Goal: Task Accomplishment & Management: Manage account settings

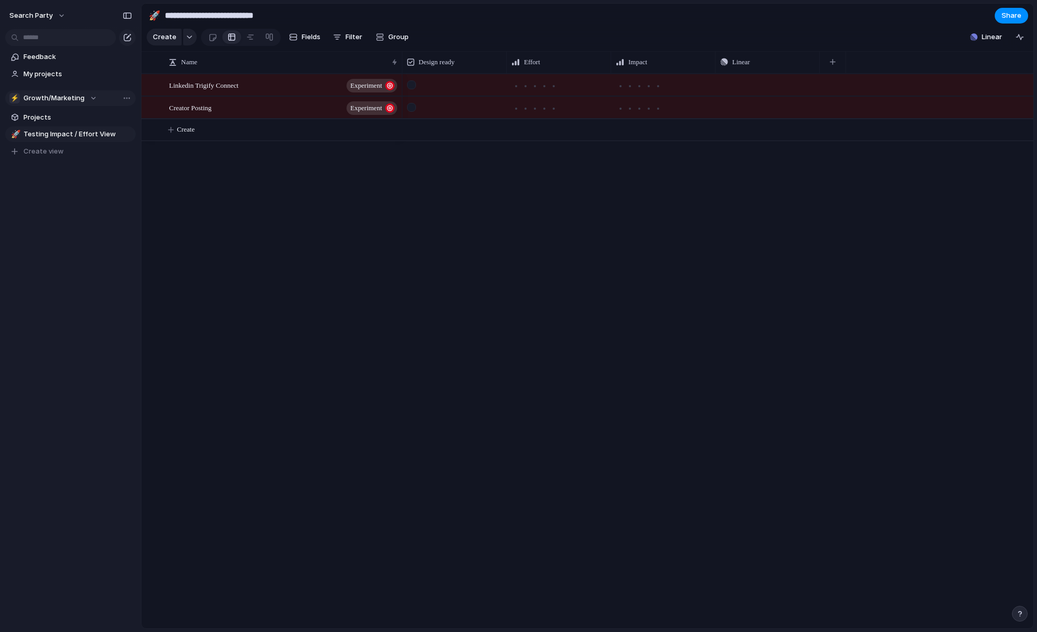
click at [42, 100] on span "Growth/Marketing" at bounding box center [53, 98] width 61 height 10
click at [67, 174] on span "Product & Engineering" at bounding box center [68, 176] width 73 height 10
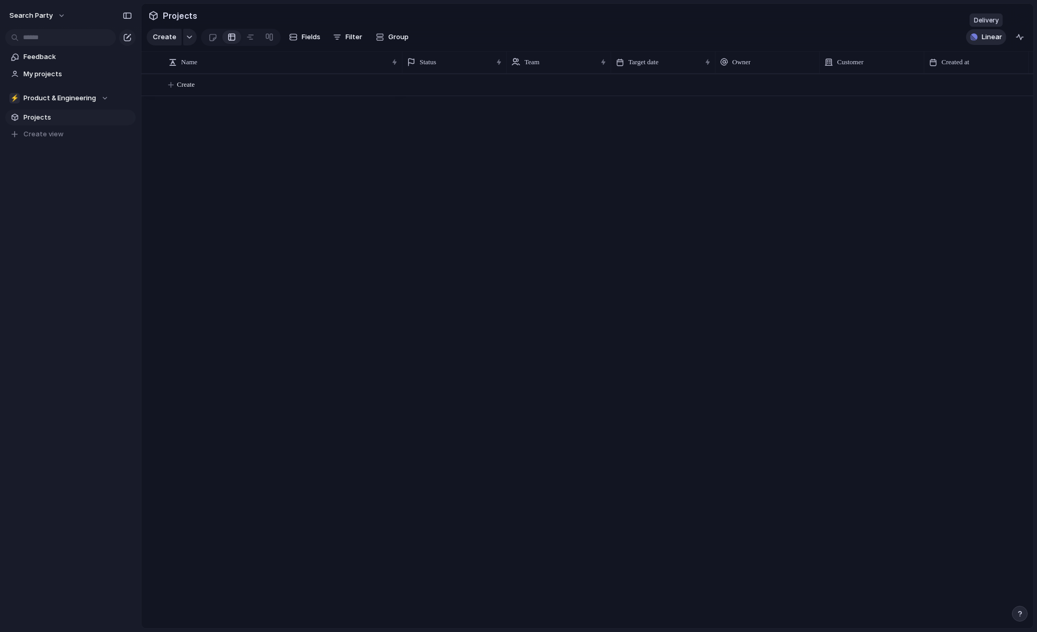
click at [980, 37] on button "Linear" at bounding box center [986, 37] width 40 height 16
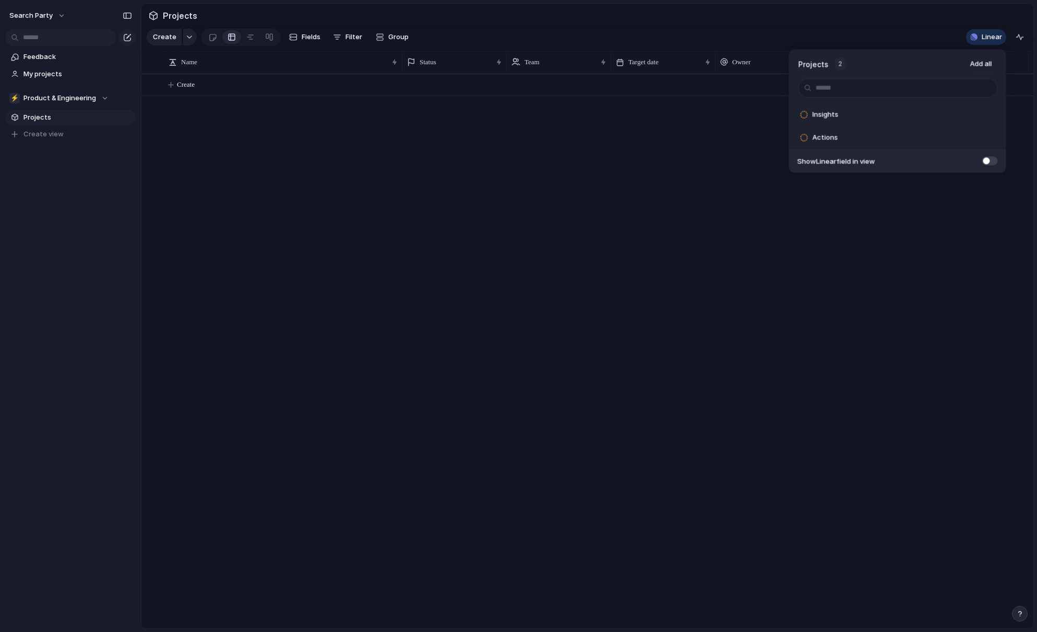
click at [844, 35] on div "Projects 2 Add all Insights Add Actions Add Show Linear field in view" at bounding box center [518, 316] width 1037 height 632
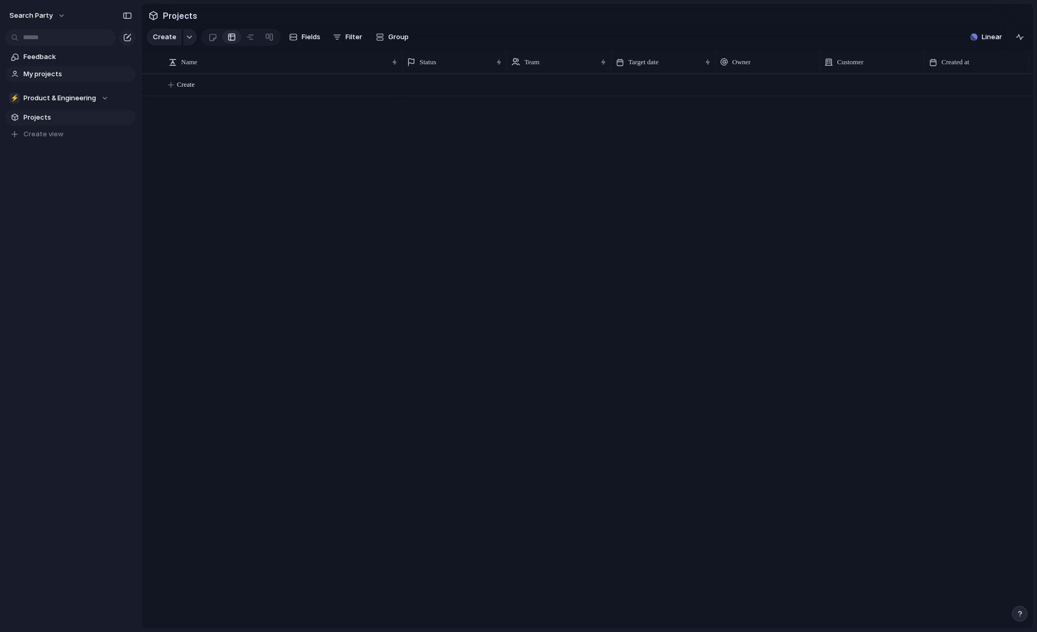
click at [34, 75] on span "My projects" at bounding box center [77, 74] width 109 height 10
click at [187, 85] on span "Create" at bounding box center [186, 84] width 18 height 10
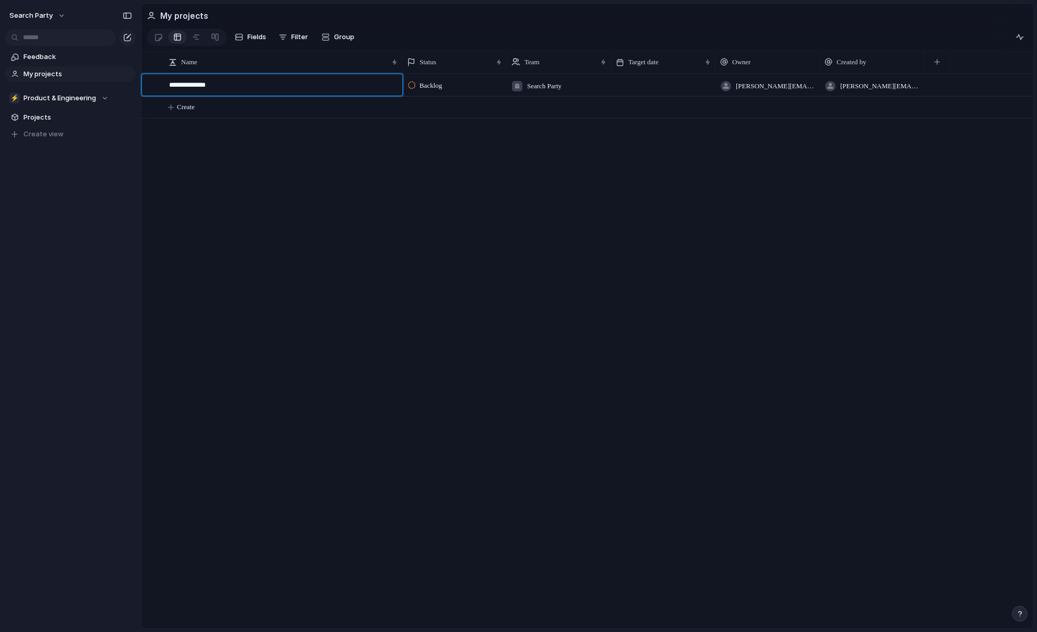
type textarea "**********"
click at [218, 85] on span "Product Roadmap" at bounding box center [193, 85] width 49 height 12
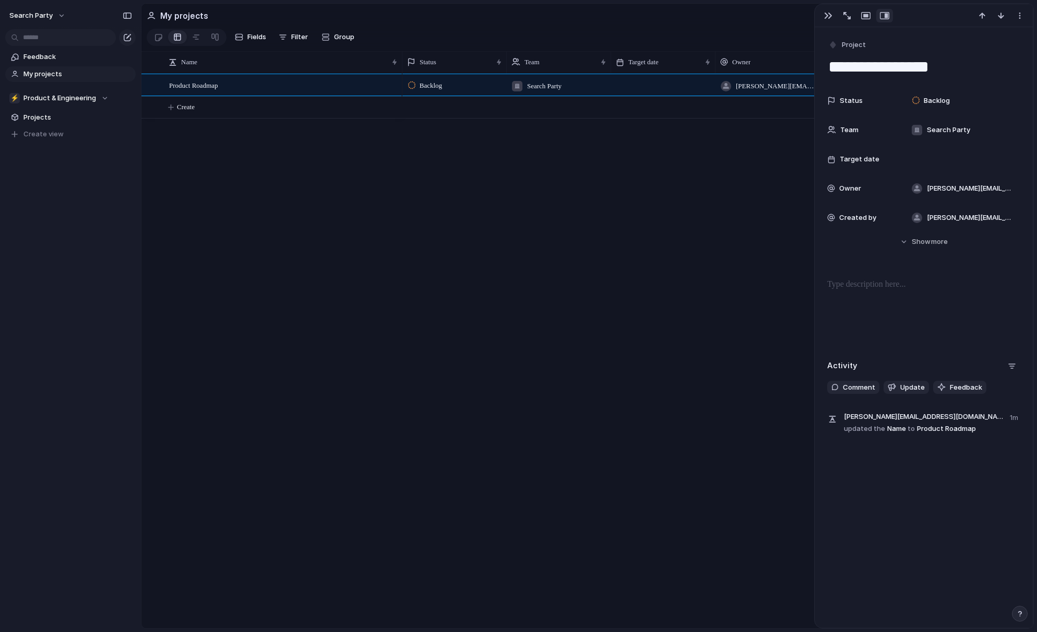
click at [642, 242] on div "Backlog Search Party brandon@searchparty.com brandon@searchparty.com" at bounding box center [717, 351] width 631 height 554
click at [233, 168] on div "Product Roadmap Backlog Search Party brandon@searchparty.com brandon@searchpart…" at bounding box center [587, 351] width 892 height 554
click at [824, 16] on div "button" at bounding box center [828, 15] width 8 height 8
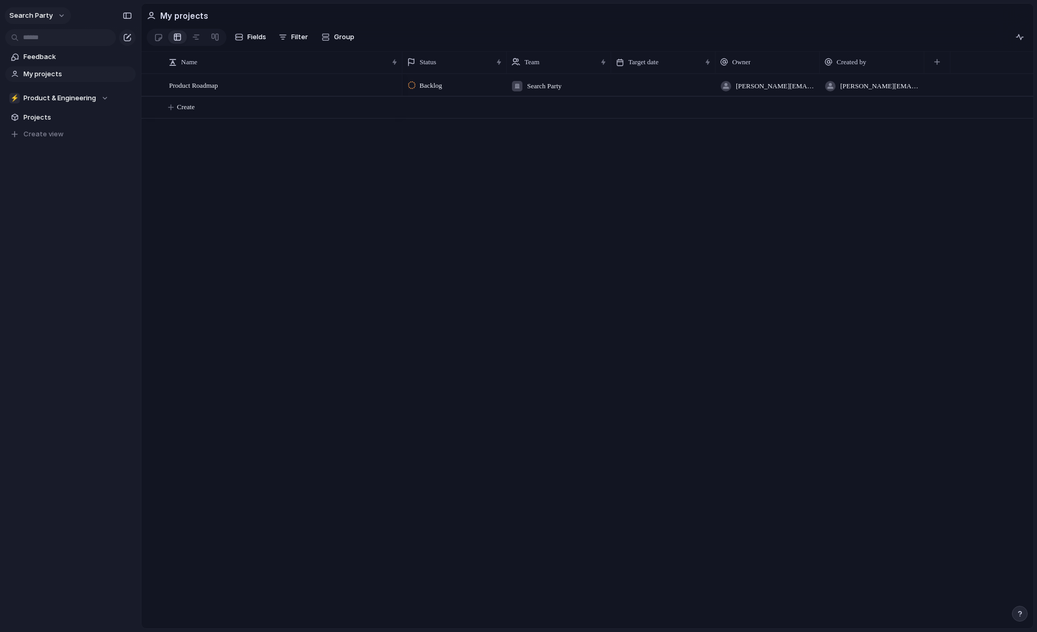
click at [43, 15] on span "Search Party" at bounding box center [30, 15] width 43 height 10
click at [125, 119] on span "Neutral dark" at bounding box center [121, 122] width 41 height 10
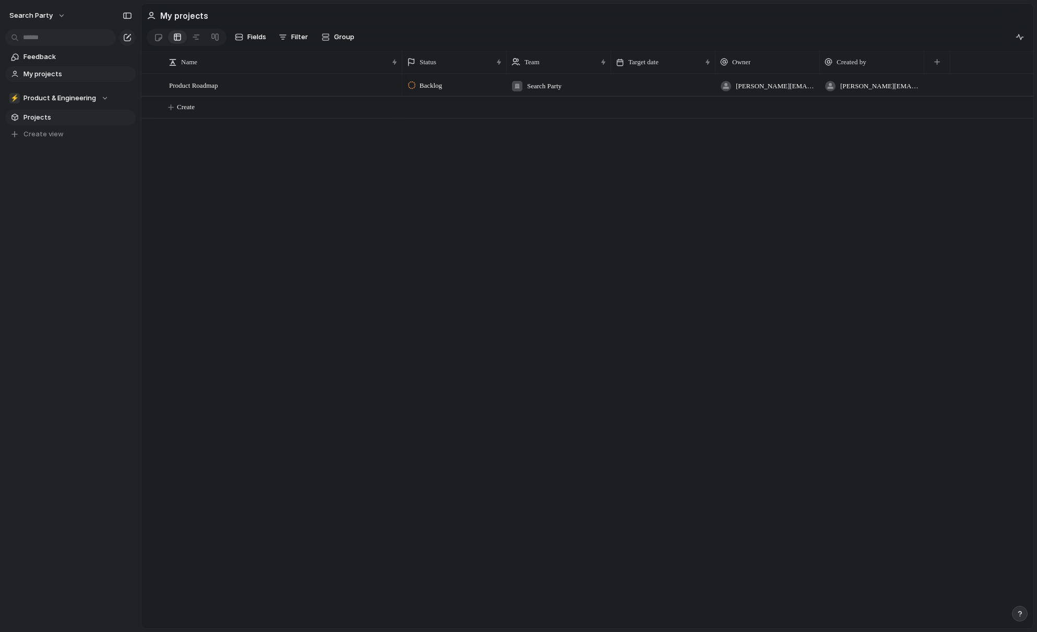
click at [33, 115] on span "Projects" at bounding box center [77, 117] width 109 height 10
click at [35, 136] on span "Create view" at bounding box center [43, 134] width 40 height 10
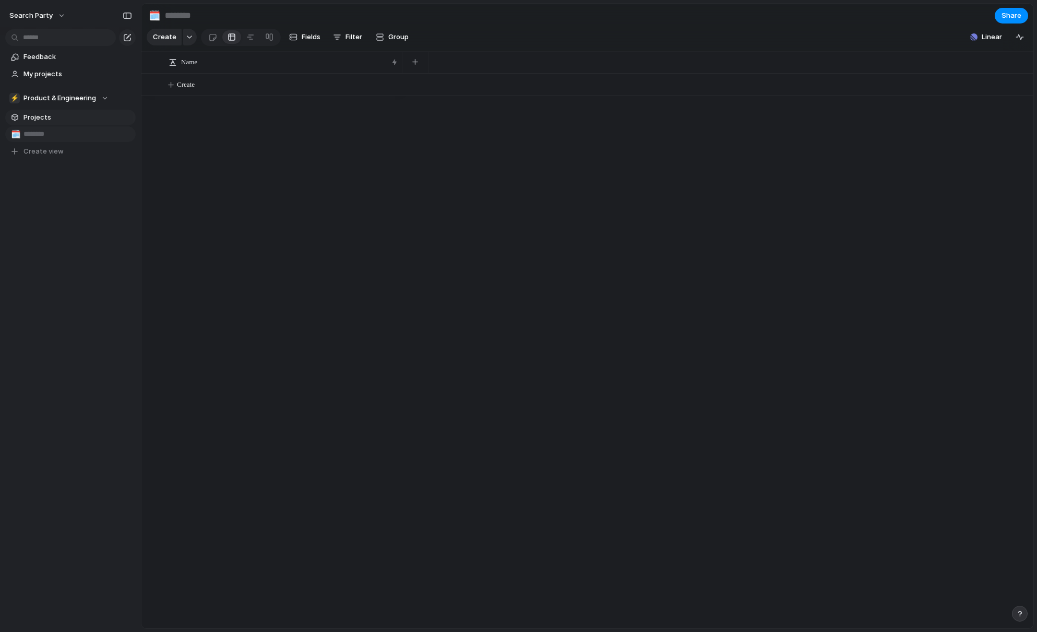
click at [40, 117] on span "Projects" at bounding box center [77, 117] width 109 height 10
click at [101, 93] on div "⚡ Product & Engineering" at bounding box center [58, 98] width 99 height 10
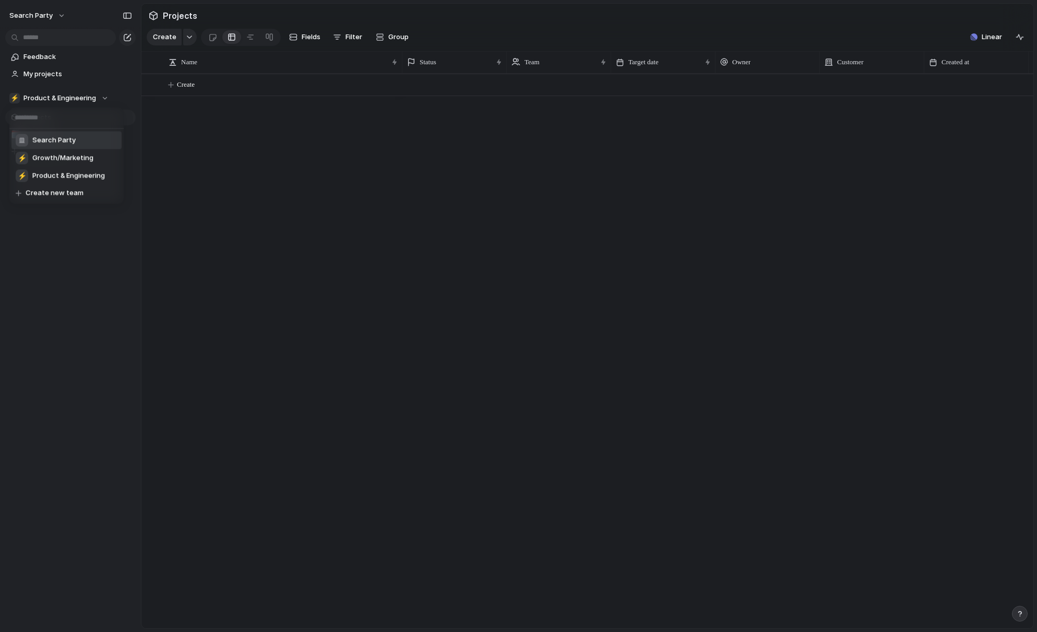
click at [67, 139] on span "Search Party" at bounding box center [53, 140] width 43 height 10
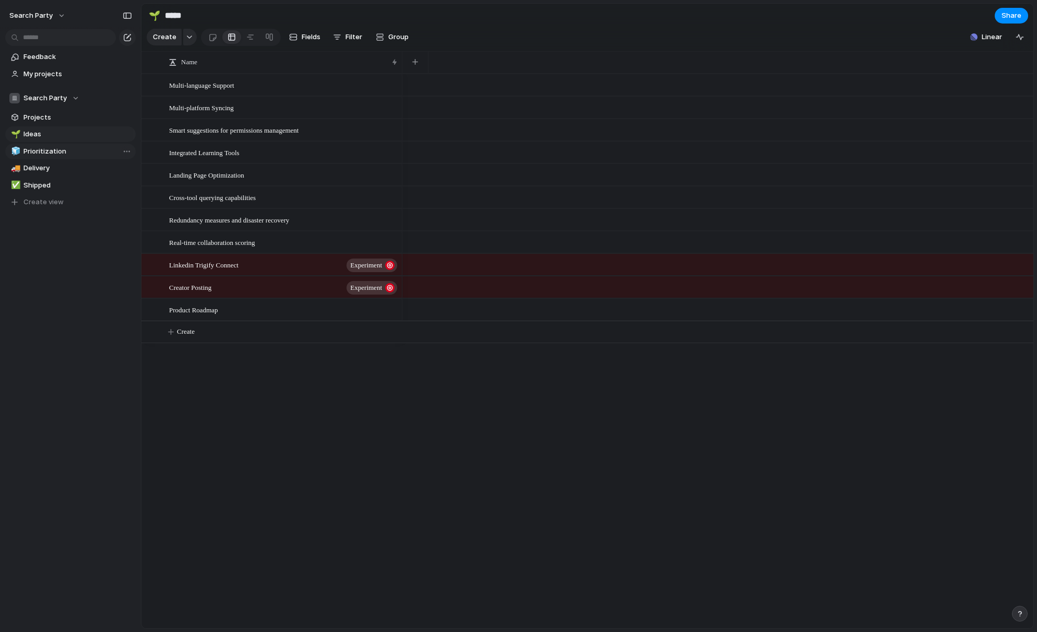
click at [35, 151] on span "Prioritization" at bounding box center [77, 151] width 109 height 10
type input "**********"
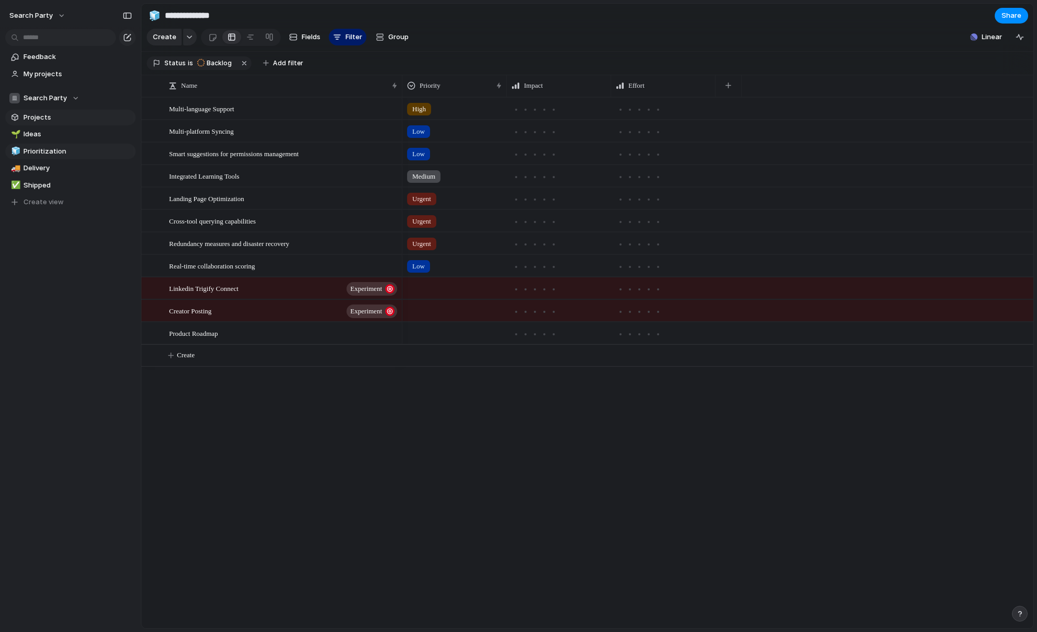
click at [42, 118] on span "Projects" at bounding box center [77, 117] width 109 height 10
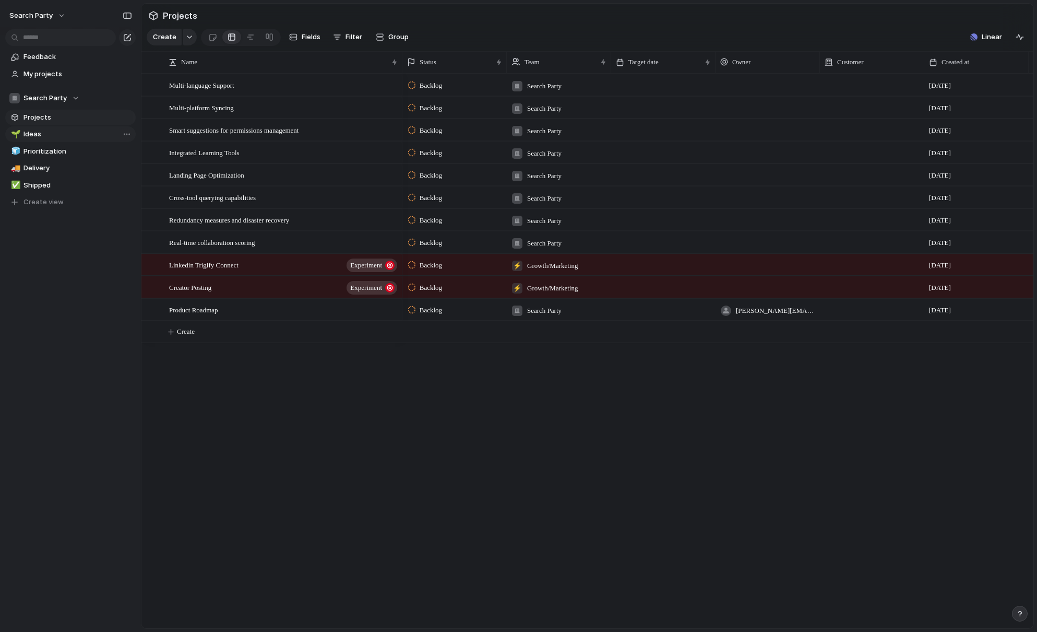
click at [43, 138] on span "Ideas" at bounding box center [77, 134] width 109 height 10
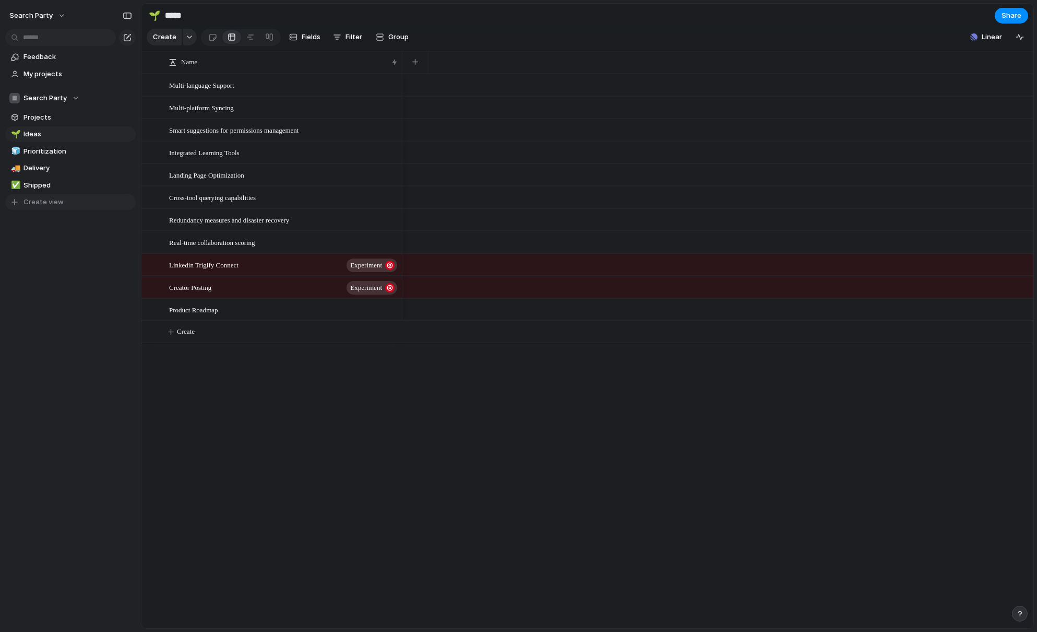
click at [40, 201] on span "Create view" at bounding box center [43, 202] width 40 height 10
click at [31, 131] on span "Ideas" at bounding box center [77, 134] width 109 height 10
click at [38, 145] on link "🧊 Prioritization" at bounding box center [70, 152] width 130 height 16
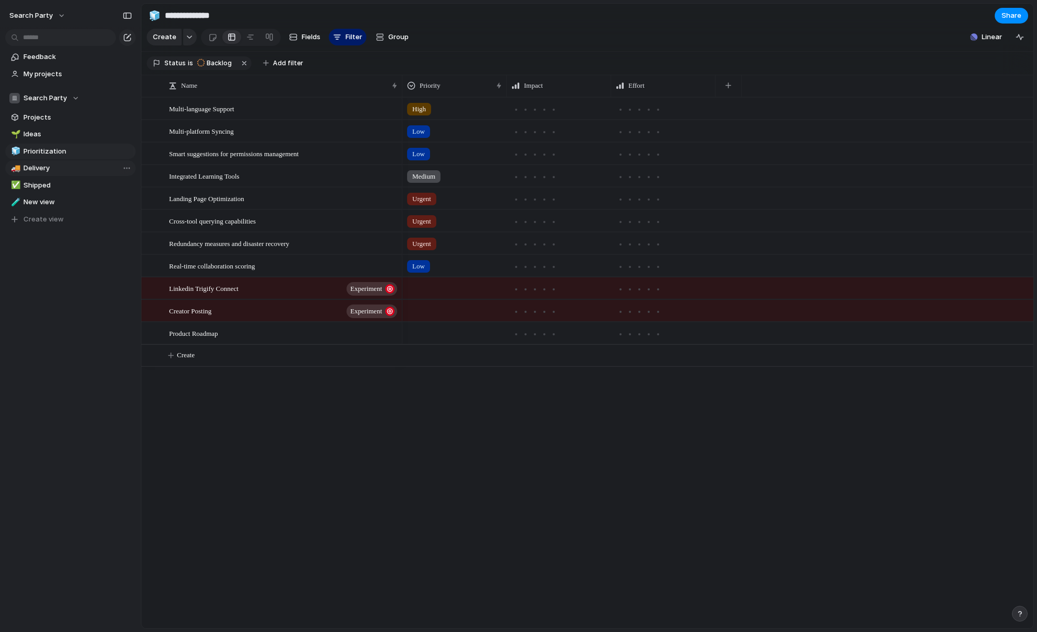
click at [42, 171] on span "Delivery" at bounding box center [77, 168] width 109 height 10
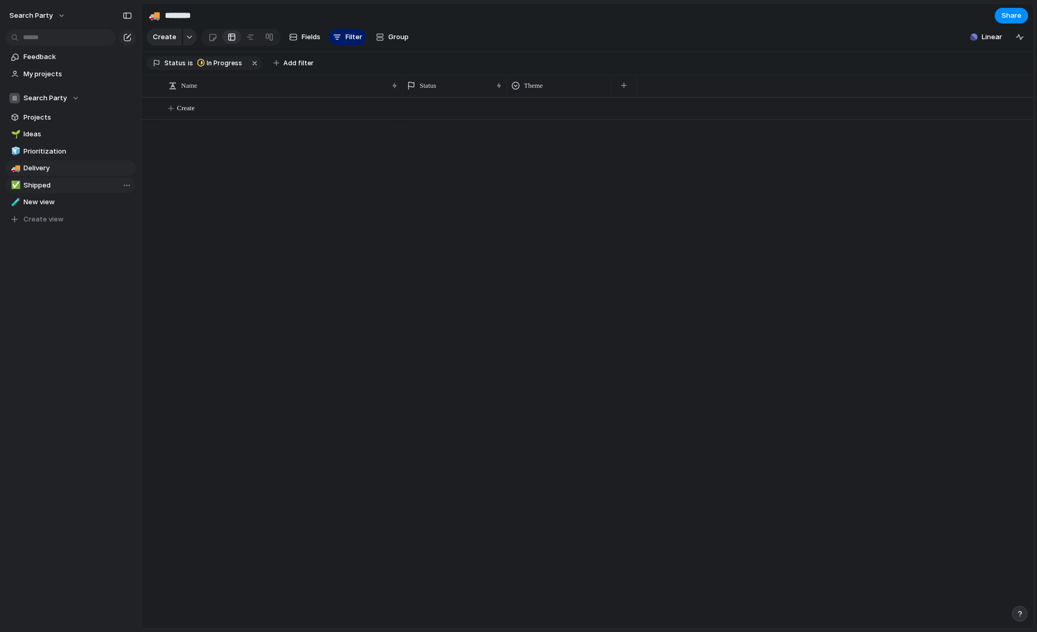
click at [39, 184] on span "Shipped" at bounding box center [77, 185] width 109 height 10
type input "*******"
click at [45, 204] on span "New view" at bounding box center [77, 202] width 109 height 10
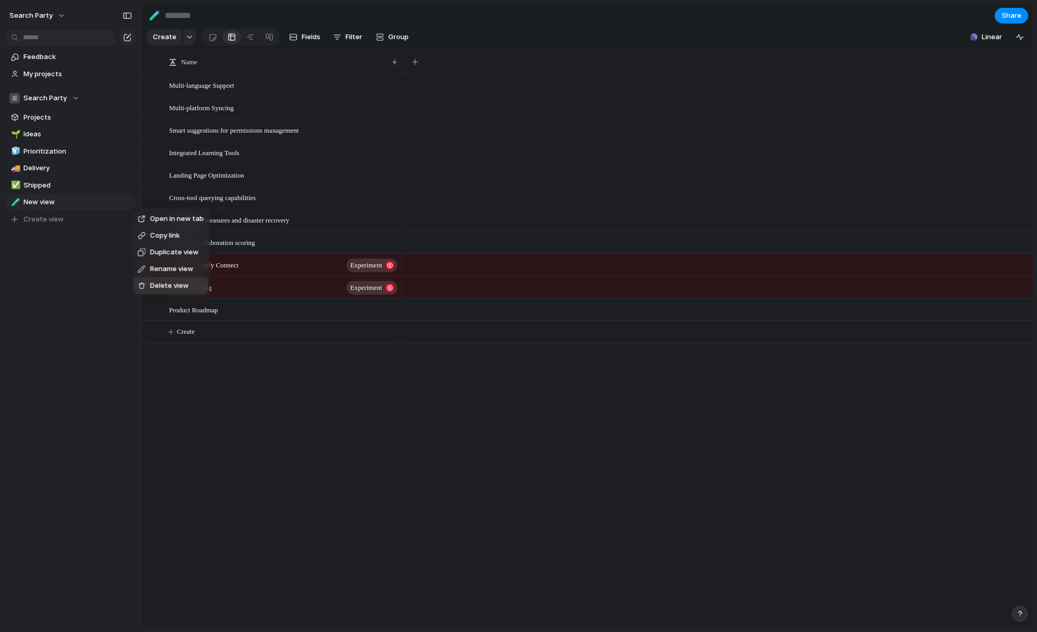
click at [177, 290] on span "Delete view" at bounding box center [169, 285] width 39 height 10
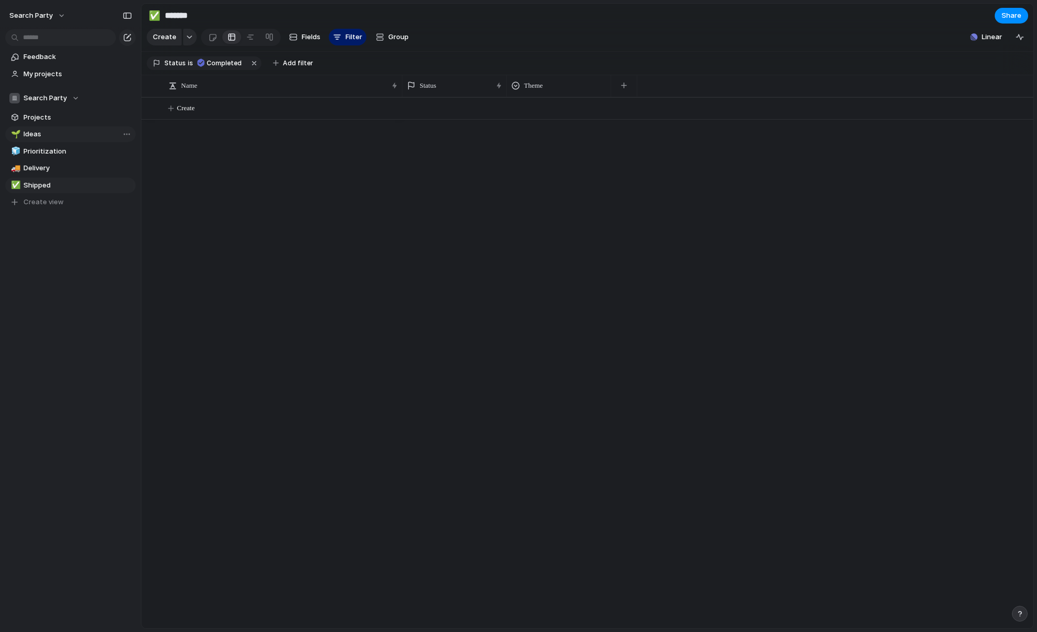
click at [52, 135] on span "Ideas" at bounding box center [77, 134] width 109 height 10
type input "*****"
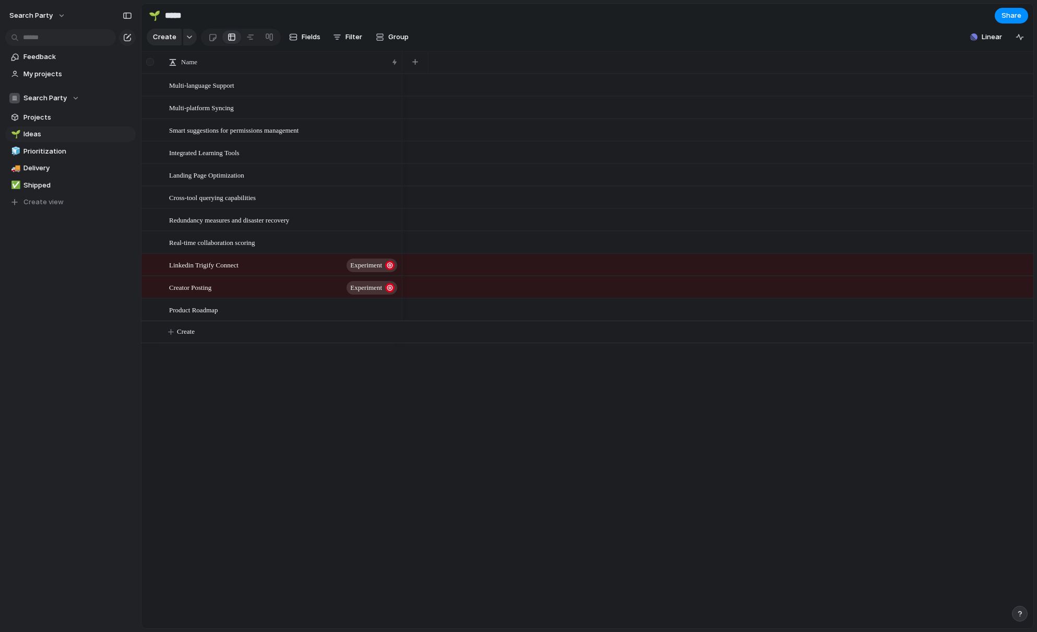
click at [150, 64] on div at bounding box center [150, 62] width 8 height 8
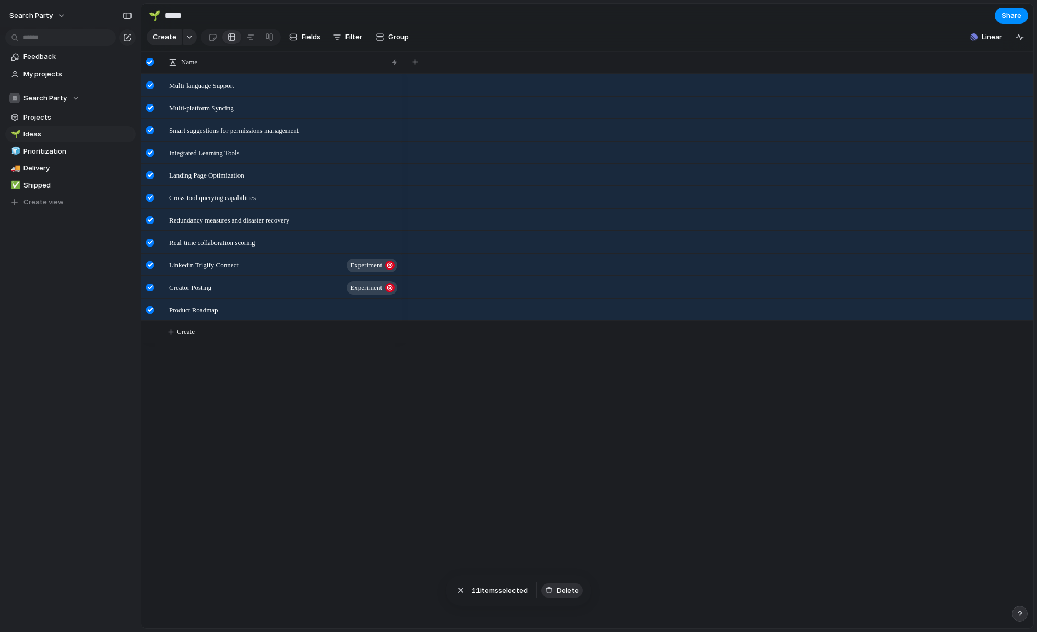
click at [565, 592] on span "Delete" at bounding box center [568, 590] width 22 height 10
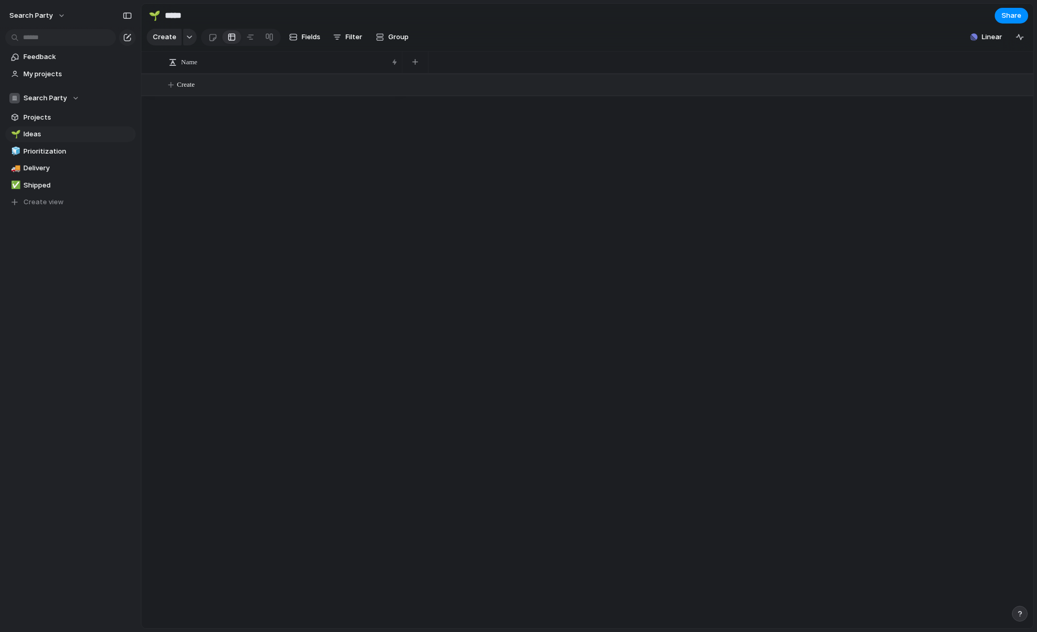
click at [206, 87] on button "Create" at bounding box center [601, 84] width 898 height 21
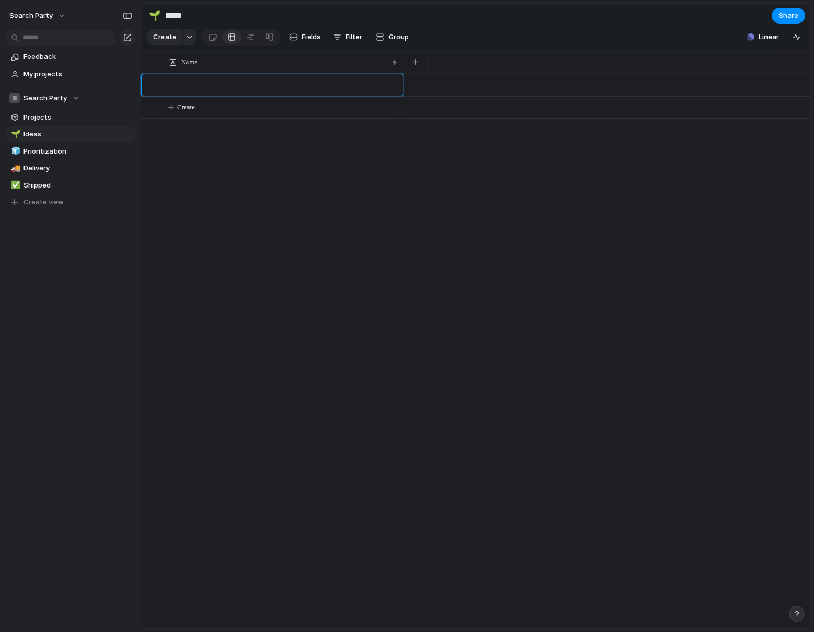
paste textarea "**********"
type textarea "**********"
click at [250, 84] on span "AI crawl readiness audits that are model-aware" at bounding box center [233, 85] width 128 height 12
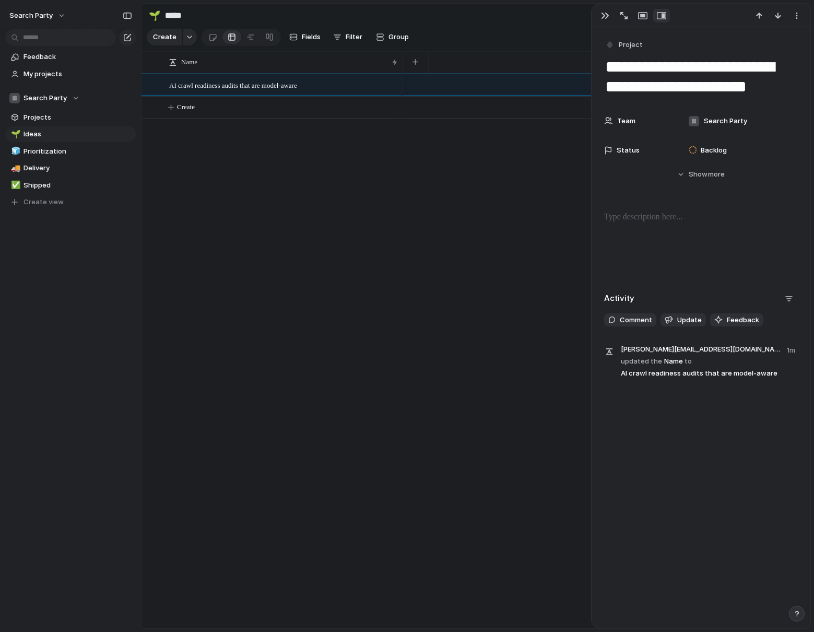
click at [614, 218] on p at bounding box center [700, 217] width 193 height 13
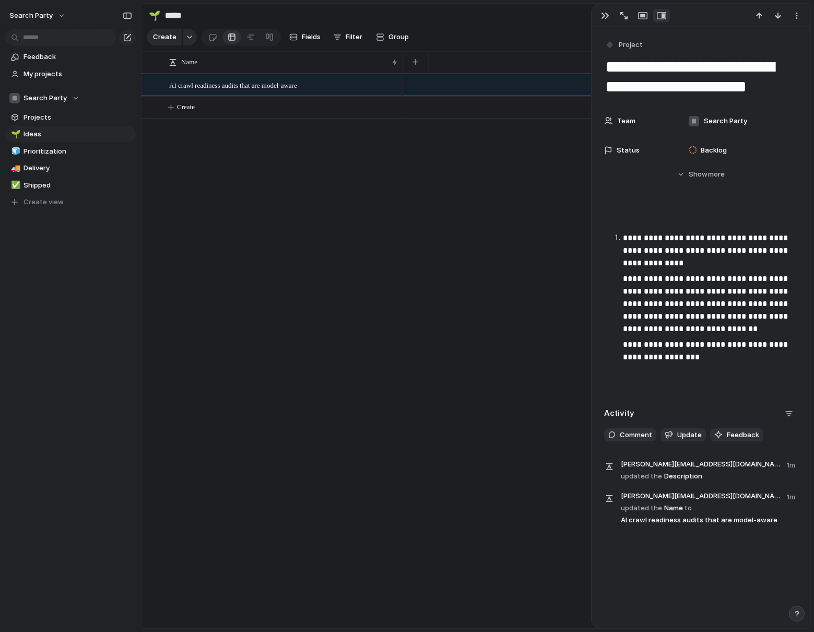
click at [623, 235] on li "**********" at bounding box center [710, 298] width 174 height 132
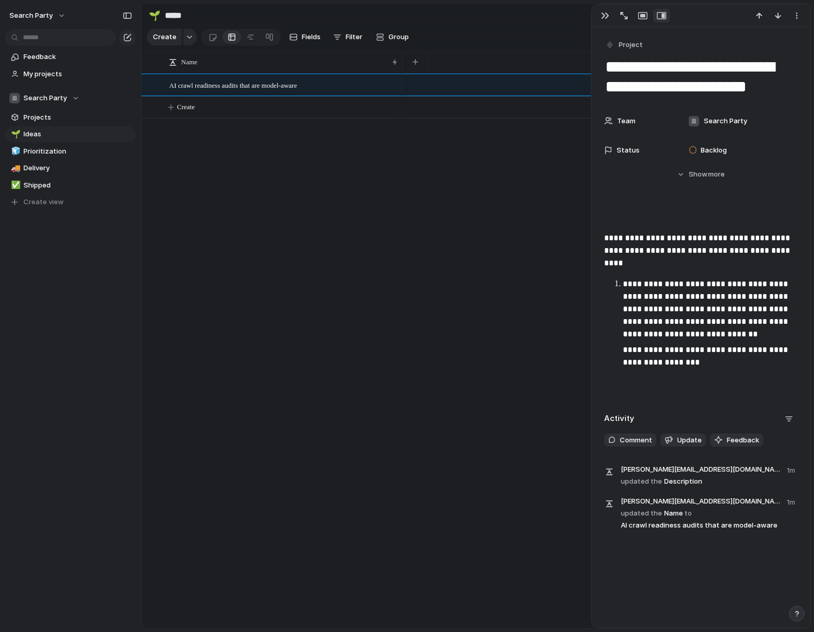
click at [623, 283] on li "**********" at bounding box center [710, 323] width 174 height 91
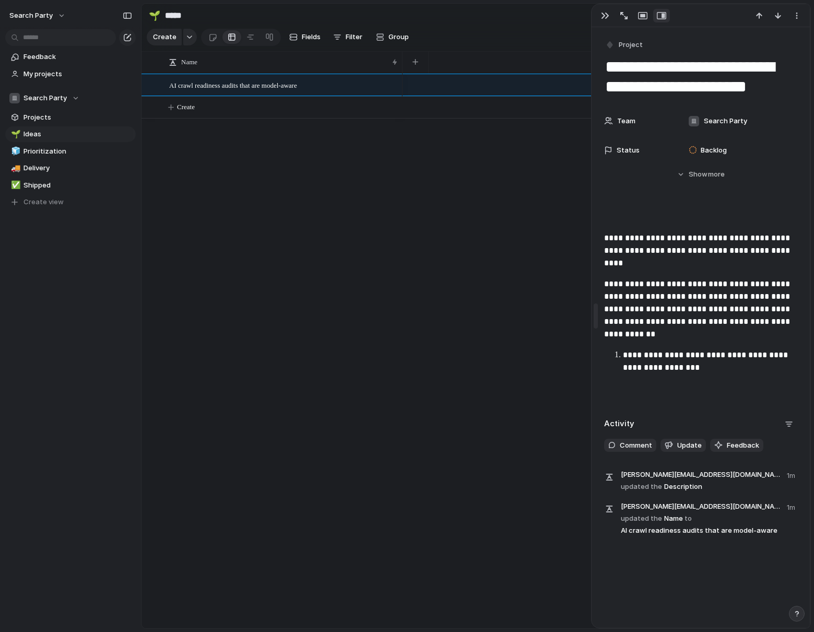
drag, startPoint x: 623, startPoint y: 354, endPoint x: 599, endPoint y: 375, distance: 32.2
click at [623, 354] on p "**********" at bounding box center [710, 361] width 174 height 25
click at [604, 239] on p "**********" at bounding box center [700, 251] width 193 height 38
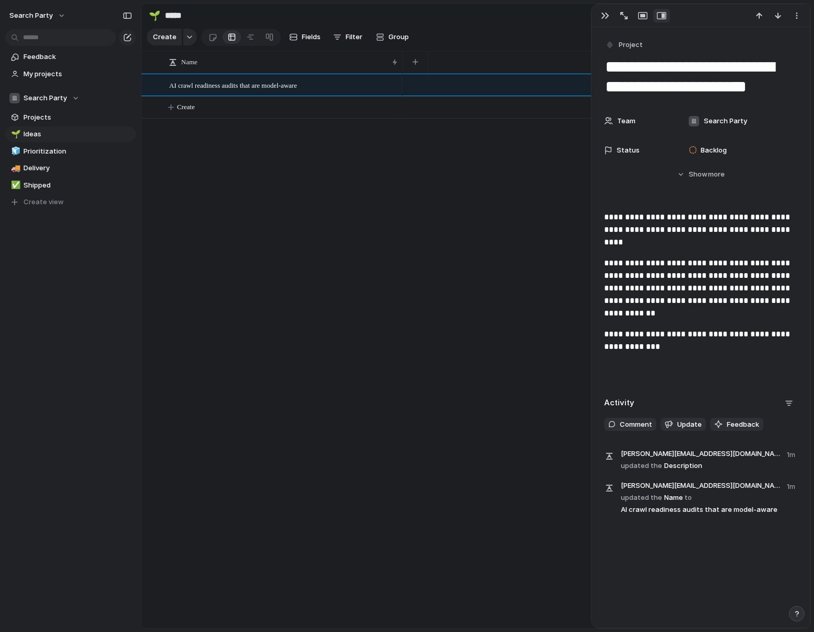
click at [495, 295] on div at bounding box center [606, 351] width 408 height 554
click at [455, 279] on div at bounding box center [606, 351] width 408 height 554
click at [710, 146] on span "Backlog" at bounding box center [713, 150] width 26 height 10
click at [448, 282] on div "Backlog Planned In Progress Completed Canceled" at bounding box center [407, 316] width 814 height 632
click at [701, 175] on span "Show" at bounding box center [697, 174] width 19 height 10
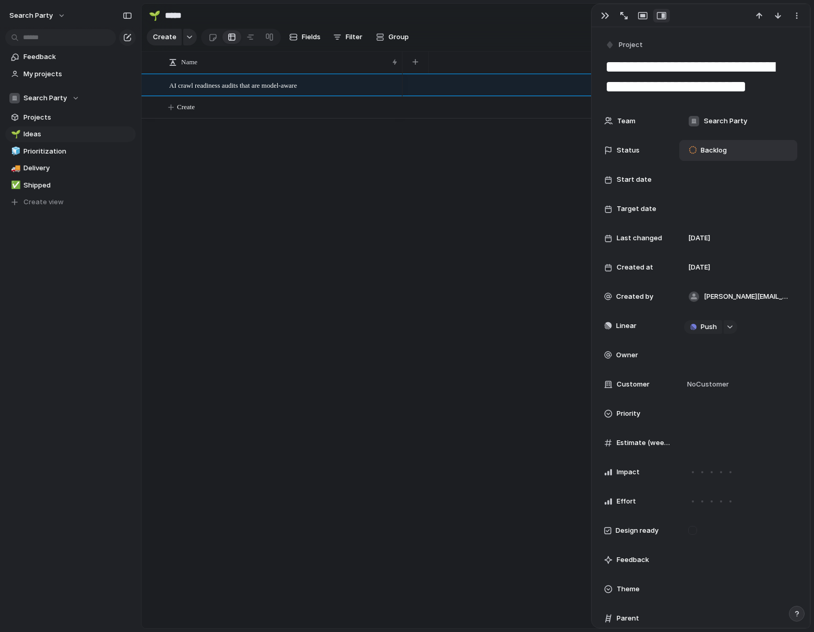
click at [648, 444] on div "Estimate (weeks)" at bounding box center [700, 442] width 193 height 21
drag, startPoint x: 602, startPoint y: 16, endPoint x: 160, endPoint y: 122, distance: 455.0
click at [601, 16] on div "button" at bounding box center [605, 15] width 8 height 8
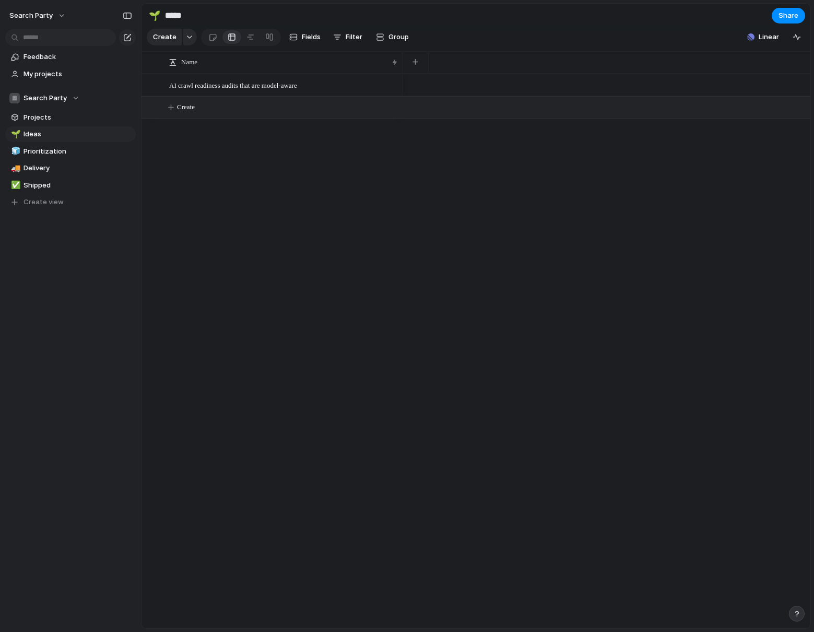
click at [195, 104] on span "Create" at bounding box center [186, 107] width 18 height 10
type textarea "**********"
click at [194, 130] on span "Create" at bounding box center [186, 129] width 18 height 10
type textarea "**********"
click at [253, 108] on span "Schema coverage and confidence scoring" at bounding box center [225, 107] width 112 height 12
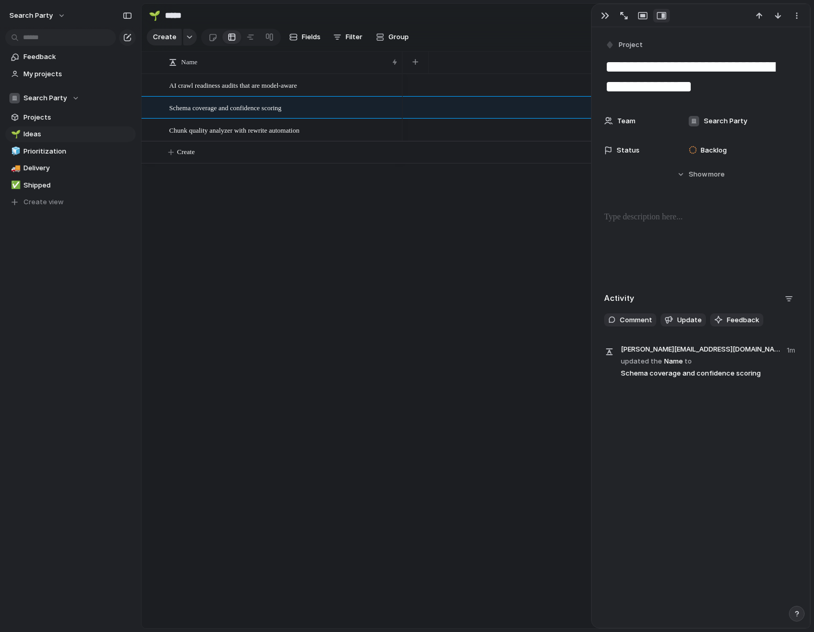
click at [638, 214] on p at bounding box center [700, 217] width 193 height 13
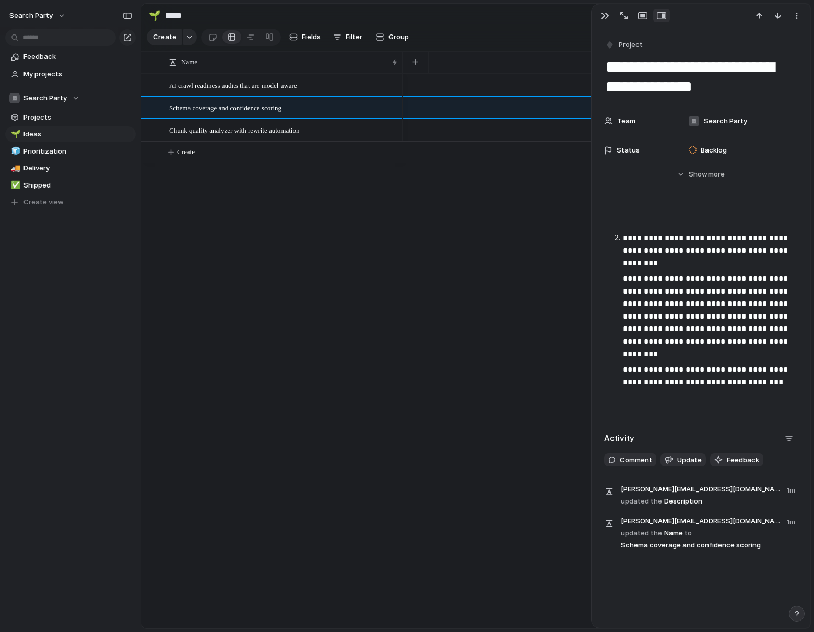
click at [623, 240] on p "**********" at bounding box center [710, 251] width 174 height 38
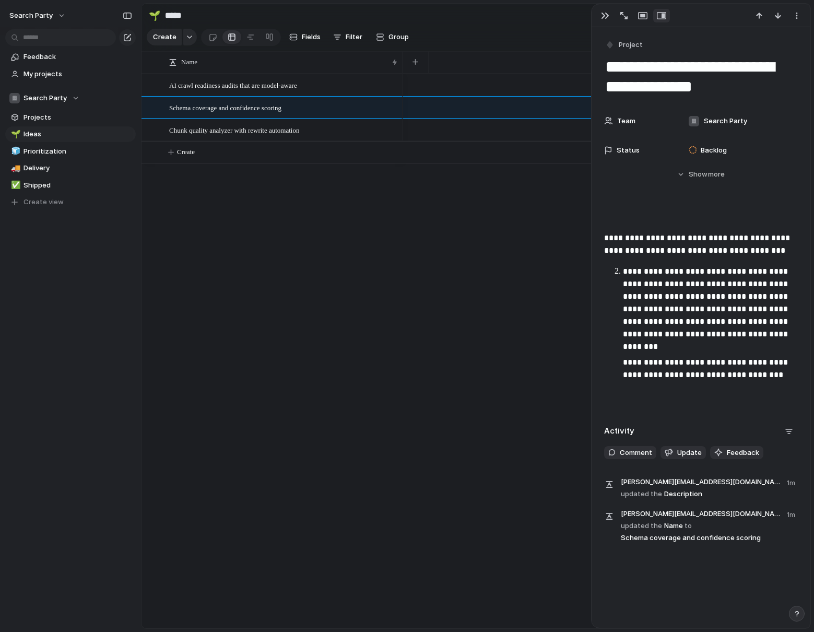
drag, startPoint x: 622, startPoint y: 263, endPoint x: 622, endPoint y: 271, distance: 7.8
click at [622, 263] on div "**********" at bounding box center [700, 310] width 193 height 199
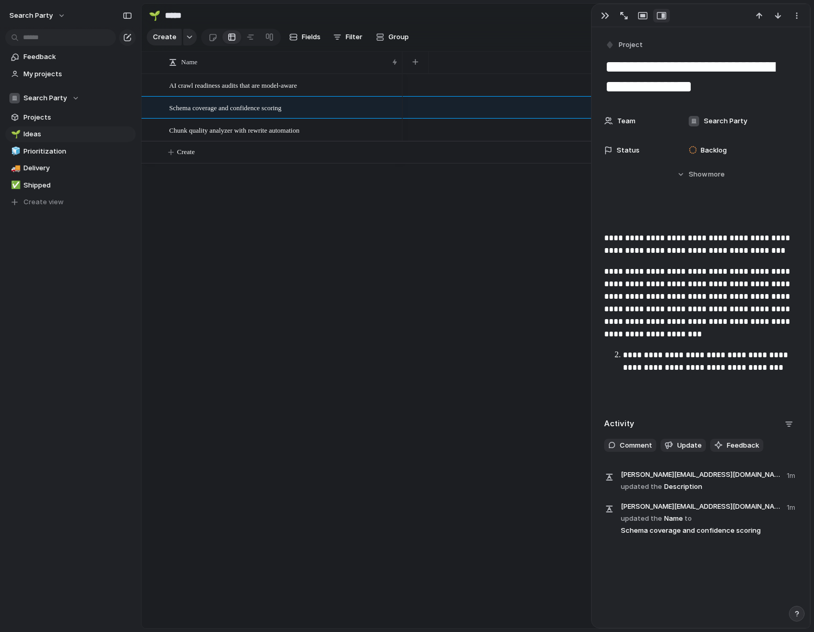
click at [623, 353] on p "**********" at bounding box center [710, 361] width 174 height 25
click at [605, 236] on p "**********" at bounding box center [700, 244] width 193 height 25
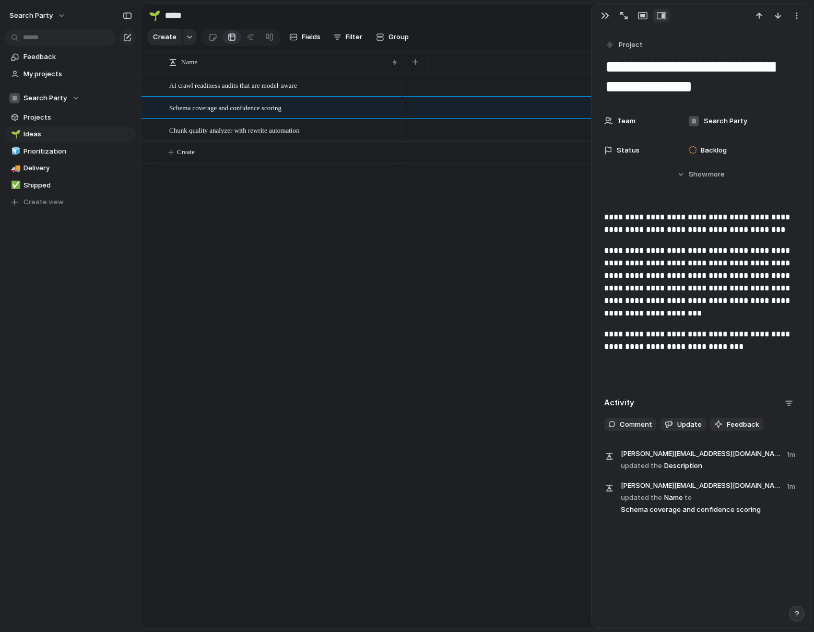
click at [732, 231] on p "**********" at bounding box center [700, 223] width 193 height 25
drag, startPoint x: 601, startPoint y: 16, endPoint x: 412, endPoint y: 72, distance: 197.0
click at [601, 16] on div "button" at bounding box center [605, 15] width 8 height 8
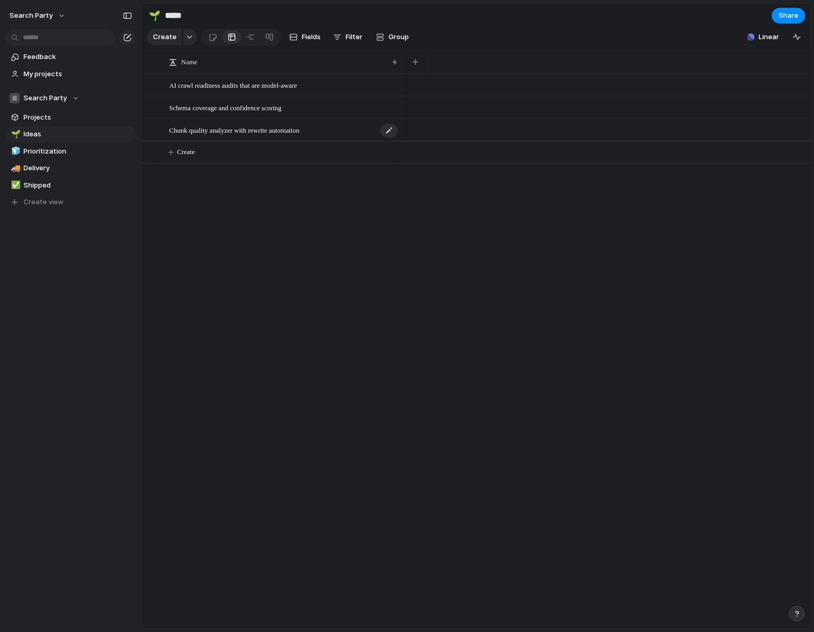
click at [212, 126] on span "Chunk quality analyzer with rewrite automation" at bounding box center [234, 130] width 130 height 12
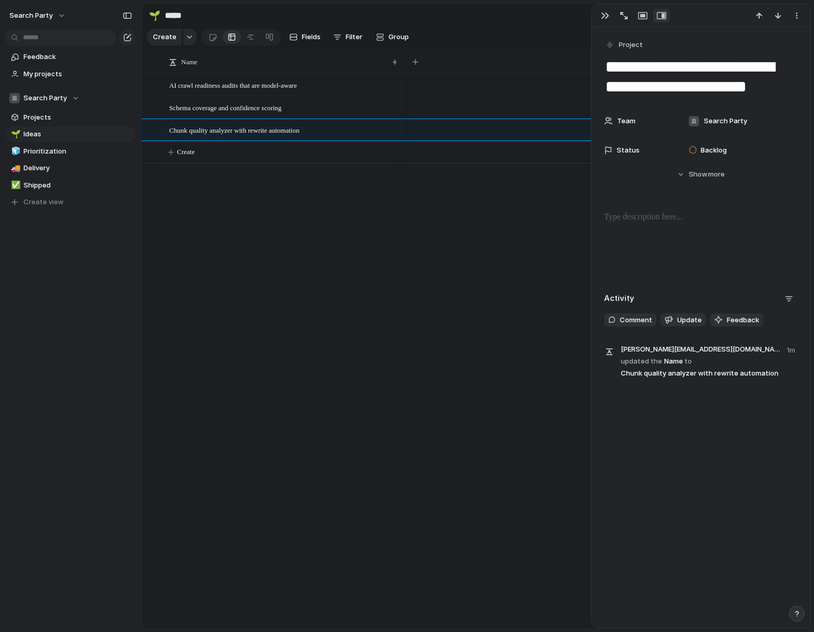
click at [658, 219] on p at bounding box center [700, 217] width 193 height 13
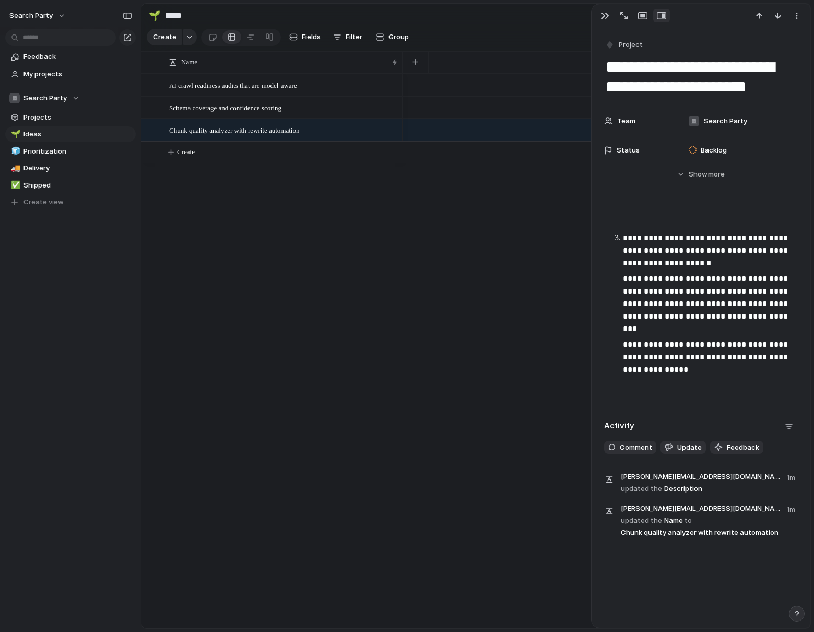
click at [623, 237] on li "**********" at bounding box center [710, 304] width 174 height 144
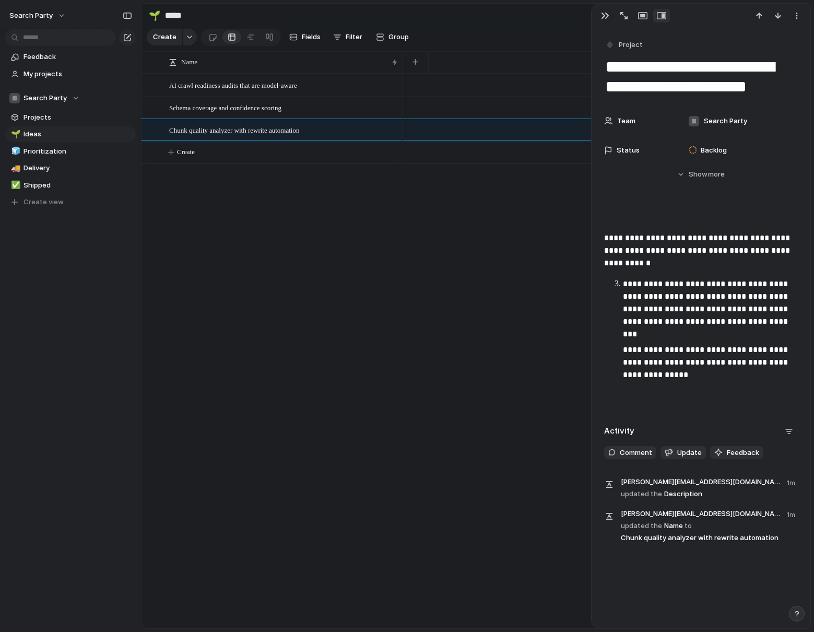
click at [624, 282] on p "**********" at bounding box center [710, 309] width 174 height 63
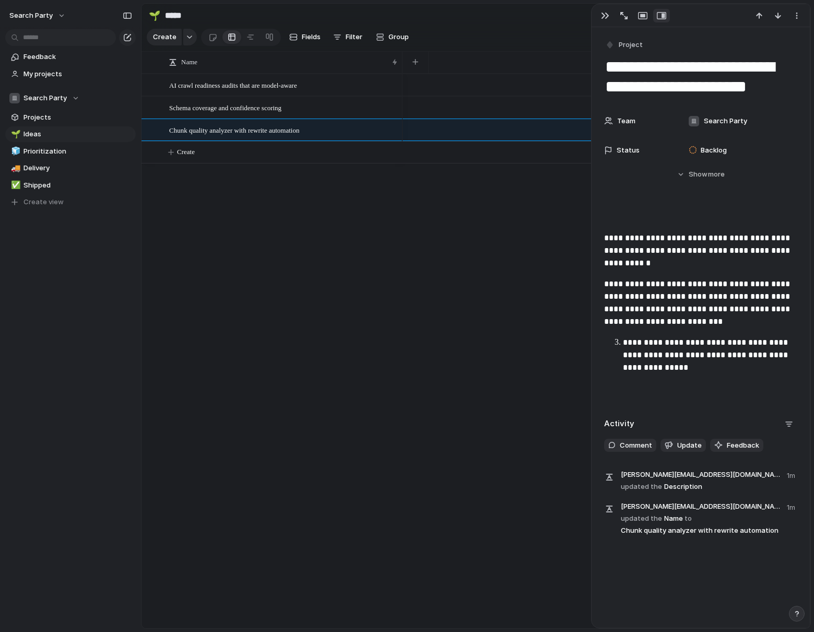
drag, startPoint x: 623, startPoint y: 339, endPoint x: 621, endPoint y: 346, distance: 6.6
click at [623, 340] on p "**********" at bounding box center [710, 355] width 174 height 38
drag, startPoint x: 671, startPoint y: 394, endPoint x: 627, endPoint y: 290, distance: 112.9
click at [671, 394] on p at bounding box center [700, 388] width 193 height 13
drag, startPoint x: 634, startPoint y: 234, endPoint x: 626, endPoint y: 237, distance: 8.7
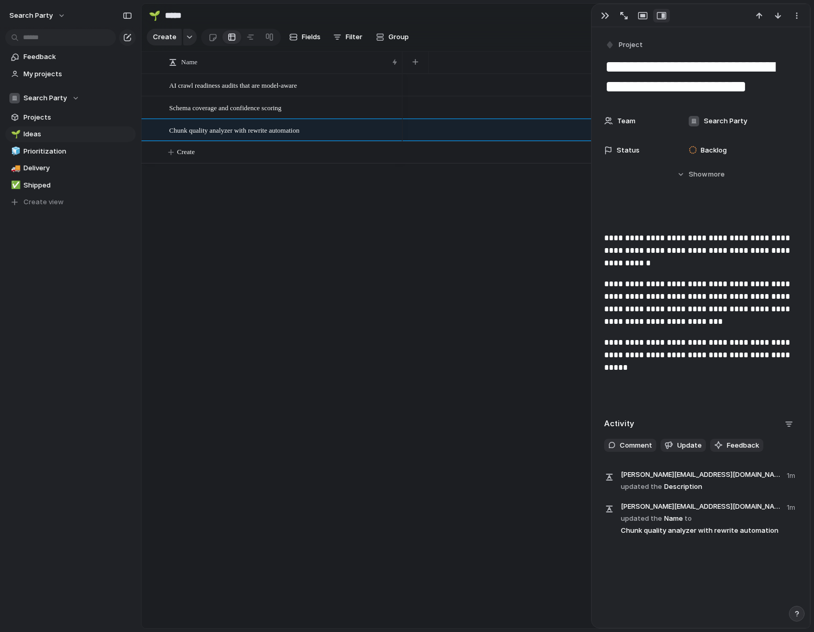
click at [634, 234] on p "**********" at bounding box center [700, 251] width 193 height 38
click at [644, 268] on p "**********" at bounding box center [700, 251] width 193 height 38
click at [613, 221] on p at bounding box center [700, 217] width 193 height 13
click at [604, 237] on p "**********" at bounding box center [700, 251] width 193 height 38
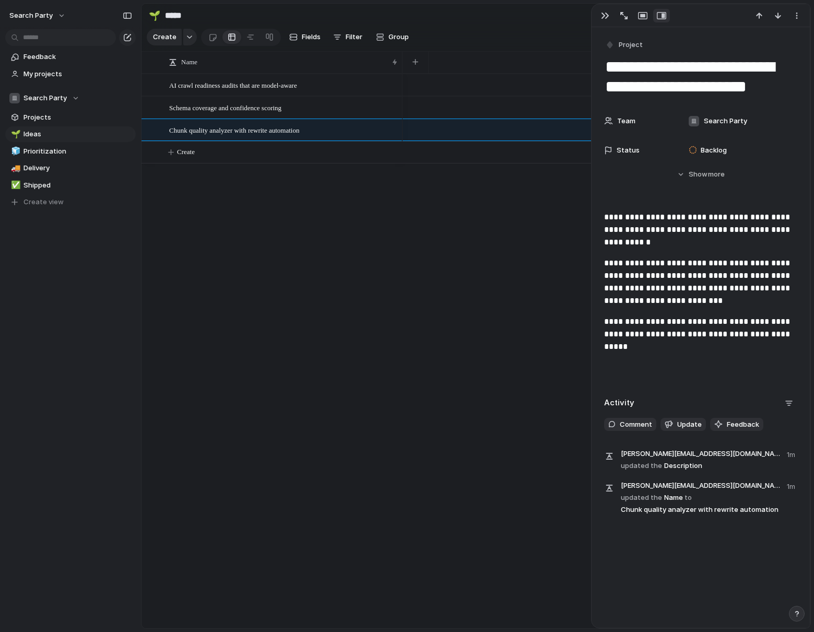
click at [368, 206] on div "AI crawl readiness audits that are model-aware Schema coverage and confidence s…" at bounding box center [475, 351] width 669 height 554
click at [195, 148] on span "Create" at bounding box center [186, 152] width 18 height 10
click at [215, 157] on textarea at bounding box center [282, 153] width 226 height 13
type textarea "**********"
click at [229, 150] on span "Topic cluster and query fan-out gap mapper" at bounding box center [228, 152] width 118 height 12
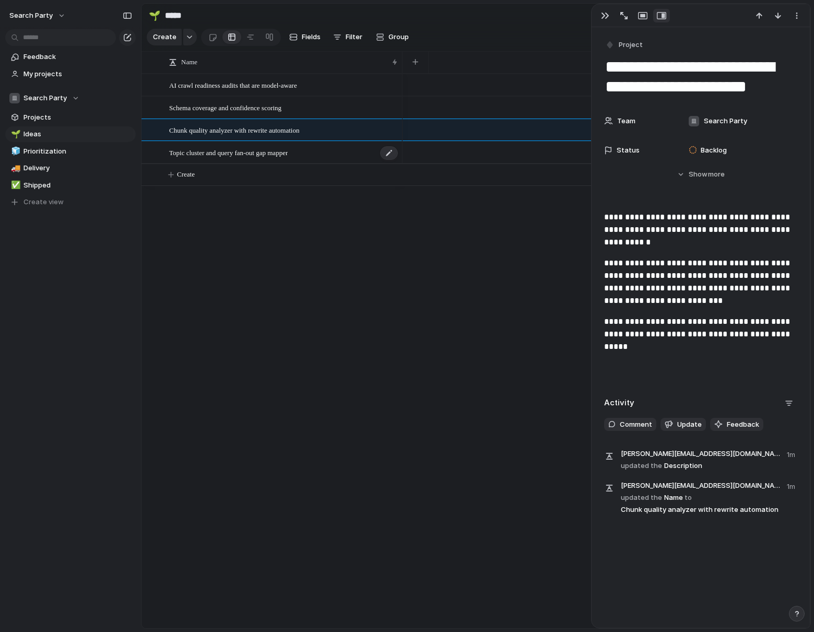
type textarea "**********"
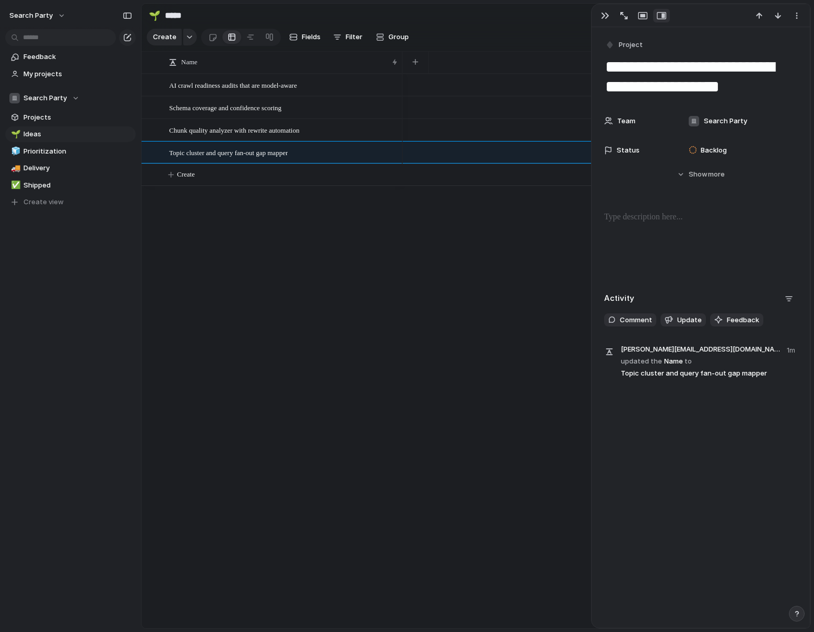
click at [640, 217] on p at bounding box center [700, 217] width 193 height 13
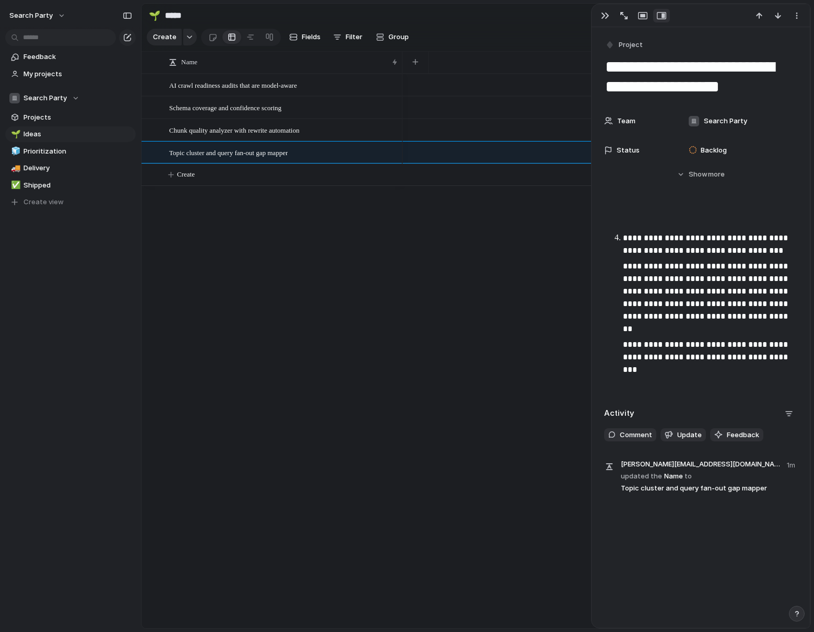
click at [623, 235] on li "**********" at bounding box center [710, 298] width 174 height 132
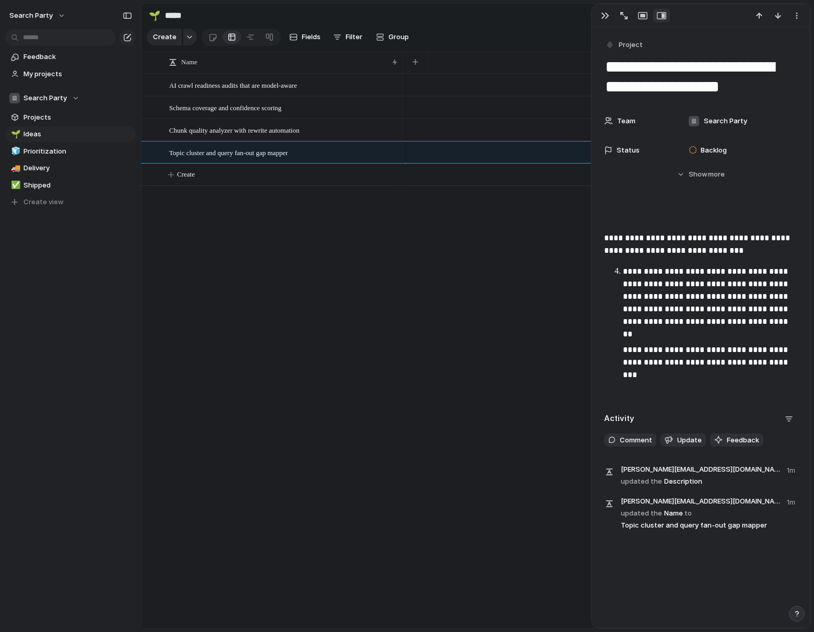
click at [624, 272] on p "**********" at bounding box center [710, 302] width 174 height 75
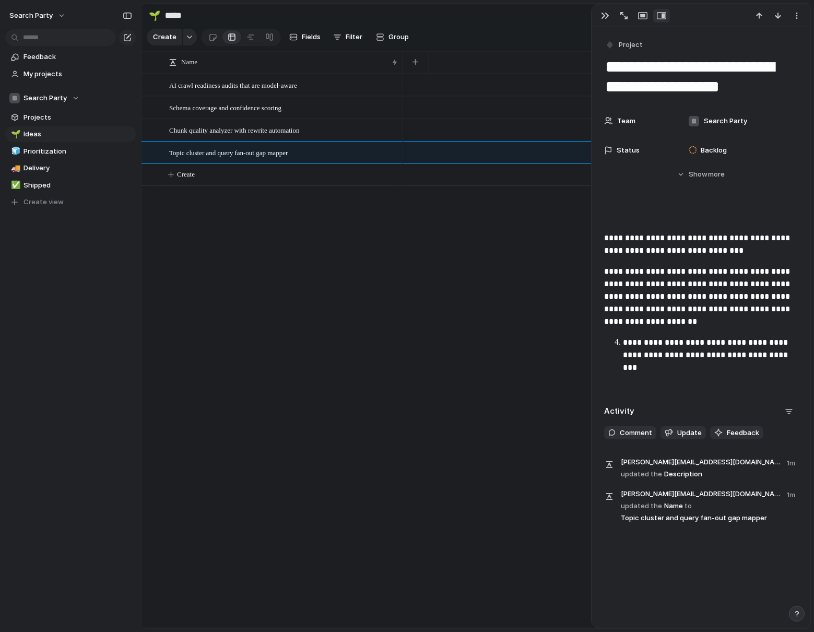
click at [623, 338] on p "**********" at bounding box center [710, 348] width 174 height 25
click at [605, 237] on p "**********" at bounding box center [700, 244] width 193 height 25
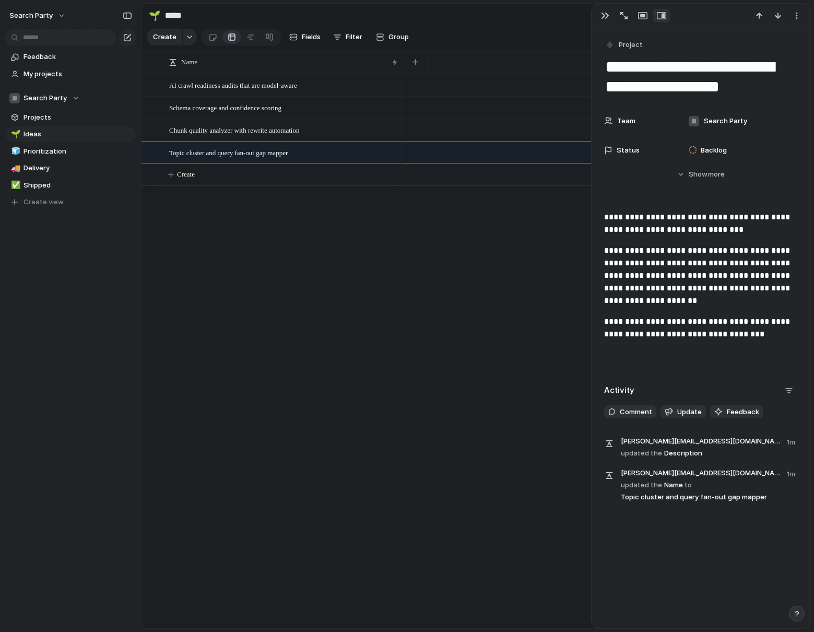
click at [485, 287] on div at bounding box center [606, 351] width 408 height 554
click at [199, 176] on button "Create" at bounding box center [489, 174] width 674 height 21
paste textarea "**********"
type textarea "**********"
click at [228, 181] on div "Deep research prompt listener and content blueprint" at bounding box center [284, 174] width 230 height 21
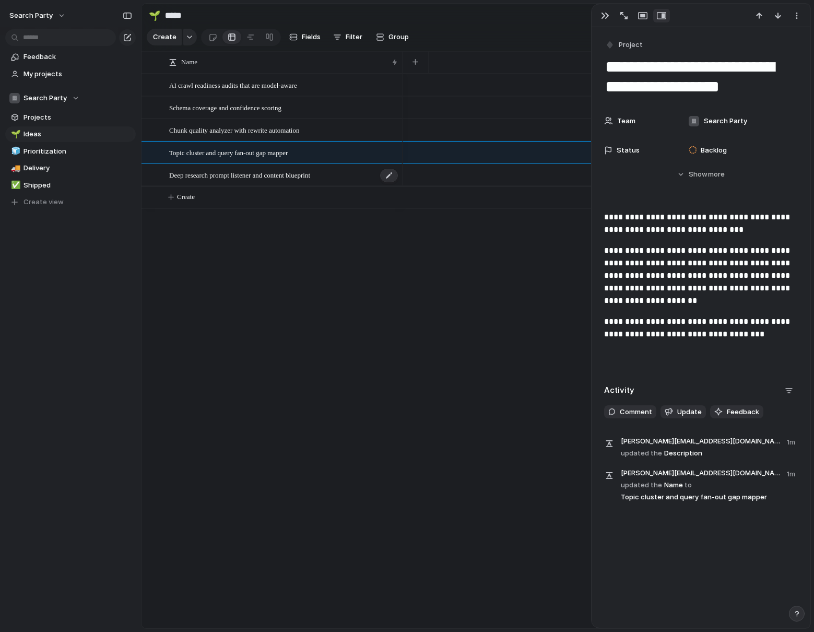
type textarea "**********"
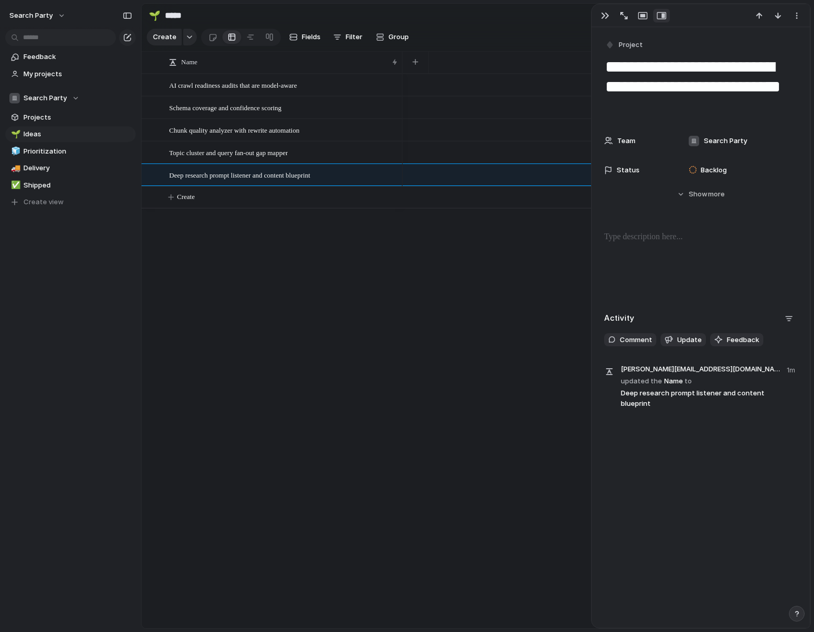
click at [622, 228] on div "**********" at bounding box center [700, 221] width 218 height 389
click at [624, 239] on p at bounding box center [700, 237] width 193 height 13
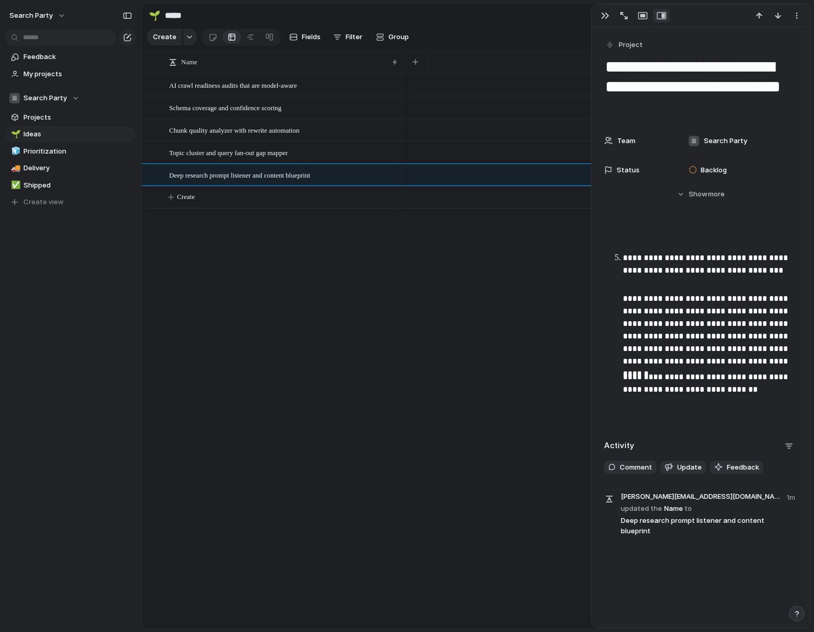
click at [623, 254] on p "**********" at bounding box center [710, 271] width 174 height 38
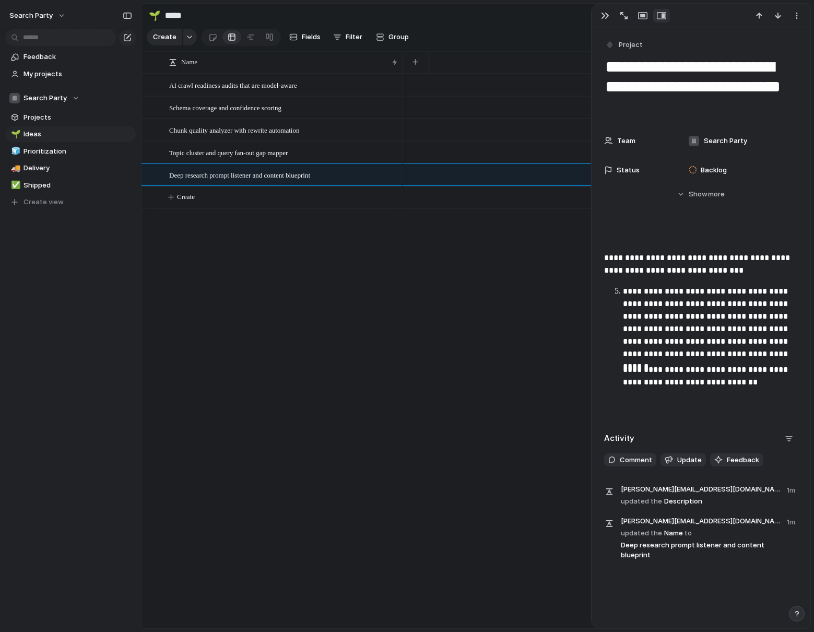
click at [623, 290] on li "**********" at bounding box center [710, 336] width 174 height 103
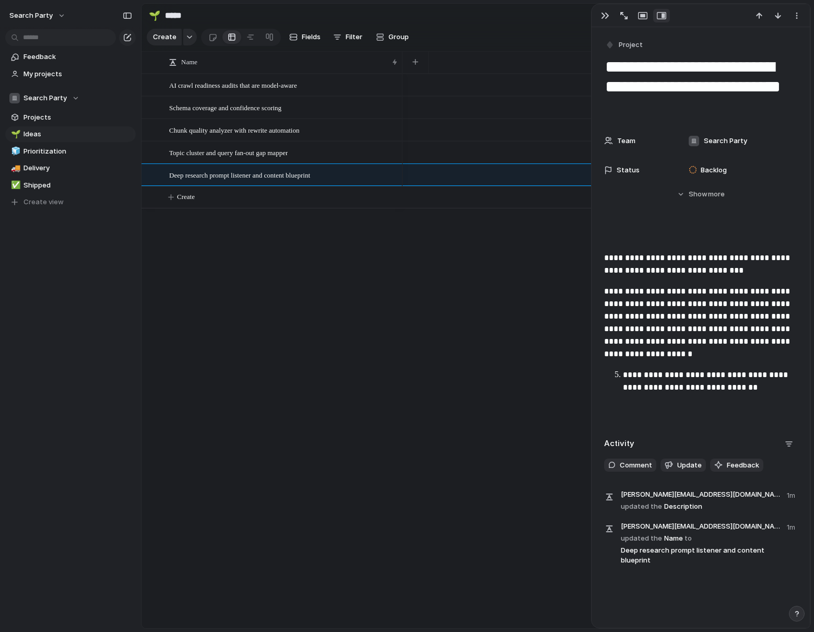
click at [623, 373] on p "**********" at bounding box center [710, 380] width 174 height 25
click at [604, 256] on p "**********" at bounding box center [700, 264] width 193 height 25
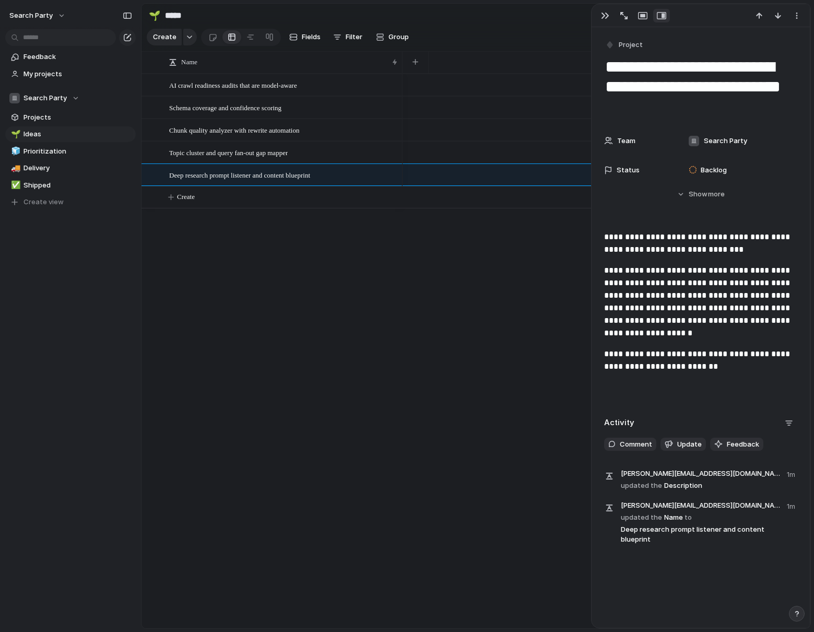
click at [553, 275] on div at bounding box center [606, 351] width 408 height 554
drag, startPoint x: 189, startPoint y: 199, endPoint x: 181, endPoint y: 200, distance: 8.4
click at [188, 199] on span "Create" at bounding box center [186, 197] width 18 height 10
paste textarea "**********"
type textarea "**********"
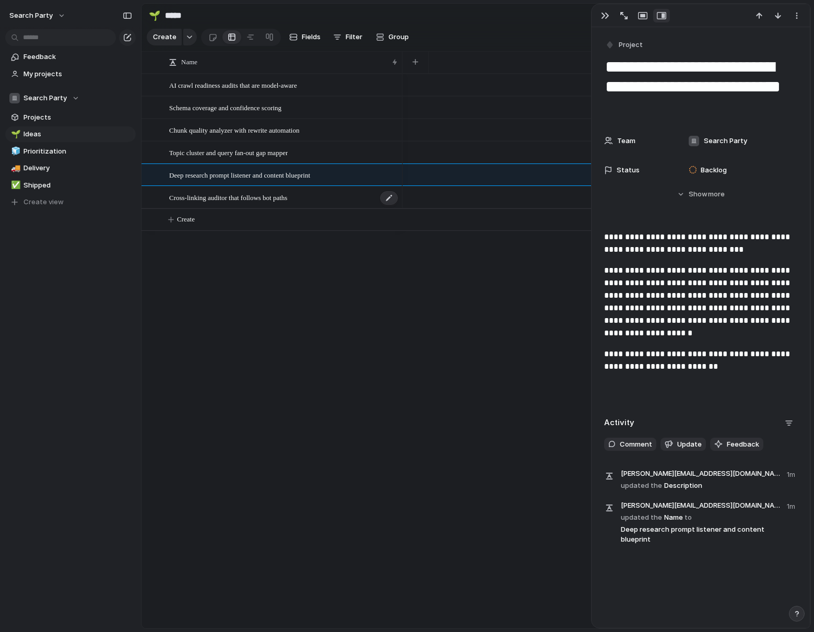
click at [252, 198] on span "Cross-linking auditor that follows bot paths" at bounding box center [228, 197] width 118 height 12
type textarea "**********"
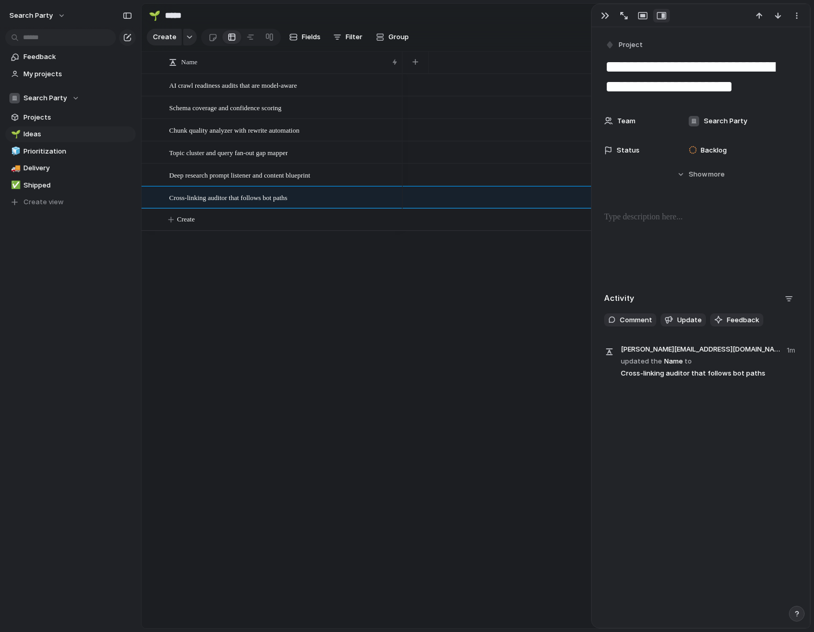
click at [630, 222] on p at bounding box center [700, 217] width 193 height 13
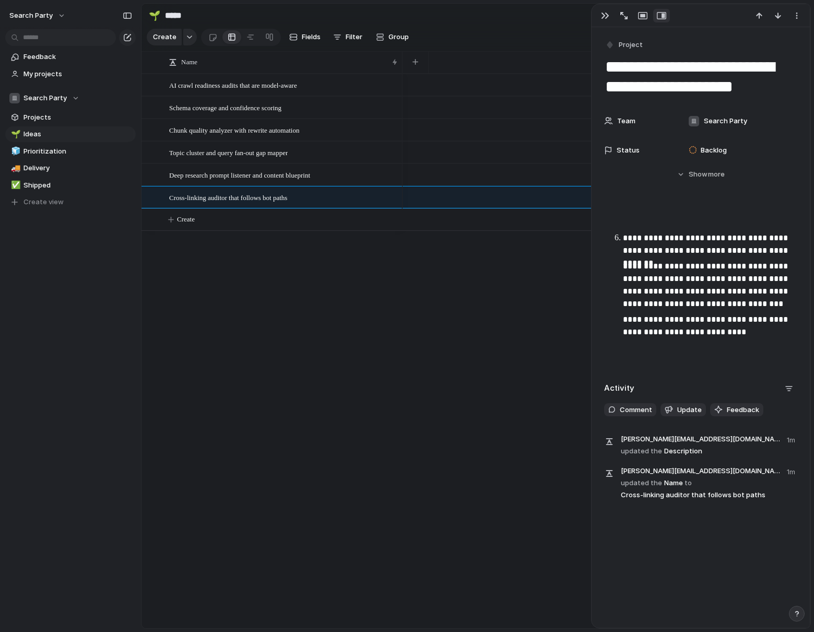
click at [624, 237] on p "**********" at bounding box center [710, 244] width 174 height 25
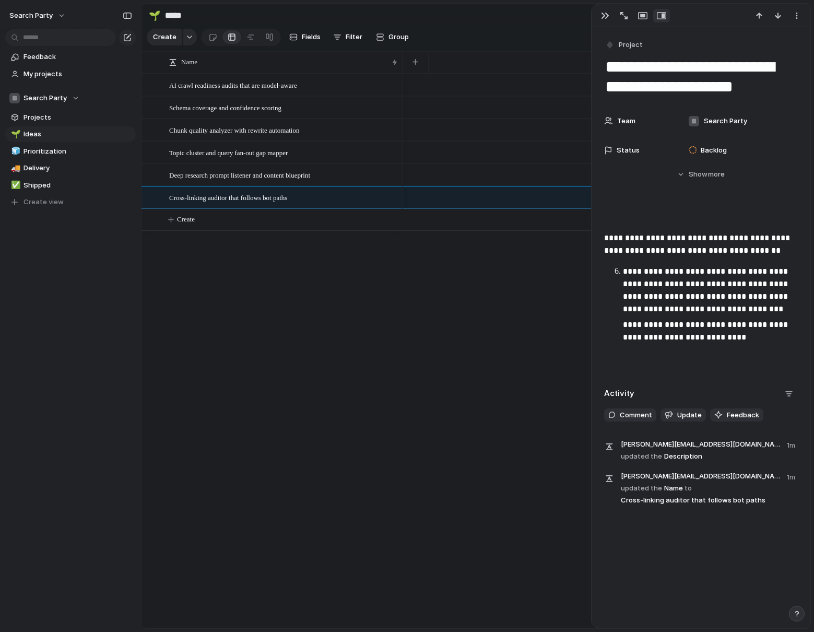
click at [623, 270] on li "**********" at bounding box center [710, 304] width 174 height 78
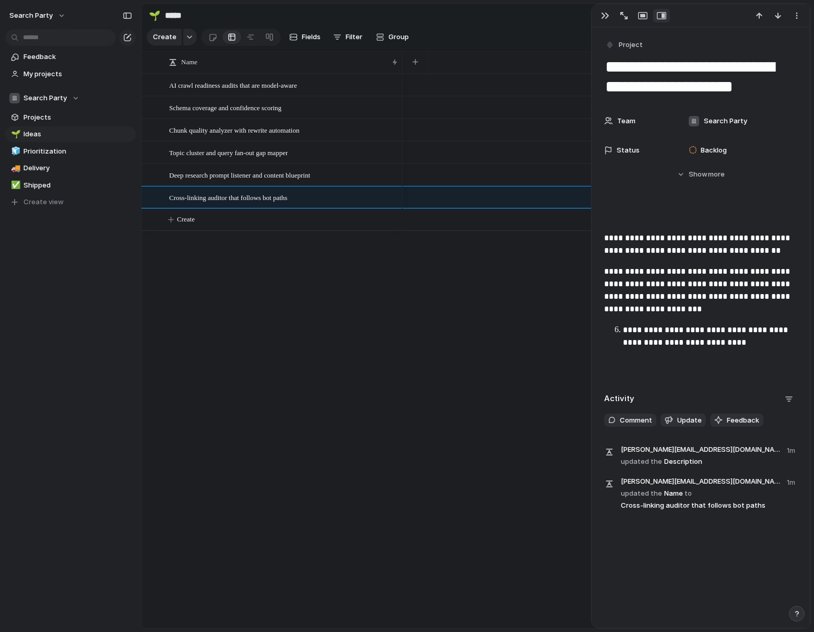
click at [623, 326] on li "**********" at bounding box center [710, 336] width 174 height 25
click at [604, 238] on p "**********" at bounding box center [700, 244] width 193 height 25
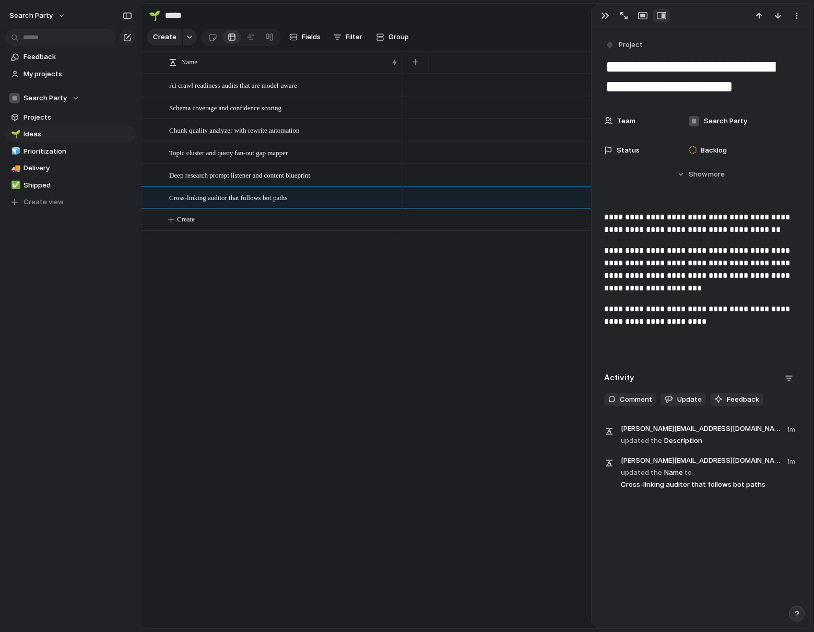
drag, startPoint x: 454, startPoint y: 323, endPoint x: 447, endPoint y: 323, distance: 6.8
click at [454, 323] on div at bounding box center [606, 351] width 408 height 554
drag, startPoint x: 198, startPoint y: 221, endPoint x: 191, endPoint y: 222, distance: 6.8
click at [195, 221] on span "Create" at bounding box center [186, 219] width 18 height 10
paste textarea "**********"
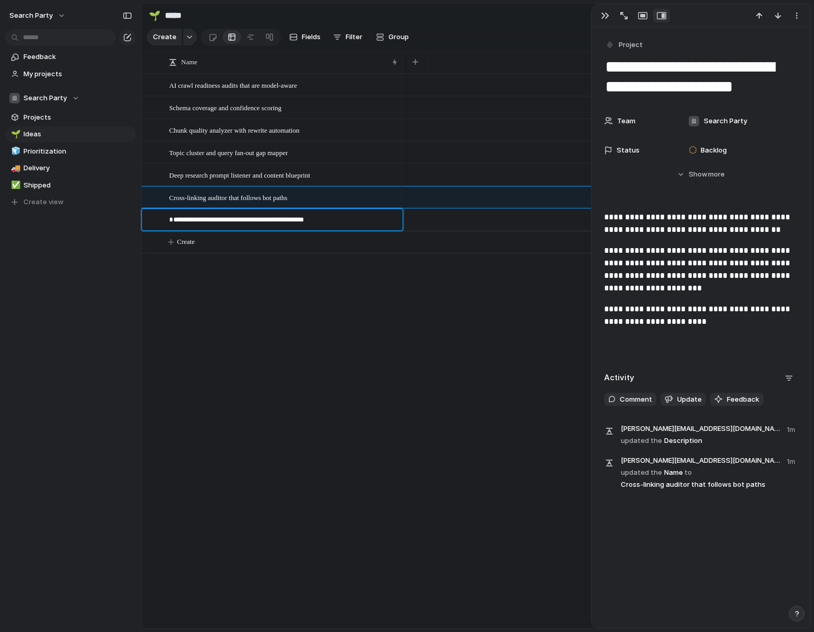
click at [185, 220] on textarea "**********" at bounding box center [282, 221] width 226 height 13
type textarea "**********"
click at [220, 219] on span "Evidence pack generator for citations and mentions" at bounding box center [238, 219] width 139 height 12
type textarea "**********"
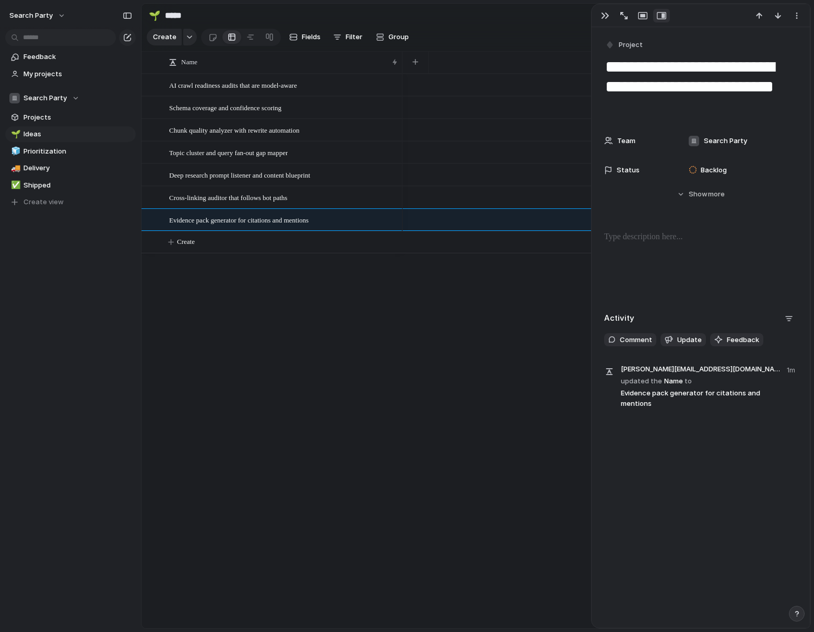
click at [639, 234] on p at bounding box center [700, 237] width 193 height 13
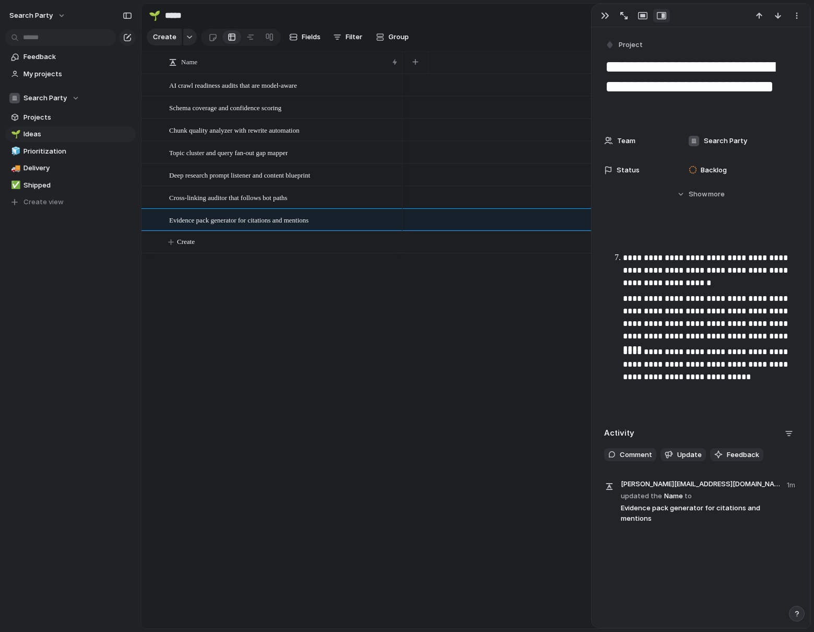
click at [623, 254] on p "**********" at bounding box center [710, 271] width 174 height 38
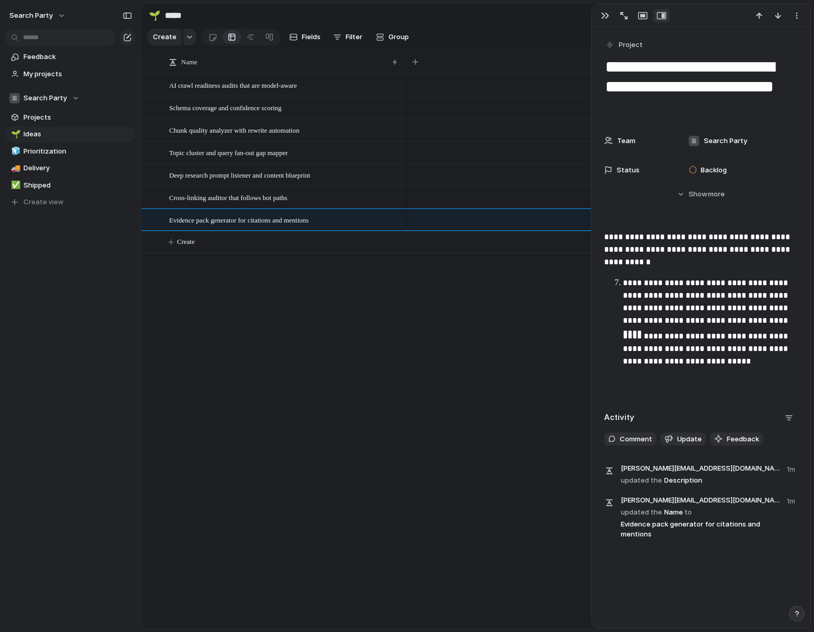
click at [624, 283] on p "**********" at bounding box center [710, 302] width 174 height 50
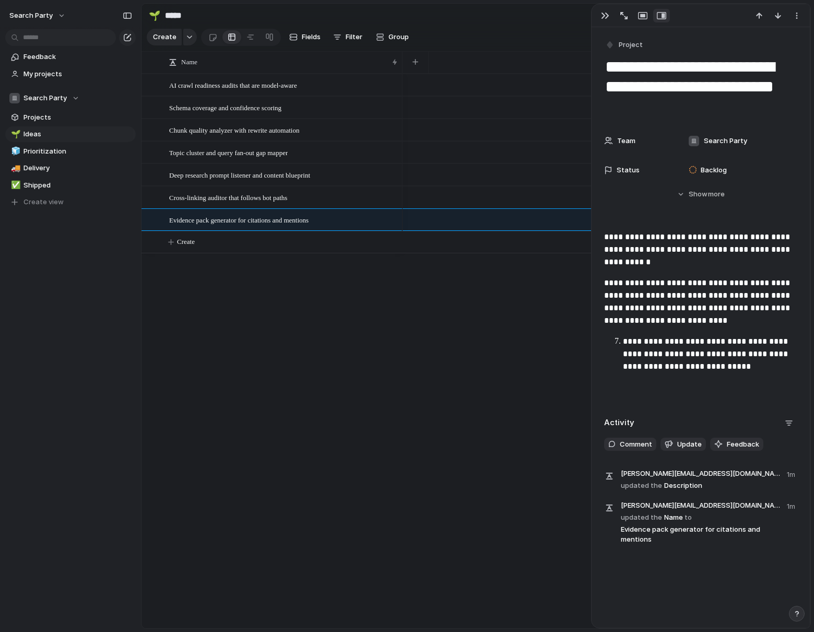
drag, startPoint x: 623, startPoint y: 341, endPoint x: 620, endPoint y: 349, distance: 8.3
click at [623, 341] on p "**********" at bounding box center [710, 354] width 174 height 38
click at [604, 234] on p "**********" at bounding box center [700, 250] width 193 height 38
click at [426, 373] on div at bounding box center [606, 351] width 408 height 554
click at [189, 243] on span "Create" at bounding box center [186, 241] width 18 height 10
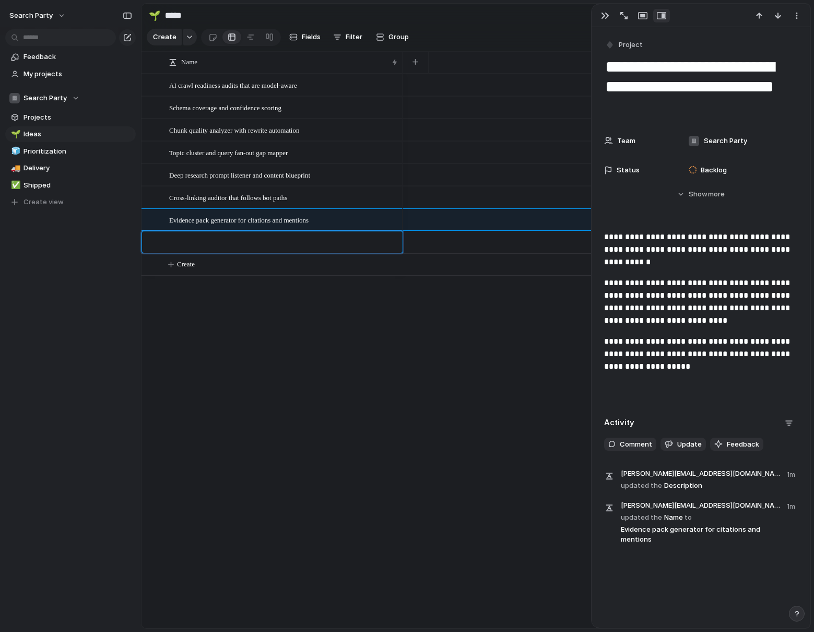
type textarea "**********"
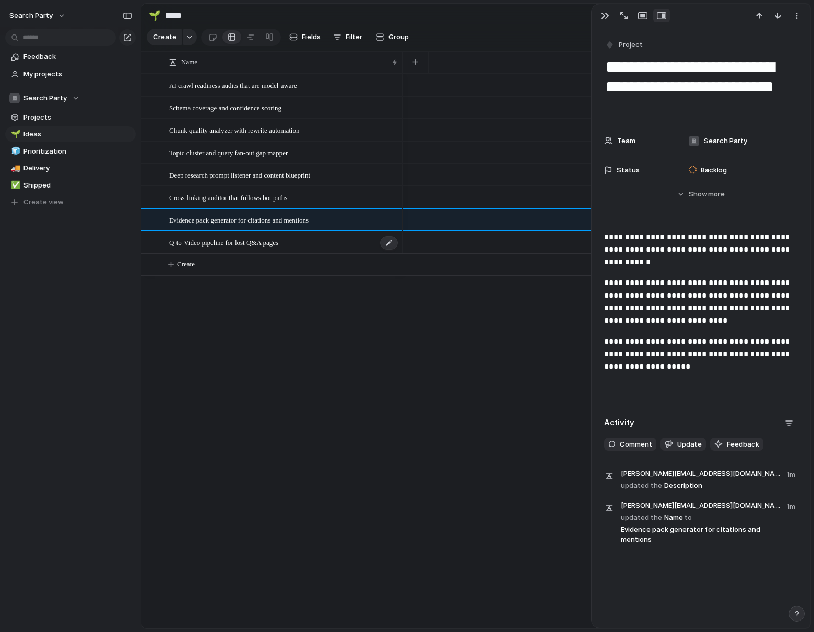
click at [267, 248] on div "Q-to-Video pipeline for lost Q&A pages" at bounding box center [284, 242] width 230 height 21
type textarea "**********"
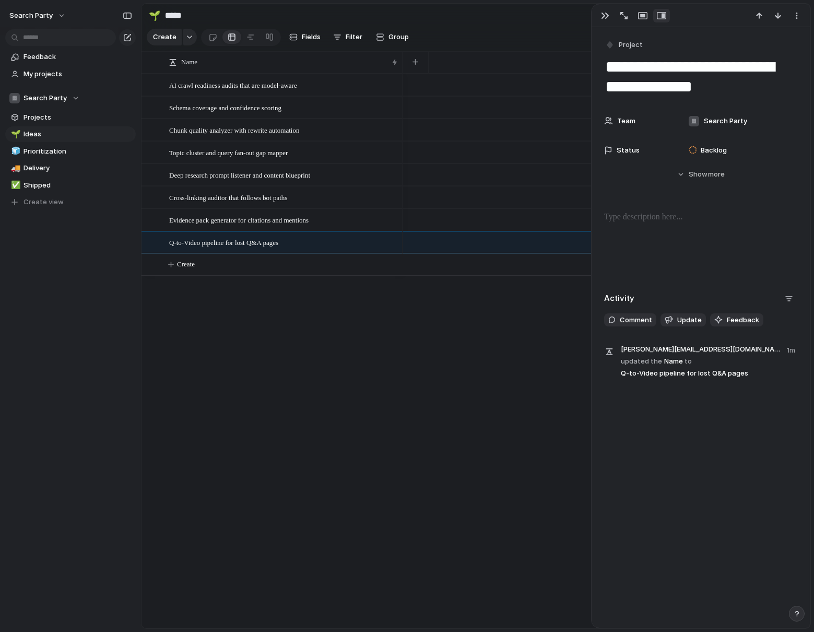
click at [671, 224] on div at bounding box center [700, 244] width 193 height 67
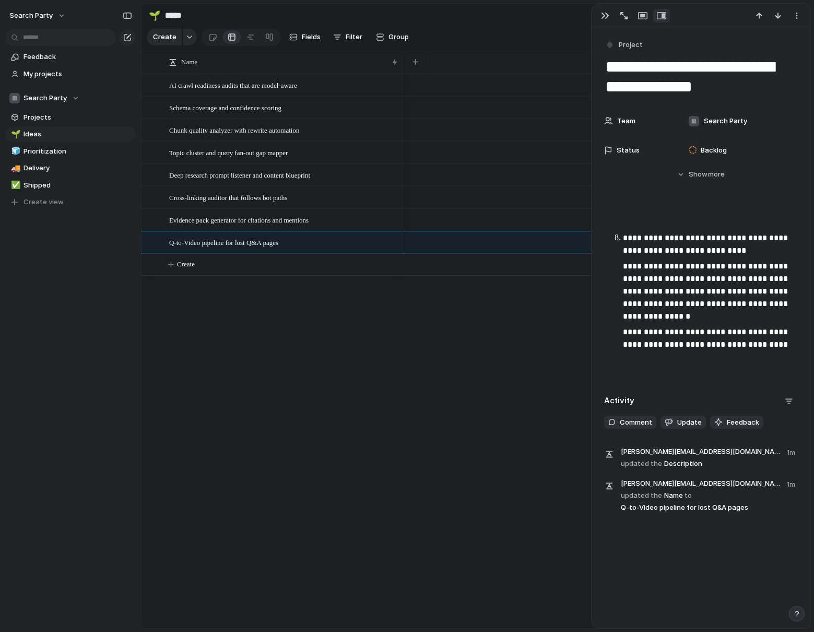
click at [623, 236] on li "**********" at bounding box center [710, 291] width 174 height 119
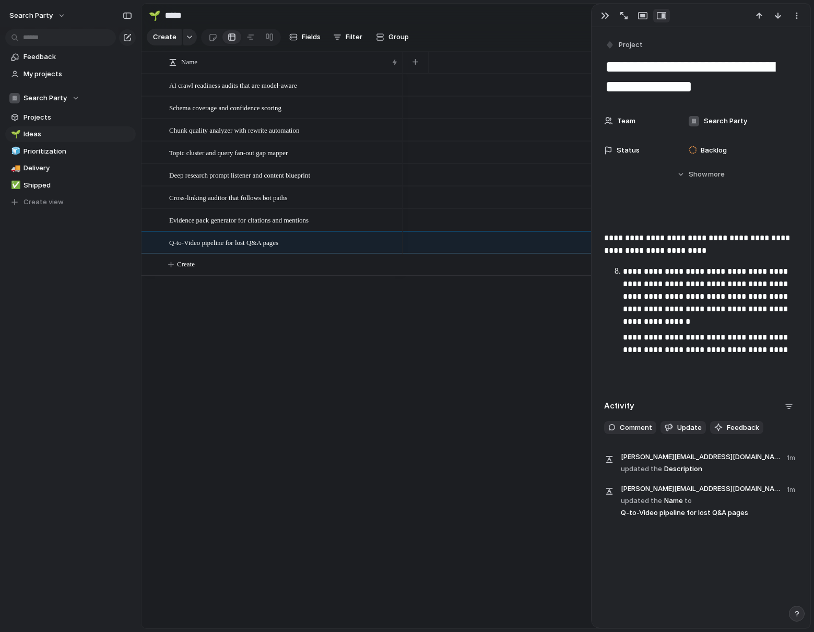
click at [623, 270] on p "**********" at bounding box center [710, 296] width 174 height 63
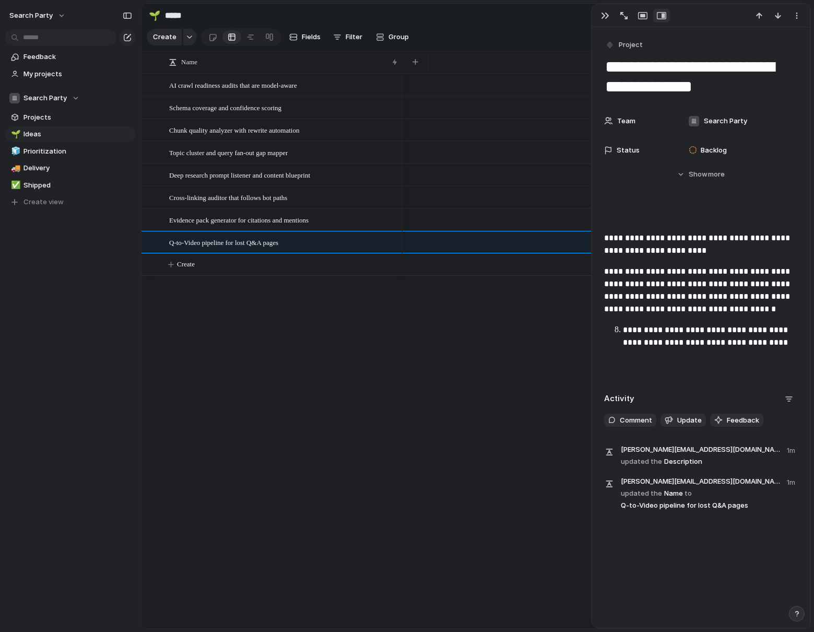
click at [623, 331] on li "**********" at bounding box center [710, 336] width 174 height 25
click at [605, 237] on p "**********" at bounding box center [700, 244] width 193 height 25
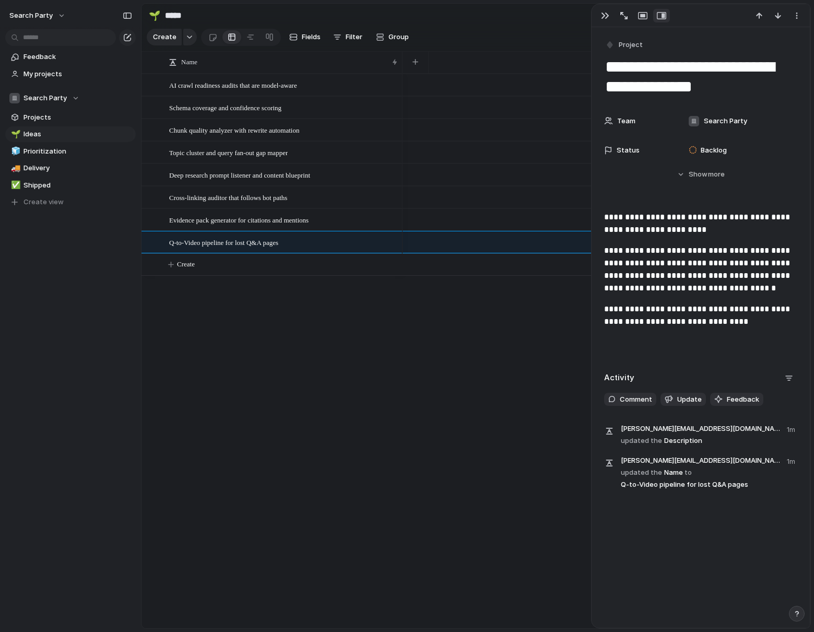
drag, startPoint x: 430, startPoint y: 439, endPoint x: 420, endPoint y: 438, distance: 10.5
click at [429, 438] on div at bounding box center [606, 351] width 408 height 554
click at [260, 330] on div "AI crawl readiness audits that are model-aware Schema coverage and confidence s…" at bounding box center [475, 351] width 669 height 554
click at [199, 266] on button "Create" at bounding box center [489, 264] width 674 height 21
type textarea "**********"
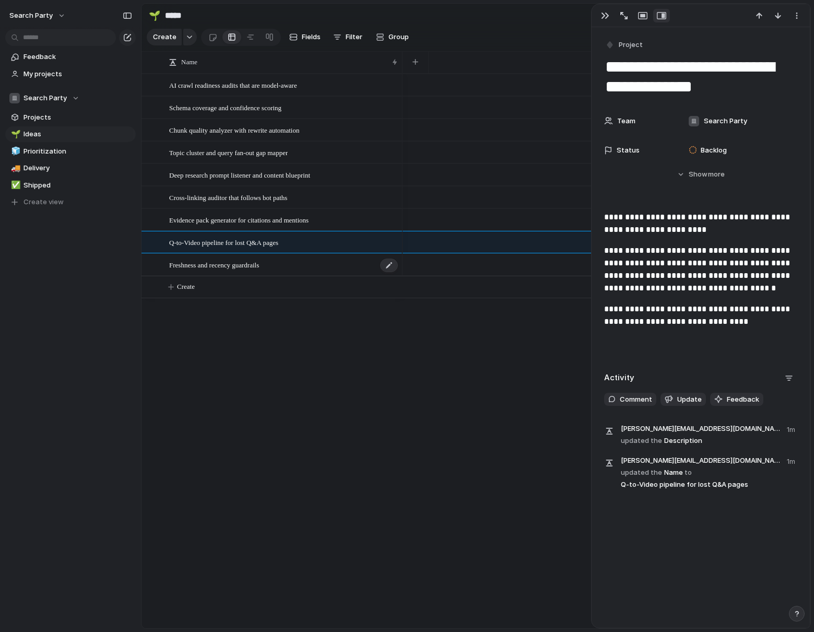
click at [223, 269] on span "Freshness and recency guardrails" at bounding box center [214, 264] width 90 height 12
type textarea "**********"
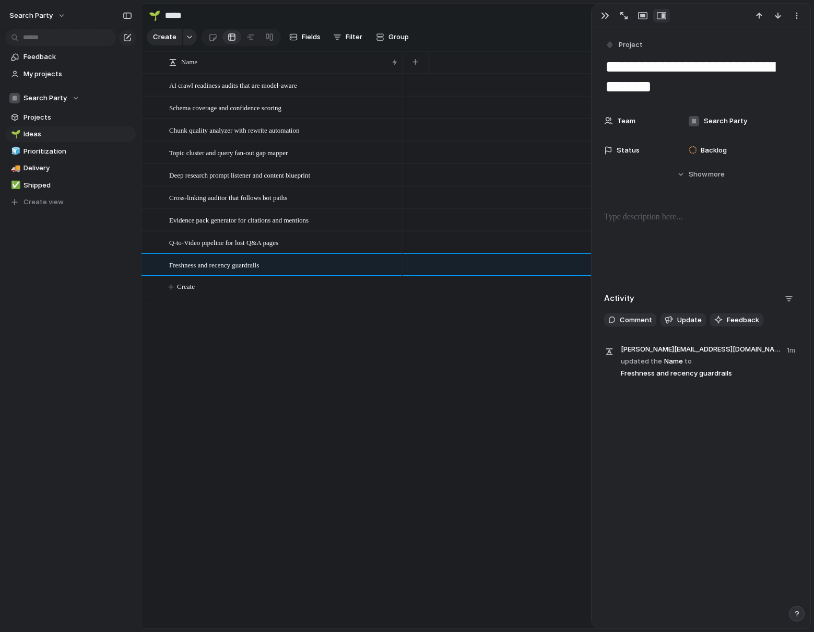
click at [630, 217] on p at bounding box center [700, 217] width 193 height 13
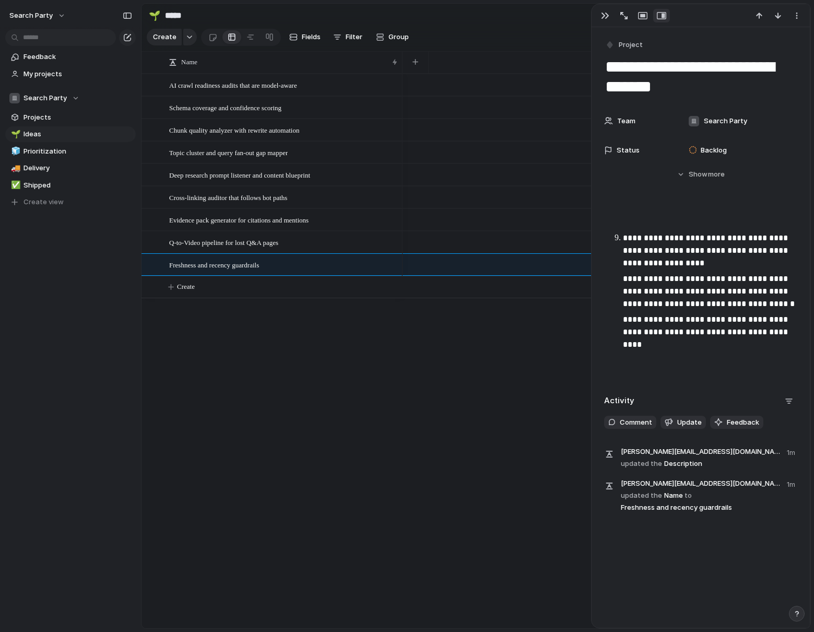
click at [623, 235] on p "**********" at bounding box center [710, 251] width 174 height 38
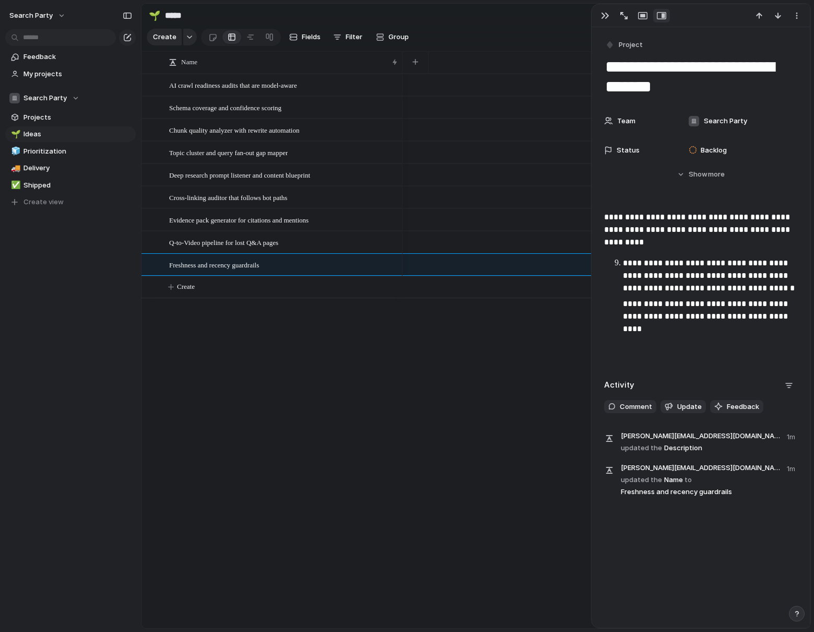
click at [623, 260] on p "**********" at bounding box center [710, 276] width 174 height 38
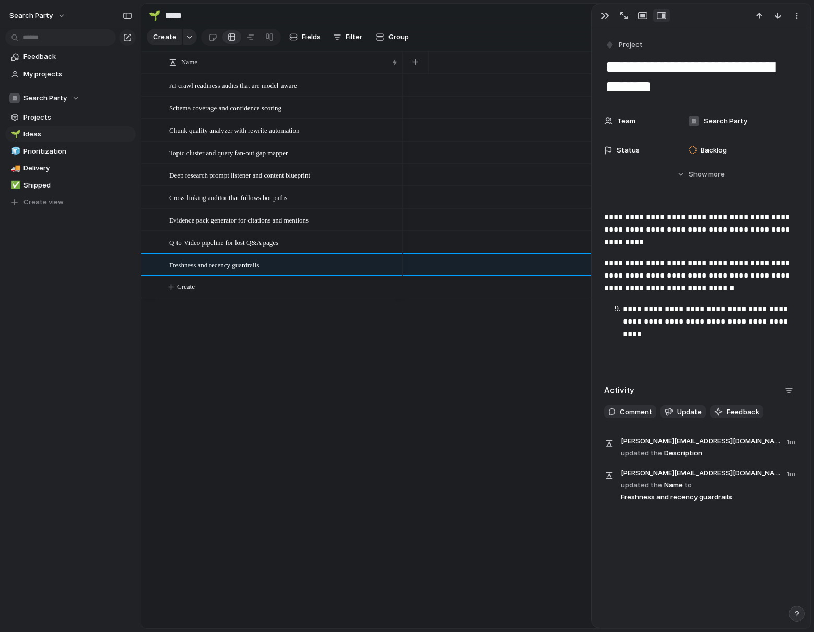
click at [604, 215] on p "**********" at bounding box center [700, 230] width 193 height 38
click at [623, 308] on li "**********" at bounding box center [710, 322] width 174 height 38
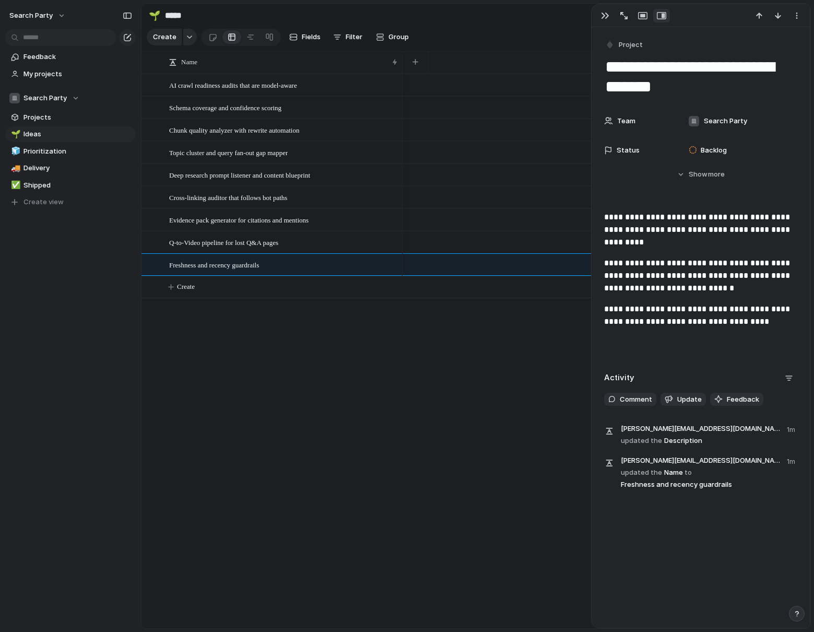
click at [294, 411] on div "AI crawl readiness audits that are model-aware Schema coverage and confidence s…" at bounding box center [475, 351] width 669 height 554
click at [185, 284] on span "Create" at bounding box center [186, 286] width 18 height 10
type textarea "**********"
click at [249, 281] on span "Robots and training controls with business logic" at bounding box center [234, 287] width 131 height 12
type textarea "**********"
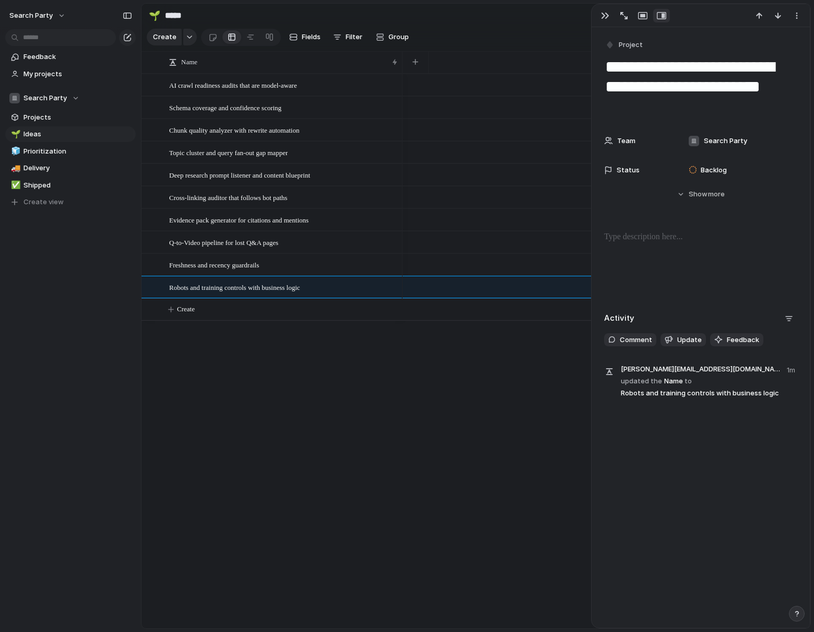
click at [639, 245] on div at bounding box center [700, 264] width 193 height 67
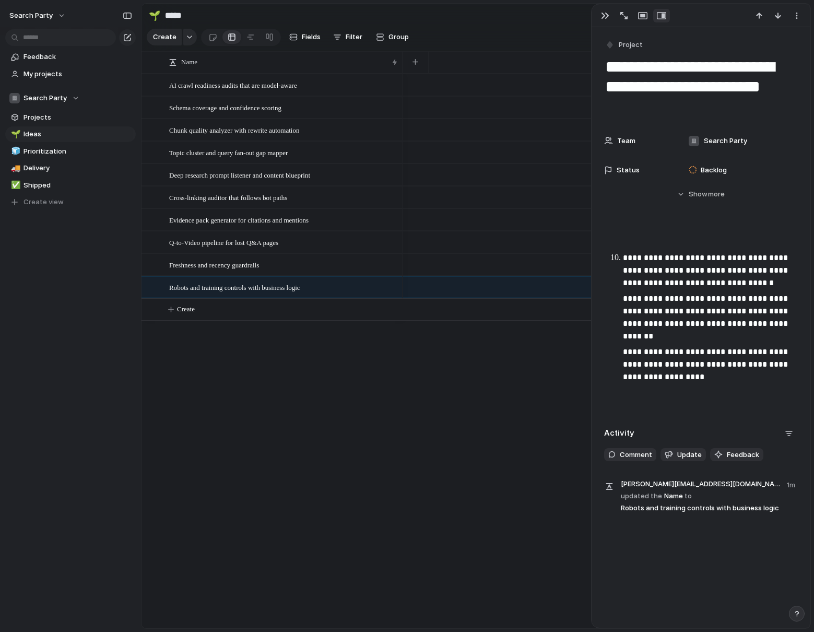
click at [623, 254] on p "**********" at bounding box center [710, 271] width 174 height 38
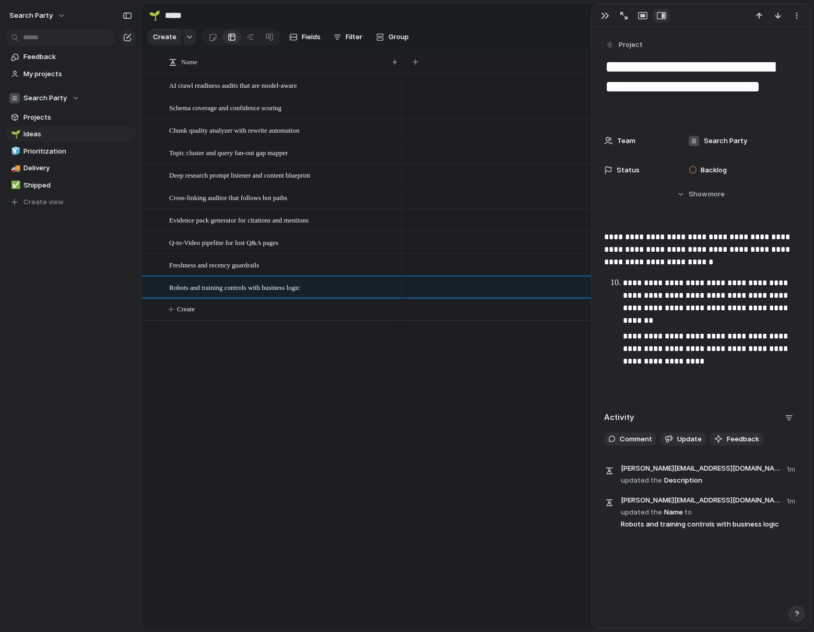
click at [623, 279] on li "**********" at bounding box center [710, 322] width 174 height 91
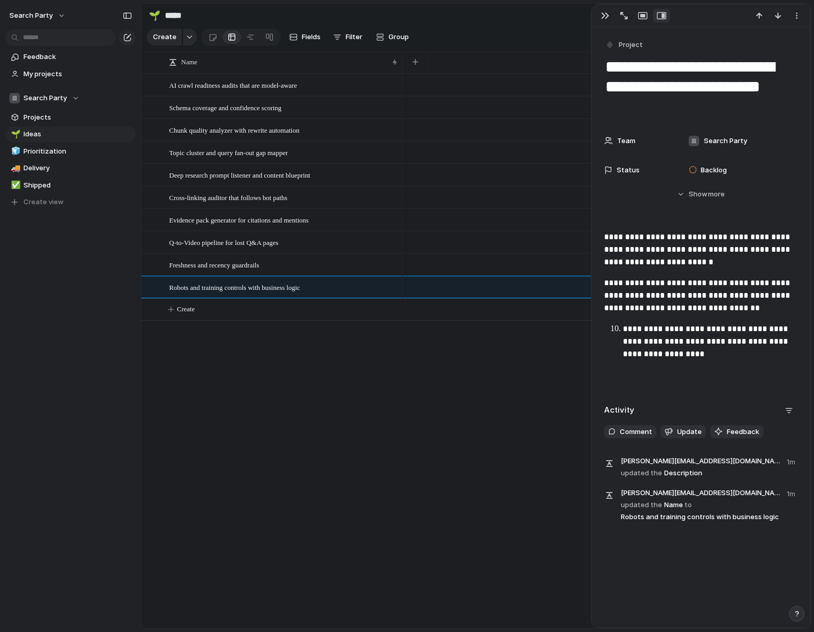
click at [625, 327] on p "**********" at bounding box center [710, 342] width 174 height 38
drag, startPoint x: 376, startPoint y: 421, endPoint x: 369, endPoint y: 420, distance: 6.9
click at [373, 420] on div "AI crawl readiness audits that are model-aware Schema coverage and confidence s…" at bounding box center [475, 351] width 669 height 554
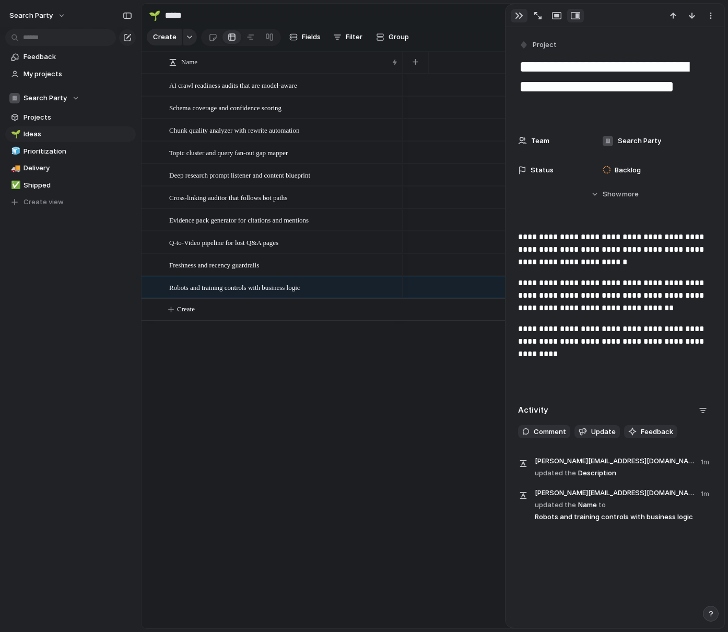
click at [513, 17] on button "button" at bounding box center [518, 16] width 17 height 14
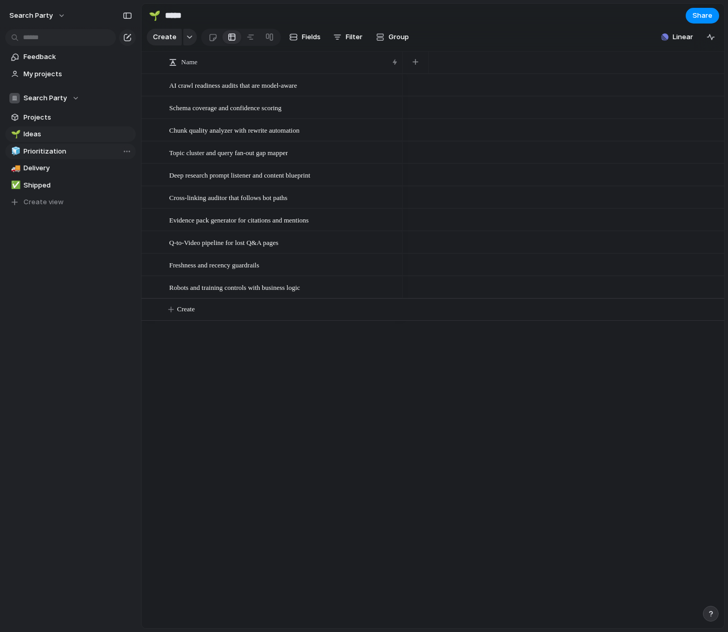
click at [42, 149] on span "Prioritization" at bounding box center [77, 151] width 109 height 10
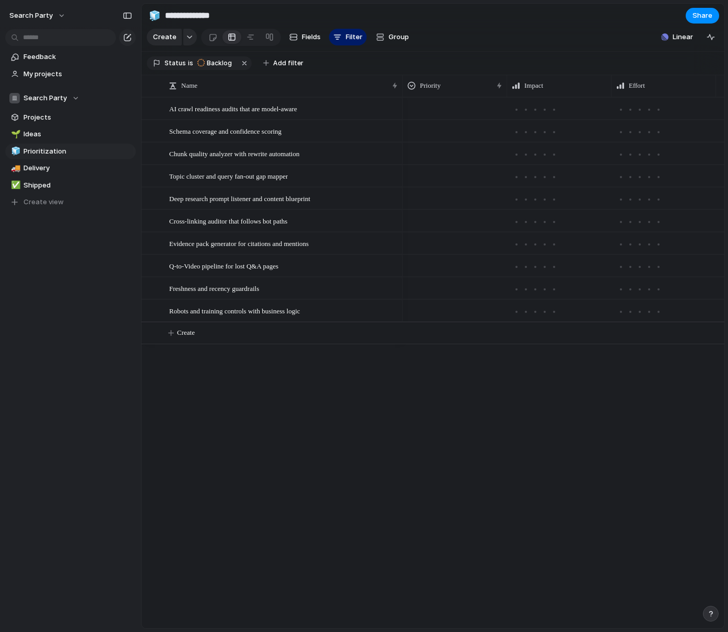
scroll to position [0, 18]
click at [432, 103] on div at bounding box center [436, 106] width 103 height 17
drag, startPoint x: 519, startPoint y: 408, endPoint x: 497, endPoint y: 204, distance: 205.2
click at [519, 404] on div "Urgent High Medium Low" at bounding box center [364, 316] width 728 height 632
click at [289, 104] on span "AI crawl readiness audits that are model-aware" at bounding box center [233, 108] width 128 height 12
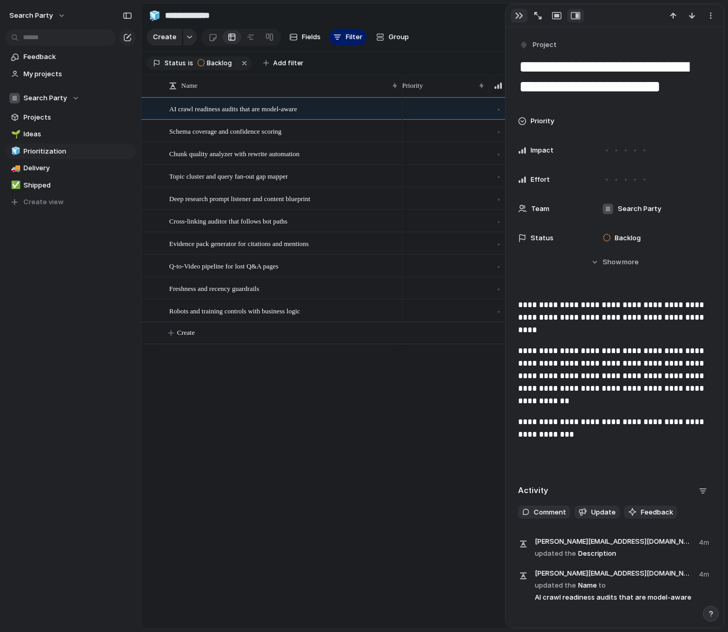
click at [519, 19] on div "button" at bounding box center [519, 15] width 8 height 8
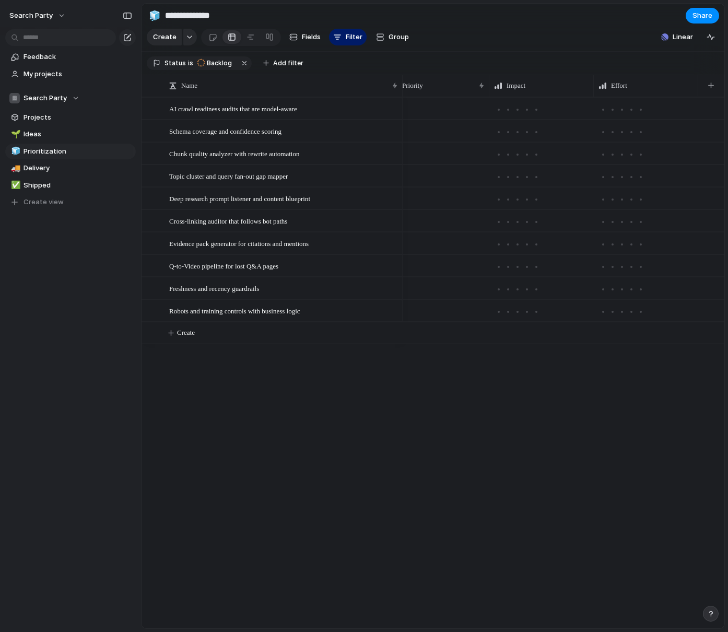
click at [474, 535] on div at bounding box center [563, 362] width 322 height 531
click at [38, 163] on span "Delivery" at bounding box center [77, 168] width 109 height 10
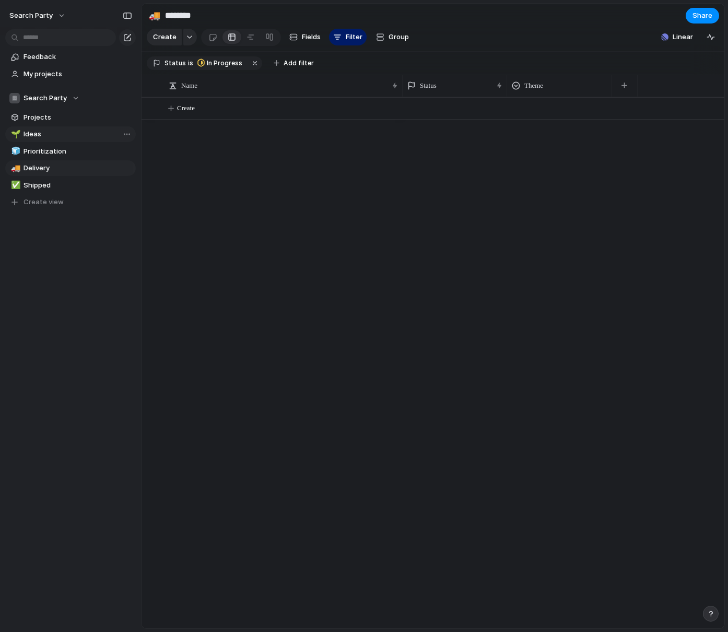
click at [41, 133] on span "Ideas" at bounding box center [77, 134] width 109 height 10
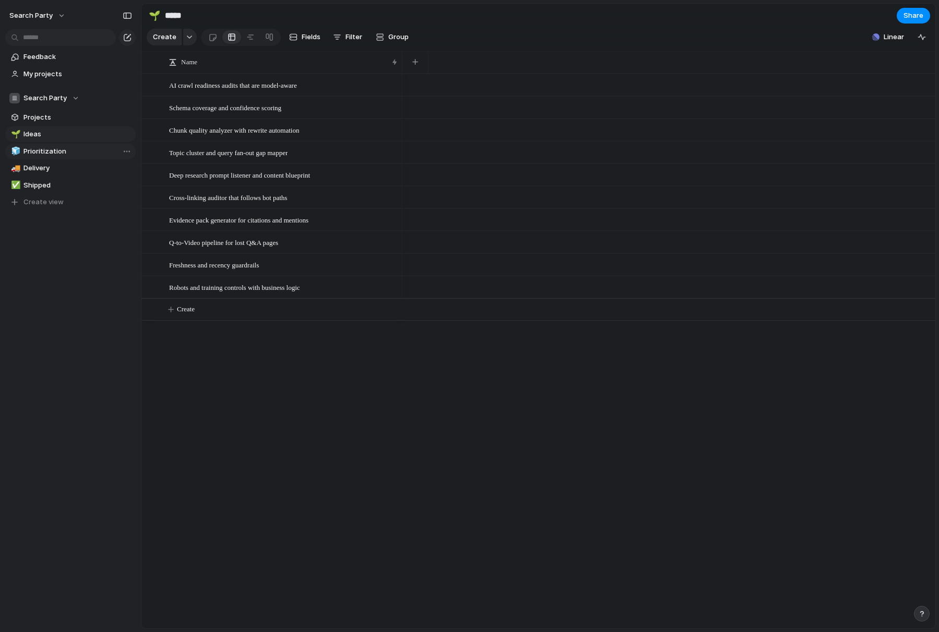
click at [50, 151] on span "Prioritization" at bounding box center [77, 151] width 109 height 10
type input "**********"
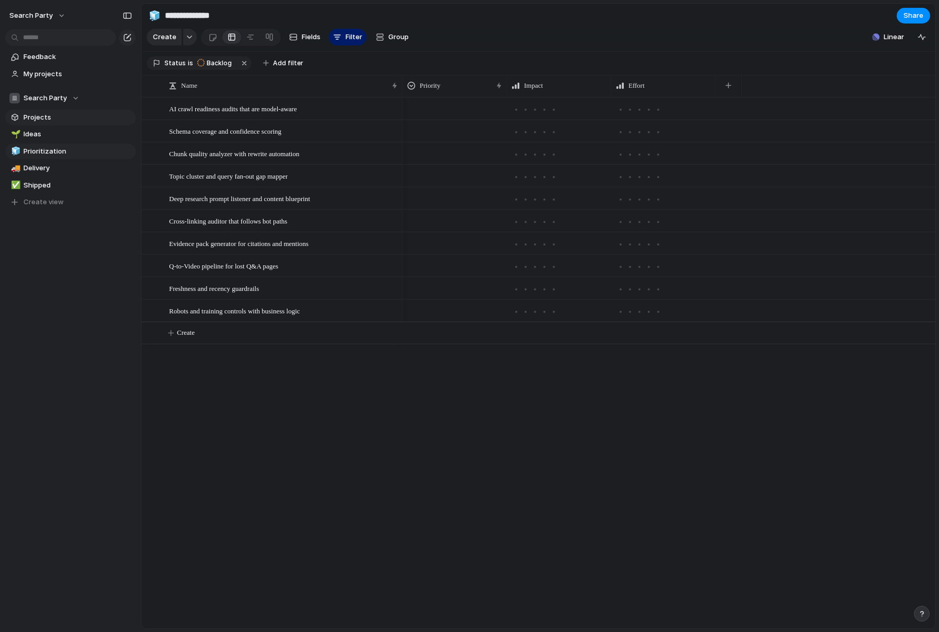
click at [30, 123] on link "Projects" at bounding box center [70, 118] width 130 height 16
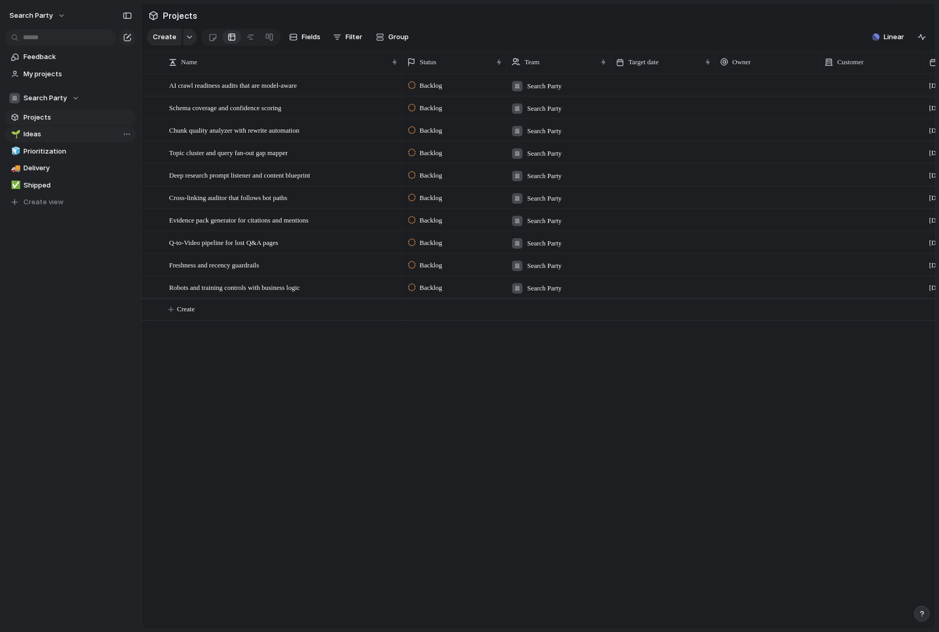
click at [31, 132] on span "Ideas" at bounding box center [77, 134] width 109 height 10
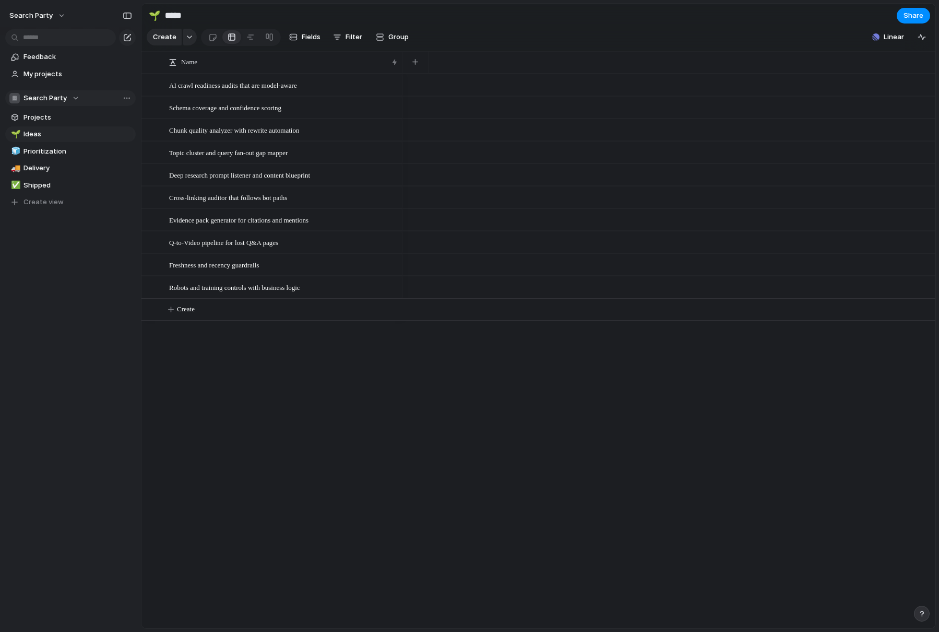
click at [49, 97] on span "Search Party" at bounding box center [44, 98] width 43 height 10
click at [56, 159] on span "Growth/Marketing" at bounding box center [62, 158] width 61 height 10
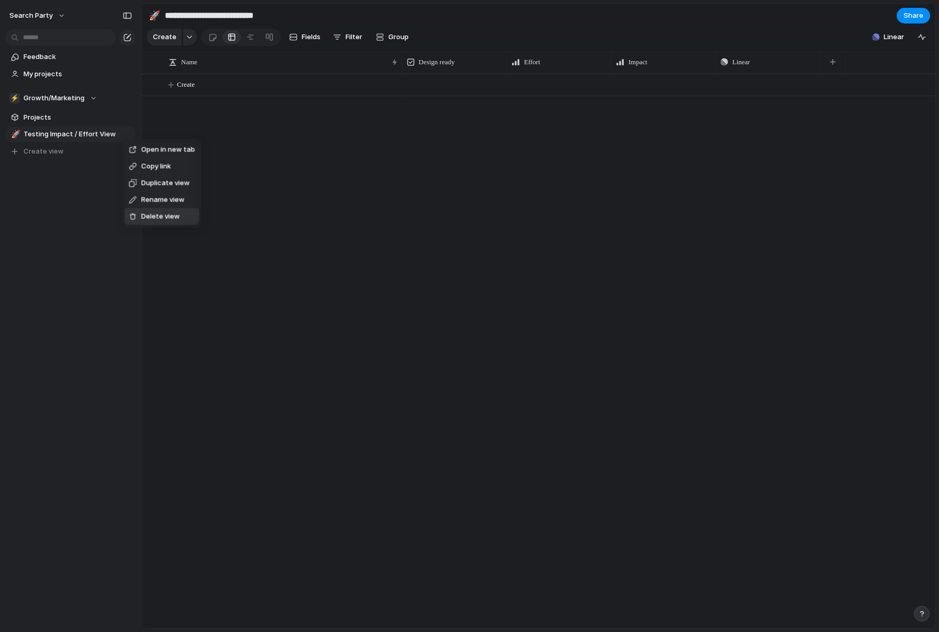
click at [467, 210] on div "Open in new tab Copy link Duplicate view Rename view Delete view" at bounding box center [469, 316] width 939 height 632
click at [432, 84] on button "Create" at bounding box center [552, 84] width 800 height 21
click at [424, 58] on span "Design ready" at bounding box center [437, 62] width 36 height 10
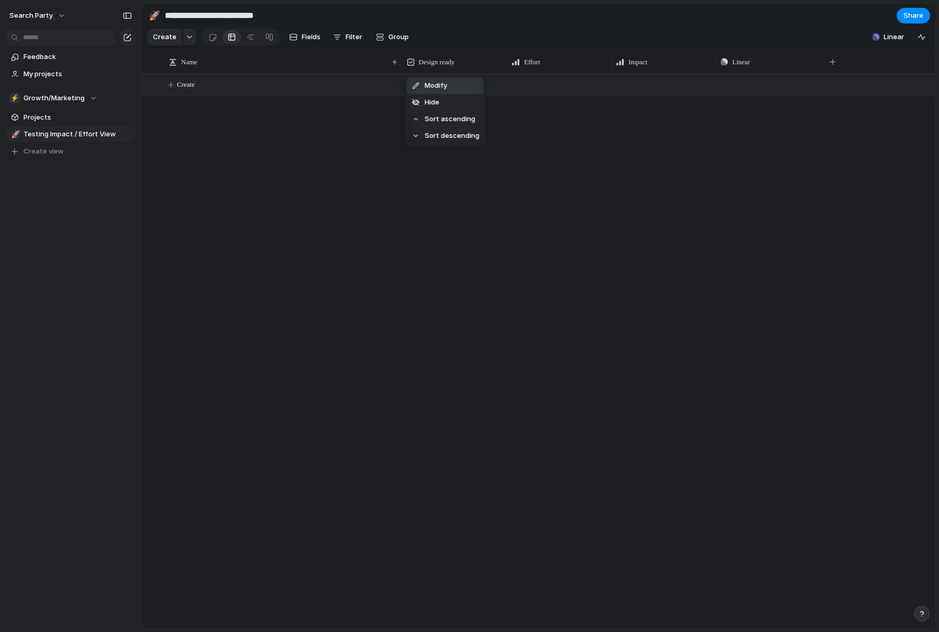
click at [591, 158] on div "Modify Hide Sort ascending Sort descending" at bounding box center [469, 316] width 939 height 632
click at [55, 103] on button "⚡ Growth/Marketing" at bounding box center [70, 98] width 130 height 16
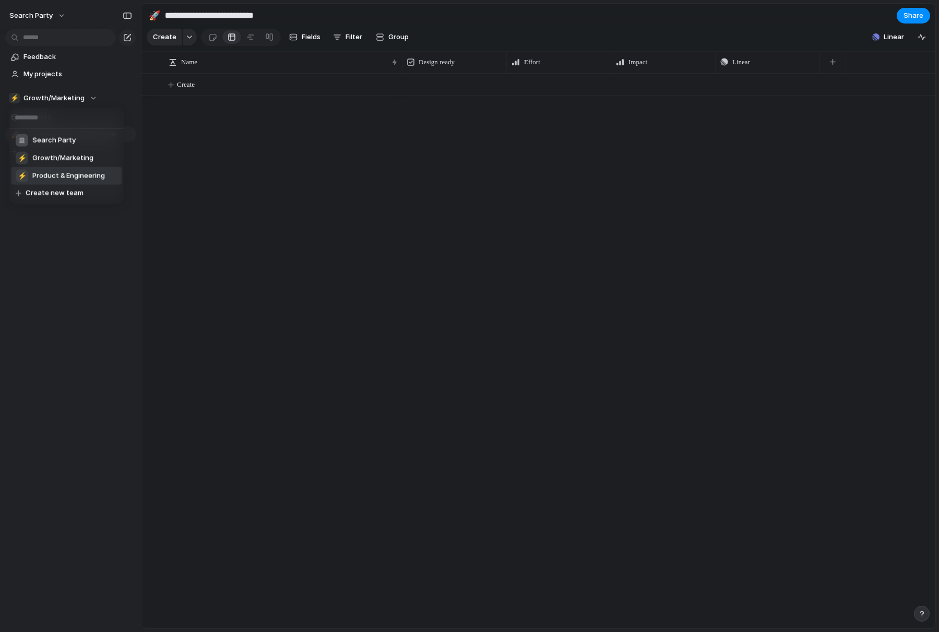
click at [57, 176] on span "Product & Engineering" at bounding box center [68, 176] width 73 height 10
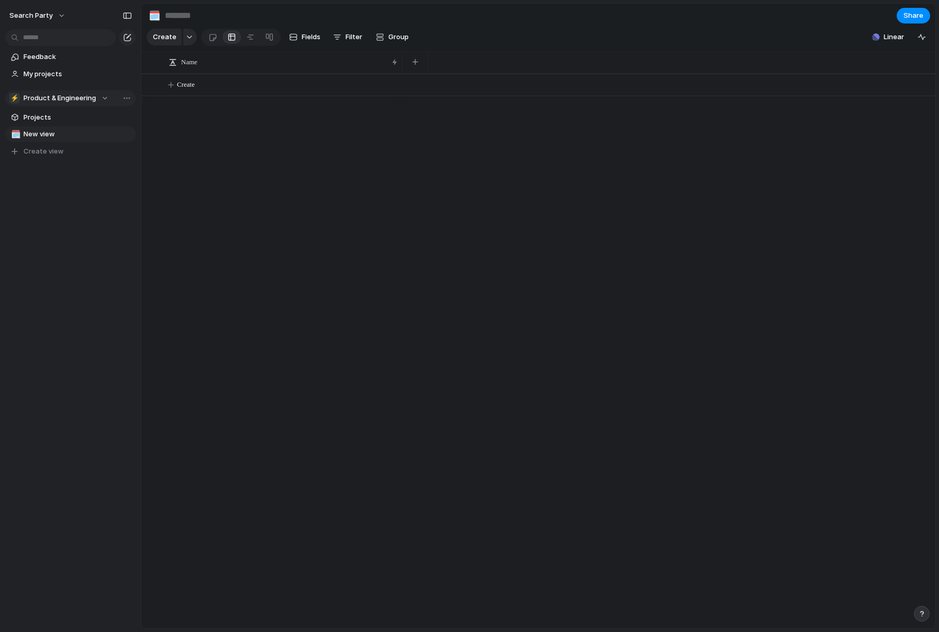
click at [46, 97] on span "Product & Engineering" at bounding box center [59, 98] width 73 height 10
click at [53, 145] on div "Search Party" at bounding box center [46, 140] width 60 height 13
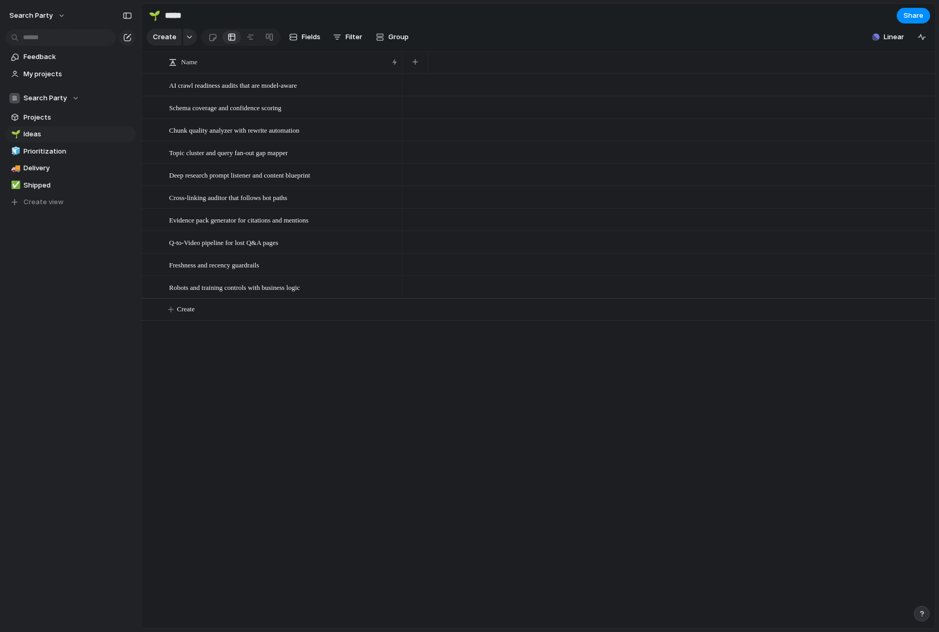
click at [313, 433] on div "AI crawl readiness audits that are model-aware Schema coverage and confidence s…" at bounding box center [538, 351] width 794 height 554
click at [63, 150] on span "Prioritization" at bounding box center [77, 151] width 109 height 10
type input "**********"
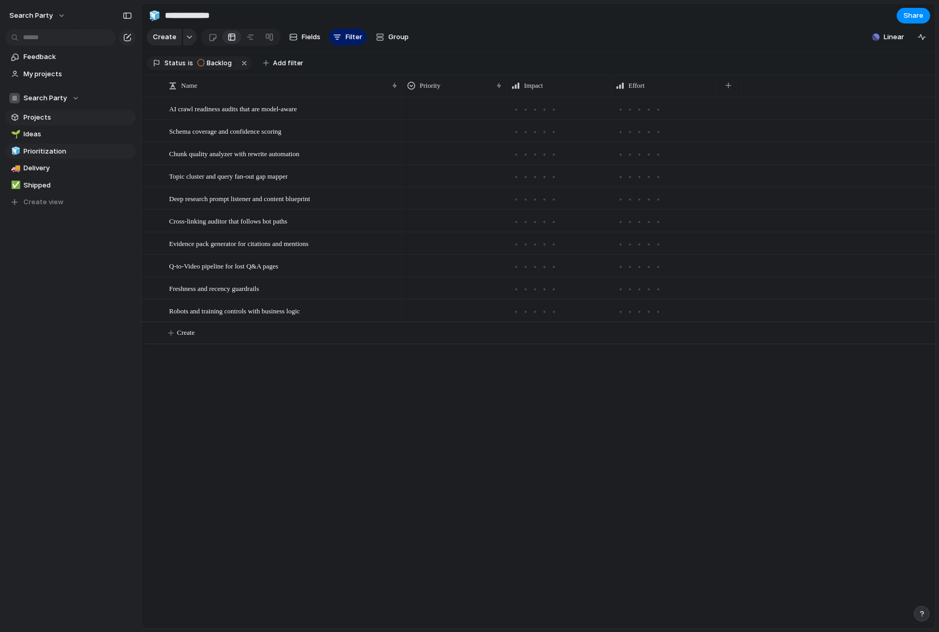
click at [45, 122] on link "Projects" at bounding box center [70, 118] width 130 height 16
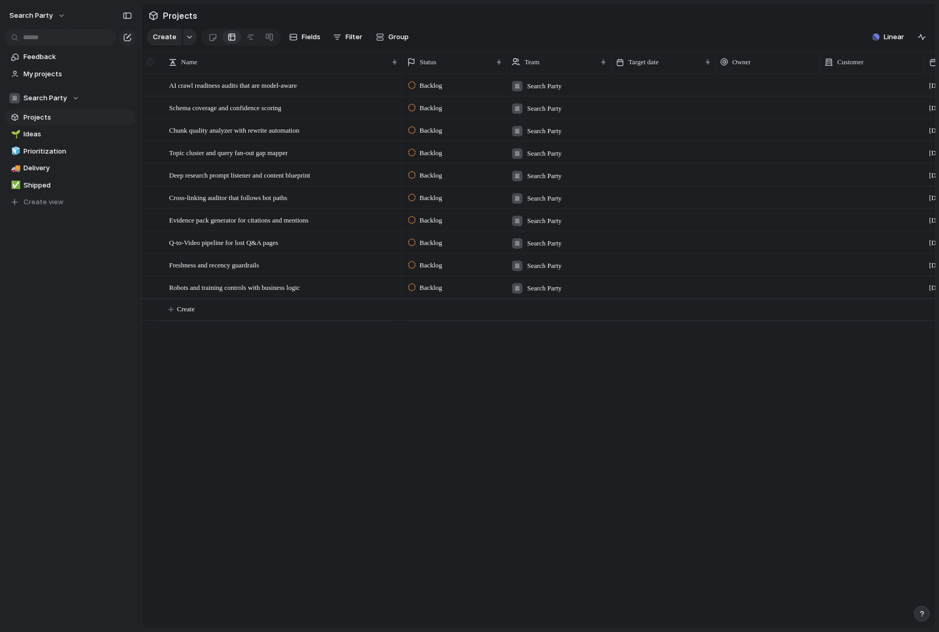
click at [149, 60] on div at bounding box center [150, 62] width 8 height 8
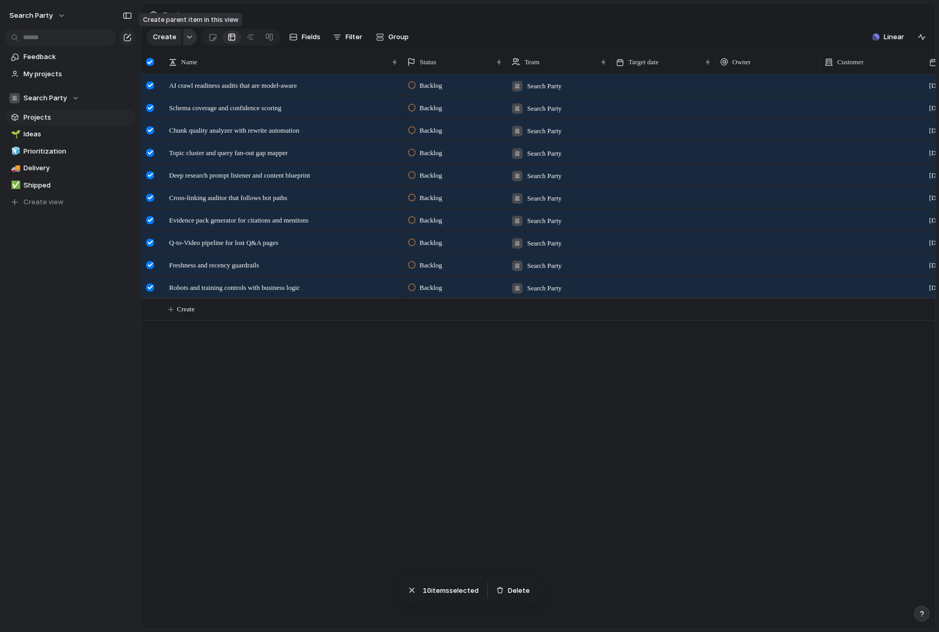
click at [185, 34] on button "button" at bounding box center [190, 37] width 14 height 17
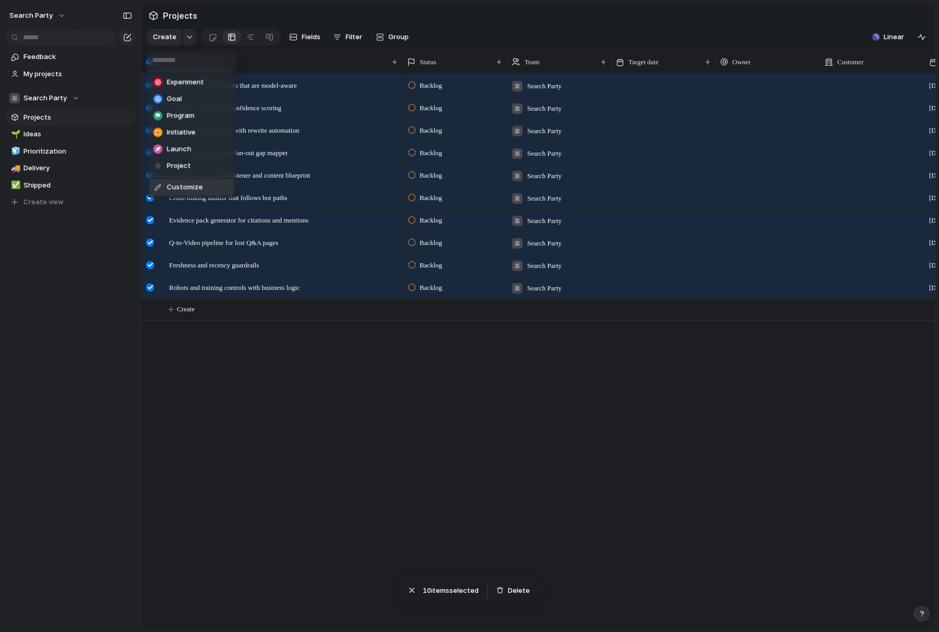
click at [328, 551] on div "Experiment Goal Program Initiative Launch Project Customize" at bounding box center [469, 316] width 939 height 632
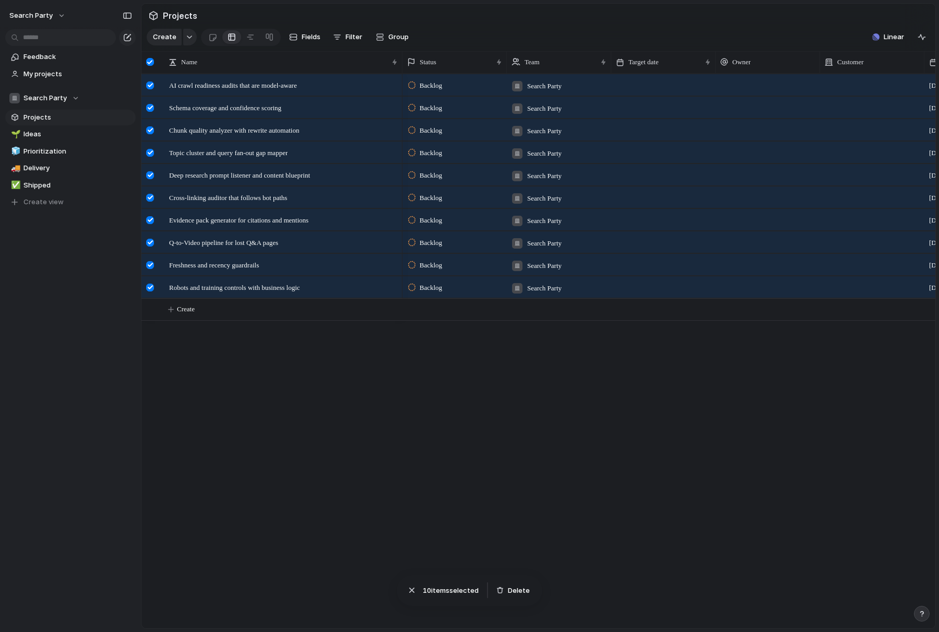
click at [46, 116] on span "Projects" at bounding box center [77, 117] width 109 height 10
click at [38, 135] on span "Ideas" at bounding box center [77, 134] width 109 height 10
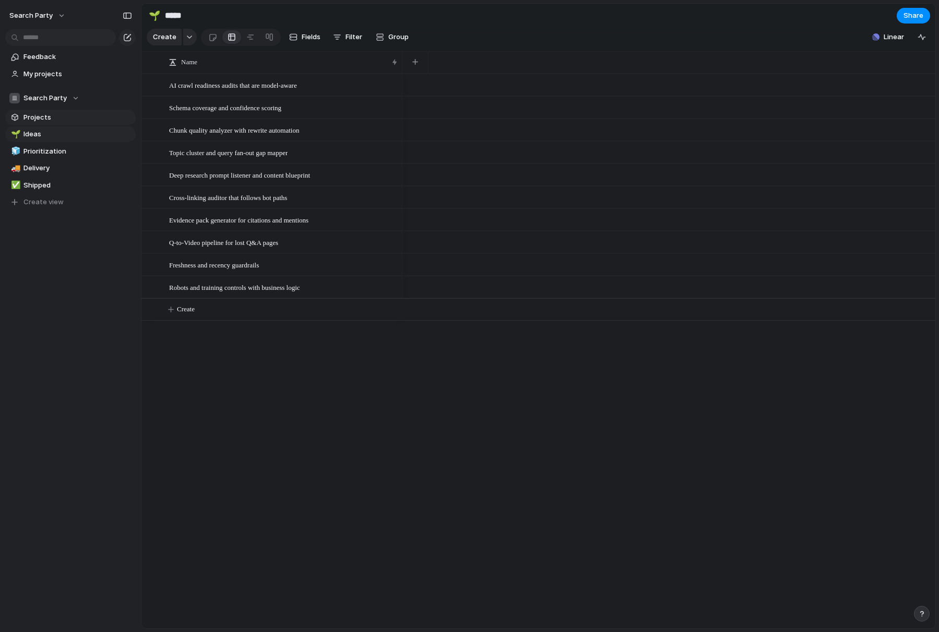
click at [41, 120] on span "Projects" at bounding box center [77, 117] width 109 height 10
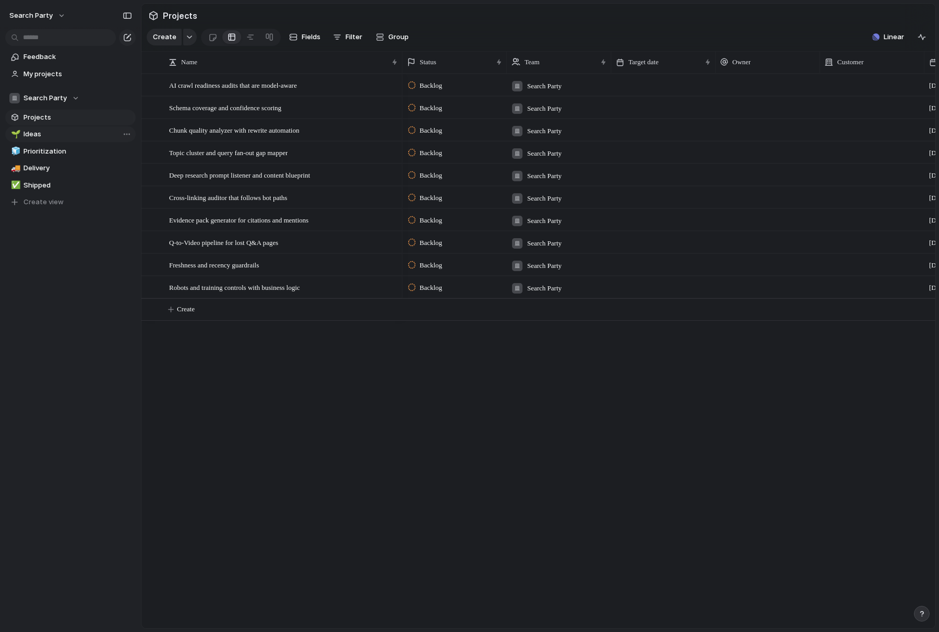
click at [40, 133] on span "Ideas" at bounding box center [77, 134] width 109 height 10
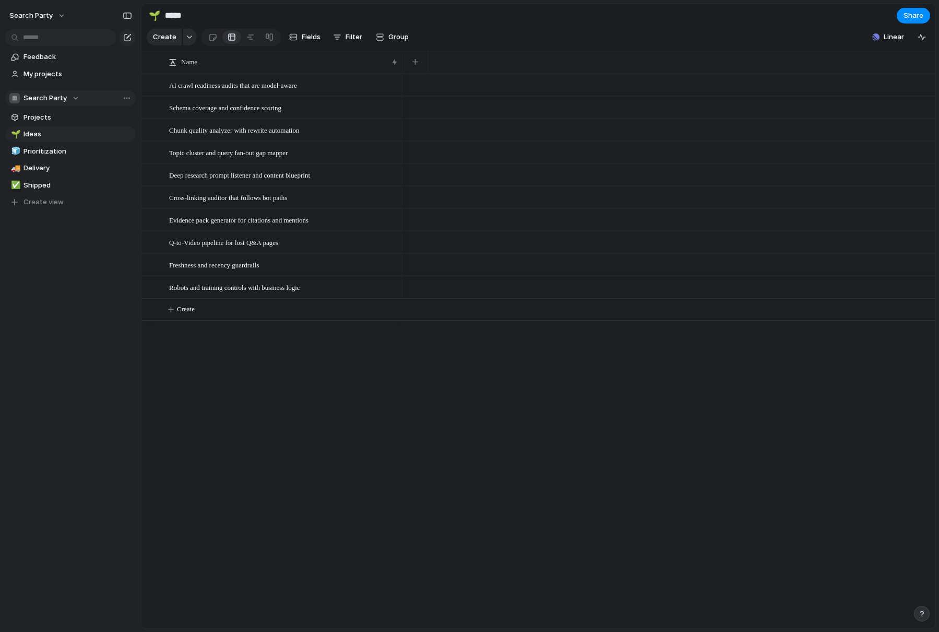
click at [51, 98] on span "Search Party" at bounding box center [44, 98] width 43 height 10
click at [55, 177] on span "Product & Engineering" at bounding box center [68, 176] width 73 height 10
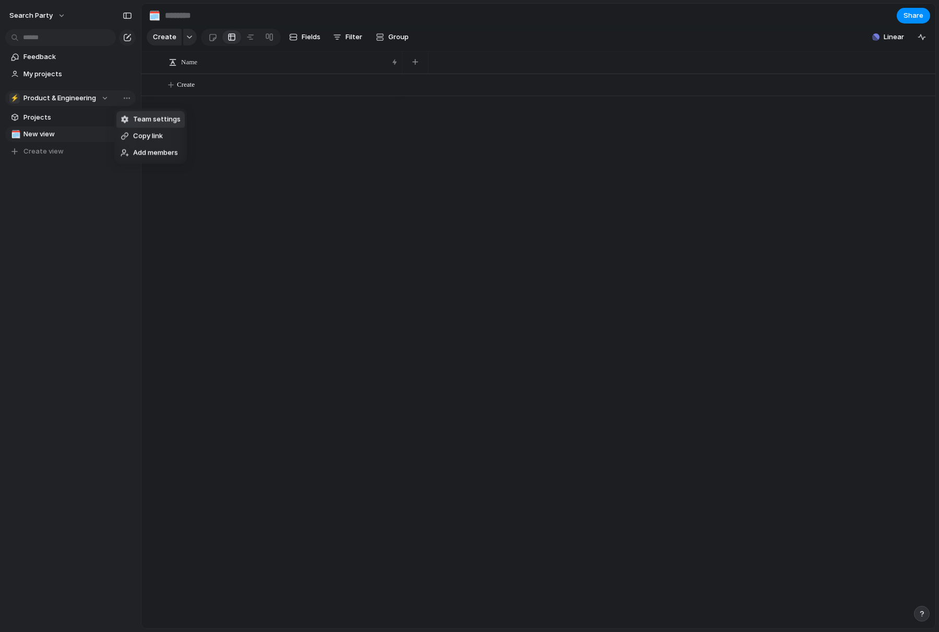
click at [146, 125] on li "Team settings" at bounding box center [150, 119] width 68 height 17
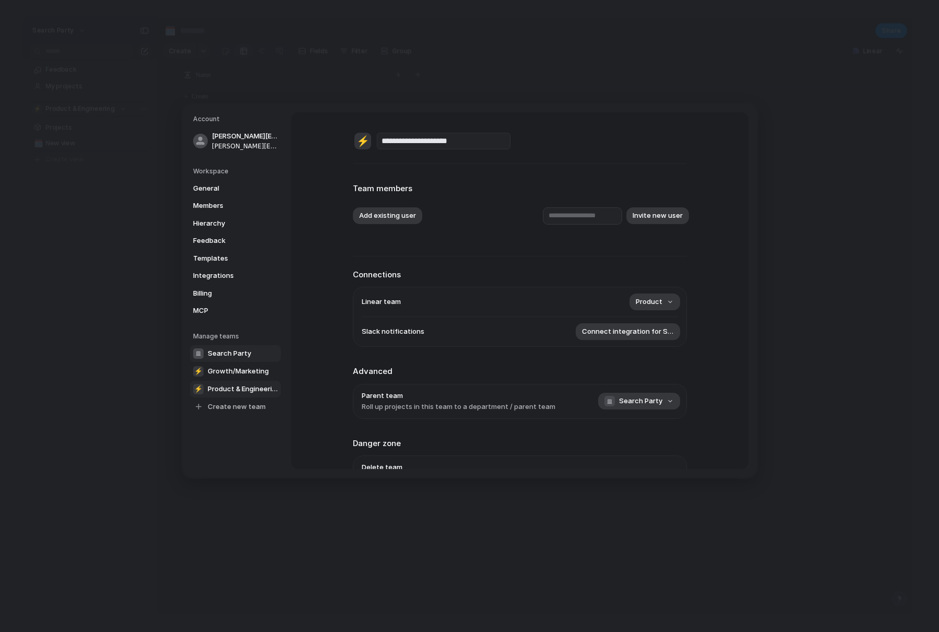
click at [233, 353] on span "Search Party" at bounding box center [229, 353] width 43 height 10
click at [233, 391] on span "Product & Engineering" at bounding box center [243, 389] width 70 height 10
type input "**********"
click at [216, 221] on span "Hierarchy" at bounding box center [226, 223] width 67 height 10
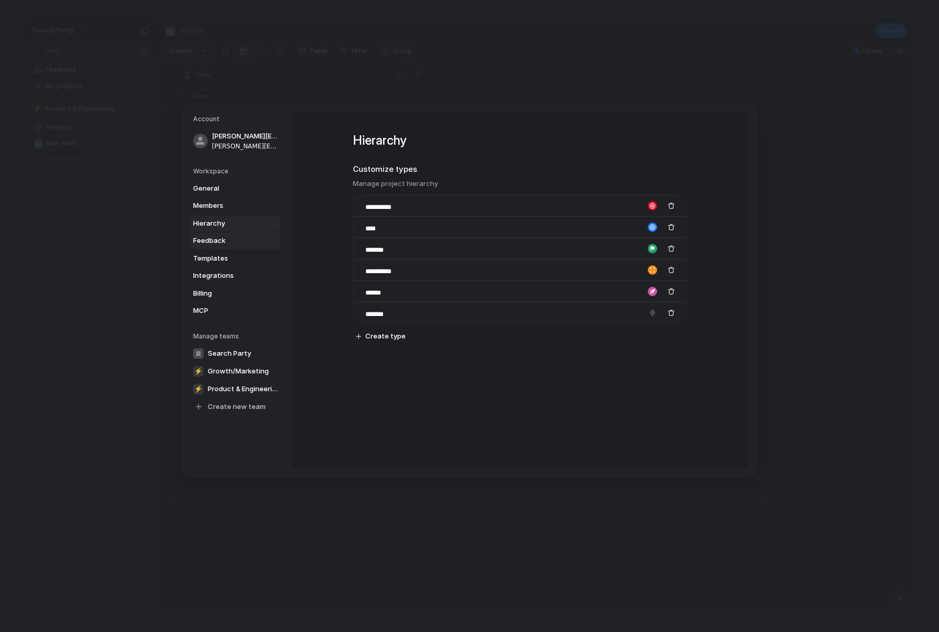
click at [227, 245] on span "Feedback" at bounding box center [226, 240] width 67 height 10
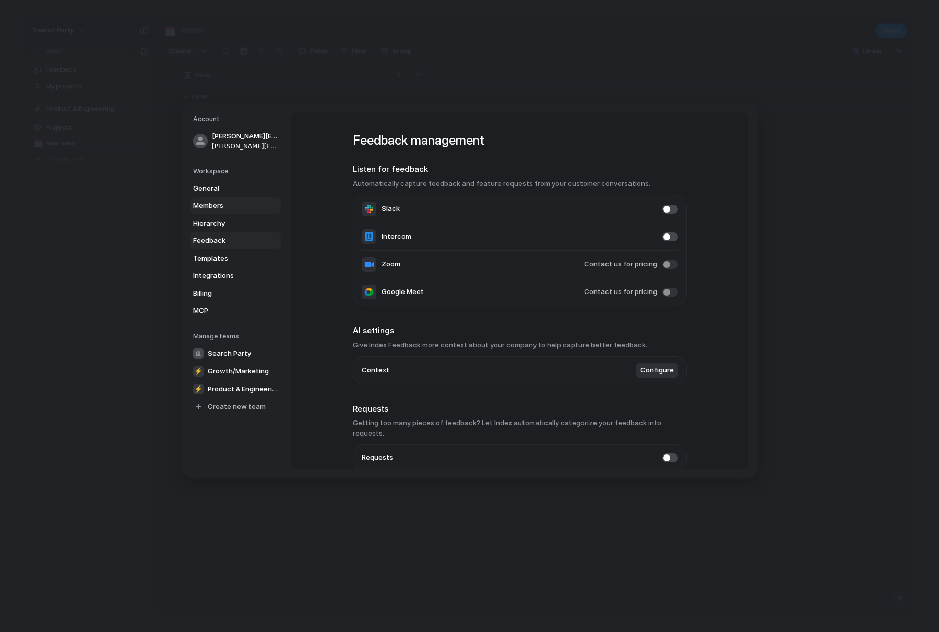
click at [222, 204] on span "Members" at bounding box center [226, 205] width 67 height 10
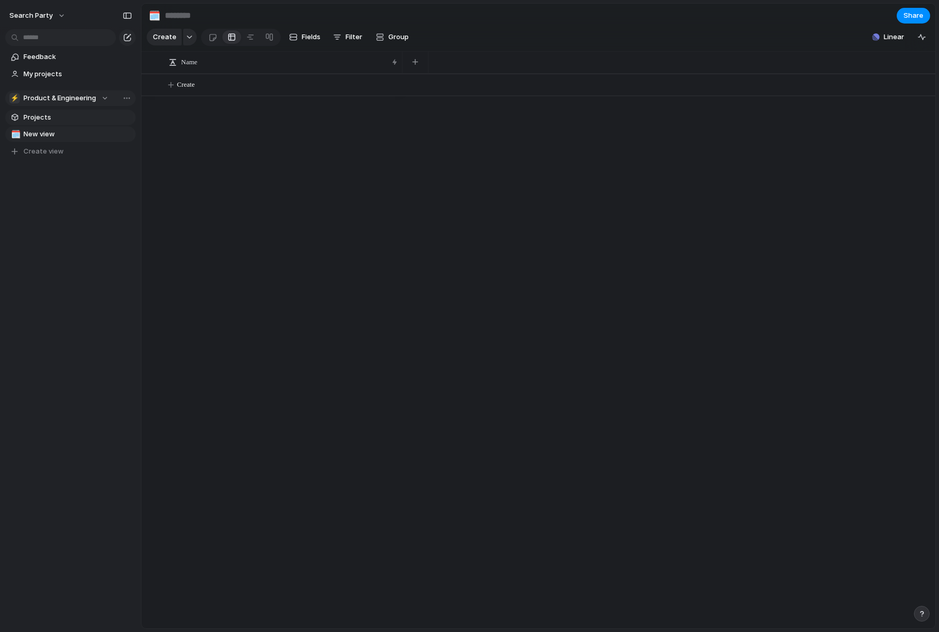
click at [51, 120] on span "Projects" at bounding box center [77, 117] width 109 height 10
click at [59, 96] on span "Product & Engineering" at bounding box center [59, 98] width 73 height 10
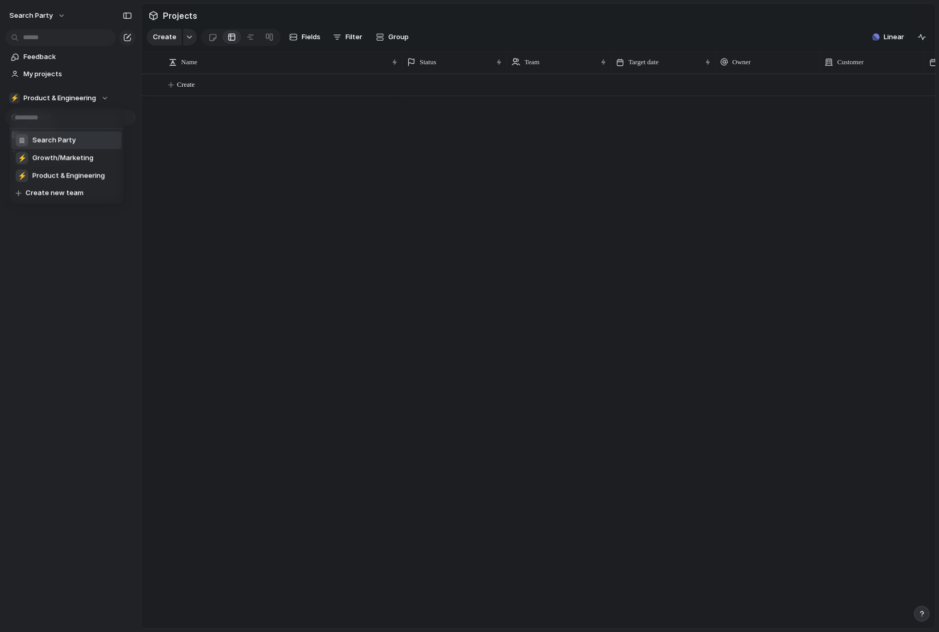
click at [45, 137] on span "Search Party" at bounding box center [53, 140] width 43 height 10
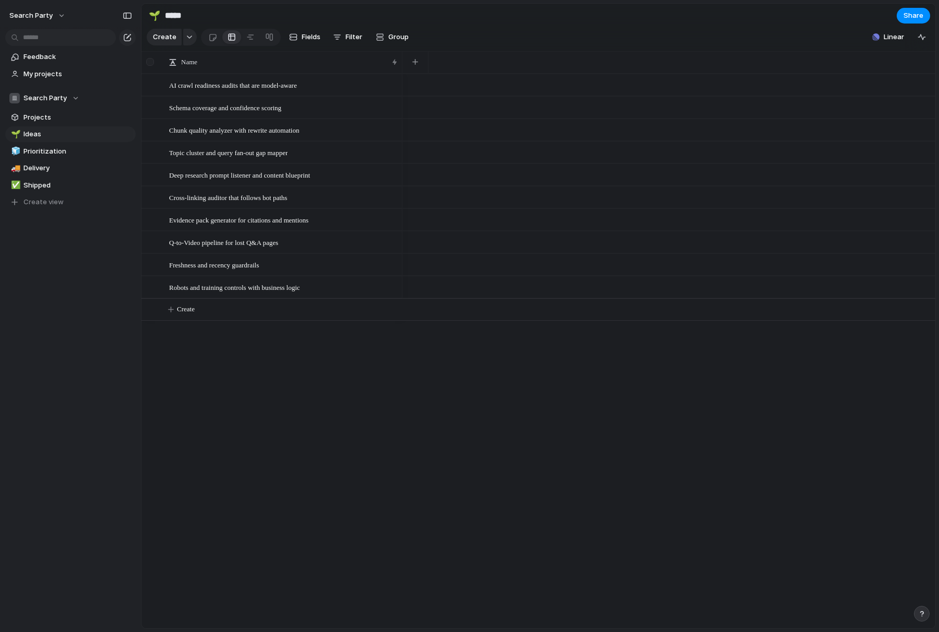
click at [149, 62] on div at bounding box center [150, 62] width 8 height 8
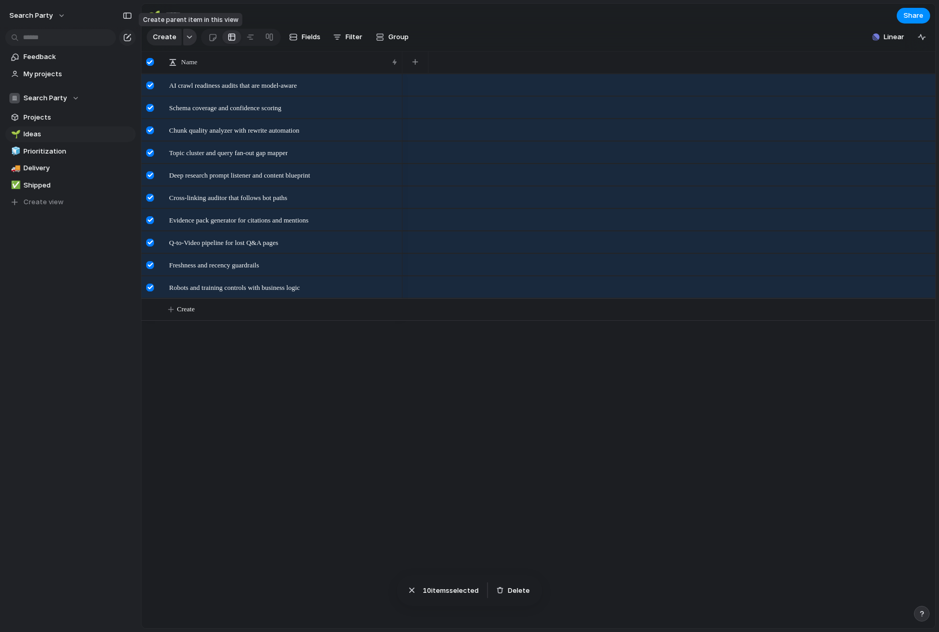
click at [188, 36] on div "button" at bounding box center [189, 37] width 7 height 4
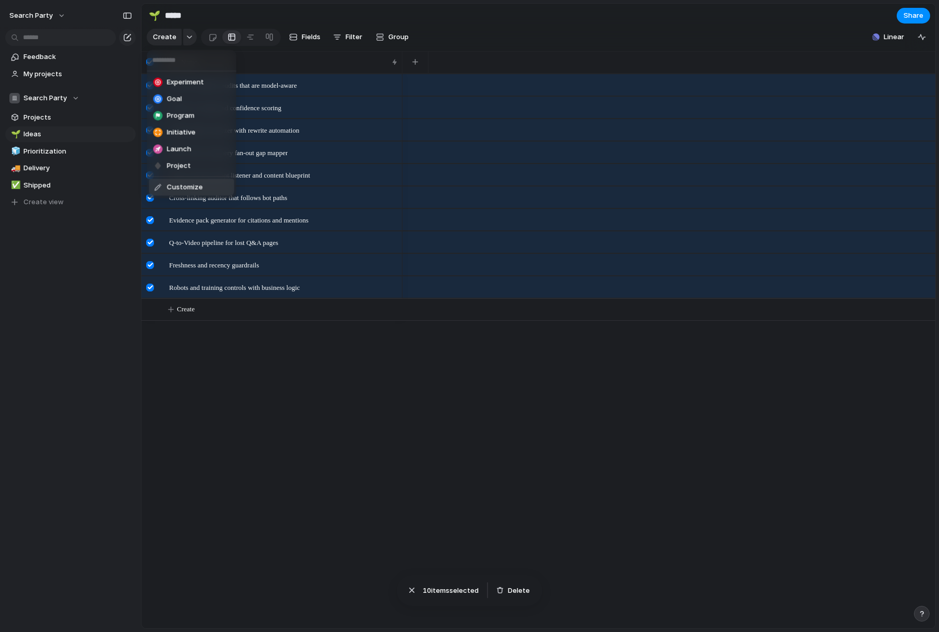
click at [175, 187] on span "Customize" at bounding box center [185, 187] width 36 height 10
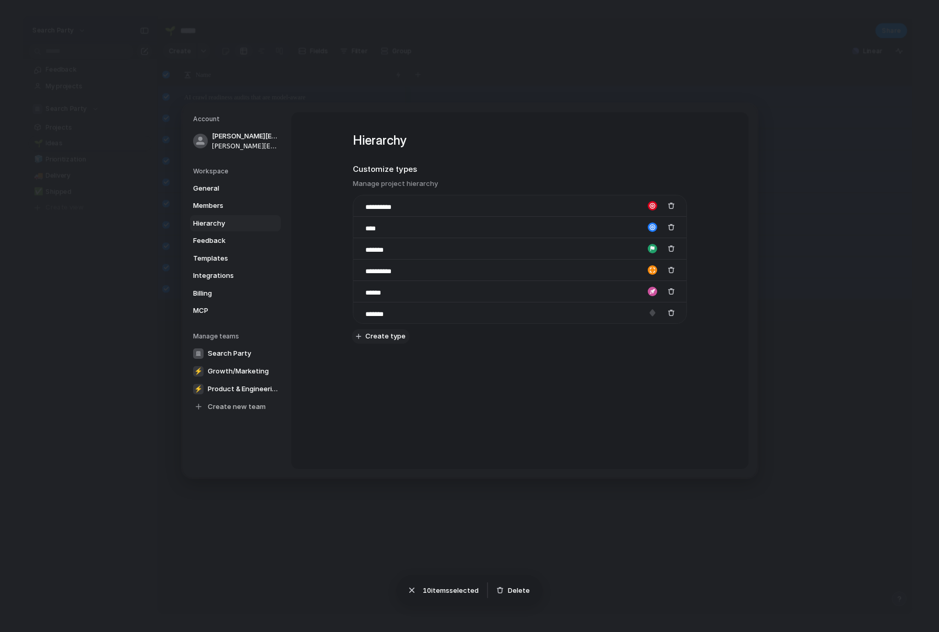
click at [379, 335] on span "Create type" at bounding box center [385, 336] width 40 height 10
drag, startPoint x: 359, startPoint y: 334, endPoint x: 367, endPoint y: 207, distance: 126.6
click at [367, 207] on body "Search Party Feedback My projects Search Party Projects 🌱 Ideas 🧊 Prioritizatio…" at bounding box center [469, 316] width 939 height 632
drag, startPoint x: 391, startPoint y: 203, endPoint x: 393, endPoint y: 213, distance: 10.0
click at [392, 204] on input "********" at bounding box center [384, 207] width 39 height 10
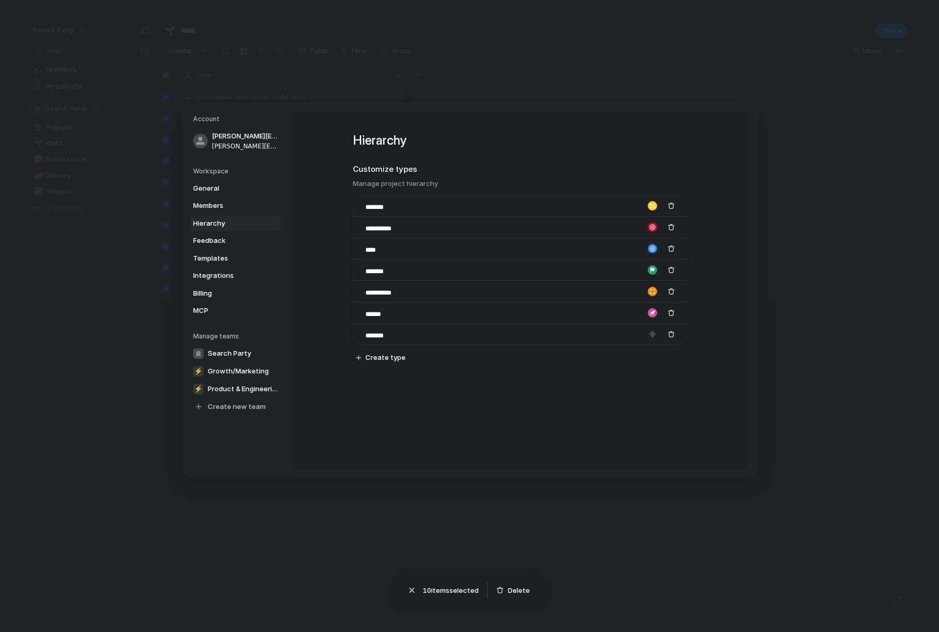
type input "*******"
click at [443, 400] on div "**********" at bounding box center [520, 257] width 334 height 290
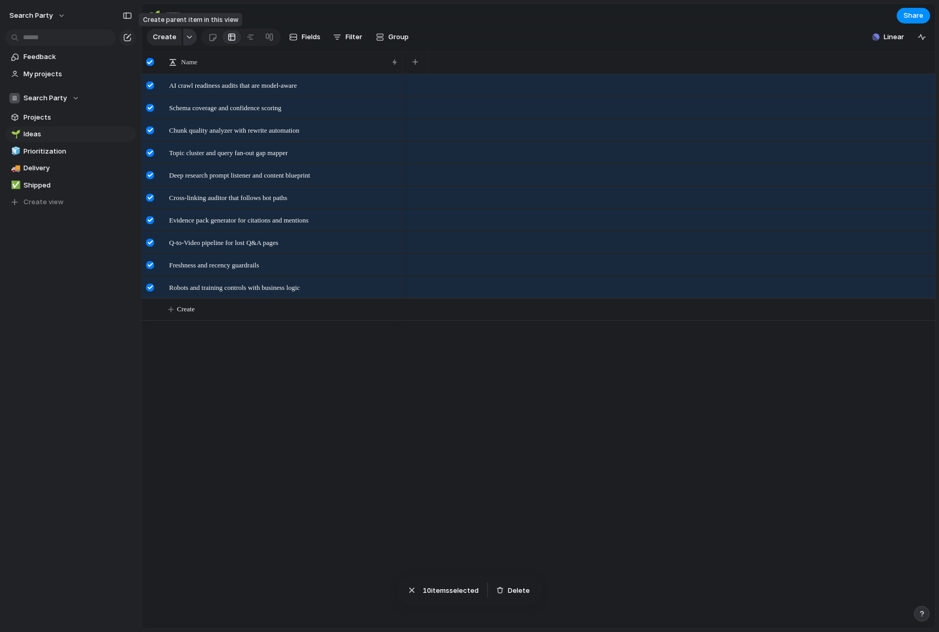
click at [189, 38] on div "button" at bounding box center [189, 37] width 7 height 4
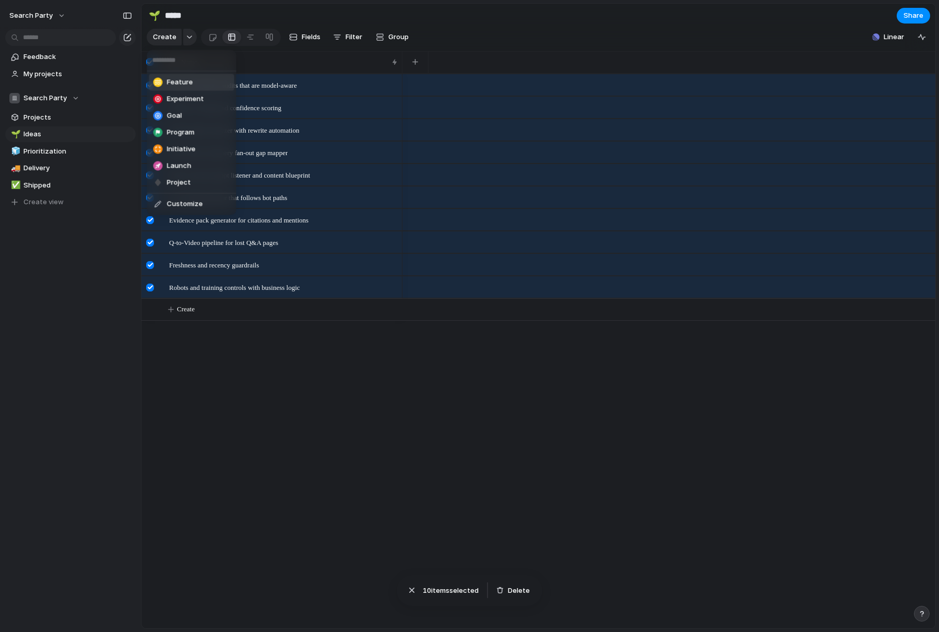
click at [171, 82] on span "Feature" at bounding box center [180, 82] width 26 height 10
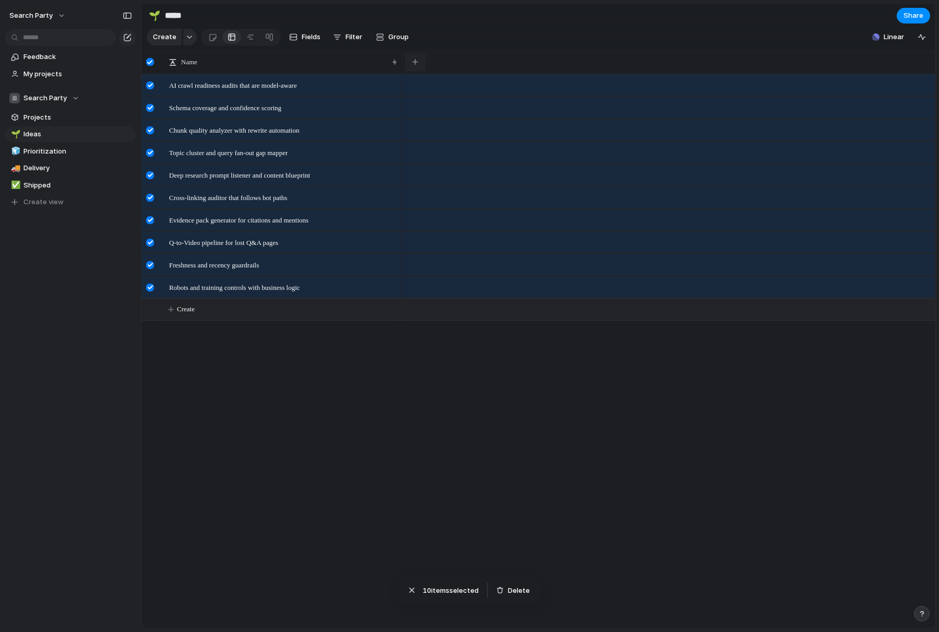
click at [415, 62] on div "button" at bounding box center [415, 62] width 6 height 6
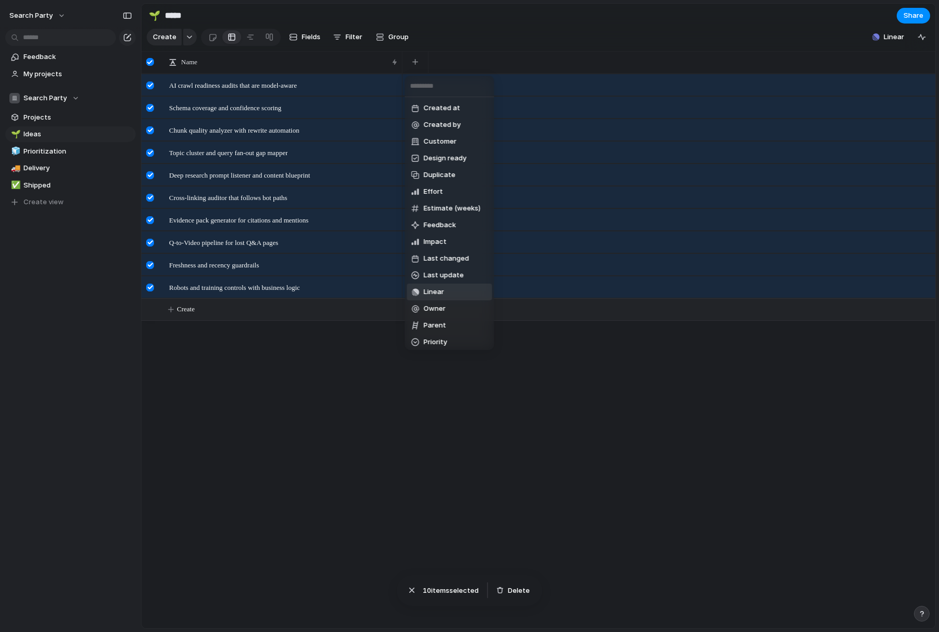
drag, startPoint x: 594, startPoint y: 409, endPoint x: 411, endPoint y: 234, distance: 252.9
click at [593, 409] on div "Created at Created by Customer Design ready Duplicate Effort Estimate (weeks) F…" at bounding box center [469, 316] width 939 height 632
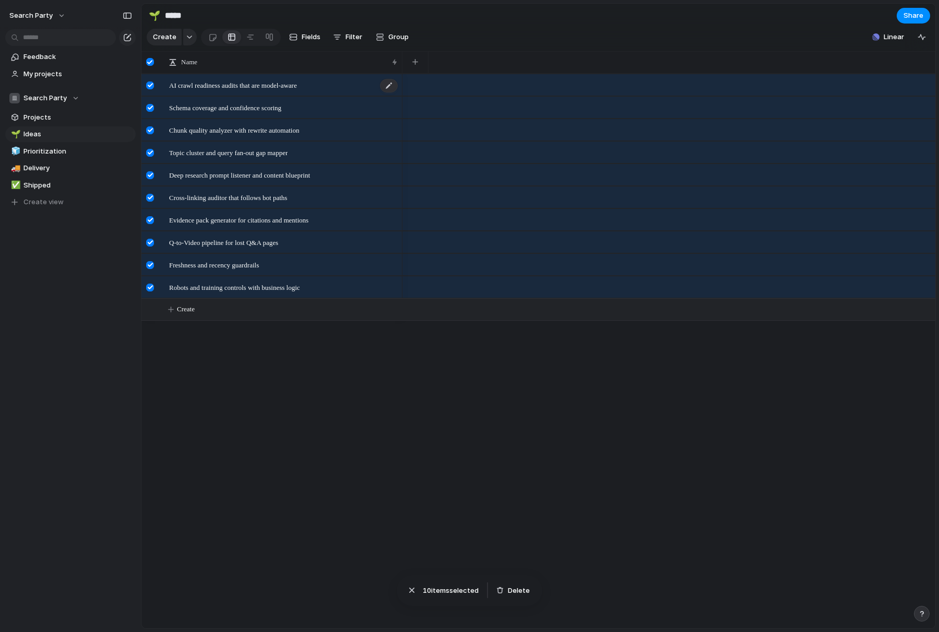
click at [223, 88] on span "AI crawl readiness audits that are model-aware" at bounding box center [233, 85] width 128 height 12
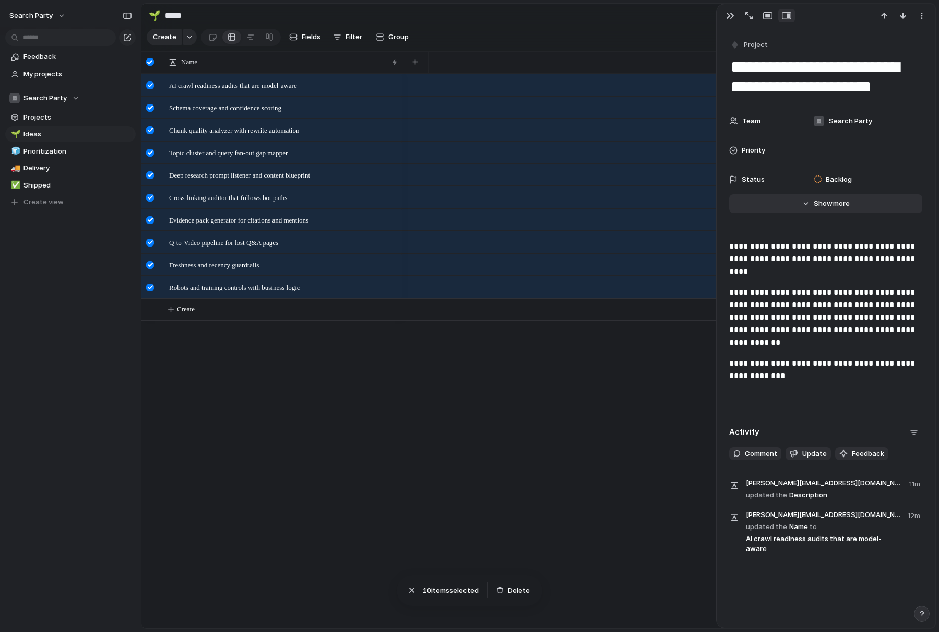
click at [824, 208] on button "Hide Show more" at bounding box center [825, 203] width 193 height 19
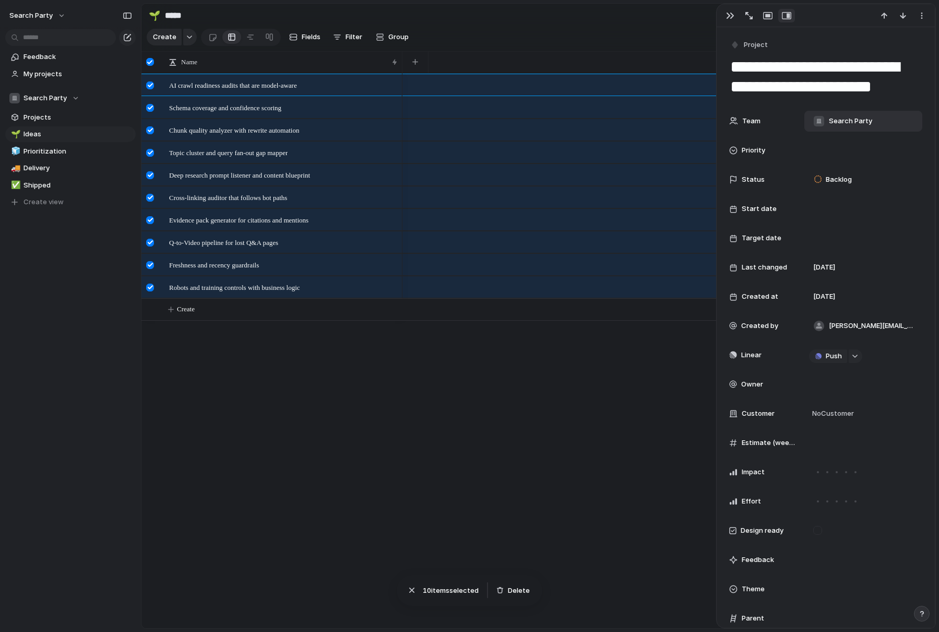
click at [850, 121] on span "Search Party" at bounding box center [850, 121] width 43 height 10
click at [820, 197] on div at bounding box center [820, 197] width 18 height 18
drag, startPoint x: 786, startPoint y: 112, endPoint x: 792, endPoint y: 152, distance: 40.1
click at [787, 112] on div "Search Party ⚡ Growth/Marketing ⚡ Product & Engineering" at bounding box center [469, 316] width 939 height 632
click at [843, 175] on span "Backlog" at bounding box center [839, 179] width 26 height 10
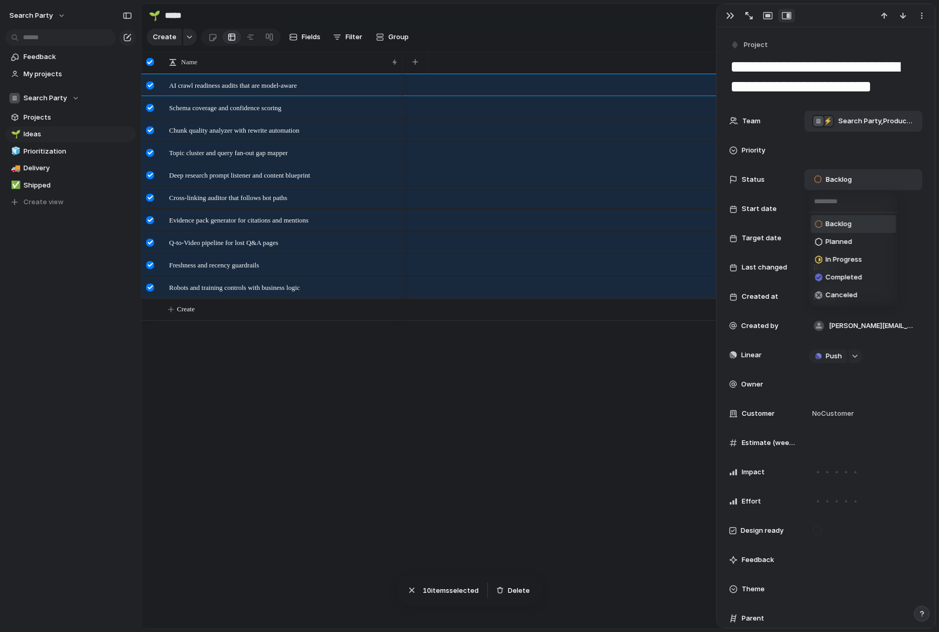
drag, startPoint x: 771, startPoint y: 222, endPoint x: 781, endPoint y: 219, distance: 10.4
click at [772, 222] on div "Backlog Planned In Progress Completed Canceled" at bounding box center [469, 316] width 939 height 632
click at [850, 324] on span "[PERSON_NAME][EMAIL_ADDRESS][DOMAIN_NAME]" at bounding box center [871, 325] width 85 height 10
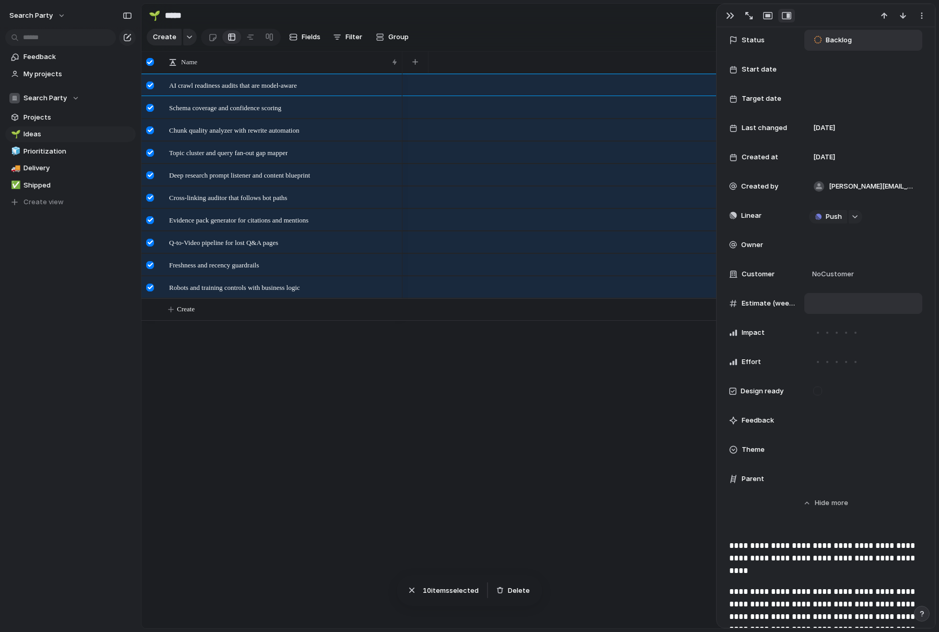
scroll to position [163, 0]
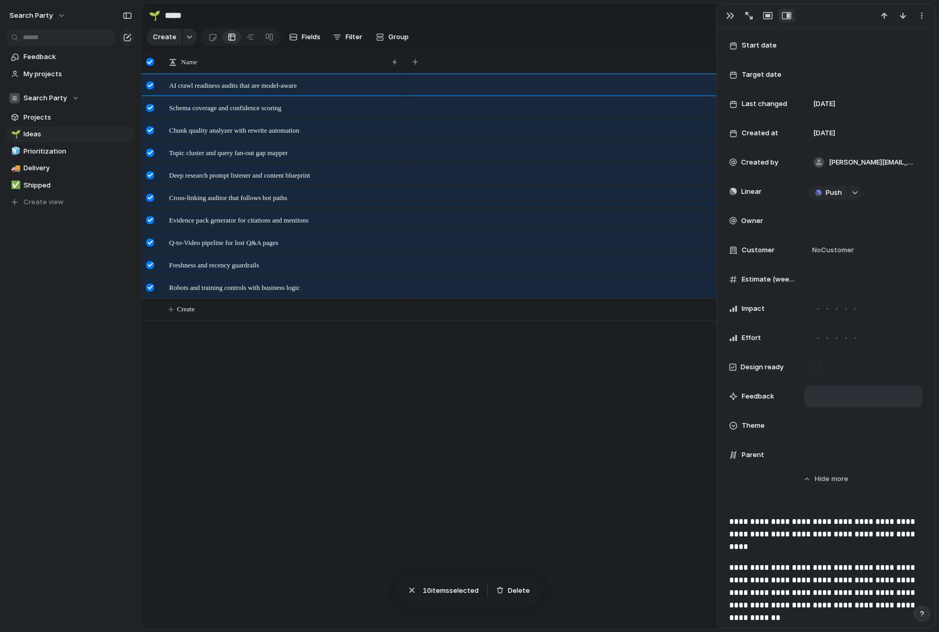
click at [808, 394] on div at bounding box center [863, 396] width 118 height 21
click at [865, 391] on div at bounding box center [863, 396] width 118 height 21
click at [838, 421] on div at bounding box center [863, 425] width 109 height 11
click at [820, 557] on div "🌱 Experiment 🔮 Magic 🔨 Infrastructure 🚀 Scale" at bounding box center [469, 316] width 939 height 632
click at [828, 456] on div at bounding box center [863, 454] width 109 height 11
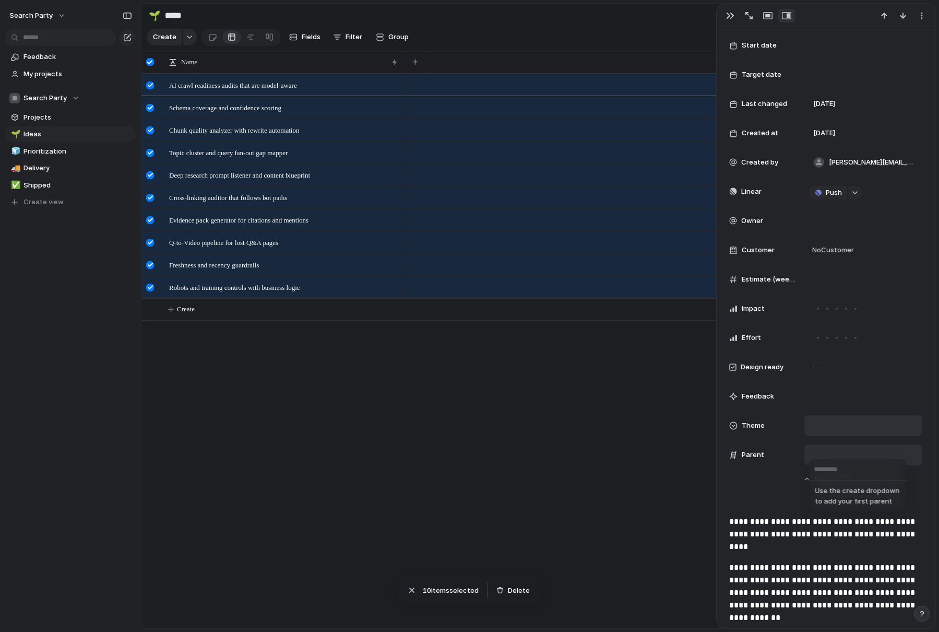
click at [828, 456] on div "Use the create dropdown to add your first parent" at bounding box center [469, 316] width 939 height 632
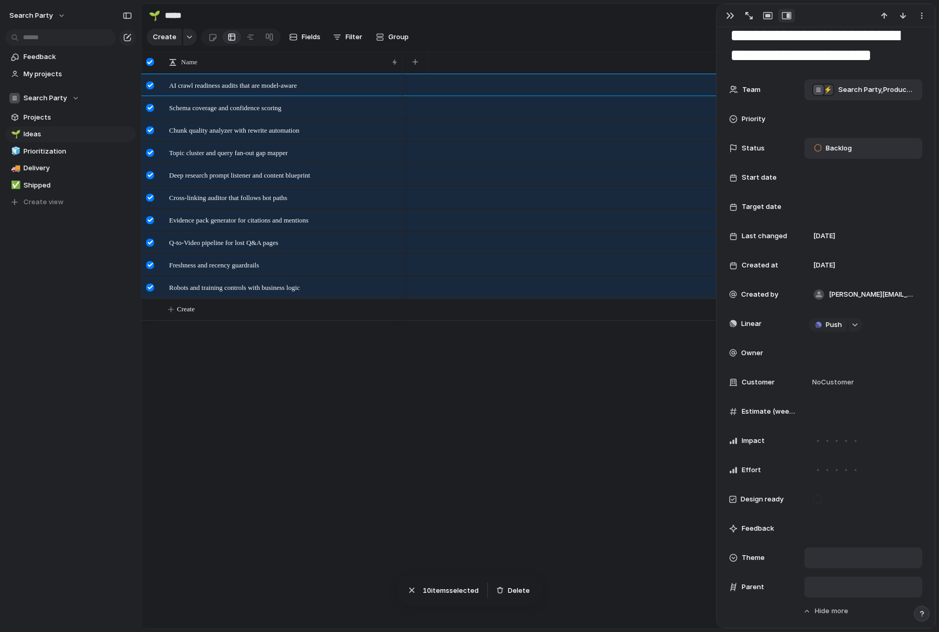
scroll to position [0, 0]
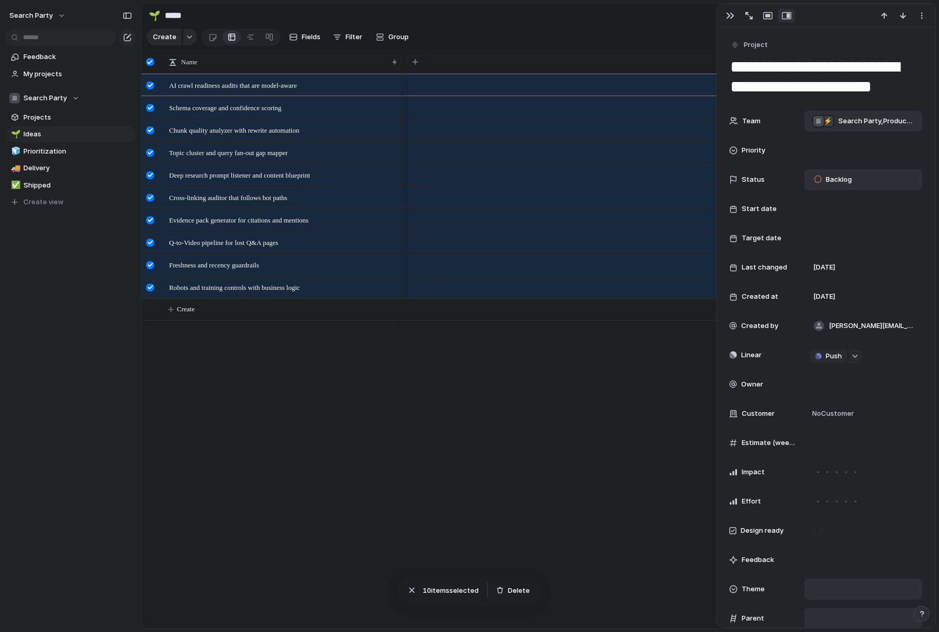
click at [525, 436] on div at bounding box center [668, 351] width 533 height 554
drag, startPoint x: 360, startPoint y: 402, endPoint x: 532, endPoint y: 243, distance: 234.5
click at [363, 400] on div "AI crawl readiness audits that are model-aware Schema coverage and confidence s…" at bounding box center [538, 351] width 794 height 554
click at [729, 17] on div "button" at bounding box center [730, 15] width 8 height 8
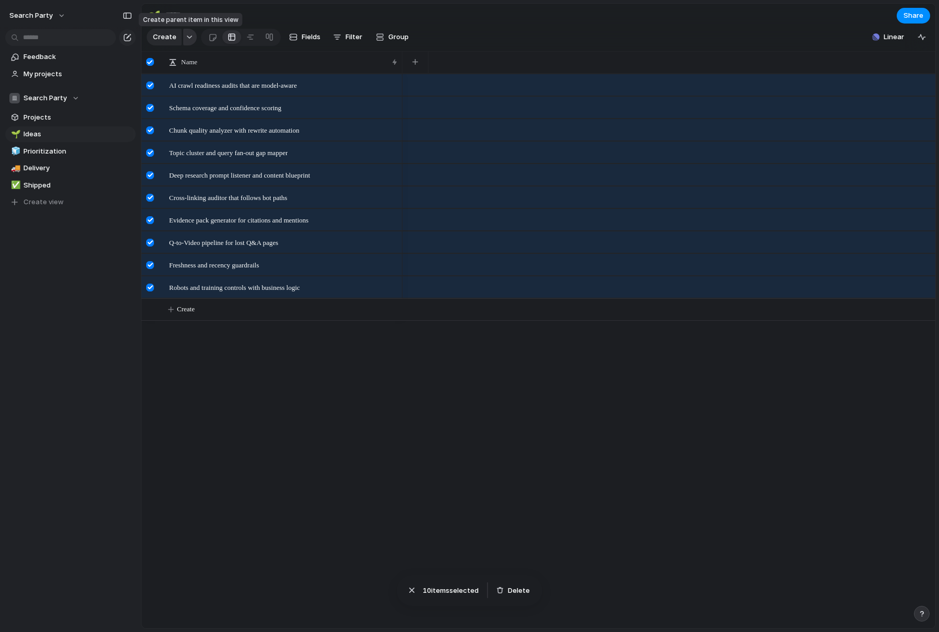
click at [189, 37] on div "button" at bounding box center [189, 37] width 7 height 4
drag, startPoint x: 257, startPoint y: 375, endPoint x: 239, endPoint y: 299, distance: 78.9
click at [257, 374] on div "Feature Experiment Goal Program Initiative Launch Project Customize" at bounding box center [469, 316] width 939 height 632
click at [151, 58] on div at bounding box center [150, 62] width 8 height 8
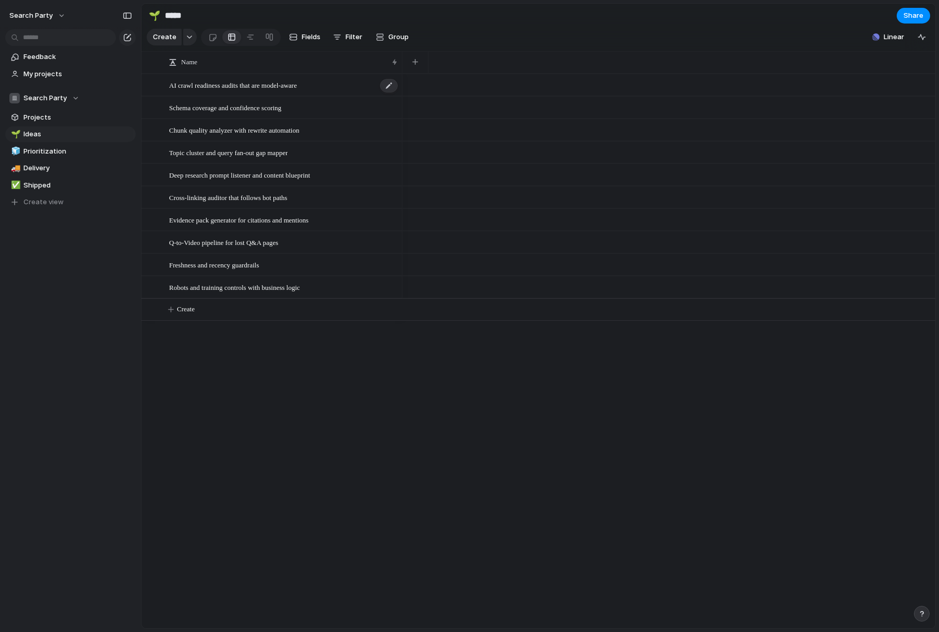
click at [283, 87] on span "AI crawl readiness audits that are model-aware" at bounding box center [233, 85] width 128 height 12
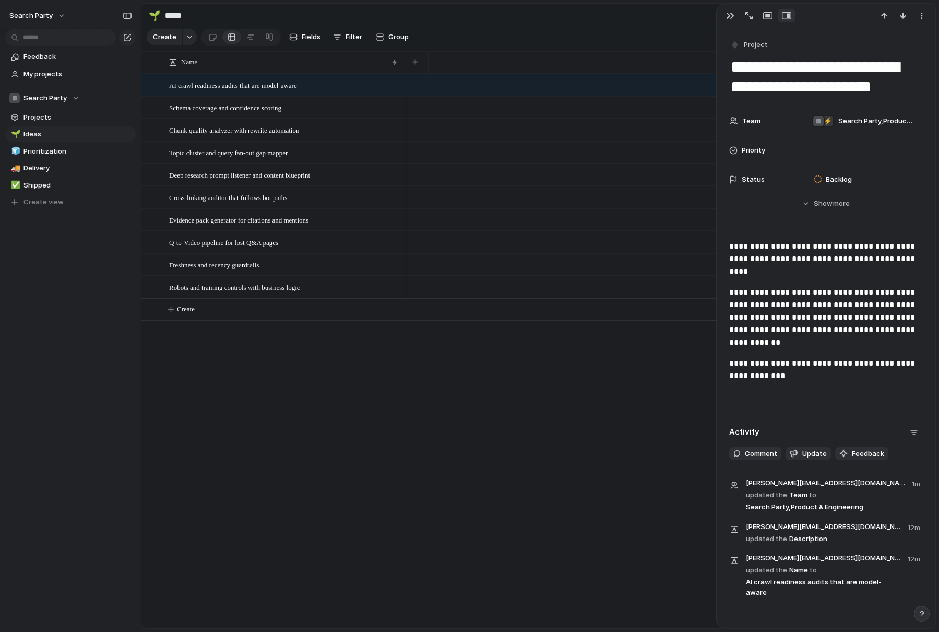
click at [743, 180] on span "Status" at bounding box center [753, 179] width 23 height 10
click at [354, 83] on div "Backlog Planned In Progress Completed Canceled" at bounding box center [469, 316] width 939 height 632
click at [389, 88] on div at bounding box center [389, 86] width 18 height 14
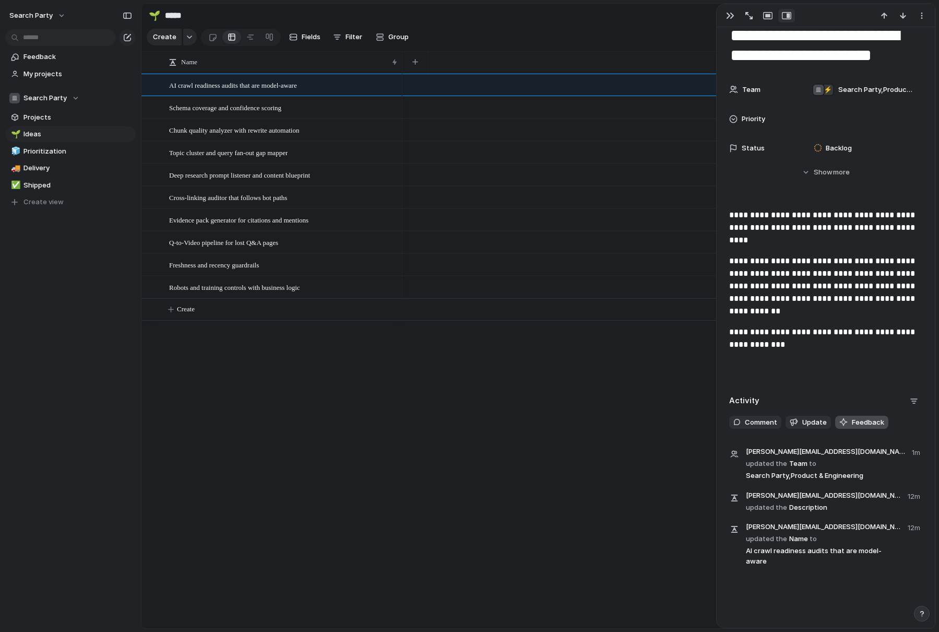
click at [862, 424] on span "Feedback" at bounding box center [868, 422] width 32 height 10
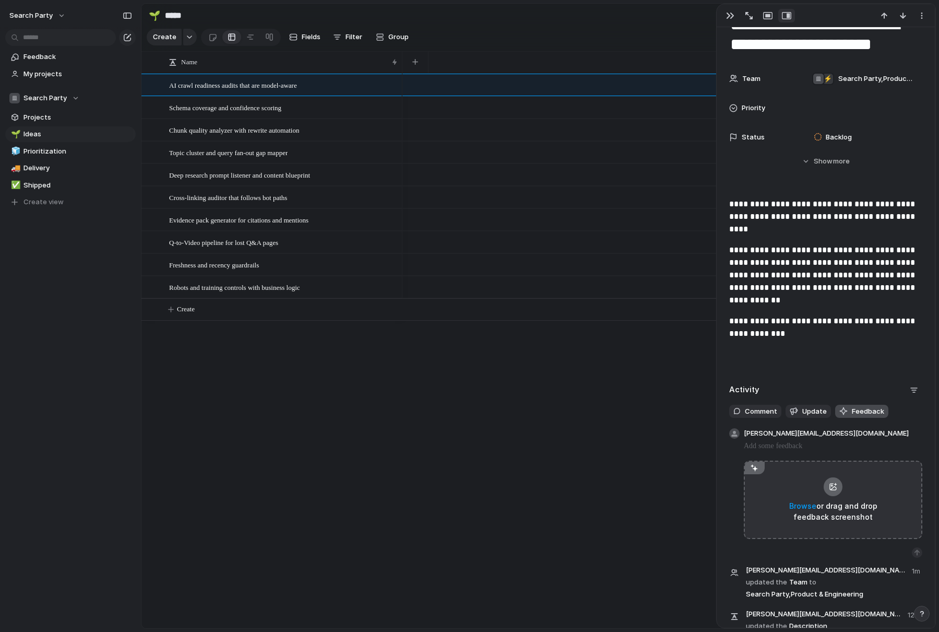
scroll to position [42, 0]
click at [815, 411] on span "Update" at bounding box center [814, 411] width 25 height 10
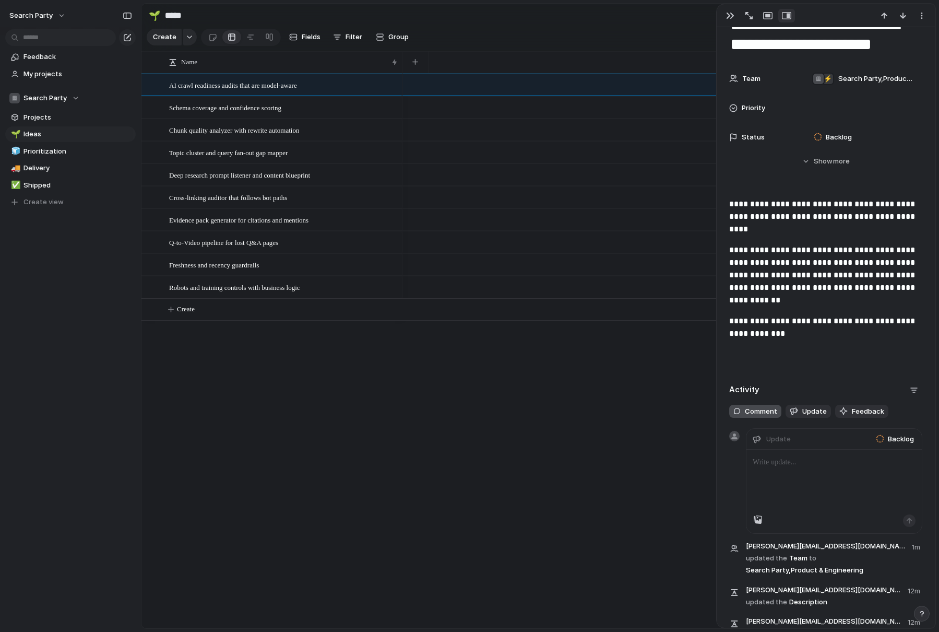
click at [751, 411] on span "Comment" at bounding box center [761, 411] width 32 height 10
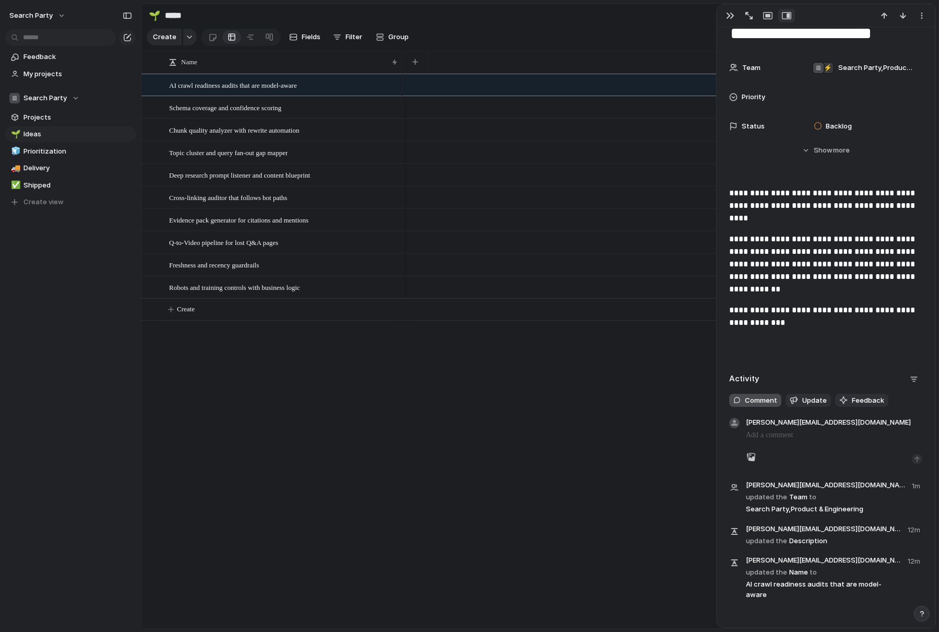
scroll to position [0, 0]
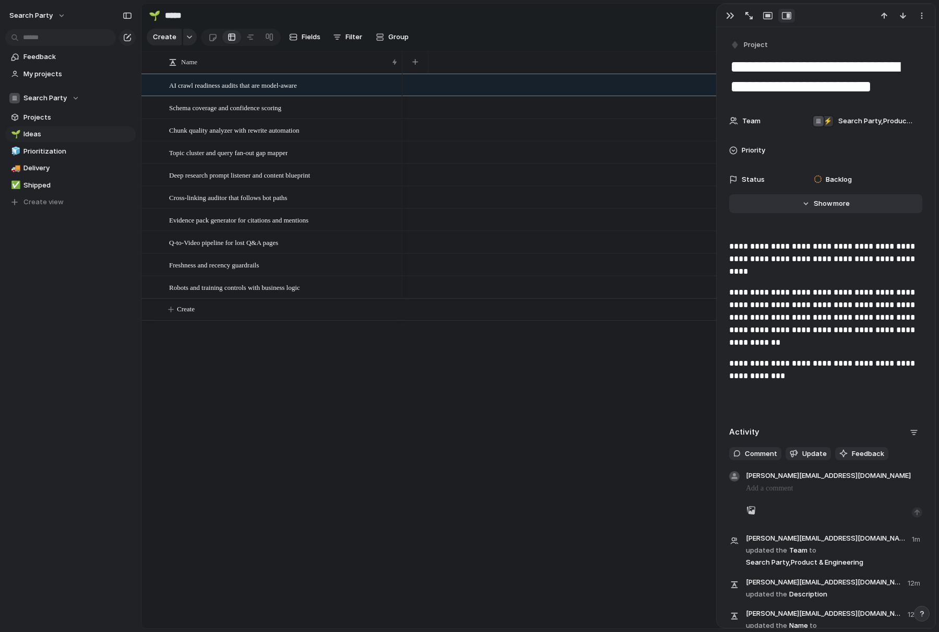
click at [823, 208] on span "Show" at bounding box center [823, 203] width 19 height 10
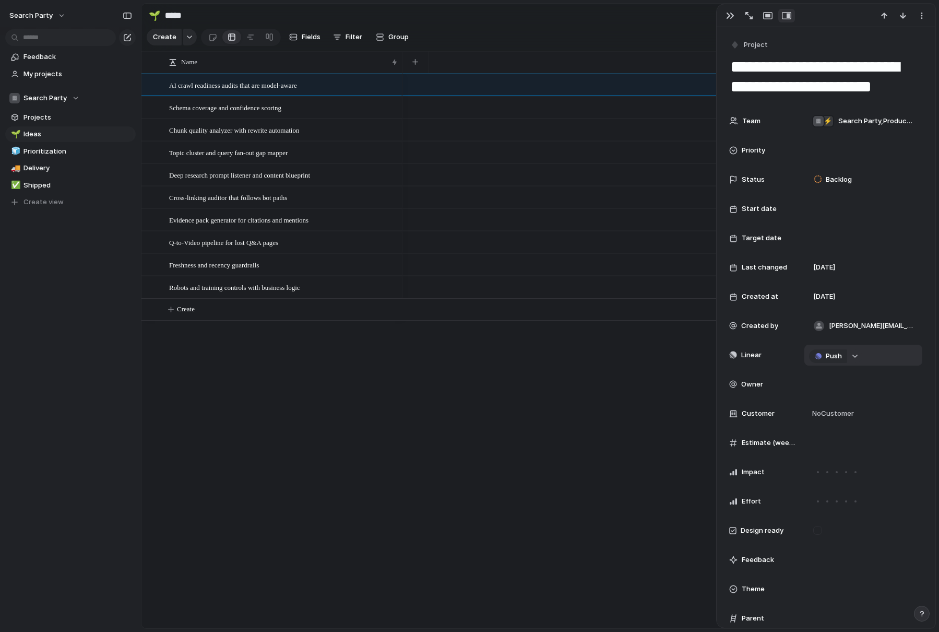
click at [852, 353] on button "button" at bounding box center [856, 356] width 14 height 14
click at [872, 242] on div "Projects Issues Marketing Launch Insights Content Cadence Growth Experiments Ac…" at bounding box center [469, 316] width 939 height 632
click at [729, 16] on div "button" at bounding box center [730, 15] width 8 height 8
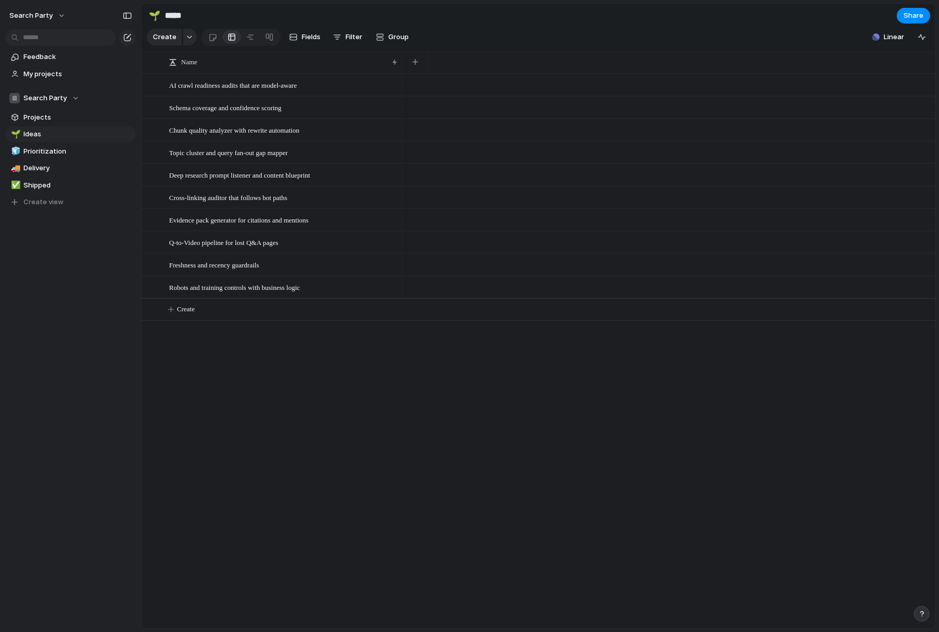
drag, startPoint x: 403, startPoint y: 451, endPoint x: 387, endPoint y: 452, distance: 16.2
click at [403, 450] on div at bounding box center [668, 351] width 533 height 554
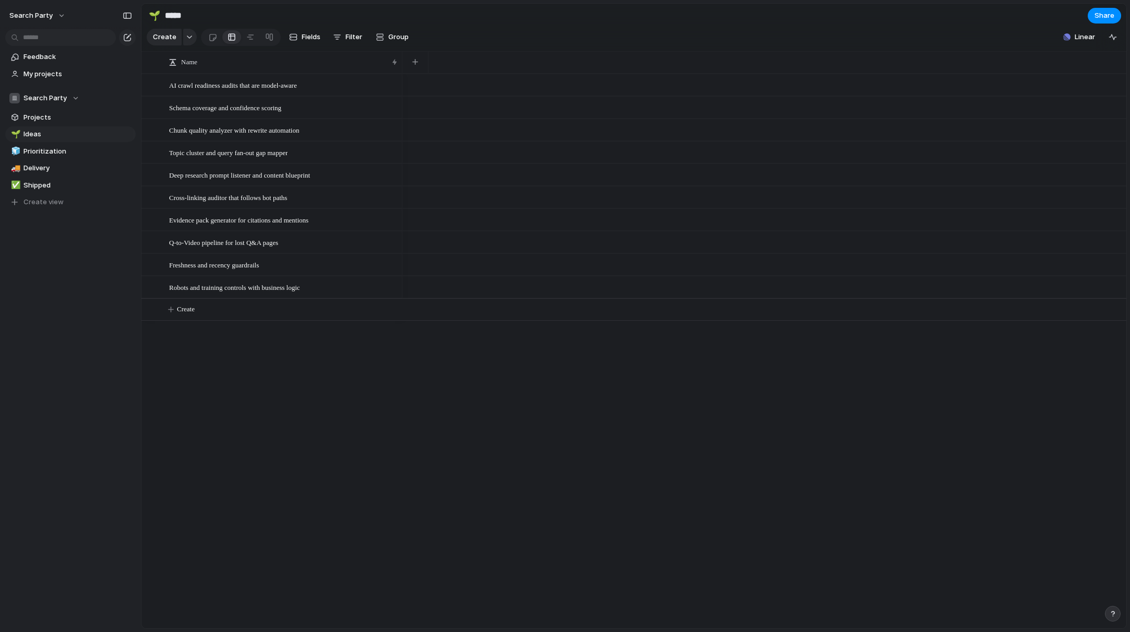
click at [432, 454] on div at bounding box center [764, 351] width 724 height 554
click at [308, 38] on span "Fields" at bounding box center [311, 37] width 19 height 10
drag, startPoint x: 394, startPoint y: 558, endPoint x: 69, endPoint y: 169, distance: 506.5
click at [391, 552] on div "AI crawl readiness audits that are model-aware Schema coverage and confidence s…" at bounding box center [633, 351] width 985 height 554
click at [41, 112] on span "Projects" at bounding box center [77, 117] width 109 height 10
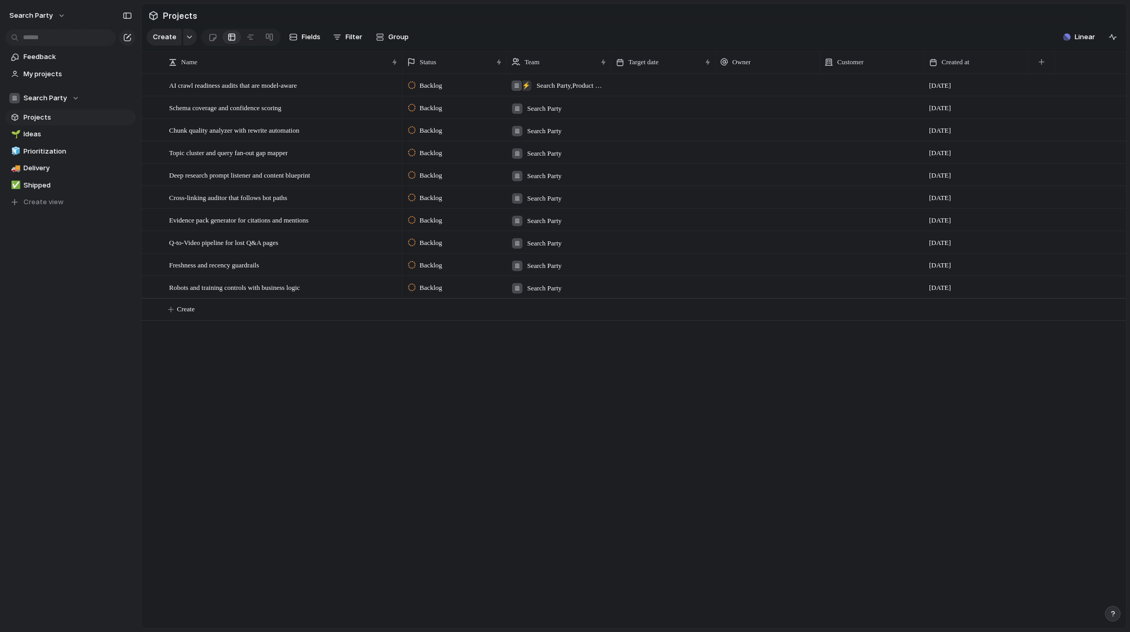
click at [552, 107] on span "Search Party" at bounding box center [544, 108] width 34 height 10
click at [519, 183] on div at bounding box center [518, 184] width 18 height 18
click at [536, 289] on div "Search Party ⚡ Growth/Marketing ⚡ Product & Engineering" at bounding box center [565, 316] width 1130 height 632
click at [537, 288] on span "Search Party" at bounding box center [544, 288] width 34 height 10
click at [517, 360] on div at bounding box center [518, 363] width 18 height 18
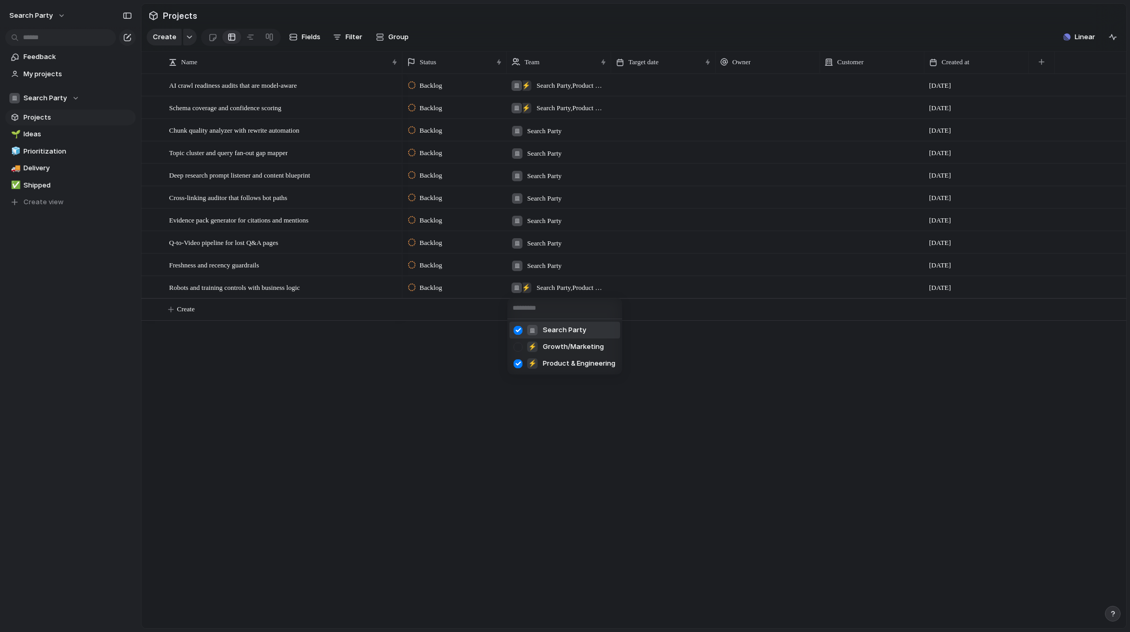
click at [534, 266] on div "Search Party ⚡ Growth/Marketing ⚡ Product & Engineering" at bounding box center [565, 316] width 1130 height 632
click at [535, 264] on span "Search Party" at bounding box center [544, 265] width 34 height 10
click at [519, 337] on div at bounding box center [518, 341] width 18 height 18
click at [536, 244] on div "Search Party ⚡ Growth/Marketing ⚡ Product & Engineering" at bounding box center [565, 316] width 1130 height 632
click at [151, 61] on div at bounding box center [150, 62] width 8 height 8
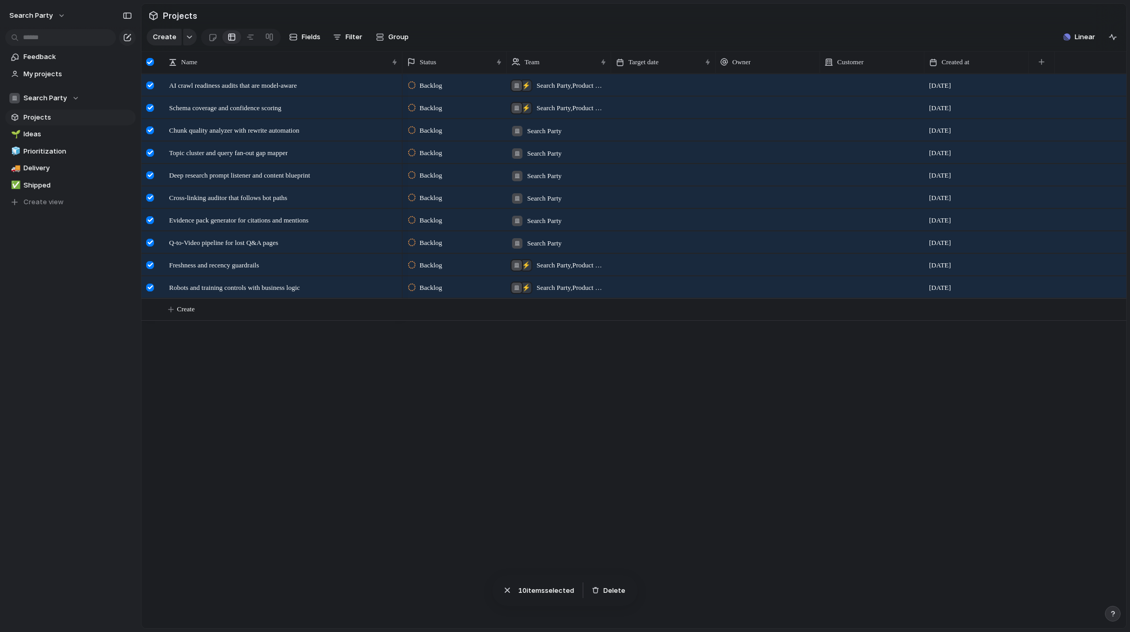
click at [545, 129] on span "Search Party" at bounding box center [544, 131] width 34 height 10
click at [519, 207] on div at bounding box center [518, 206] width 18 height 18
click at [576, 390] on div "Search Party ⚡ Growth/Marketing ⚡ Product & Engineering" at bounding box center [565, 316] width 1130 height 632
click at [545, 149] on span "Search Party" at bounding box center [544, 153] width 34 height 10
click at [517, 229] on div at bounding box center [518, 229] width 18 height 18
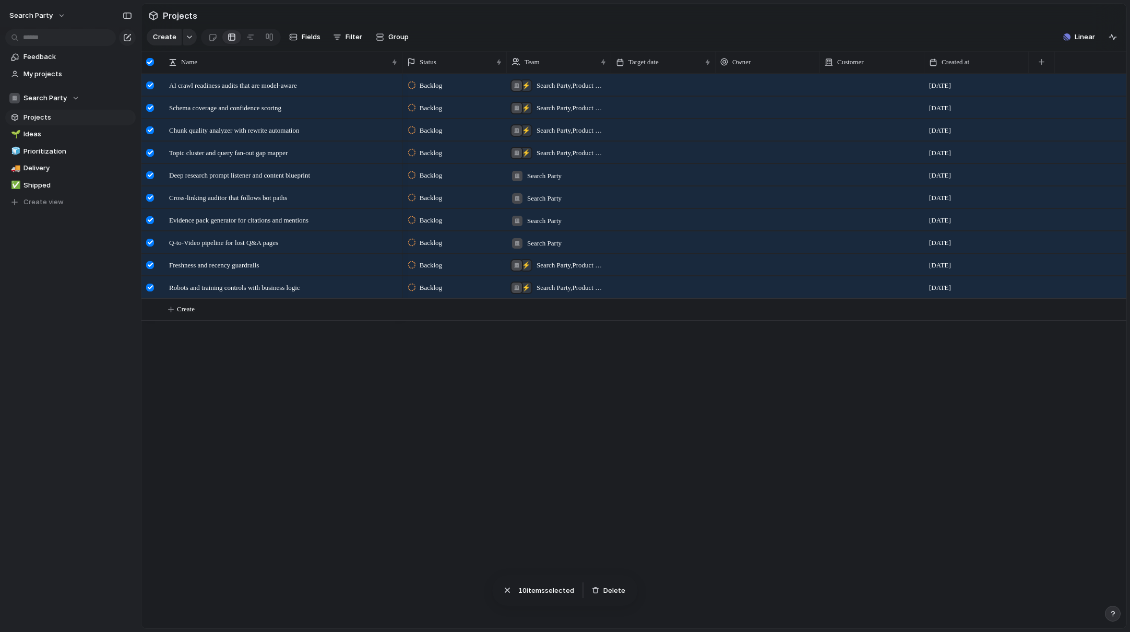
click at [552, 244] on div "Search Party ⚡ Growth/Marketing ⚡ Product & Engineering" at bounding box center [565, 316] width 1130 height 632
click at [545, 243] on span "Search Party" at bounding box center [544, 243] width 34 height 10
drag, startPoint x: 517, startPoint y: 316, endPoint x: 519, endPoint y: 310, distance: 6.6
click at [517, 316] on div at bounding box center [518, 318] width 18 height 18
drag, startPoint x: 543, startPoint y: 210, endPoint x: 542, endPoint y: 217, distance: 6.9
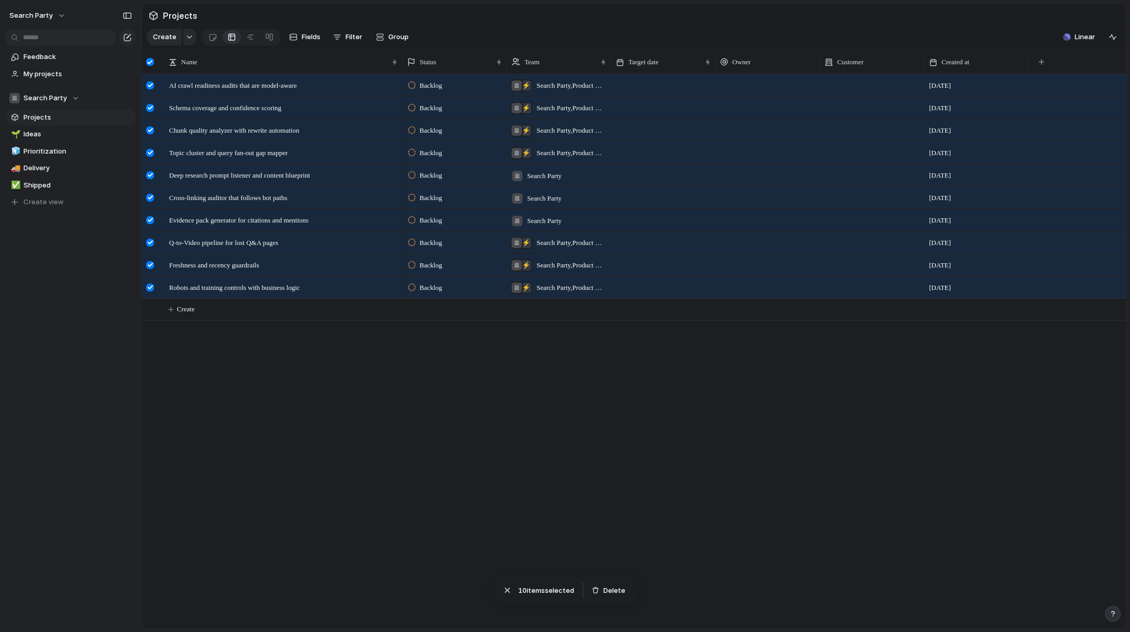
click at [543, 211] on div "Search Party ⚡ Growth/Marketing ⚡ Product & Engineering" at bounding box center [565, 316] width 1130 height 632
click at [542, 219] on span "Search Party" at bounding box center [544, 221] width 34 height 10
drag, startPoint x: 519, startPoint y: 295, endPoint x: 530, endPoint y: 253, distance: 43.7
click at [519, 294] on div at bounding box center [518, 296] width 18 height 18
click at [544, 198] on div "Search Party ⚡ Growth/Marketing ⚡ Product & Engineering" at bounding box center [565, 316] width 1130 height 632
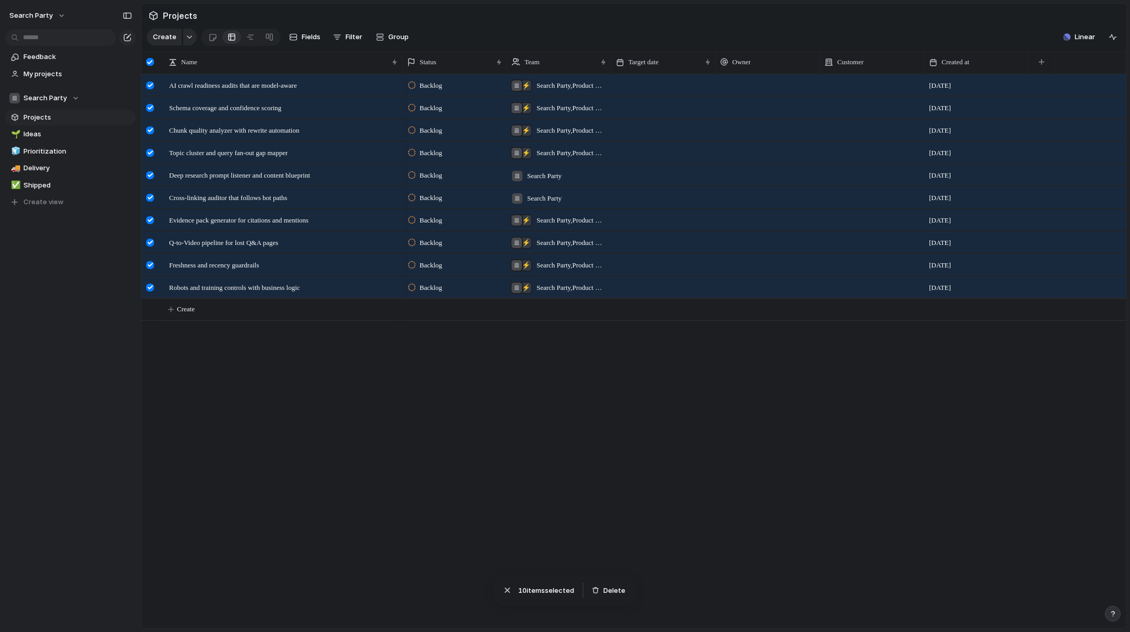
click at [535, 192] on div "Search Party" at bounding box center [536, 195] width 58 height 17
drag, startPoint x: 517, startPoint y: 273, endPoint x: 550, endPoint y: 196, distance: 84.2
click at [517, 273] on div at bounding box center [518, 274] width 18 height 18
click at [551, 173] on div "Search Party ⚡ Growth/Marketing ⚡ Product & Engineering" at bounding box center [565, 316] width 1130 height 632
click at [549, 173] on span "Search Party" at bounding box center [544, 176] width 34 height 10
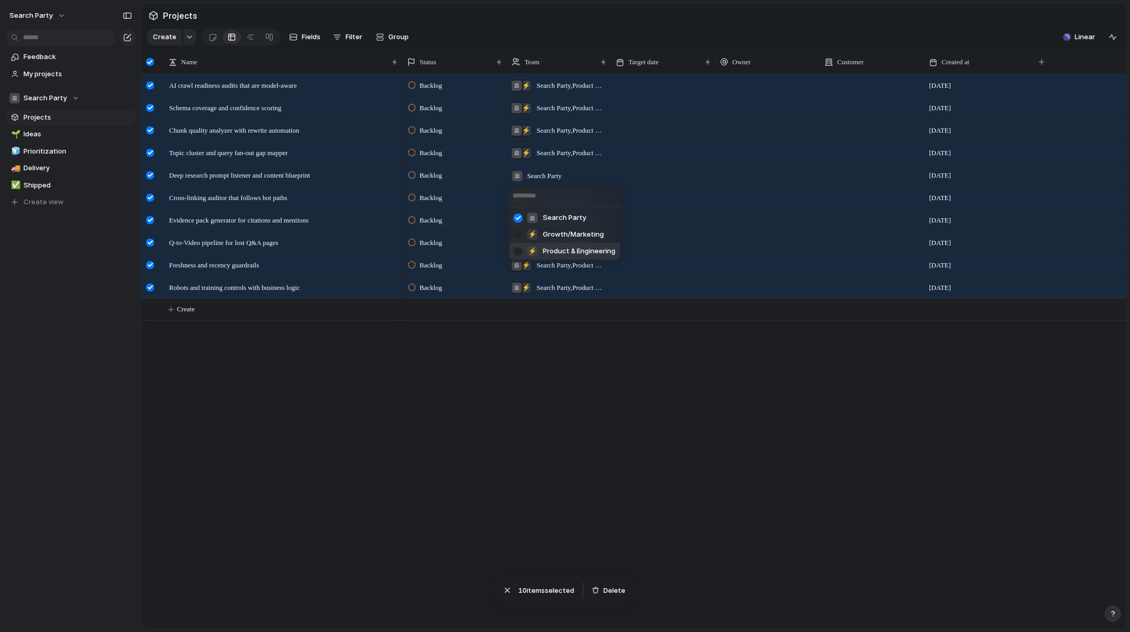
drag, startPoint x: 519, startPoint y: 249, endPoint x: 519, endPoint y: 282, distance: 32.4
click at [519, 249] on div at bounding box center [518, 251] width 18 height 18
drag, startPoint x: 558, startPoint y: 375, endPoint x: 578, endPoint y: 365, distance: 22.6
click at [558, 374] on div "Search Party ⚡ Growth/Marketing ⚡ Product & Engineering" at bounding box center [565, 316] width 1130 height 632
click at [183, 38] on button "button" at bounding box center [190, 37] width 14 height 17
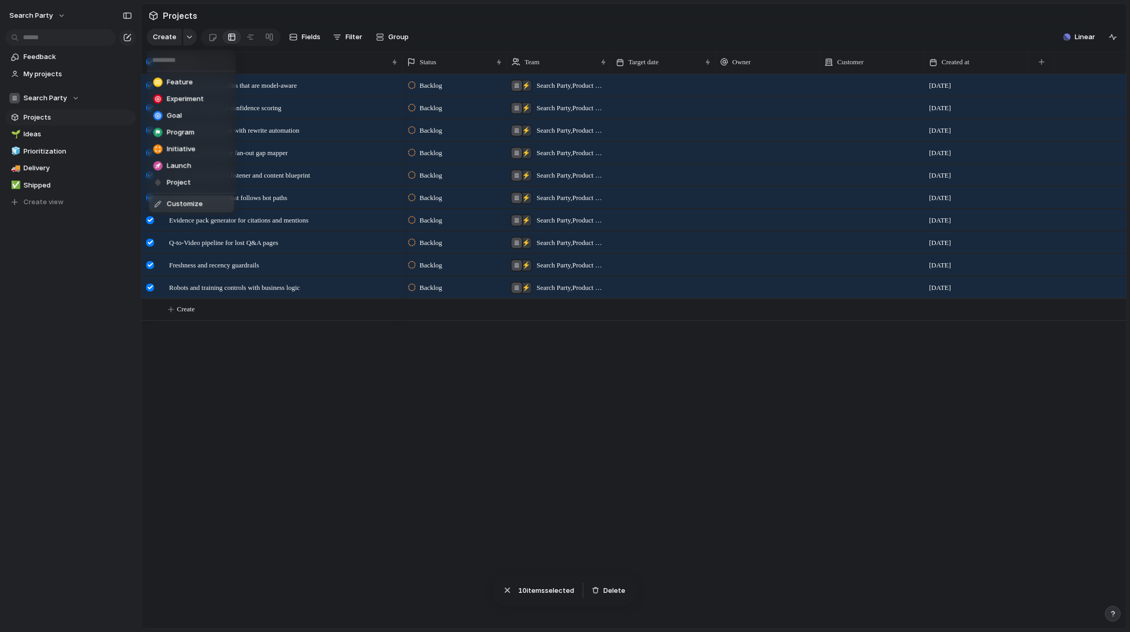
click at [430, 410] on div "Feature Experiment Goal Program Initiative Launch Project Customize" at bounding box center [565, 316] width 1130 height 632
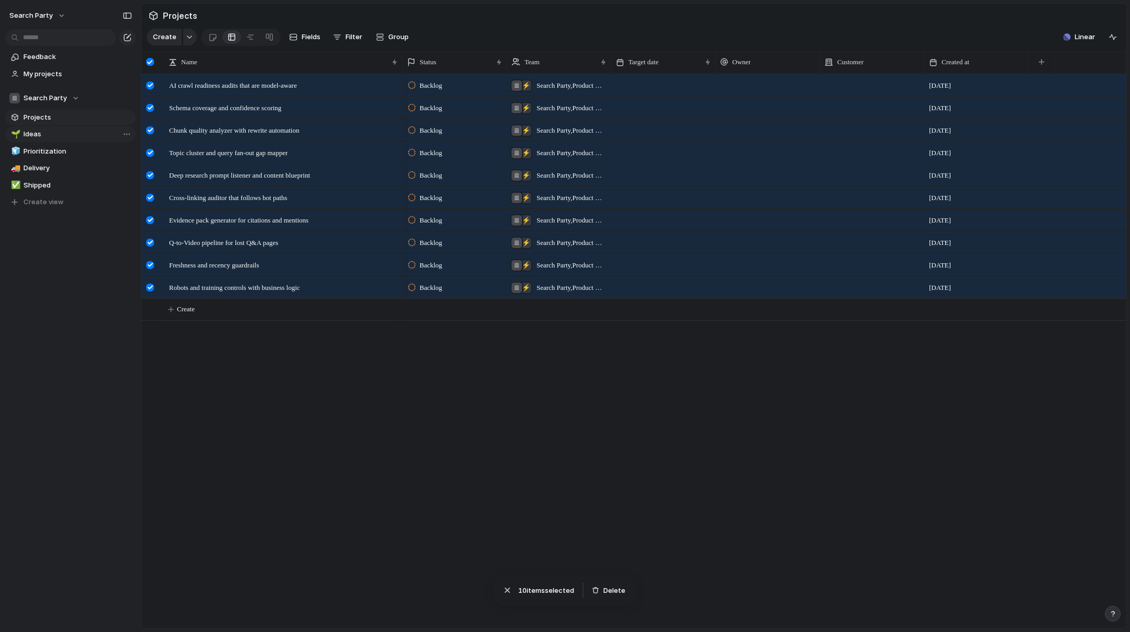
click at [37, 133] on span "Ideas" at bounding box center [77, 134] width 109 height 10
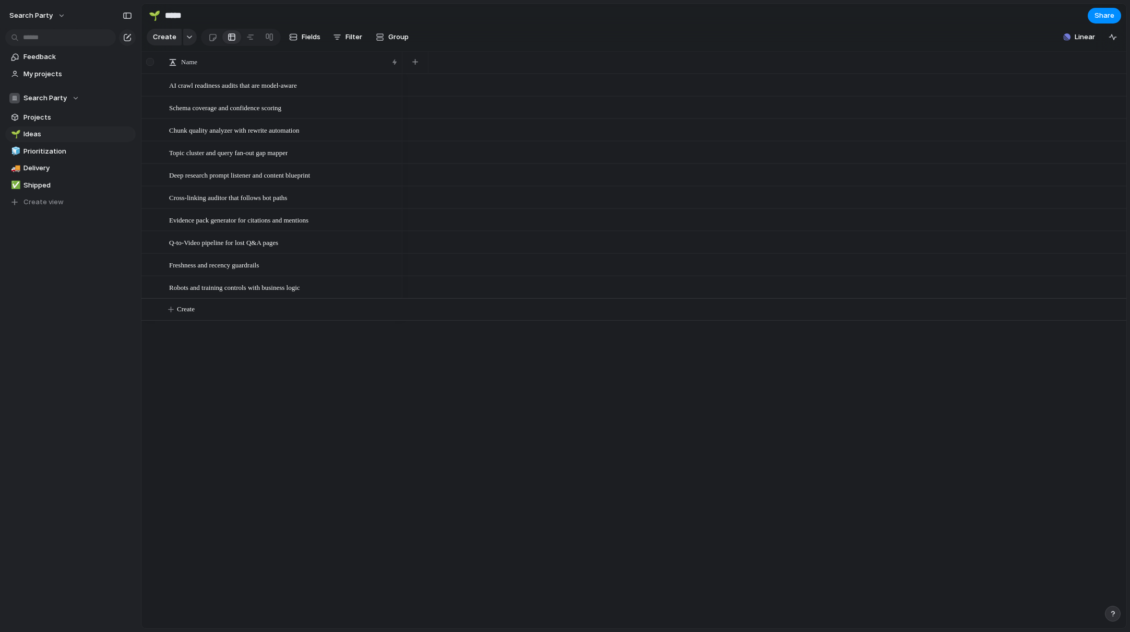
click at [152, 62] on div at bounding box center [150, 62] width 8 height 8
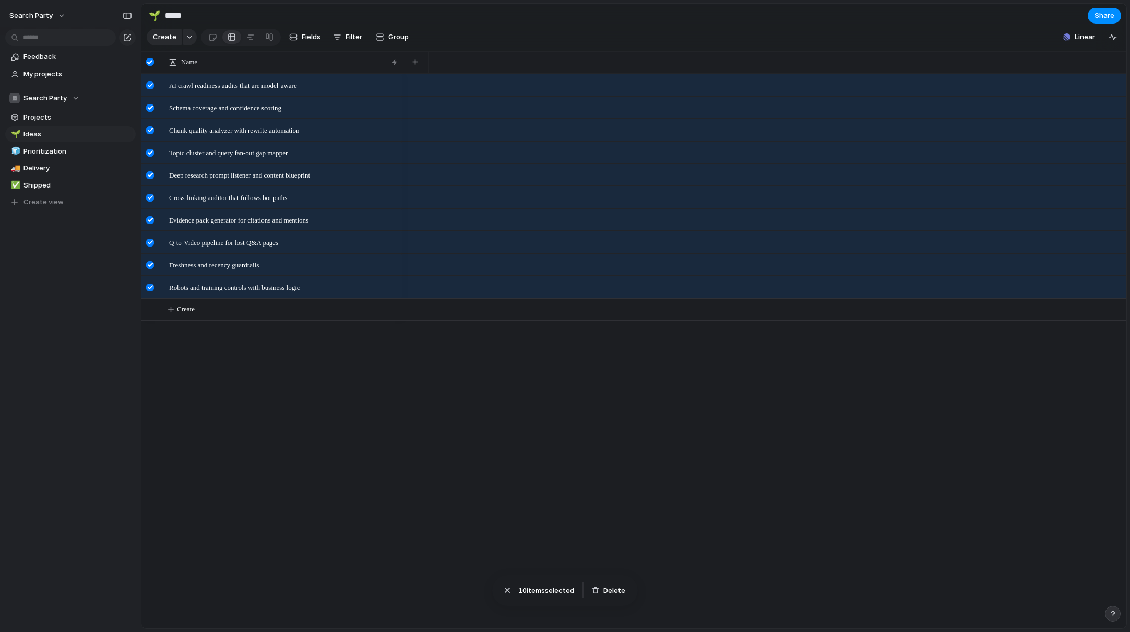
click at [150, 62] on div at bounding box center [150, 62] width 8 height 8
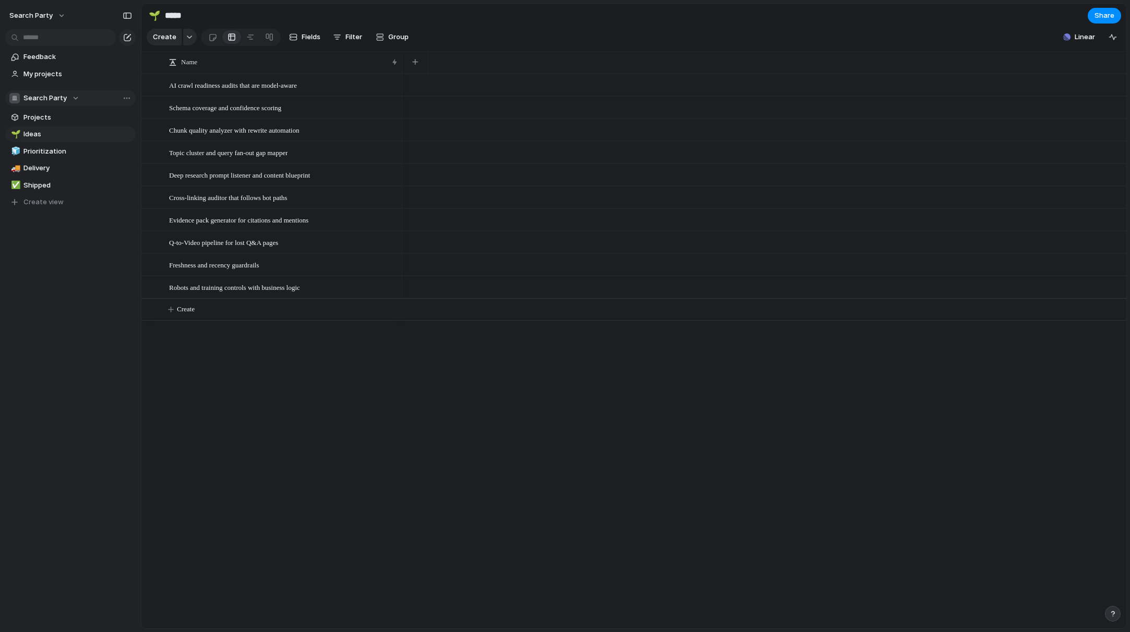
click at [62, 94] on span "Search Party" at bounding box center [44, 98] width 43 height 10
drag, startPoint x: 89, startPoint y: 414, endPoint x: 85, endPoint y: 408, distance: 7.3
click at [88, 412] on div "Search Party ⚡ Growth/Marketing ⚡ Product & Engineering Create new team" at bounding box center [565, 316] width 1130 height 632
click at [31, 113] on span "Projects" at bounding box center [77, 117] width 109 height 10
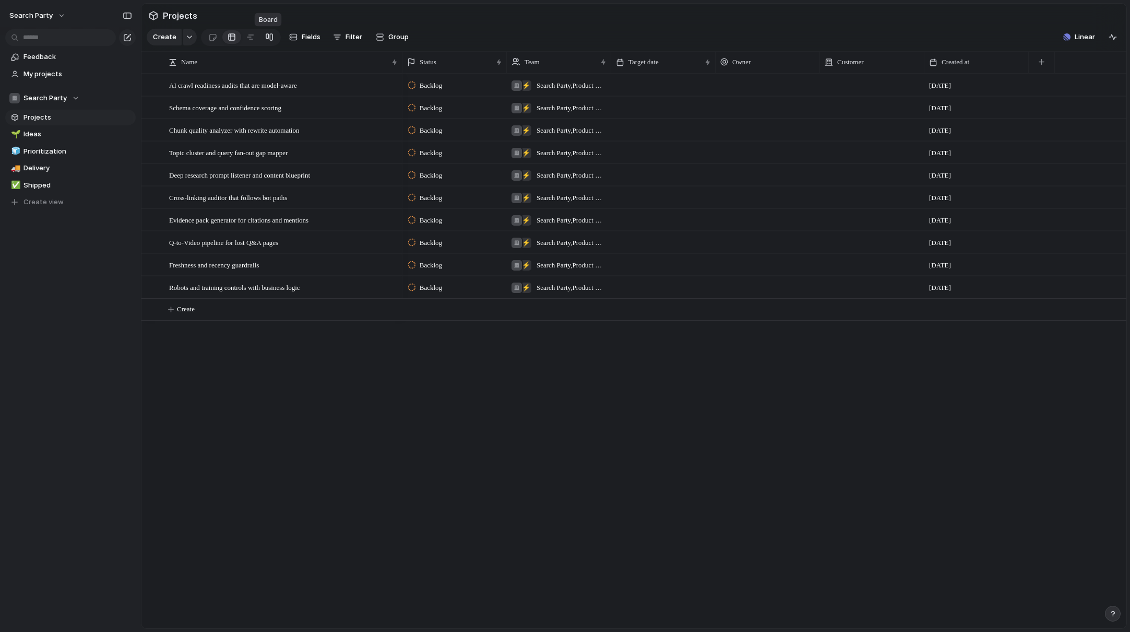
click at [266, 36] on div at bounding box center [269, 37] width 8 height 17
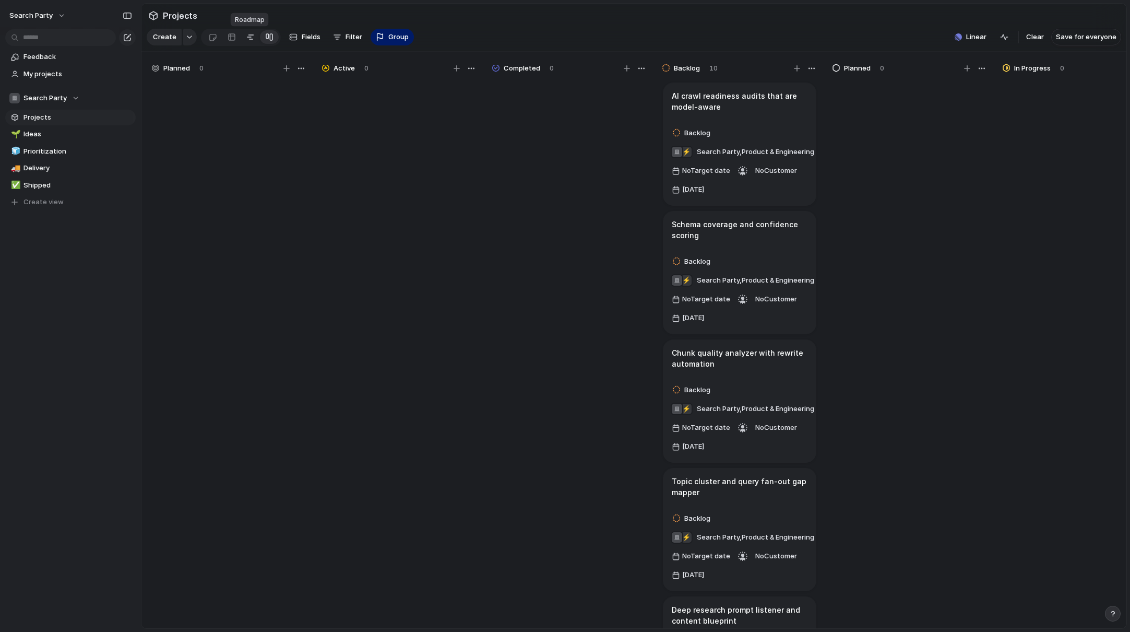
click at [252, 38] on div at bounding box center [250, 37] width 8 height 17
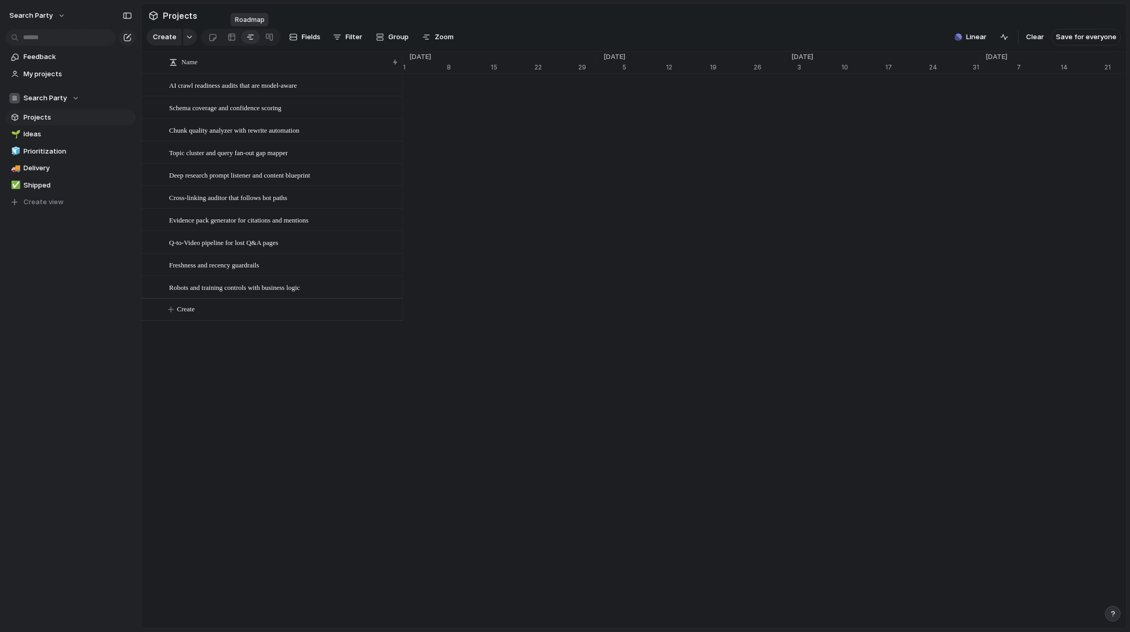
scroll to position [0, 6672]
click at [232, 38] on div at bounding box center [232, 37] width 8 height 17
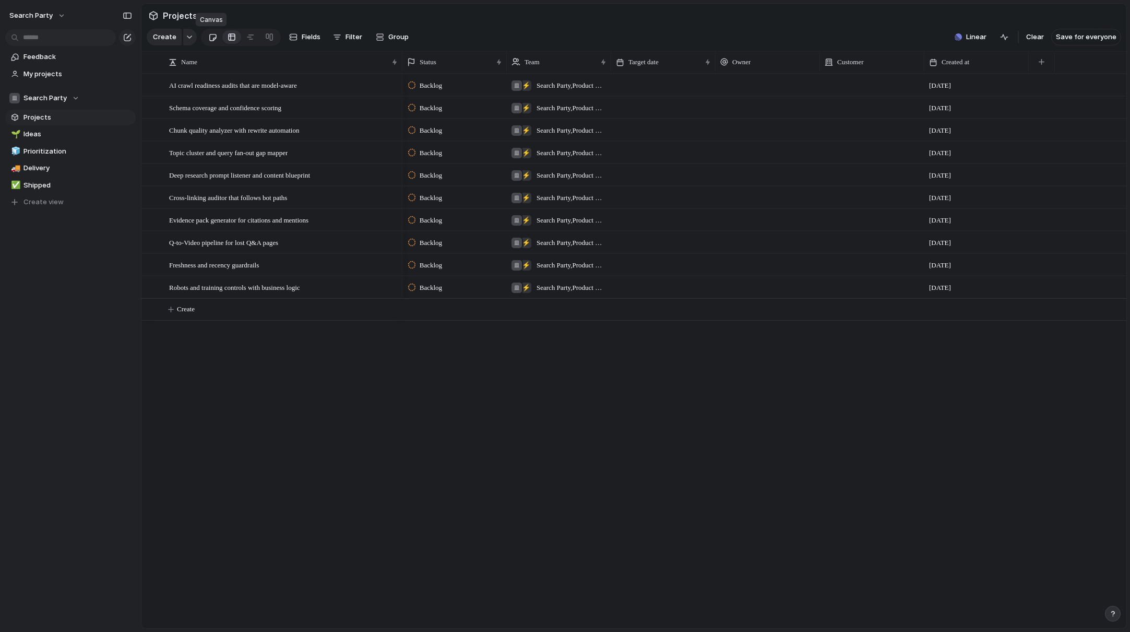
click at [213, 38] on div at bounding box center [212, 37] width 9 height 17
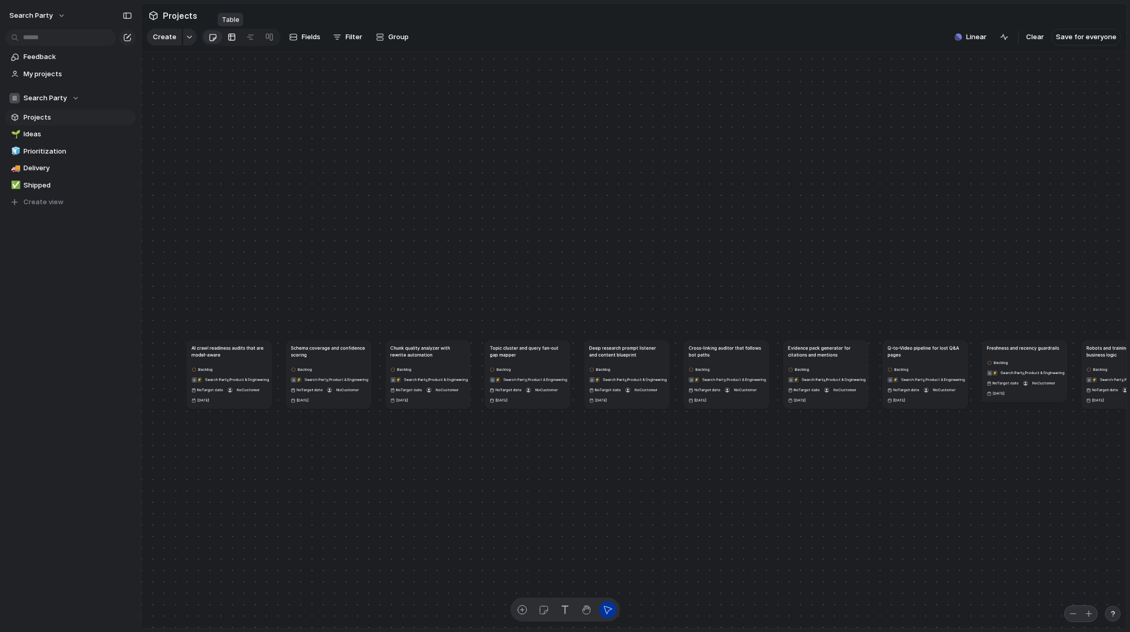
click at [233, 36] on div at bounding box center [232, 37] width 8 height 17
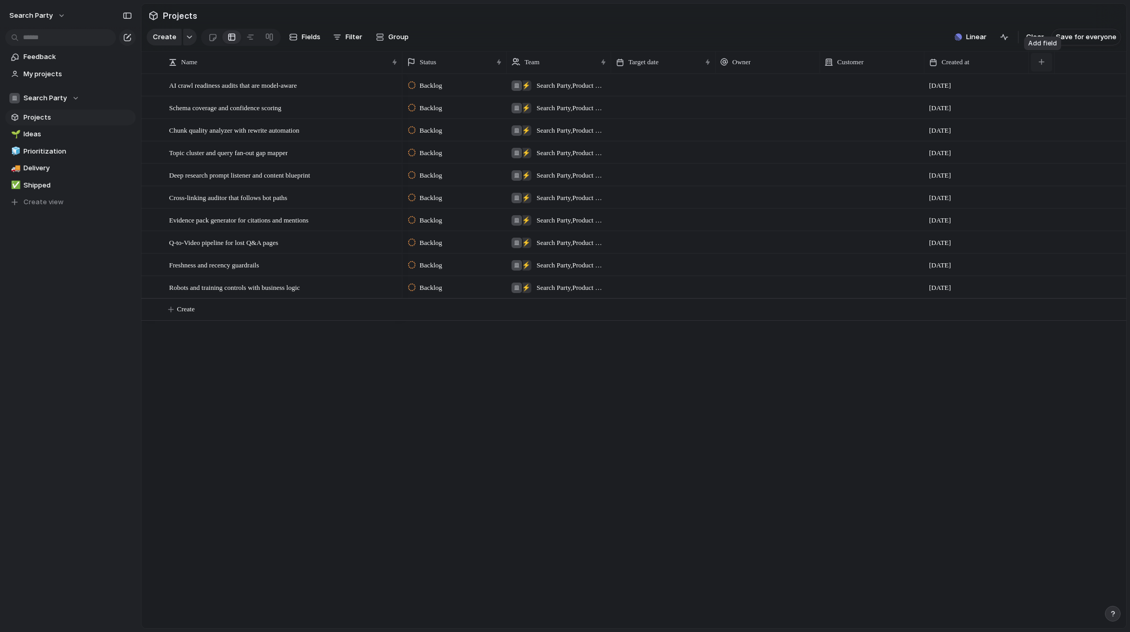
click at [1037, 64] on button "button" at bounding box center [1041, 62] width 21 height 19
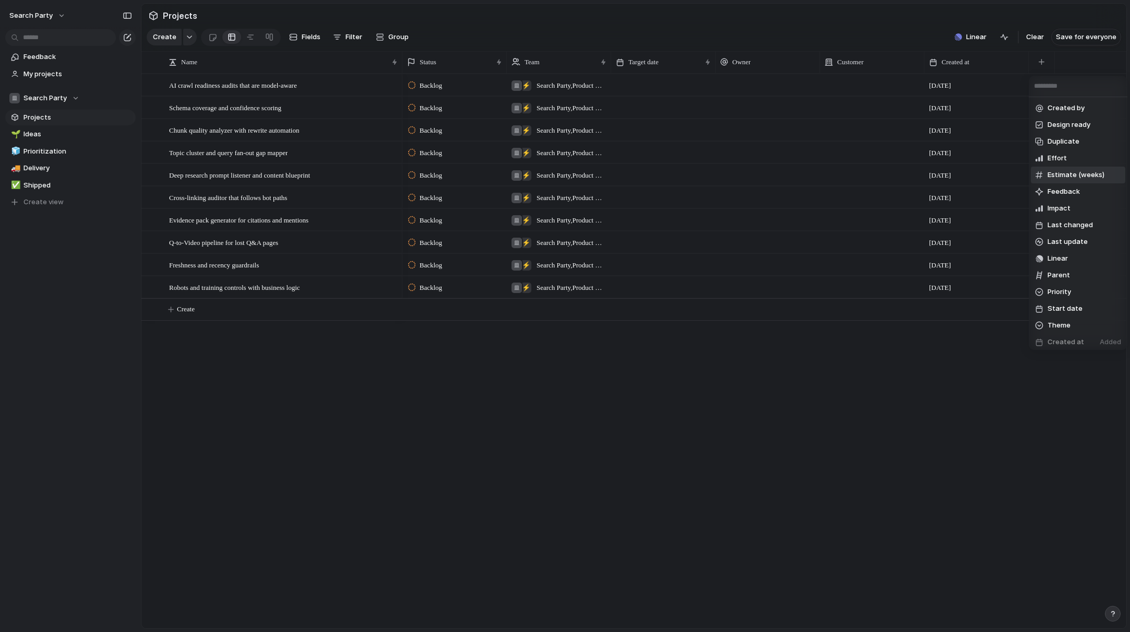
click at [1037, 172] on div at bounding box center [1039, 175] width 8 height 8
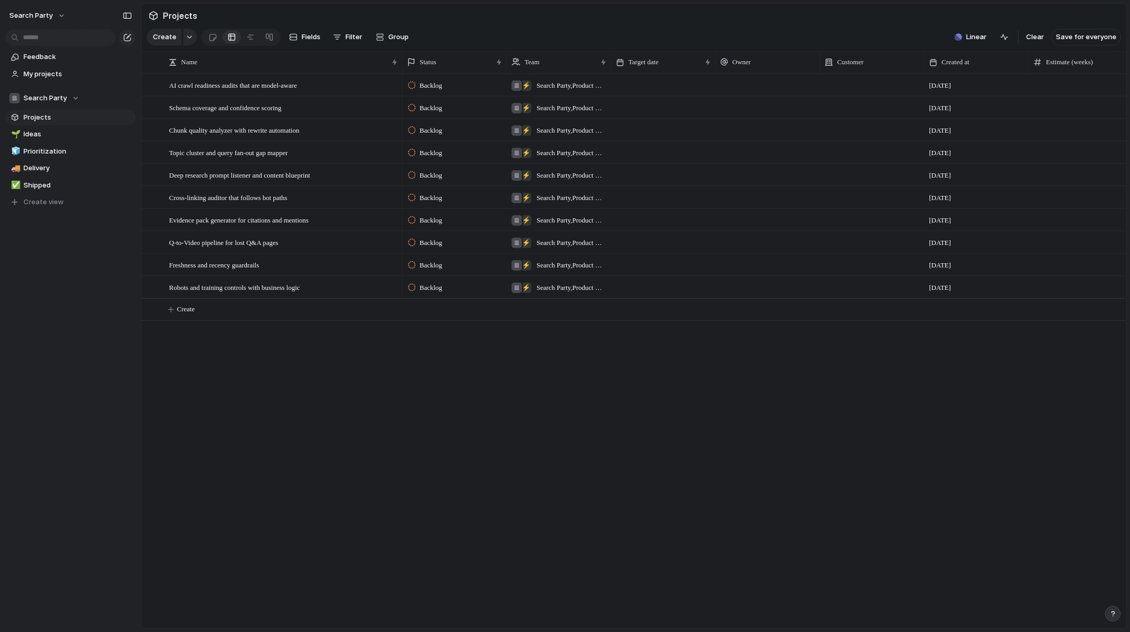
scroll to position [0, 33]
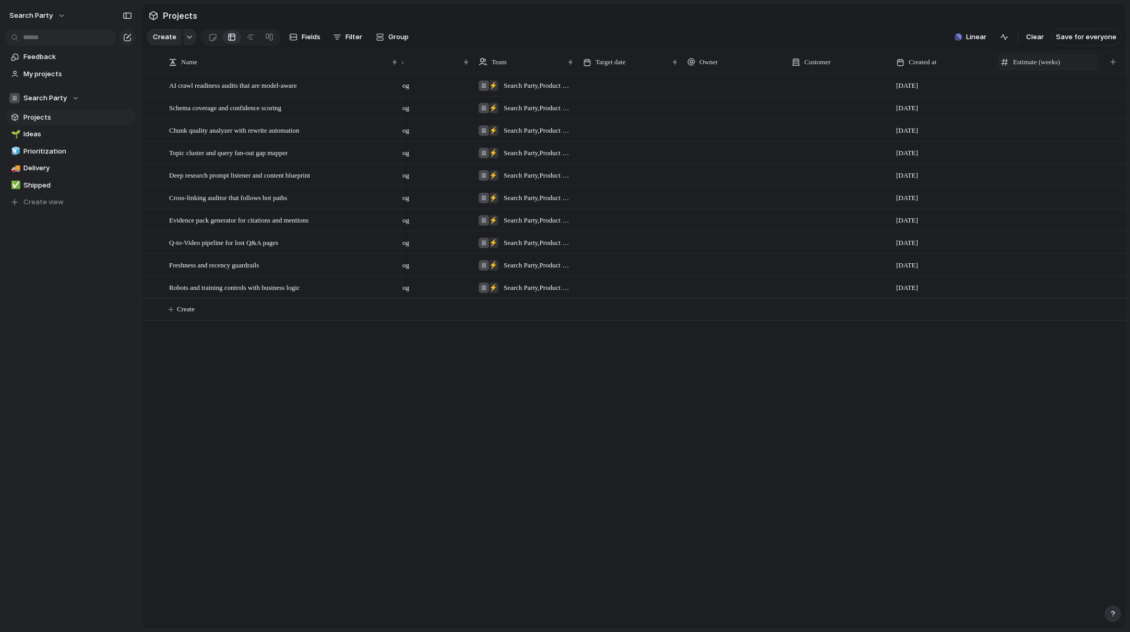
click at [1037, 64] on span "Estimate (weeks)" at bounding box center [1036, 62] width 47 height 10
click at [1037, 105] on li "Hide" at bounding box center [1038, 102] width 77 height 17
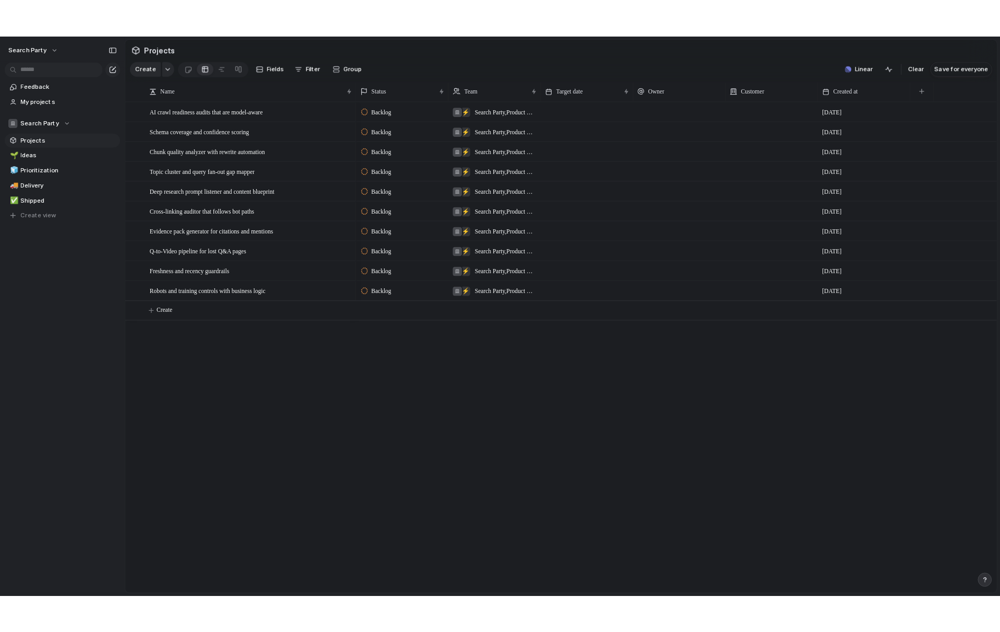
scroll to position [0, 0]
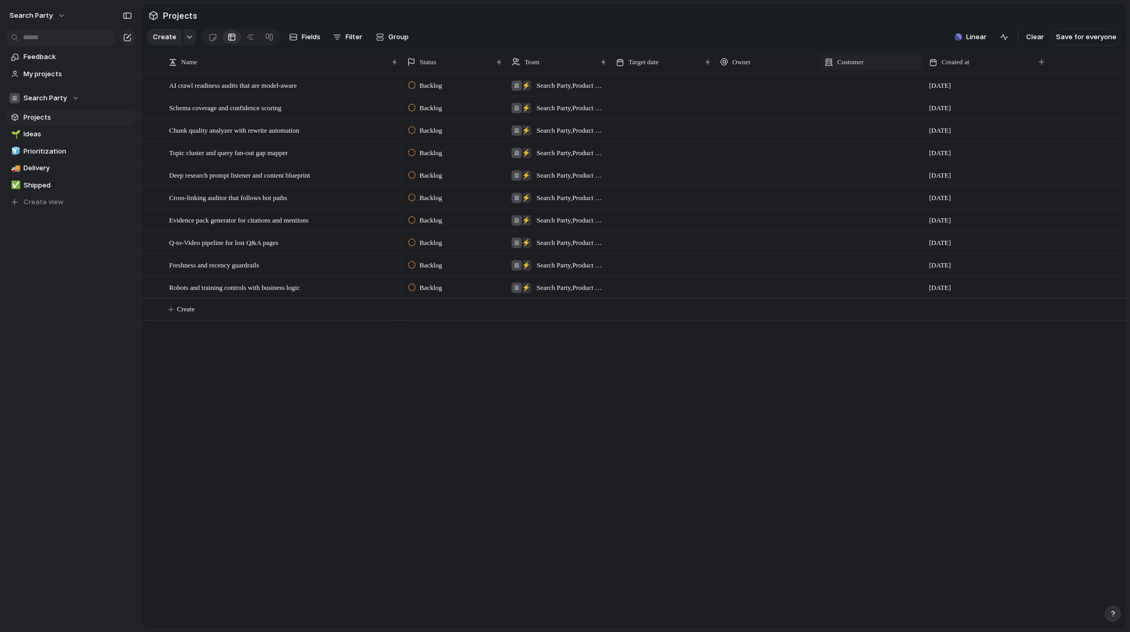
click at [855, 63] on span "Customer" at bounding box center [850, 62] width 27 height 10
click at [856, 38] on div "Modify Hide Sort ascending Sort descending" at bounding box center [565, 316] width 1130 height 632
click at [742, 89] on div at bounding box center [768, 84] width 104 height 21
drag, startPoint x: 734, startPoint y: 23, endPoint x: 717, endPoint y: 18, distance: 18.0
click at [734, 20] on div "[PERSON_NAME][EMAIL_ADDRESS][DOMAIN_NAME]" at bounding box center [565, 316] width 1130 height 632
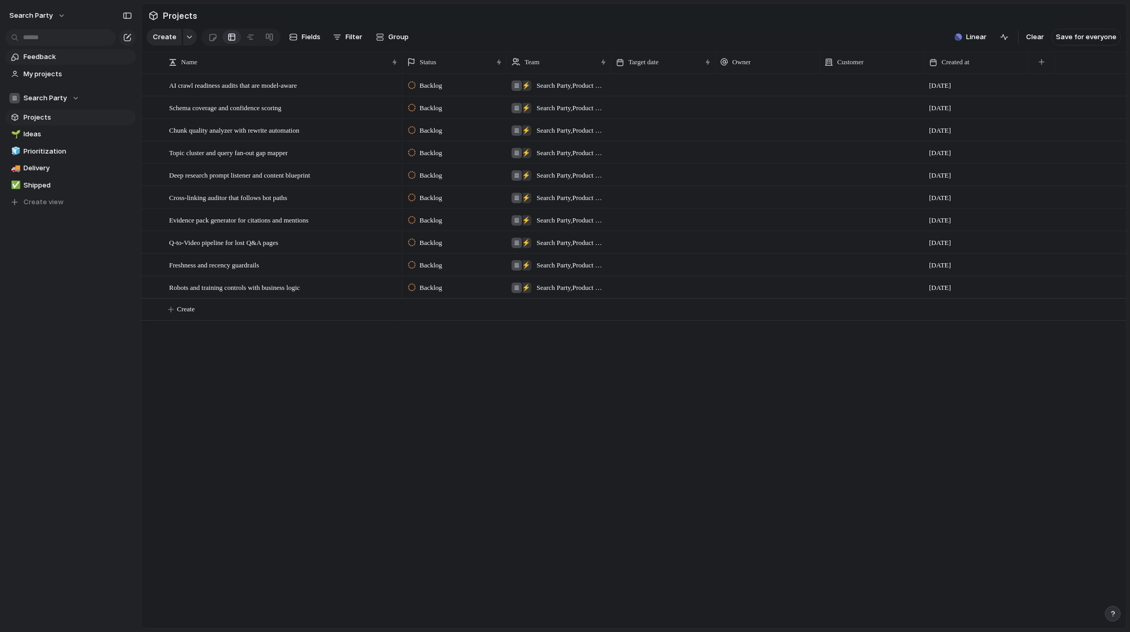
click at [40, 57] on span "Feedback" at bounding box center [77, 57] width 109 height 10
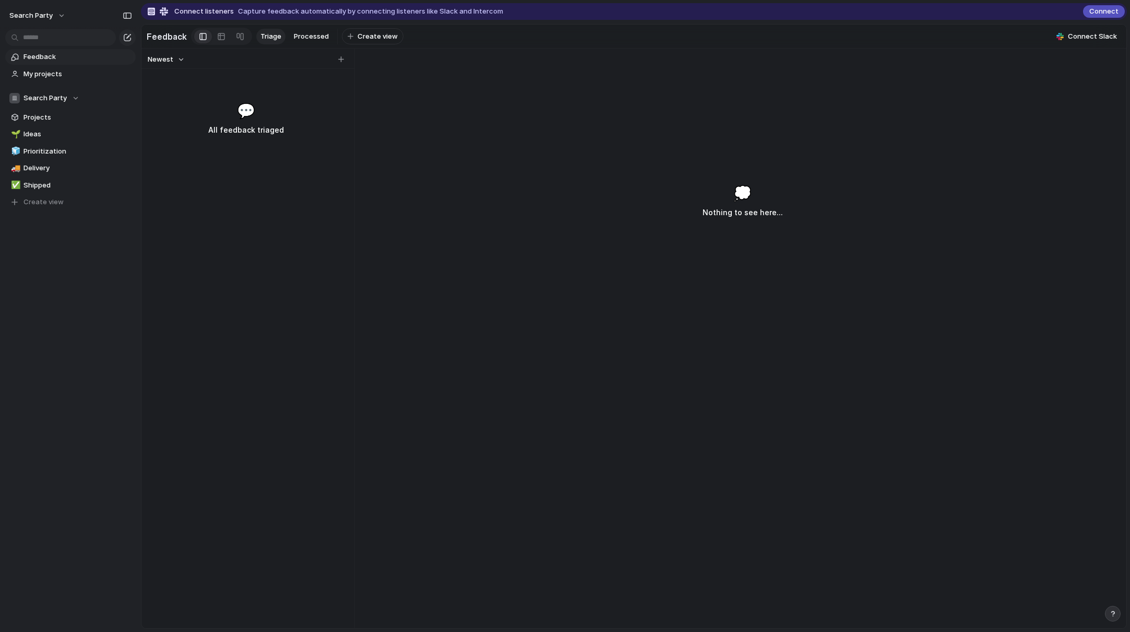
click at [188, 8] on span "Connect listeners" at bounding box center [203, 11] width 59 height 10
click at [1037, 9] on span "Connect" at bounding box center [1103, 11] width 29 height 10
click at [313, 37] on span "Processed" at bounding box center [311, 36] width 35 height 10
click at [268, 41] on span "Triage" at bounding box center [270, 36] width 21 height 10
click at [51, 74] on span "My projects" at bounding box center [77, 74] width 109 height 10
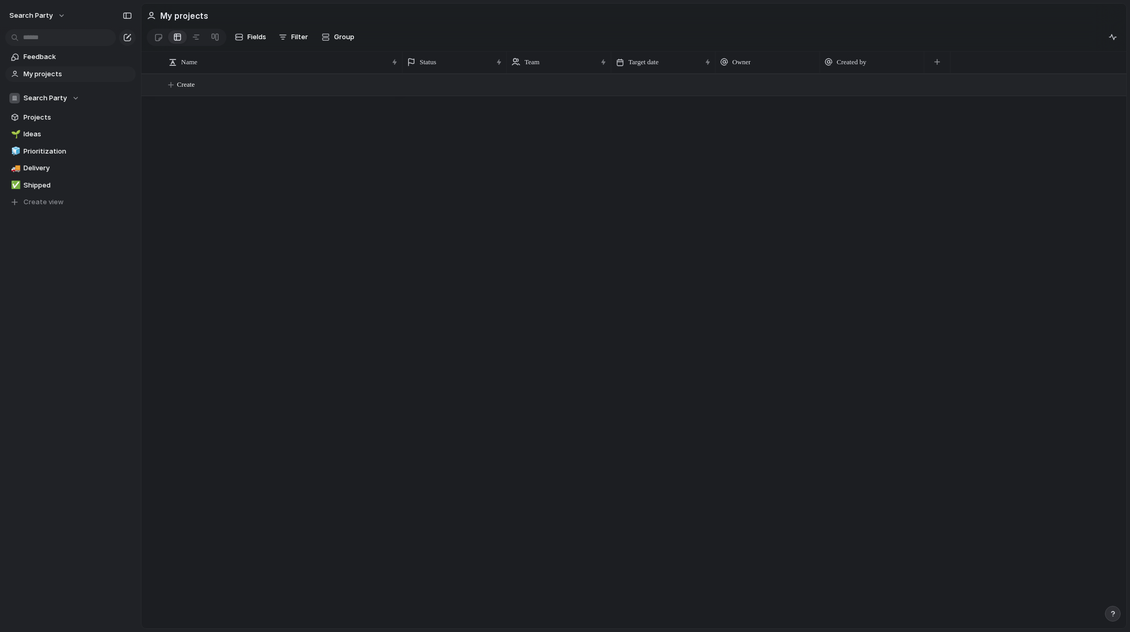
click at [186, 87] on span "Create" at bounding box center [186, 84] width 18 height 10
click at [58, 116] on span "Projects" at bounding box center [77, 117] width 109 height 10
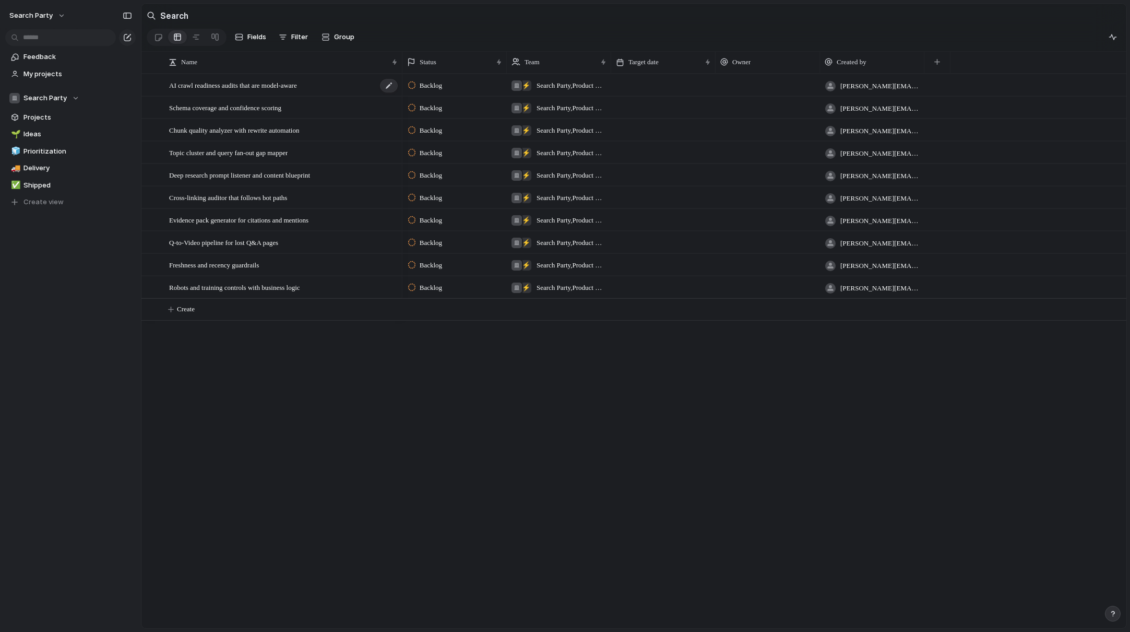
click at [236, 87] on span "AI crawl readiness audits that are model-aware" at bounding box center [233, 85] width 128 height 12
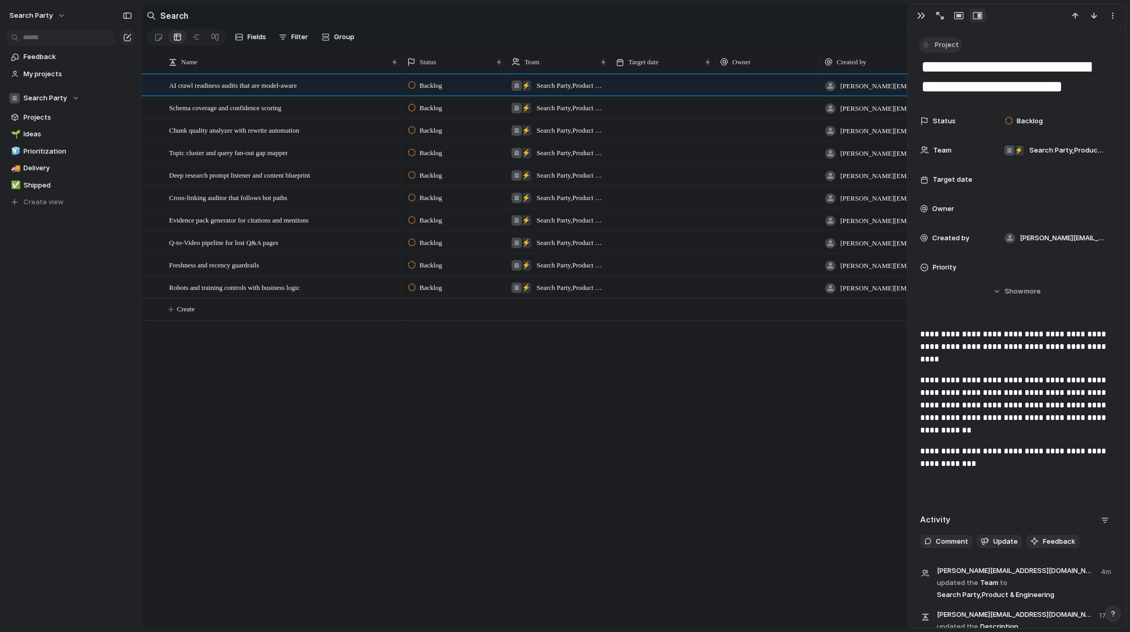
click at [940, 47] on span "Project" at bounding box center [947, 45] width 24 height 10
click at [948, 92] on span "Feature" at bounding box center [953, 89] width 26 height 10
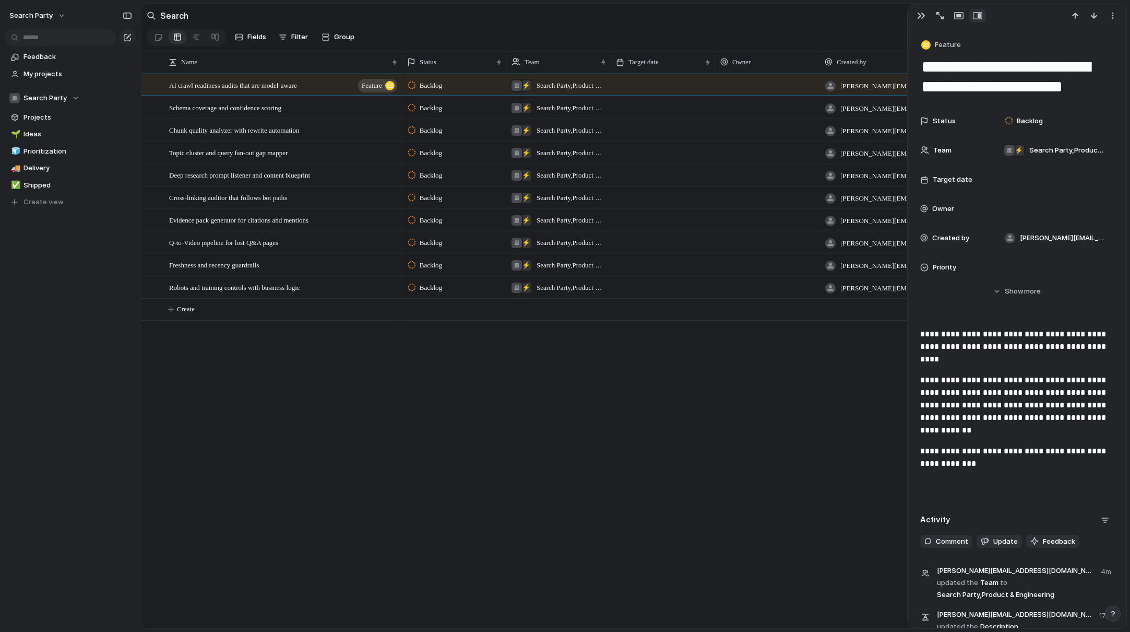
click at [579, 444] on div "Backlog ⚡ Search Party , Product & Engineering brandon@searchparty.com Backlog …" at bounding box center [764, 351] width 724 height 554
click at [309, 110] on div "Schema coverage and confidence scoring" at bounding box center [284, 107] width 230 height 21
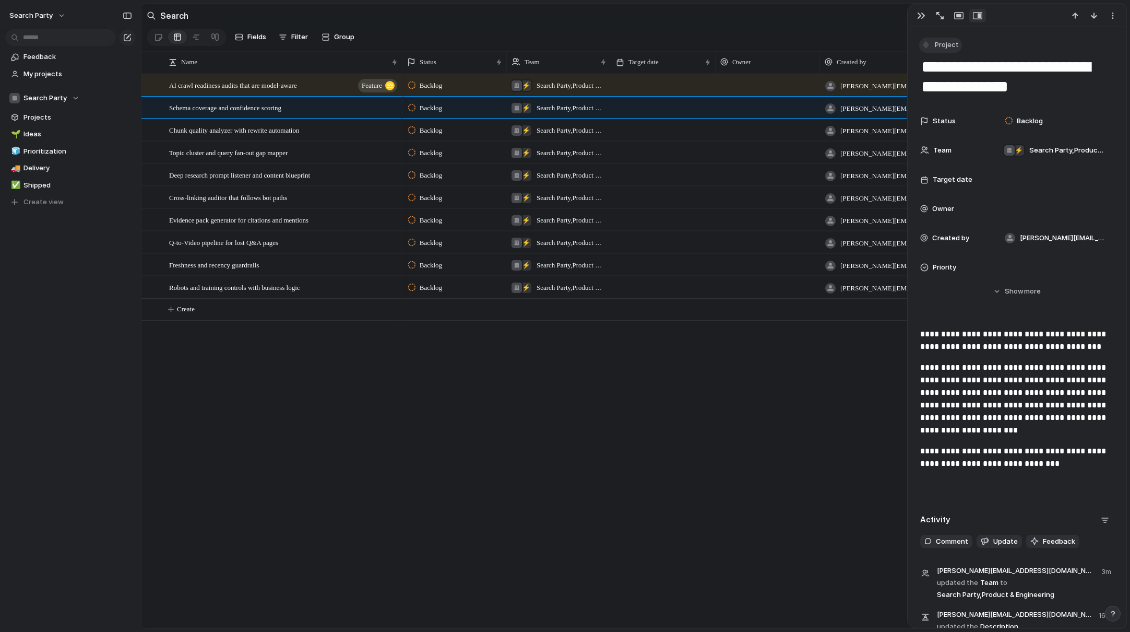
click at [948, 47] on span "Project" at bounding box center [947, 45] width 24 height 10
click at [951, 91] on span "Feature" at bounding box center [953, 89] width 26 height 10
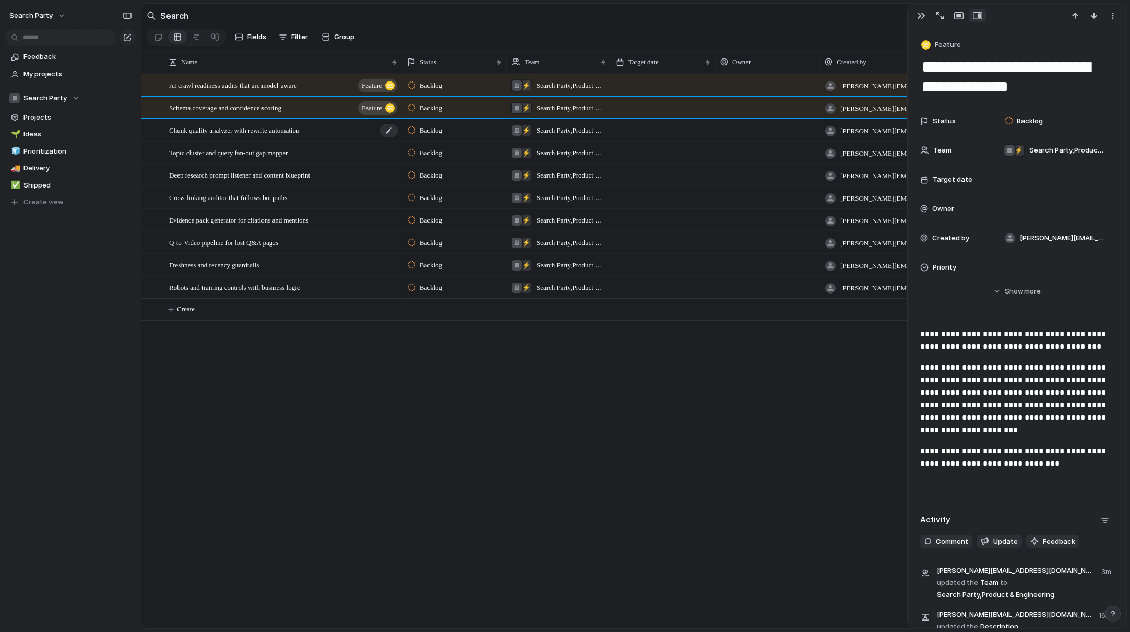
click at [299, 132] on span "Chunk quality analyzer with rewrite automation" at bounding box center [234, 130] width 130 height 12
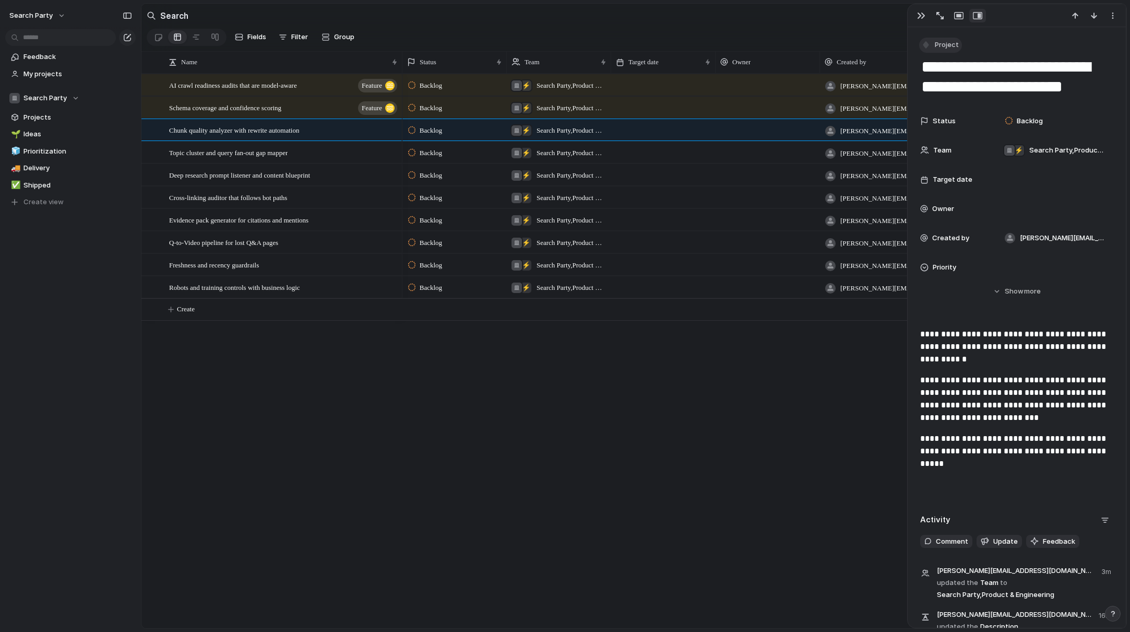
click at [953, 50] on span "Project" at bounding box center [947, 45] width 24 height 10
click at [944, 90] on span "Feature" at bounding box center [953, 89] width 26 height 10
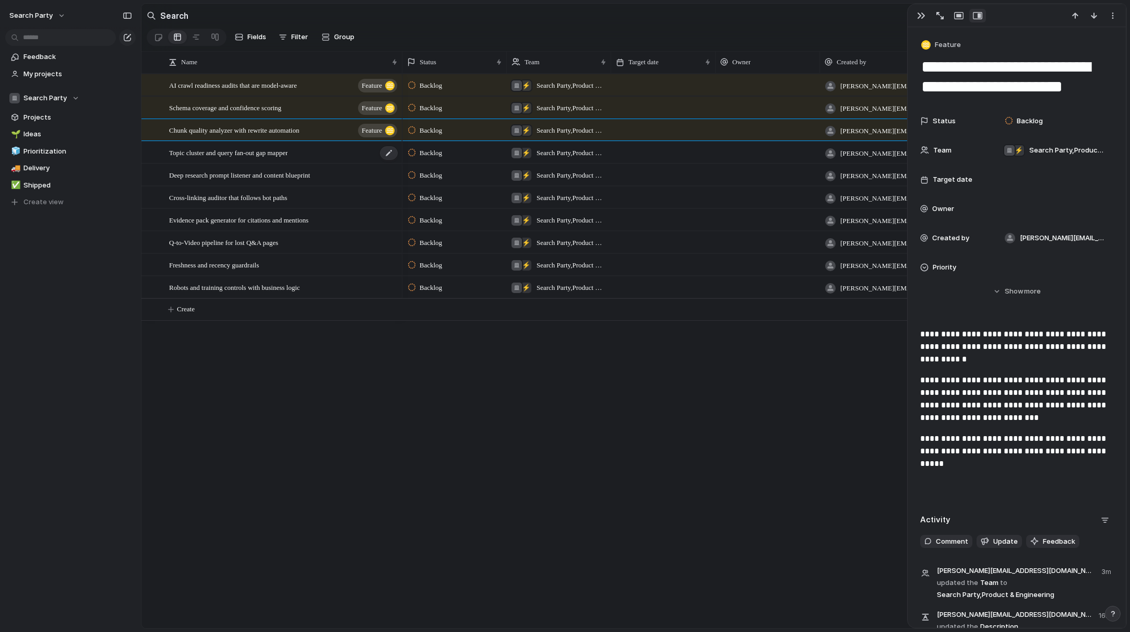
click at [326, 152] on div "Topic cluster and query fan-out gap mapper" at bounding box center [284, 152] width 230 height 21
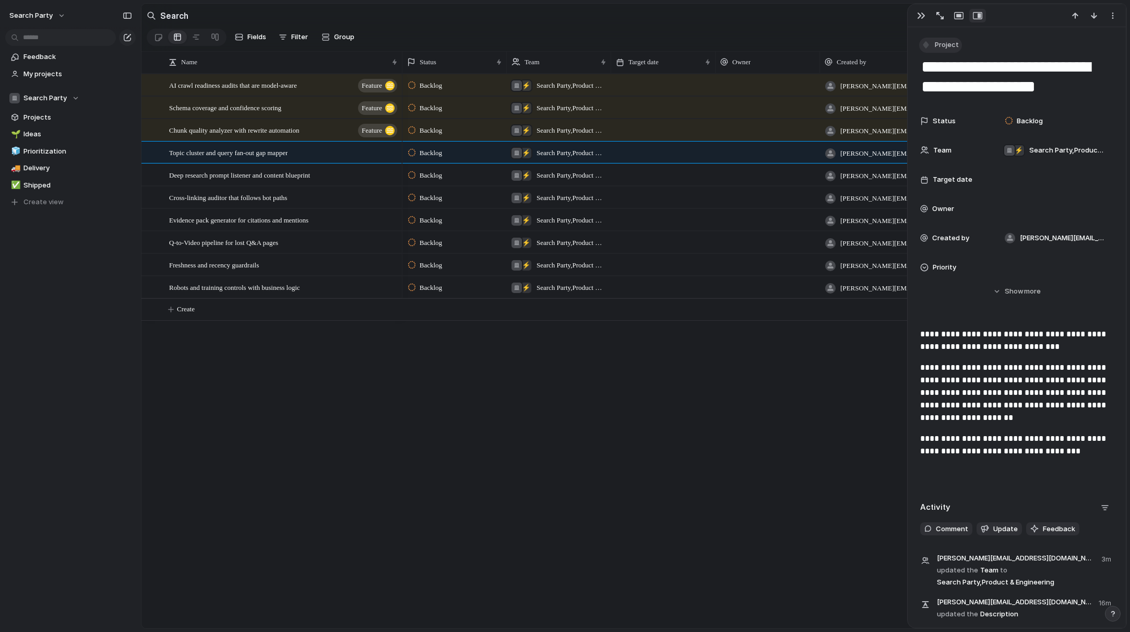
click at [942, 42] on span "Project" at bounding box center [947, 45] width 24 height 10
drag, startPoint x: 944, startPoint y: 91, endPoint x: 746, endPoint y: 122, distance: 200.8
click at [945, 90] on span "Feature" at bounding box center [953, 89] width 26 height 10
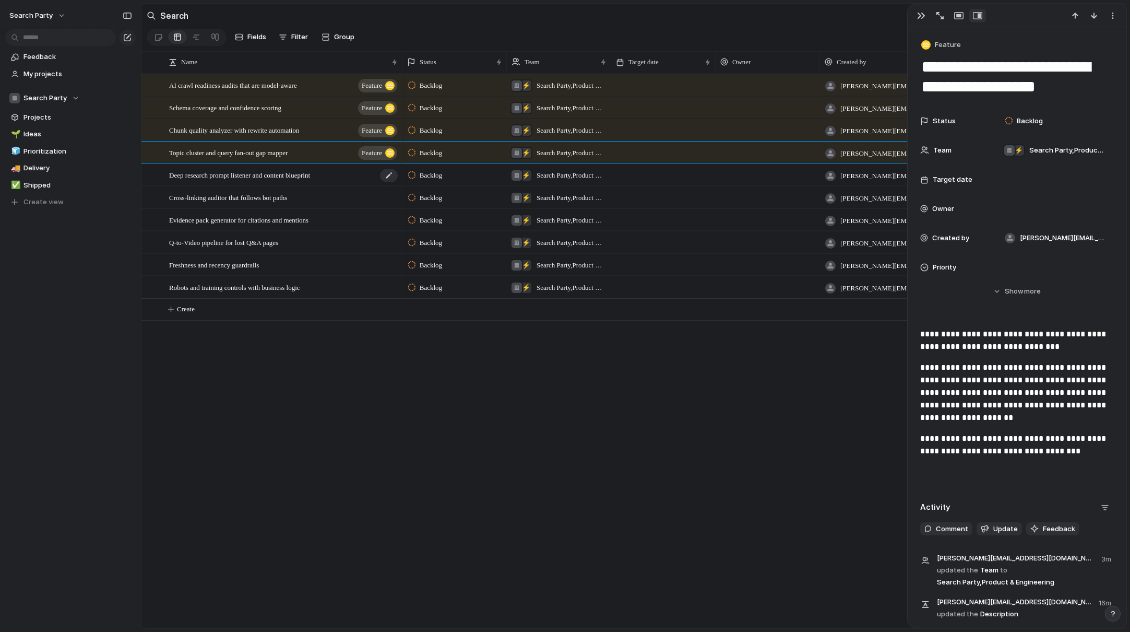
click at [361, 174] on div "Deep research prompt listener and content blueprint" at bounding box center [284, 174] width 230 height 21
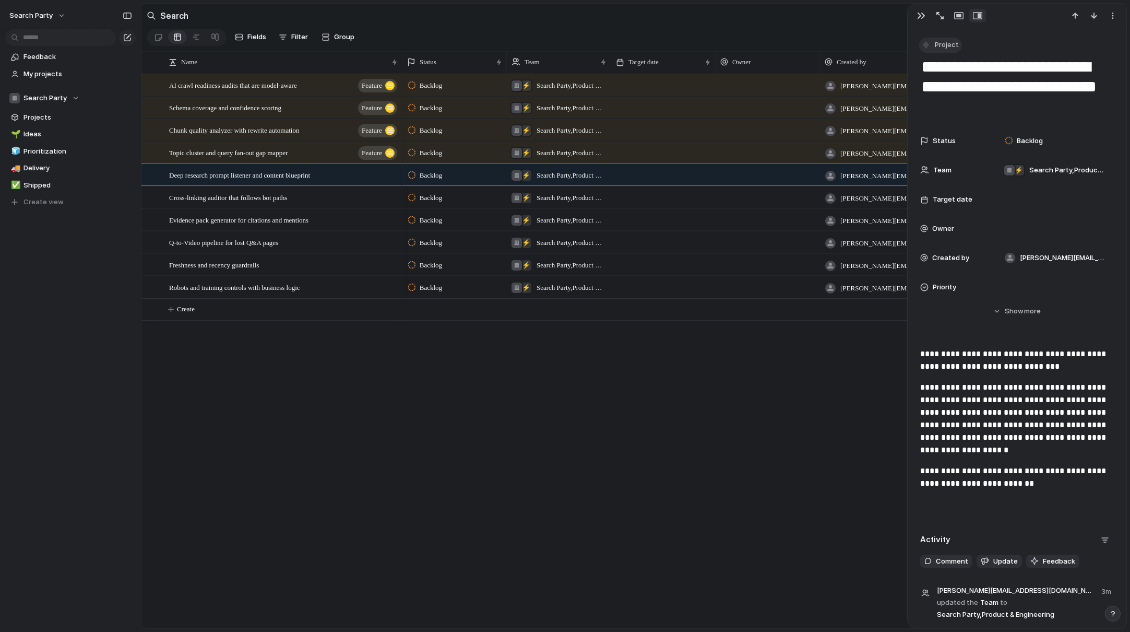
click at [939, 40] on span "Project" at bounding box center [947, 45] width 24 height 10
click at [948, 90] on span "Feature" at bounding box center [953, 89] width 26 height 10
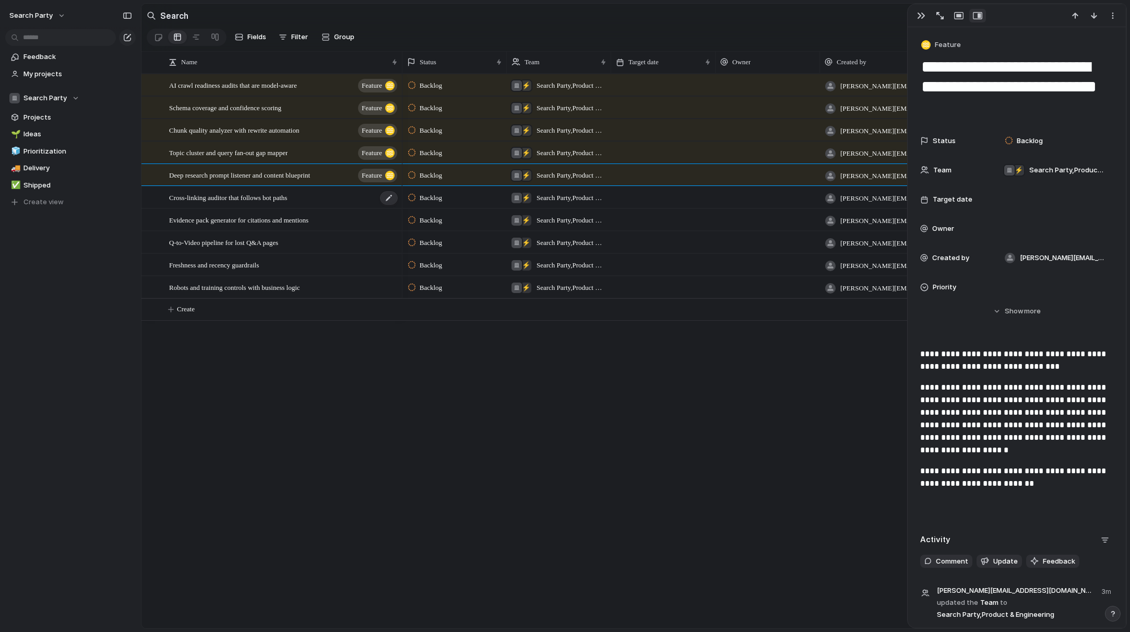
click at [362, 198] on div "Cross-linking auditor that follows bot paths" at bounding box center [284, 197] width 230 height 21
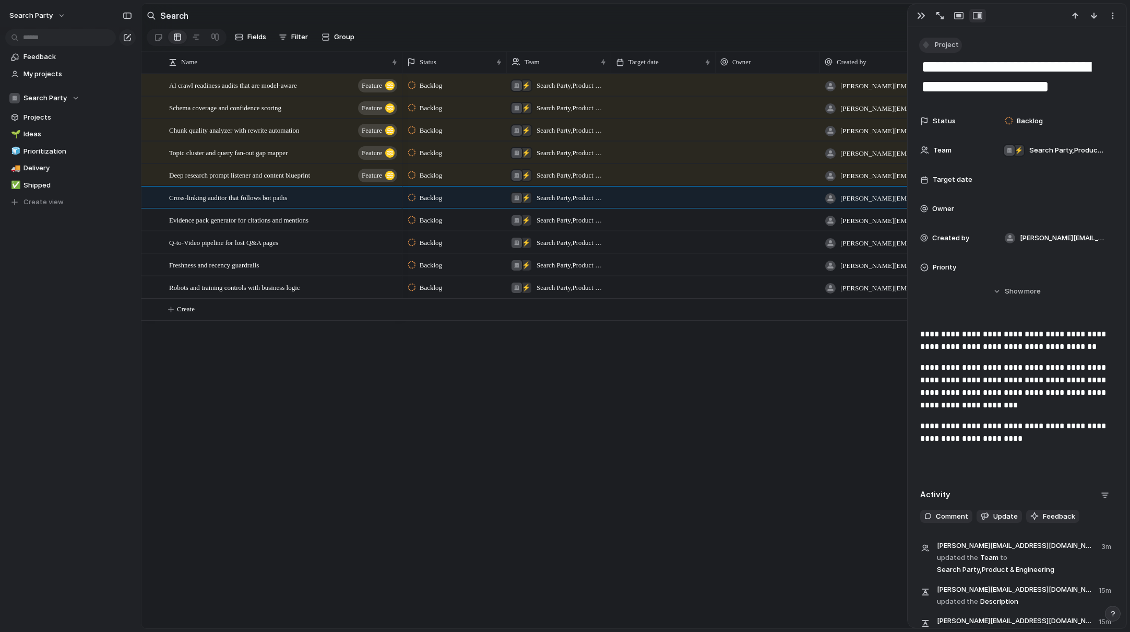
click at [949, 41] on span "Project" at bounding box center [947, 45] width 24 height 10
drag, startPoint x: 950, startPoint y: 89, endPoint x: 767, endPoint y: 175, distance: 202.9
click at [950, 89] on span "Feature" at bounding box center [953, 89] width 26 height 10
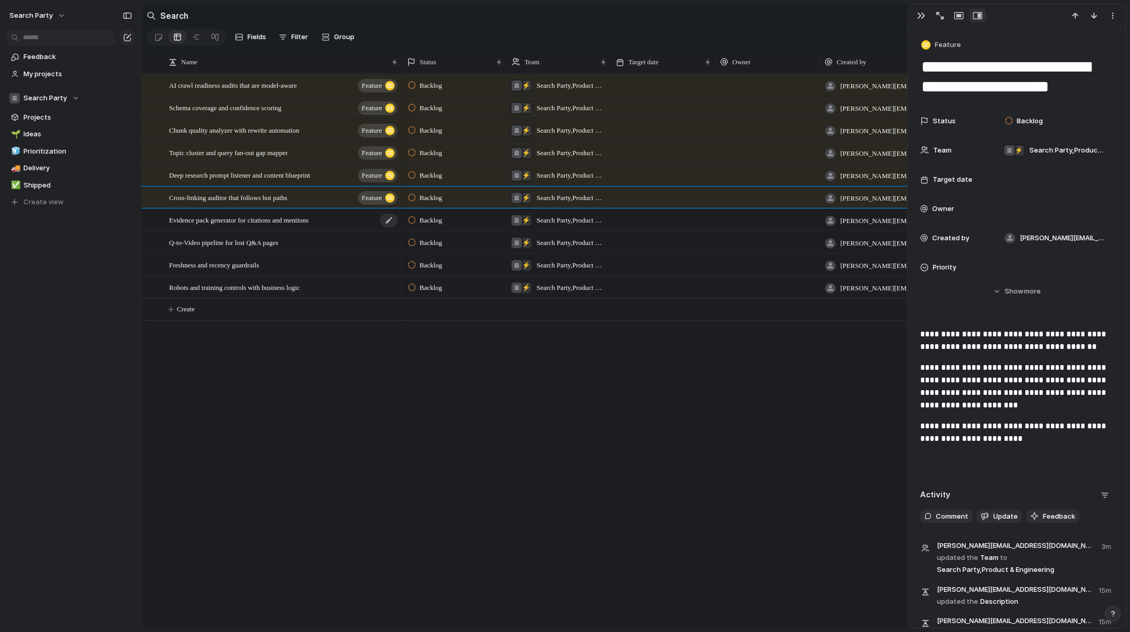
click at [351, 226] on div "Evidence pack generator for citations and mentions" at bounding box center [284, 219] width 230 height 21
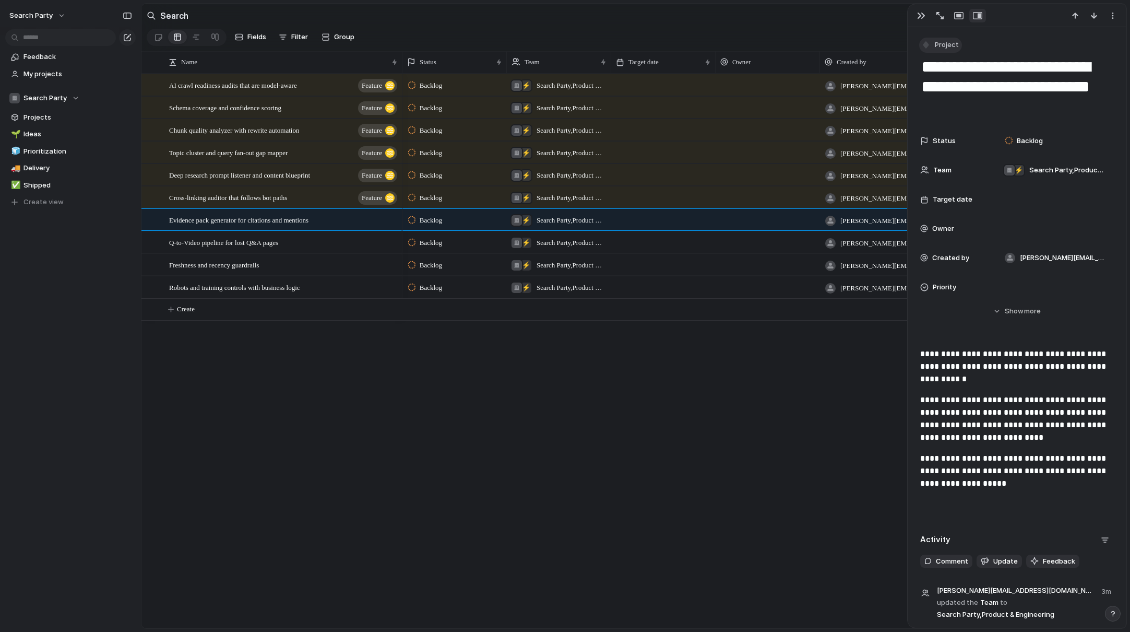
click at [949, 50] on button "Project" at bounding box center [940, 45] width 43 height 15
click at [949, 89] on span "Feature" at bounding box center [953, 89] width 26 height 10
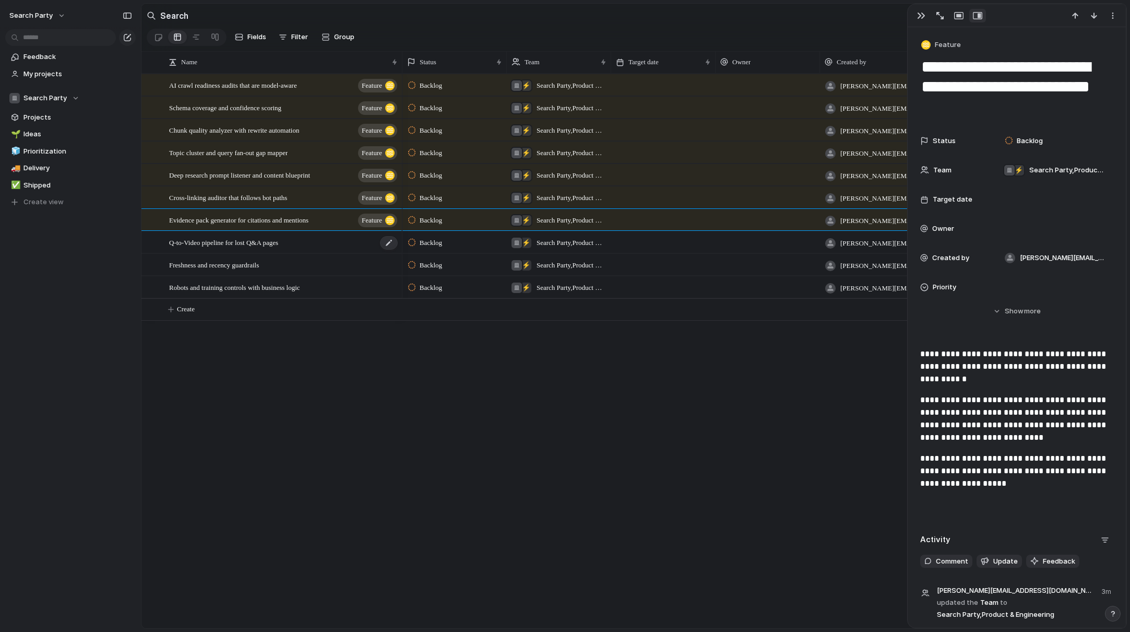
click at [344, 248] on div "Q-to-Video pipeline for lost Q&A pages" at bounding box center [284, 242] width 230 height 21
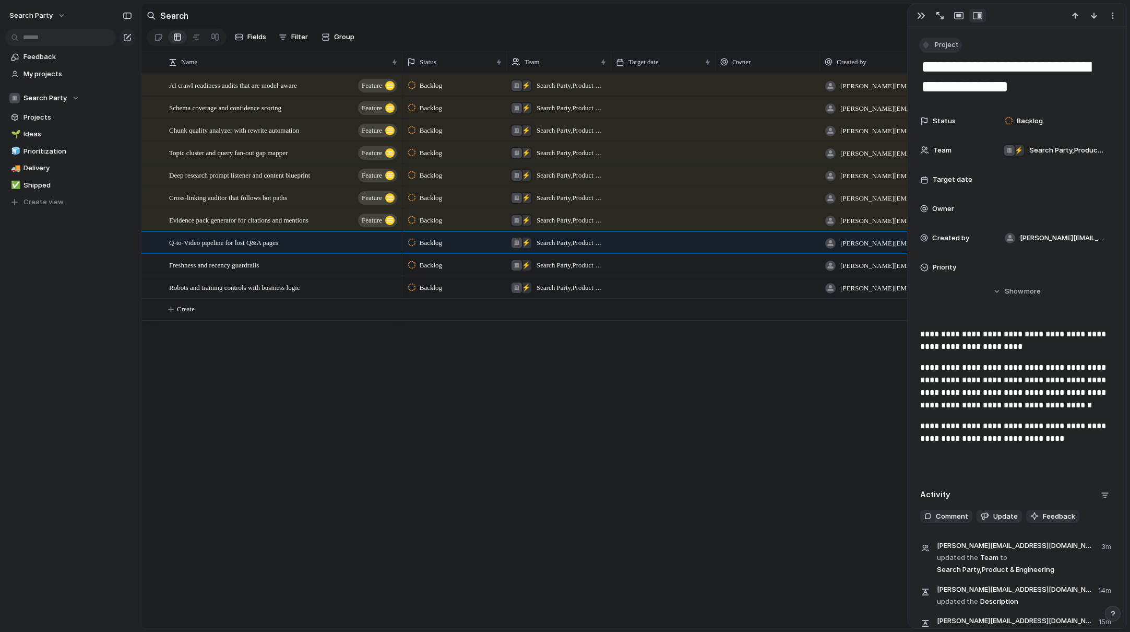
click at [947, 45] on span "Project" at bounding box center [947, 45] width 24 height 10
click at [948, 89] on span "Feature" at bounding box center [953, 89] width 26 height 10
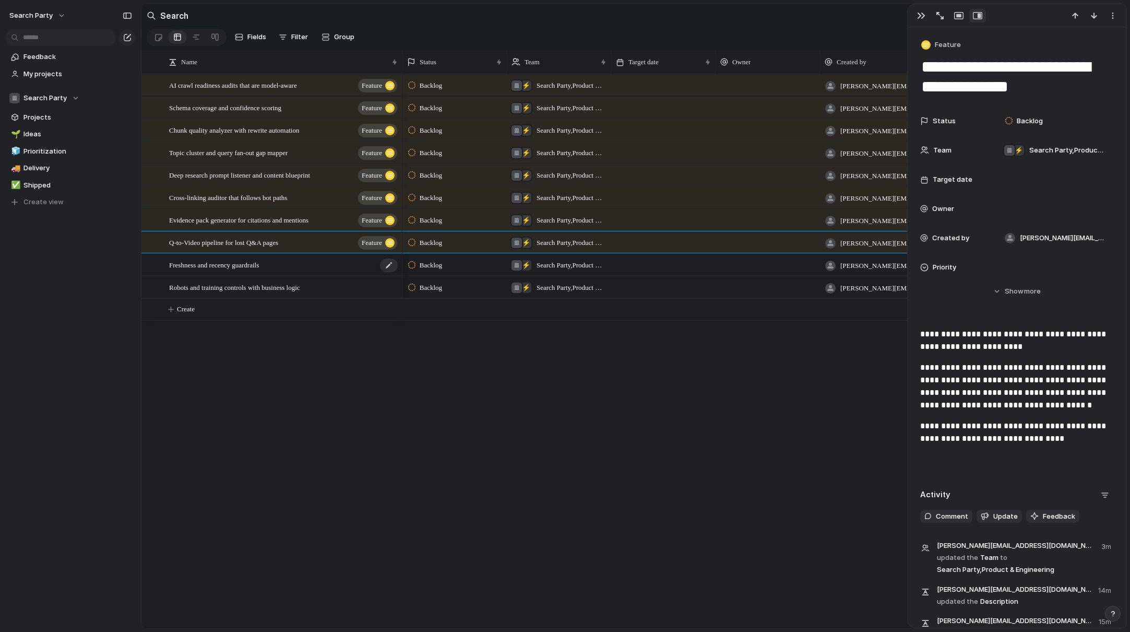
click at [322, 265] on div "Freshness and recency guardrails" at bounding box center [284, 264] width 230 height 21
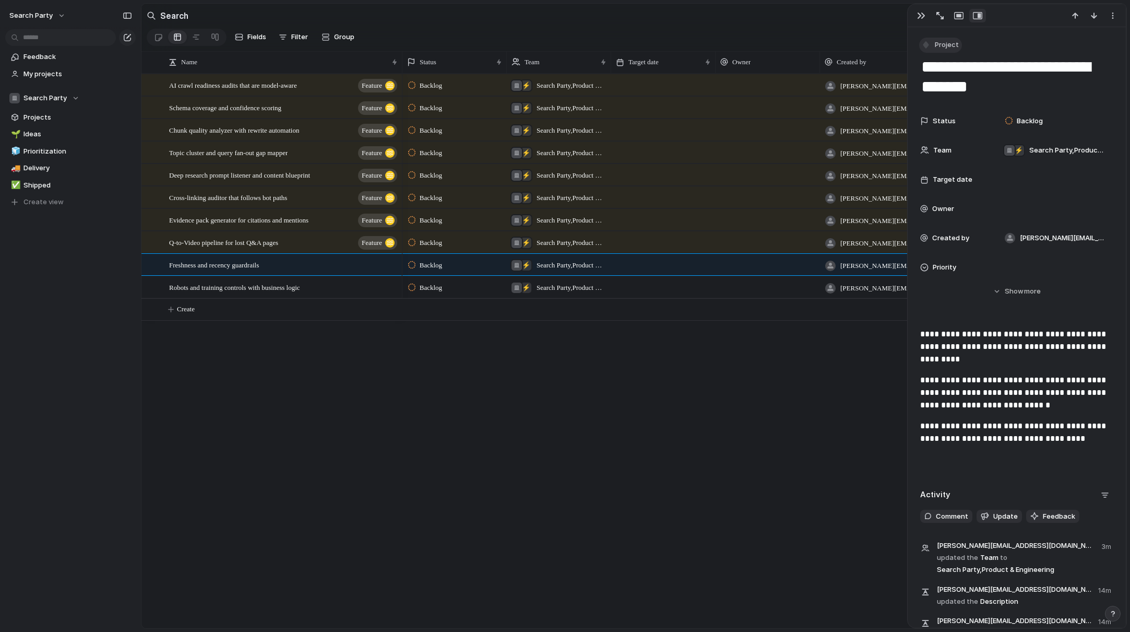
click at [946, 48] on span "Project" at bounding box center [947, 45] width 24 height 10
click at [944, 92] on span "Feature" at bounding box center [953, 89] width 26 height 10
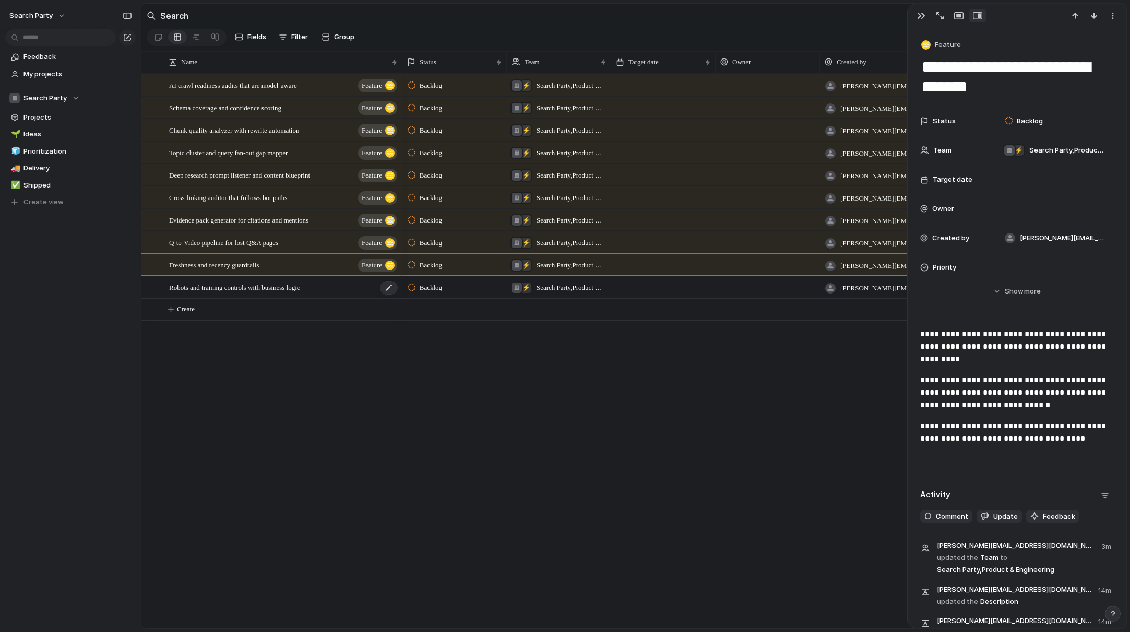
click at [275, 288] on span "Robots and training controls with business logic" at bounding box center [234, 287] width 131 height 12
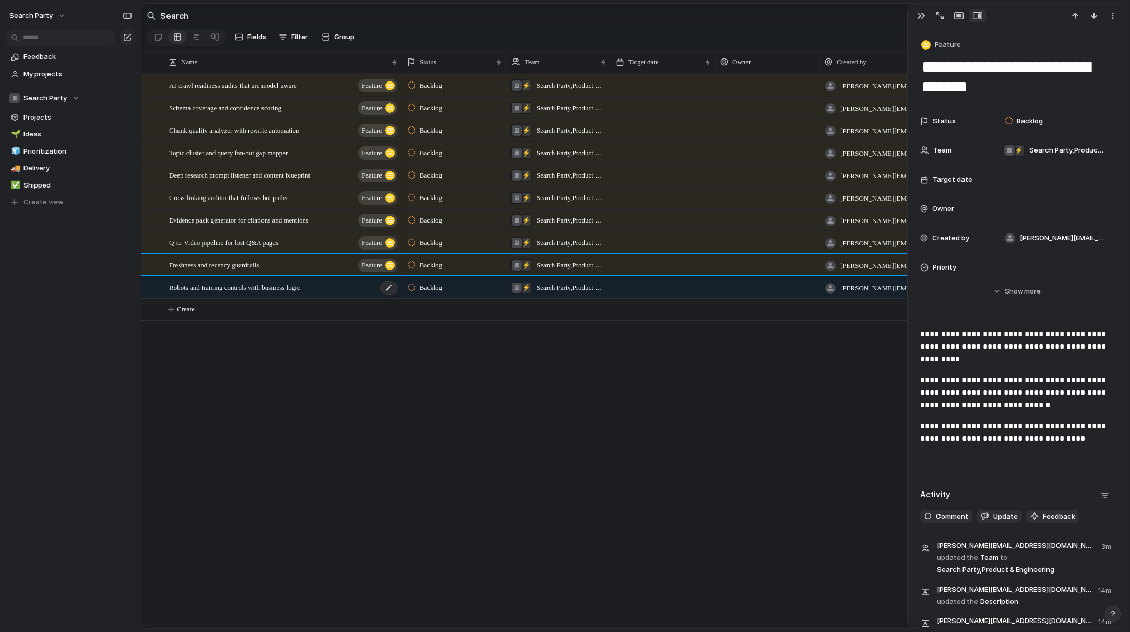
type textarea "**********"
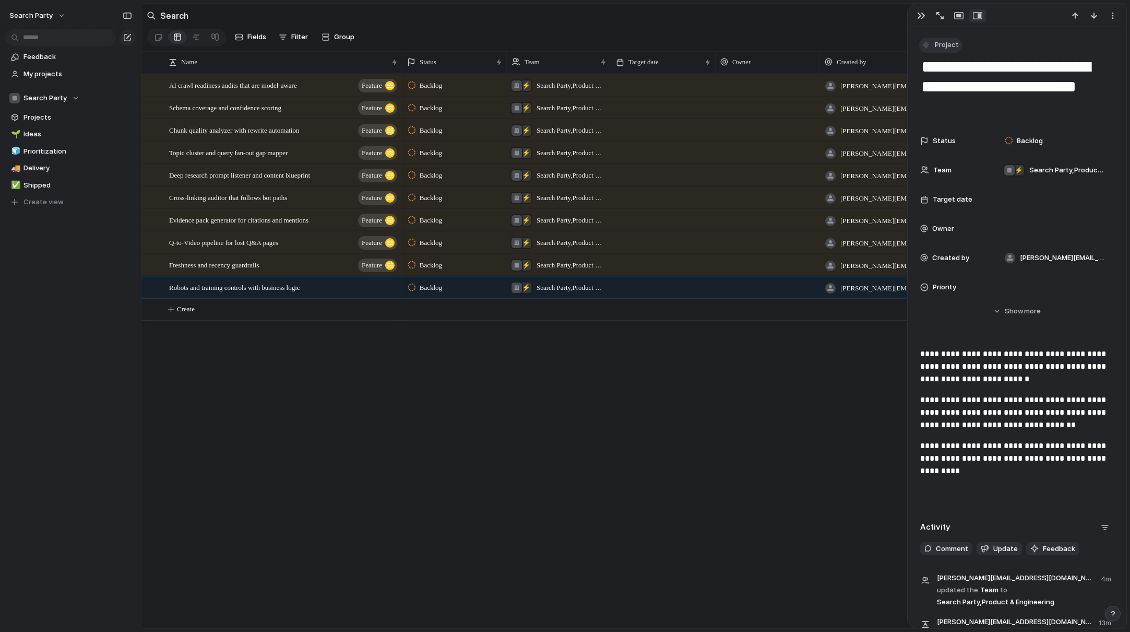
click at [949, 46] on span "Project" at bounding box center [947, 45] width 24 height 10
click at [945, 87] on span "Feature" at bounding box center [953, 89] width 26 height 10
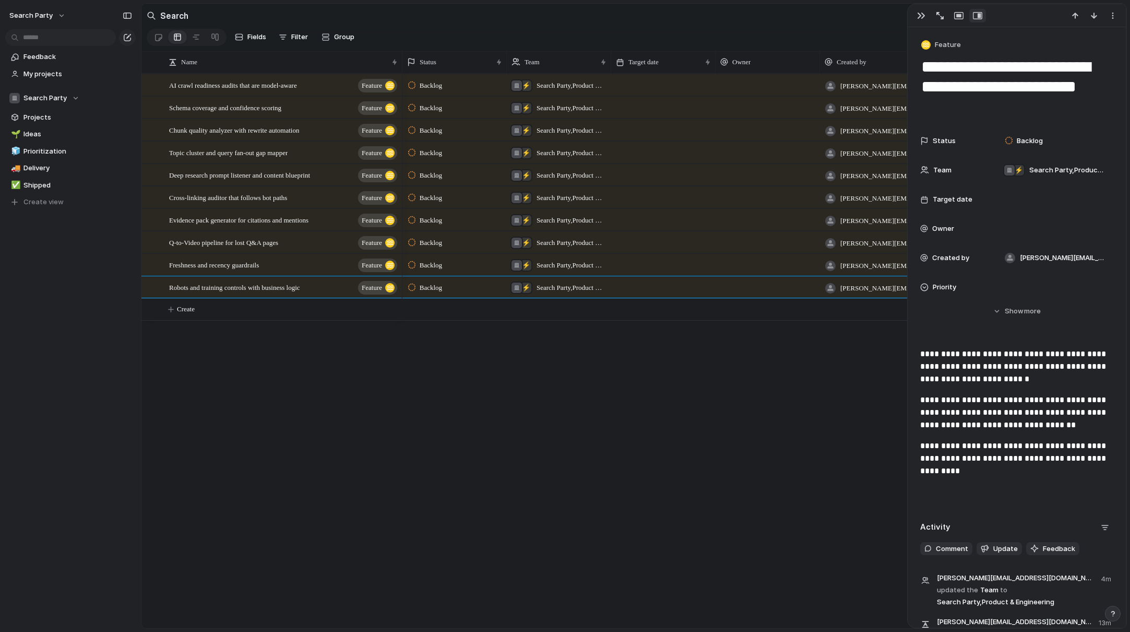
click at [483, 411] on div "Backlog ⚡ Search Party , Product & Engineering brandon@searchparty.com Backlog …" at bounding box center [764, 351] width 724 height 554
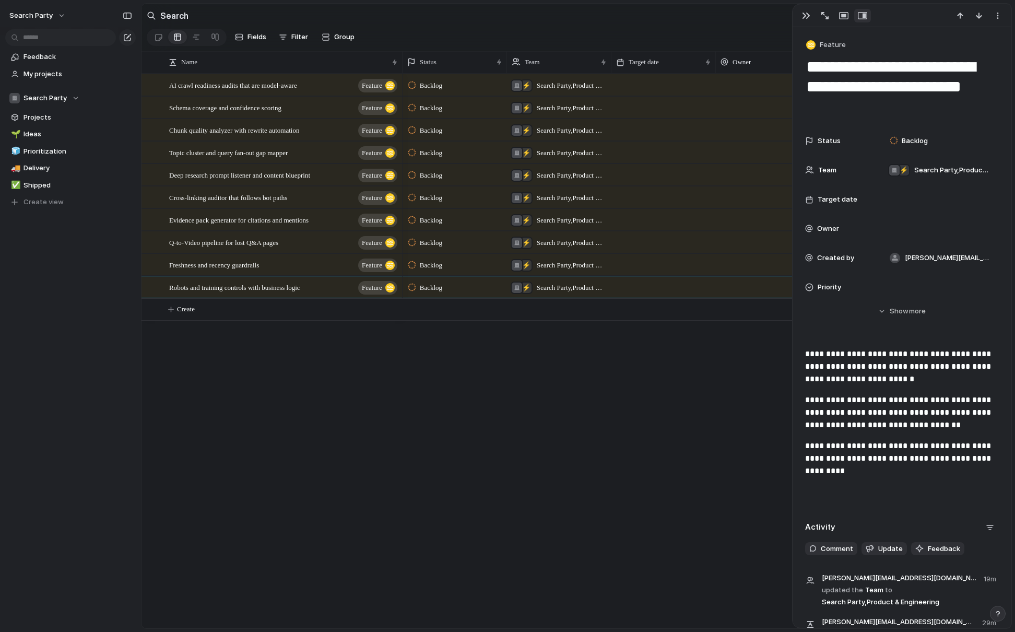
drag, startPoint x: 440, startPoint y: 21, endPoint x: 230, endPoint y: 28, distance: 210.4
click at [439, 21] on section "Search" at bounding box center [576, 15] width 870 height 23
click at [40, 117] on span "Projects" at bounding box center [77, 117] width 109 height 10
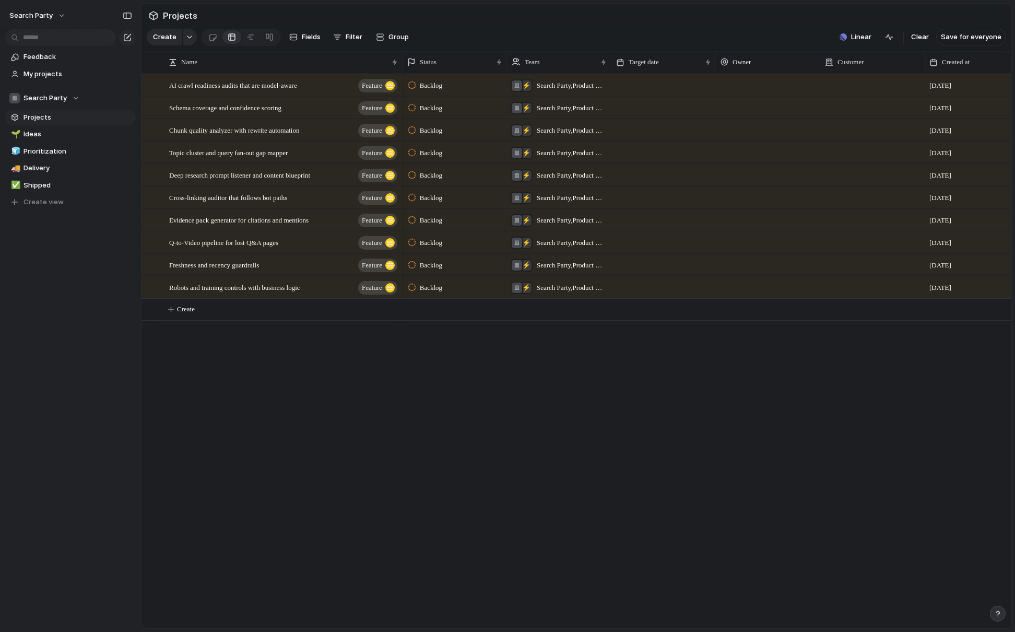
click at [492, 8] on section "Projects" at bounding box center [576, 15] width 870 height 23
drag, startPoint x: 317, startPoint y: 439, endPoint x: 206, endPoint y: 297, distance: 179.9
click at [317, 438] on div "AI crawl readiness audits that are model-aware Feature Schema coverage and conf…" at bounding box center [576, 351] width 870 height 554
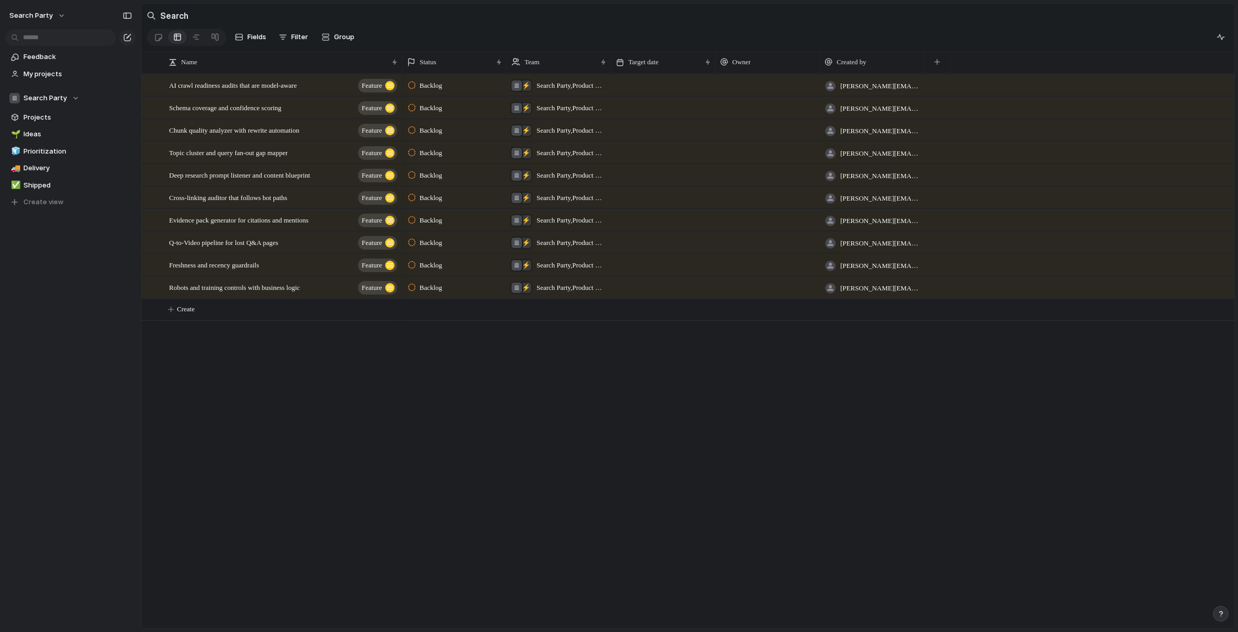
click at [495, 446] on div "Backlog ⚡ Search Party , Product & Engineering [PERSON_NAME][EMAIL_ADDRESS][DOM…" at bounding box center [818, 351] width 832 height 554
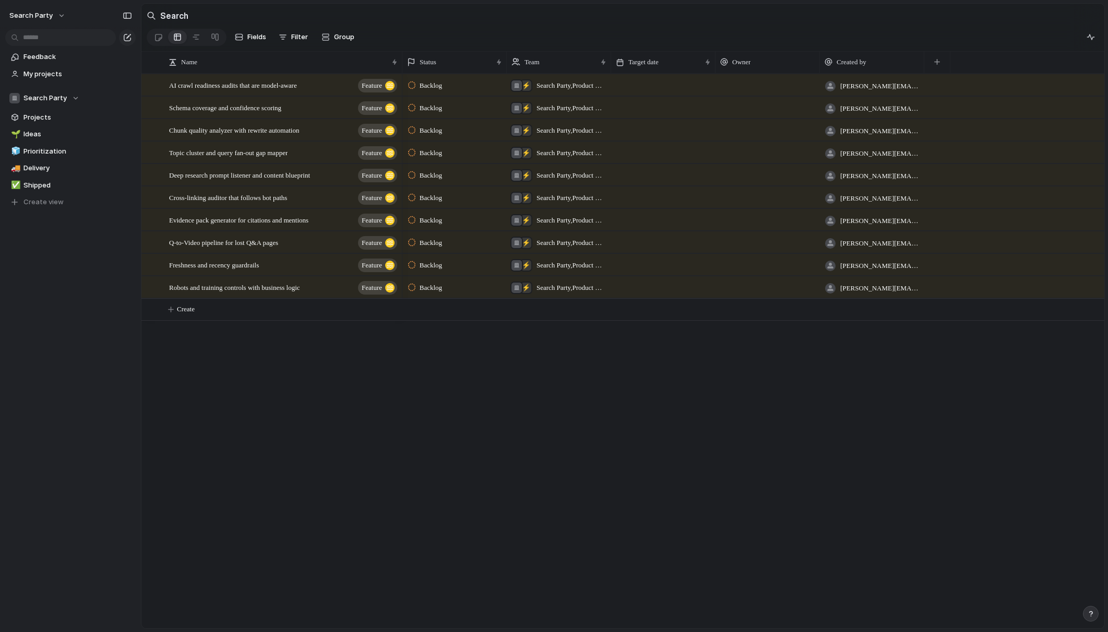
drag, startPoint x: 427, startPoint y: 423, endPoint x: 410, endPoint y: 414, distance: 19.4
click at [426, 423] on div "Backlog ⚡ Search Party , Product & Engineering [PERSON_NAME][EMAIL_ADDRESS][DOM…" at bounding box center [753, 351] width 702 height 554
click at [51, 19] on button "Search Party" at bounding box center [38, 15] width 66 height 17
click at [116, 147] on ul "System Light Dark Neutral dark Forest" at bounding box center [130, 106] width 73 height 89
click at [116, 140] on span "Forest" at bounding box center [111, 139] width 21 height 10
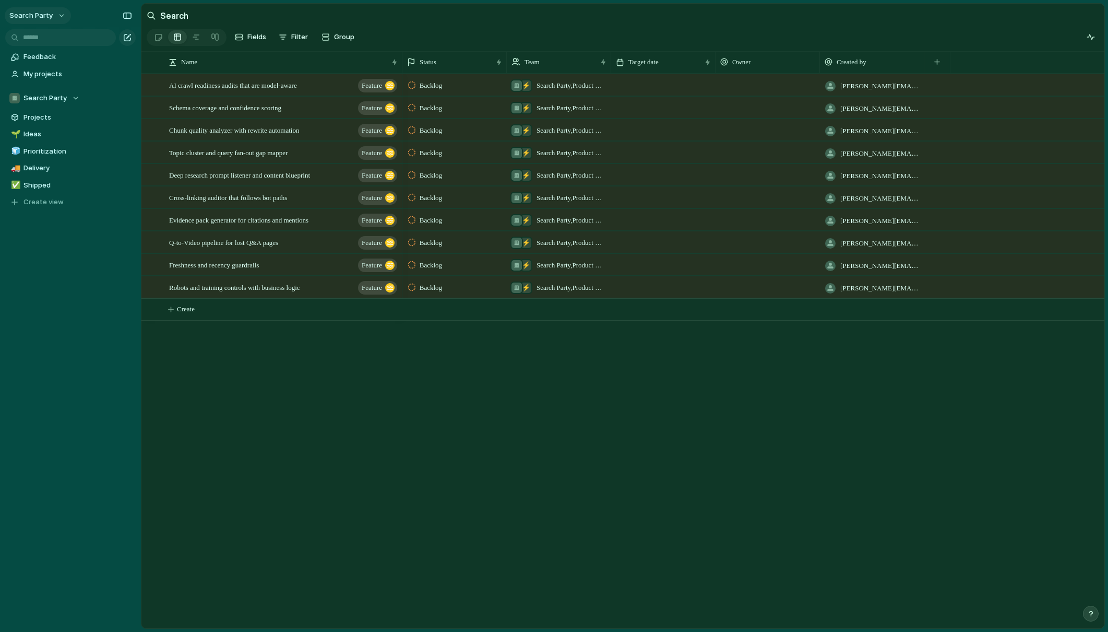
click at [44, 18] on span "Search Party" at bounding box center [30, 15] width 43 height 10
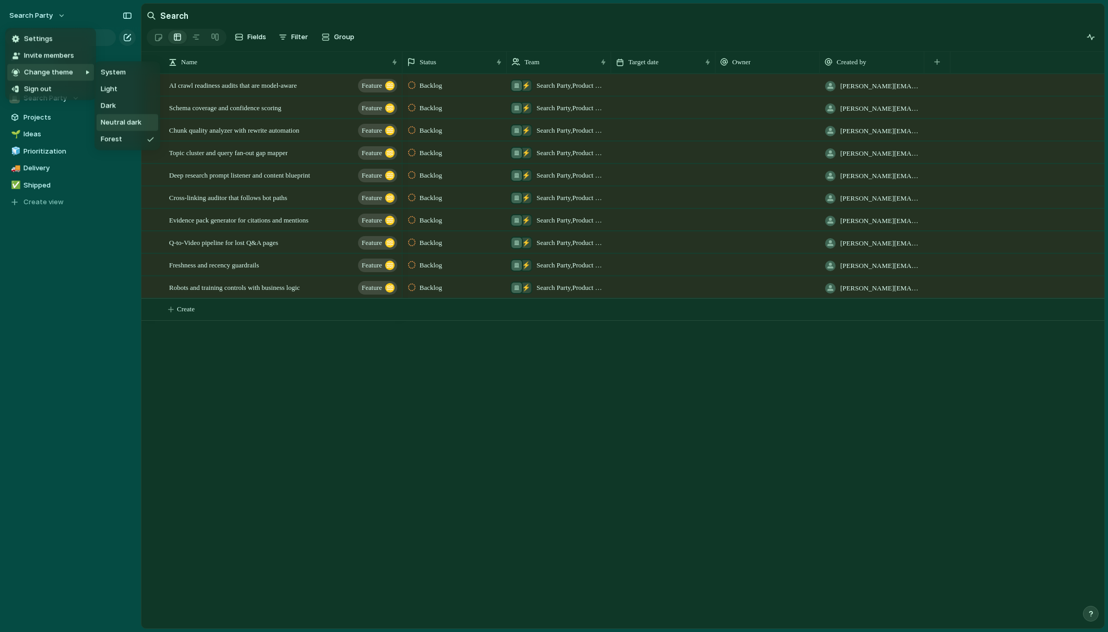
click at [116, 124] on span "Neutral dark" at bounding box center [121, 122] width 41 height 10
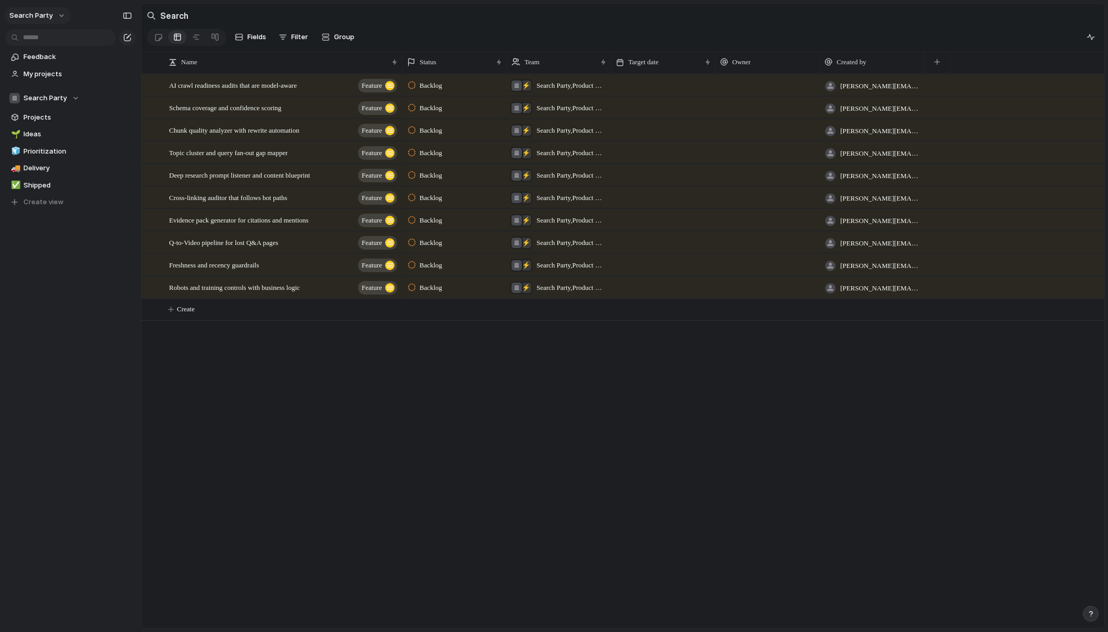
click at [46, 14] on span "Search Party" at bounding box center [30, 15] width 43 height 10
click at [114, 103] on span "Dark" at bounding box center [108, 106] width 15 height 10
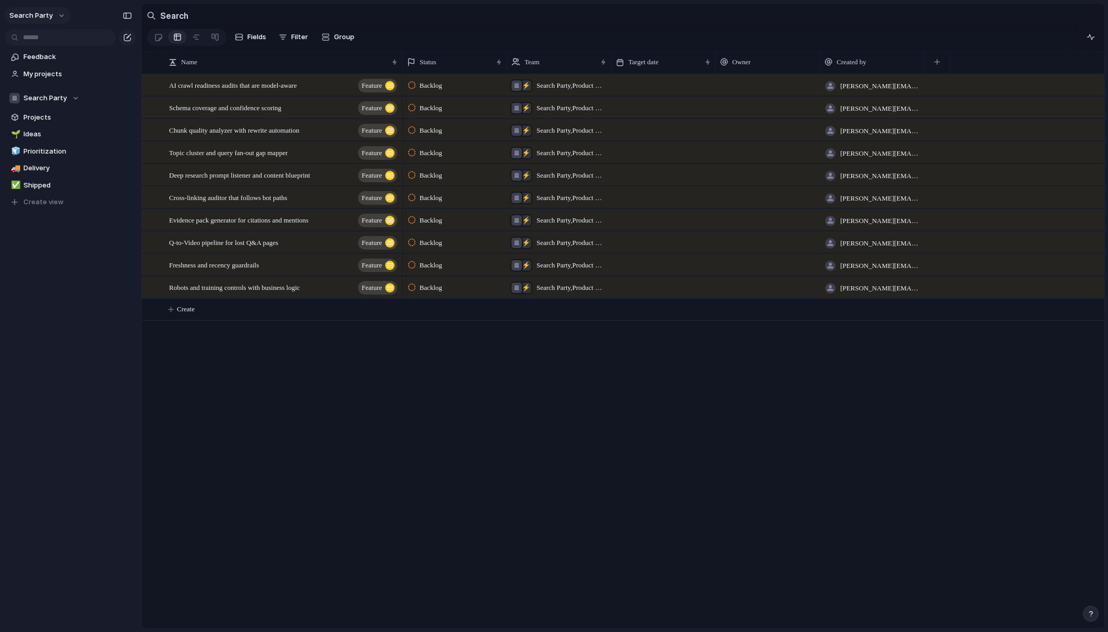
click at [44, 22] on button "Search Party" at bounding box center [38, 15] width 66 height 17
click at [50, 51] on span "Invite members" at bounding box center [49, 56] width 50 height 10
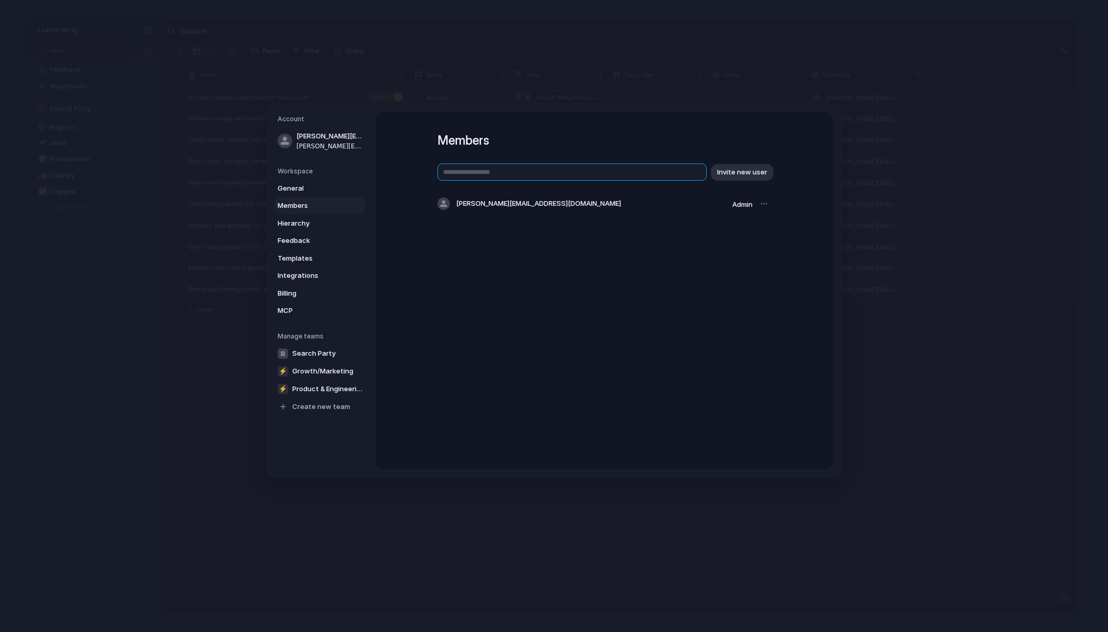
click at [522, 173] on input "text" at bounding box center [571, 171] width 269 height 17
type input "**********"
click at [737, 172] on span "Invite new user" at bounding box center [742, 172] width 50 height 10
click at [511, 174] on input "text" at bounding box center [571, 171] width 269 height 17
type input "**********"
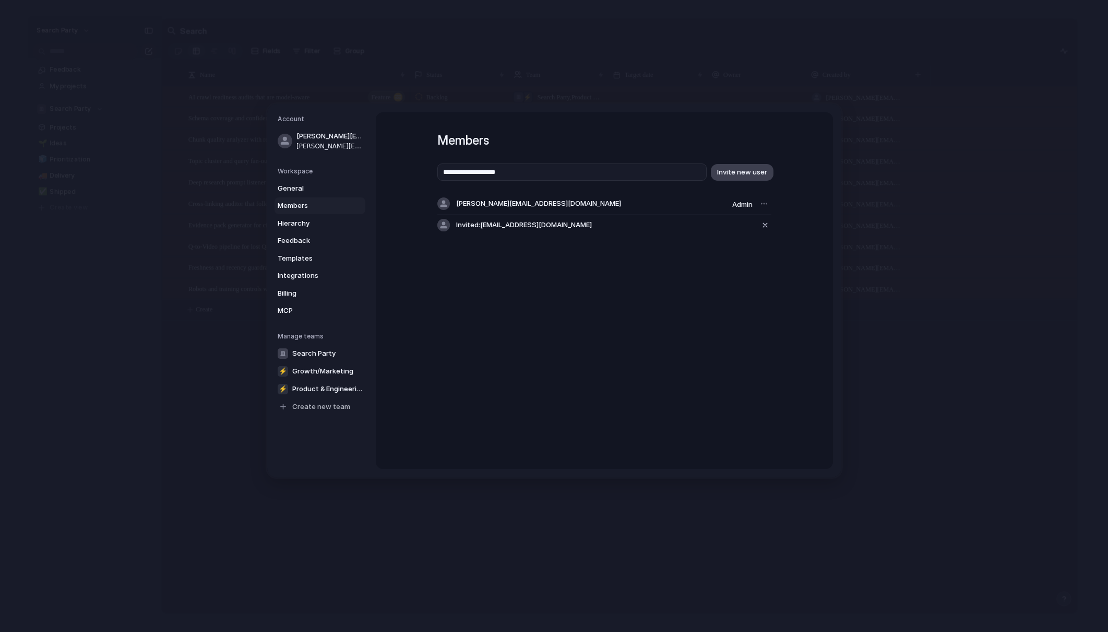
click at [750, 175] on span "Invite new user" at bounding box center [742, 172] width 50 height 10
click at [289, 216] on link "Hierarchy" at bounding box center [320, 223] width 91 height 17
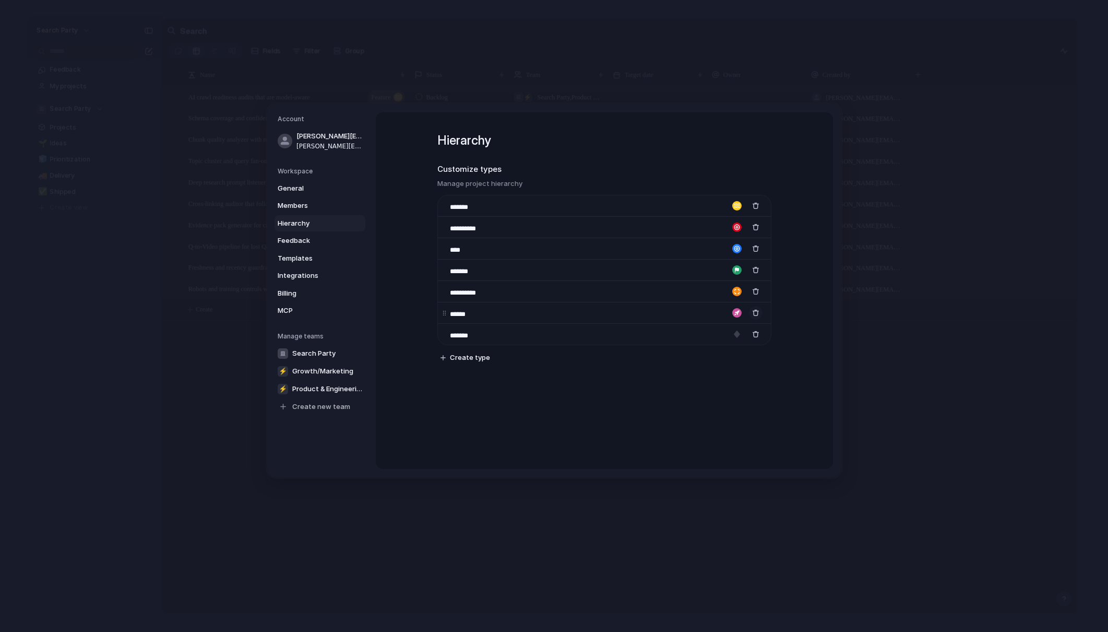
click at [756, 313] on div "button" at bounding box center [755, 312] width 7 height 7
drag, startPoint x: 451, startPoint y: 251, endPoint x: 446, endPoint y: 222, distance: 29.6
click at [446, 222] on body "Search Party Feedback My projects Search Party Projects 🌱 Ideas 🧊 Prioritizatio…" at bounding box center [554, 316] width 1108 height 632
drag, startPoint x: 443, startPoint y: 313, endPoint x: 449, endPoint y: 247, distance: 65.5
click at [449, 247] on body "Search Party Feedback My projects Search Party Projects 🌱 Ideas 🧊 Prioritizatio…" at bounding box center [554, 316] width 1108 height 632
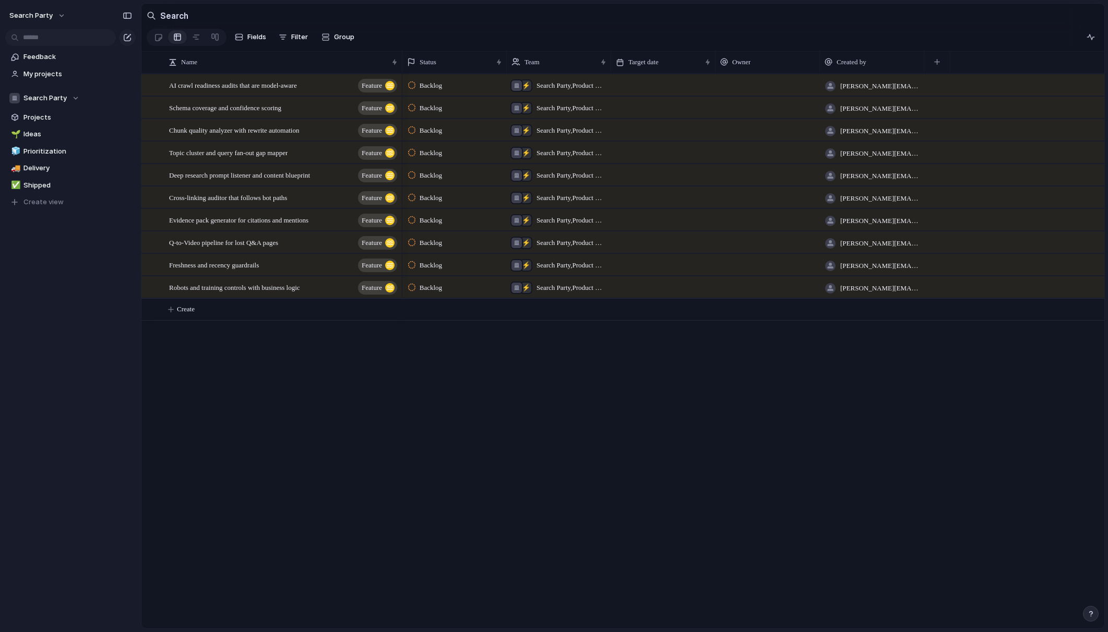
click at [348, 398] on div "AI crawl readiness audits that are model-aware Feature Schema coverage and conf…" at bounding box center [622, 351] width 963 height 554
click at [34, 152] on span "Prioritization" at bounding box center [77, 151] width 109 height 10
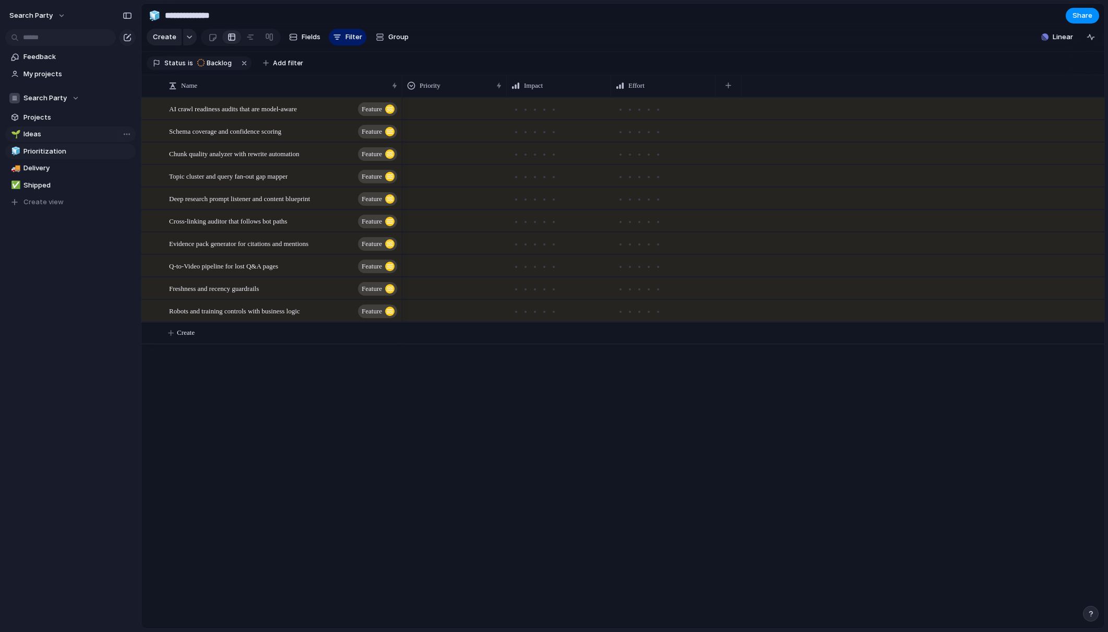
click at [34, 139] on span "Ideas" at bounding box center [77, 134] width 109 height 10
type input "*****"
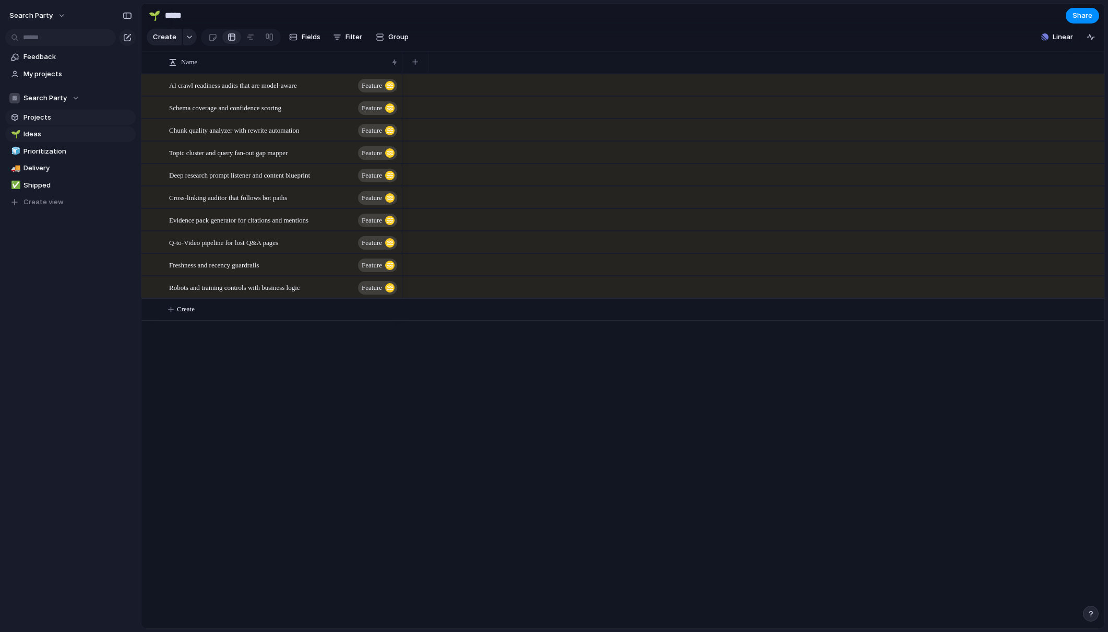
click at [44, 112] on span "Projects" at bounding box center [77, 117] width 109 height 10
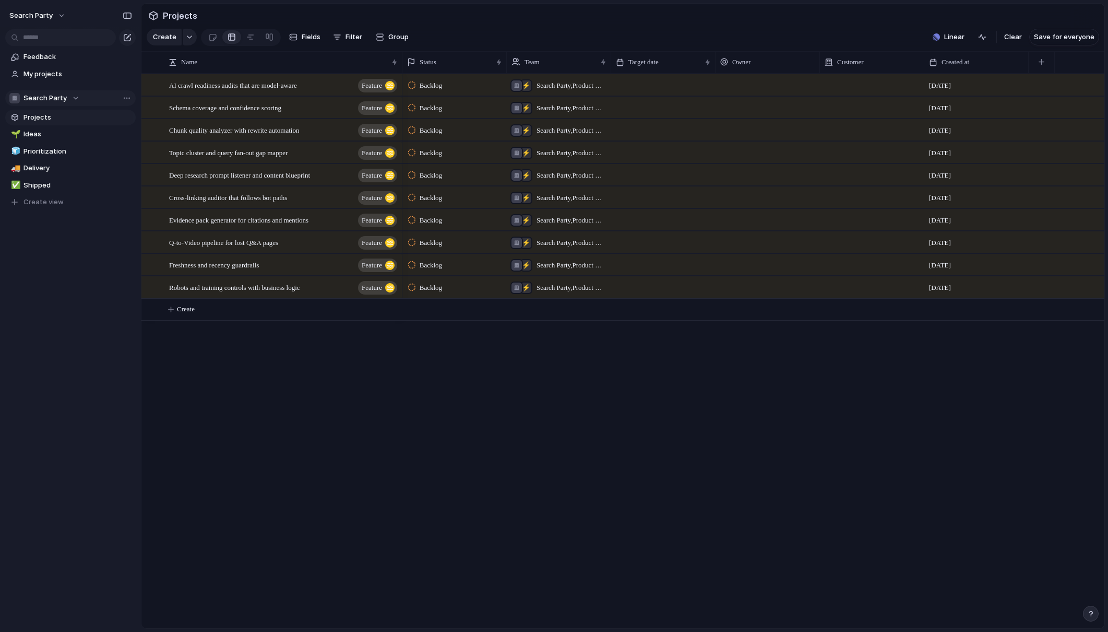
click at [57, 95] on span "Search Party" at bounding box center [44, 98] width 43 height 10
drag, startPoint x: 681, startPoint y: 478, endPoint x: 680, endPoint y: 472, distance: 5.8
click at [680, 475] on div "Search Party ⚡ Growth/Marketing ⚡ Product & Engineering Create new team" at bounding box center [554, 316] width 1108 height 632
click at [847, 86] on div at bounding box center [872, 84] width 104 height 21
click at [848, 34] on div "Type to add a company" at bounding box center [554, 316] width 1108 height 632
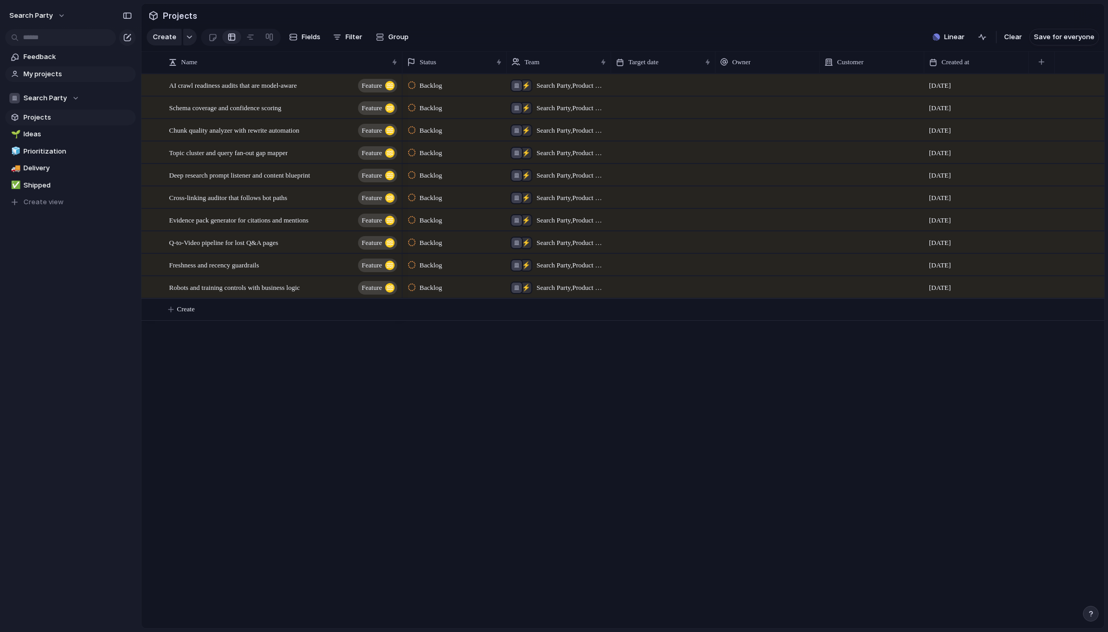
click at [33, 74] on span "My projects" at bounding box center [77, 74] width 109 height 10
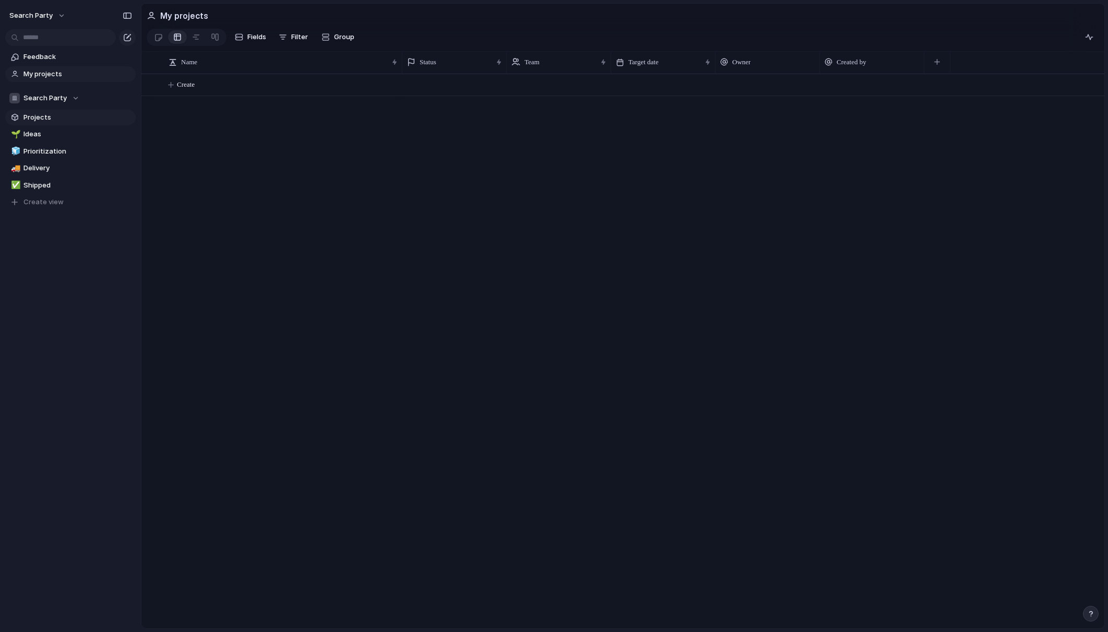
click at [40, 116] on span "Projects" at bounding box center [77, 117] width 109 height 10
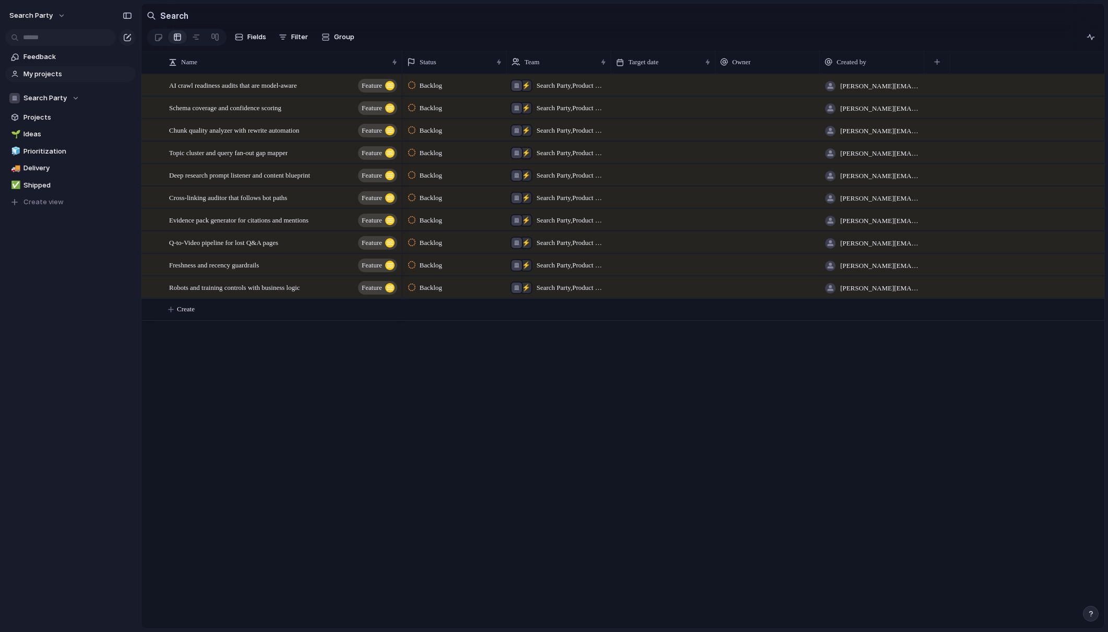
click at [38, 73] on span "My projects" at bounding box center [77, 74] width 109 height 10
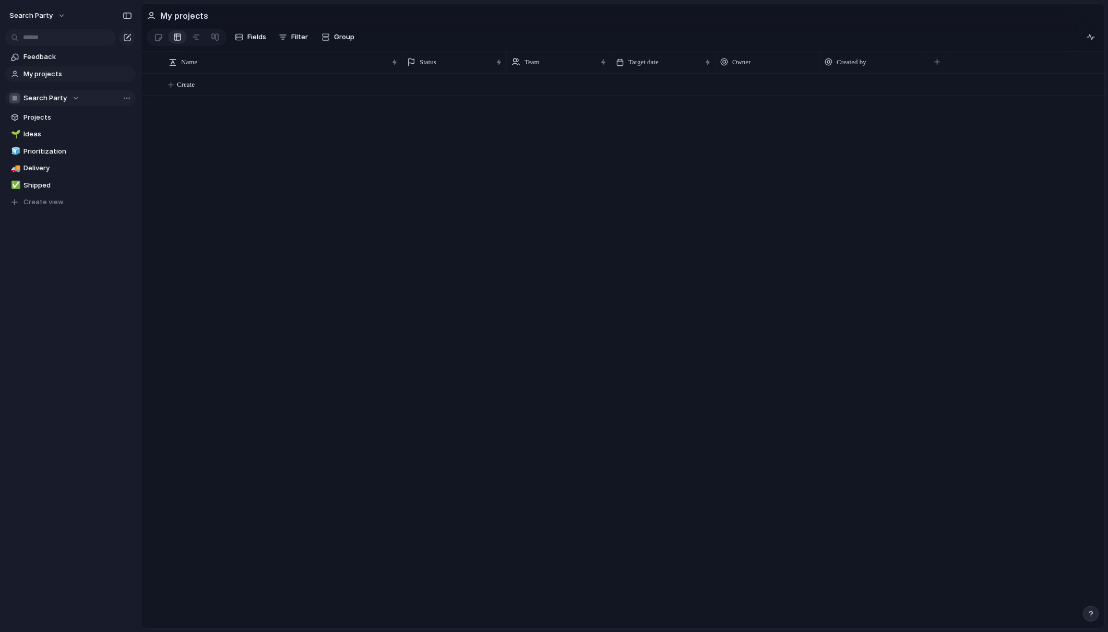
click at [35, 100] on span "Search Party" at bounding box center [44, 98] width 43 height 10
click at [45, 140] on span "Search Party" at bounding box center [53, 140] width 43 height 10
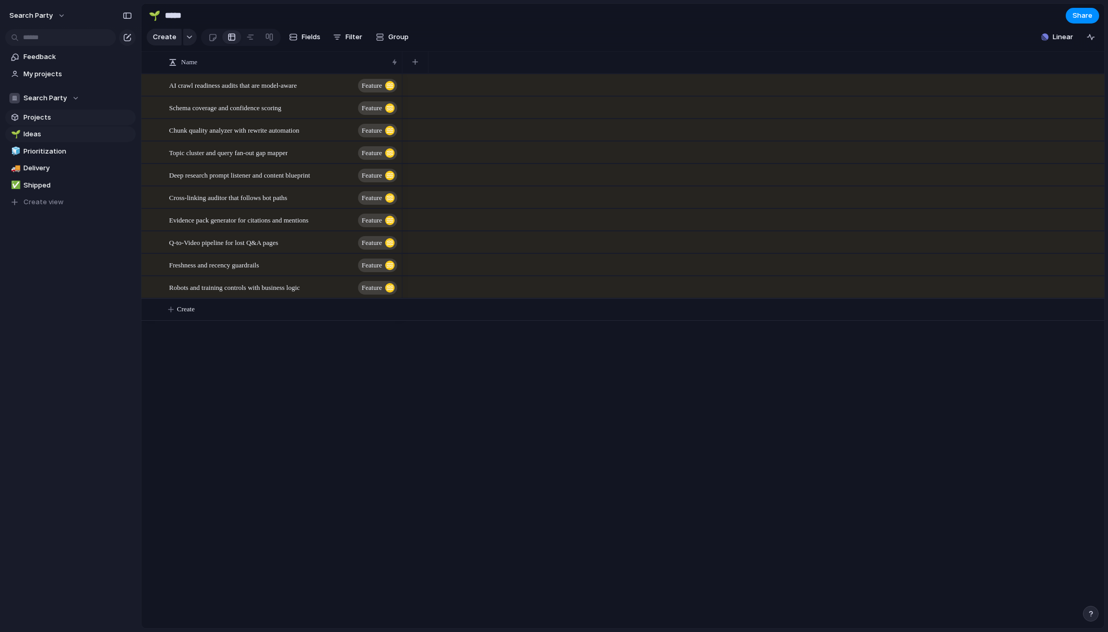
click at [38, 120] on span "Projects" at bounding box center [77, 117] width 109 height 10
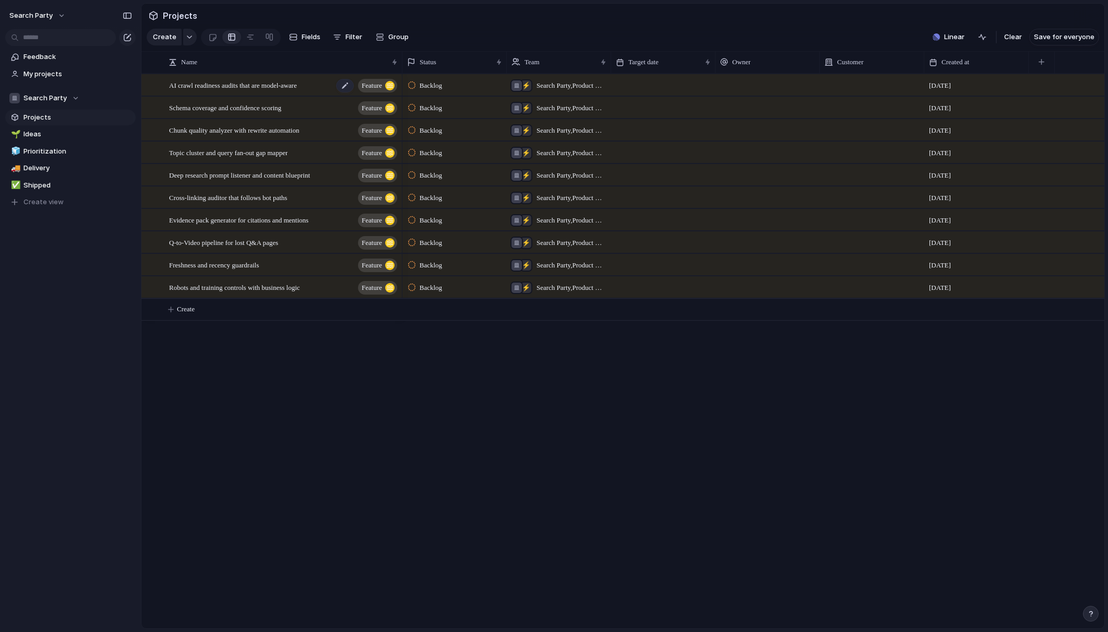
click at [221, 85] on span "AI crawl readiness audits that are model-aware" at bounding box center [233, 85] width 128 height 12
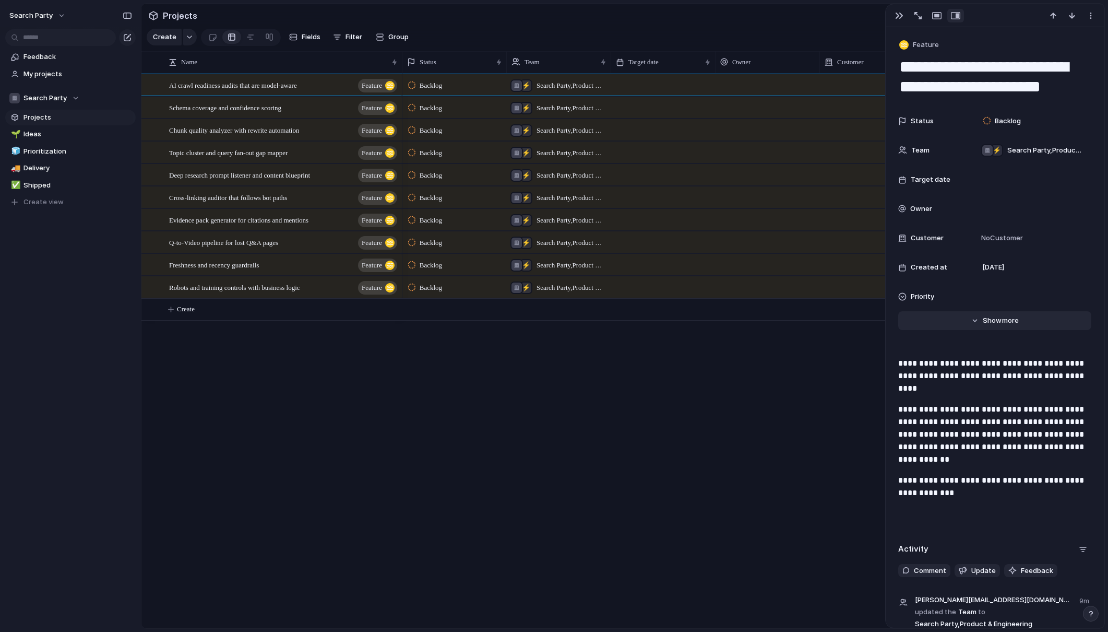
click at [972, 323] on button "Hide Show more" at bounding box center [994, 320] width 193 height 19
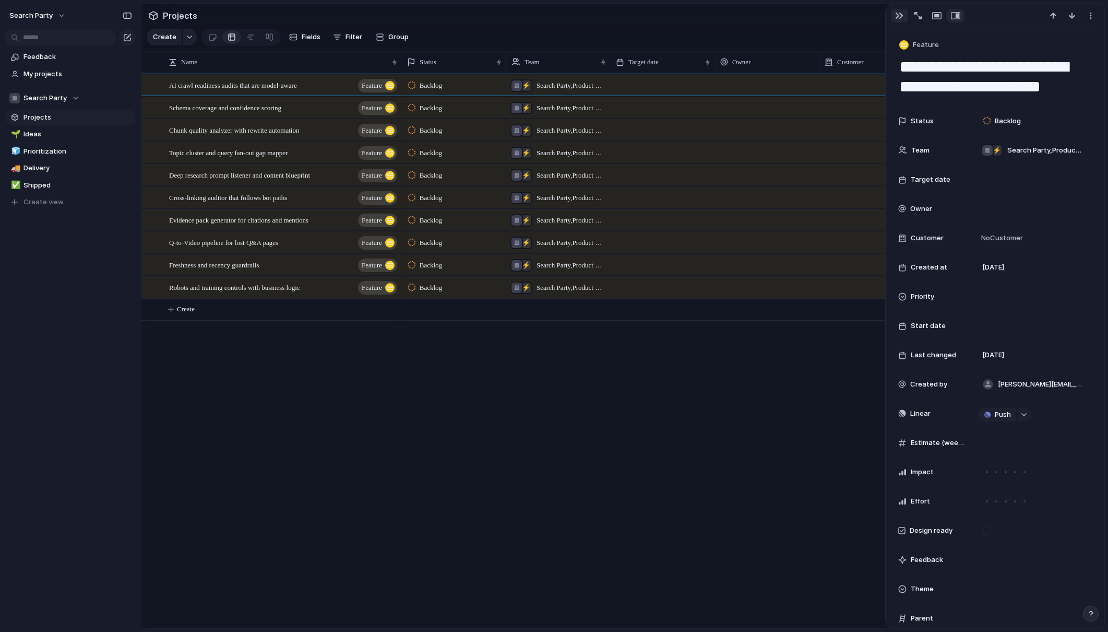
click at [900, 16] on div "button" at bounding box center [899, 15] width 8 height 8
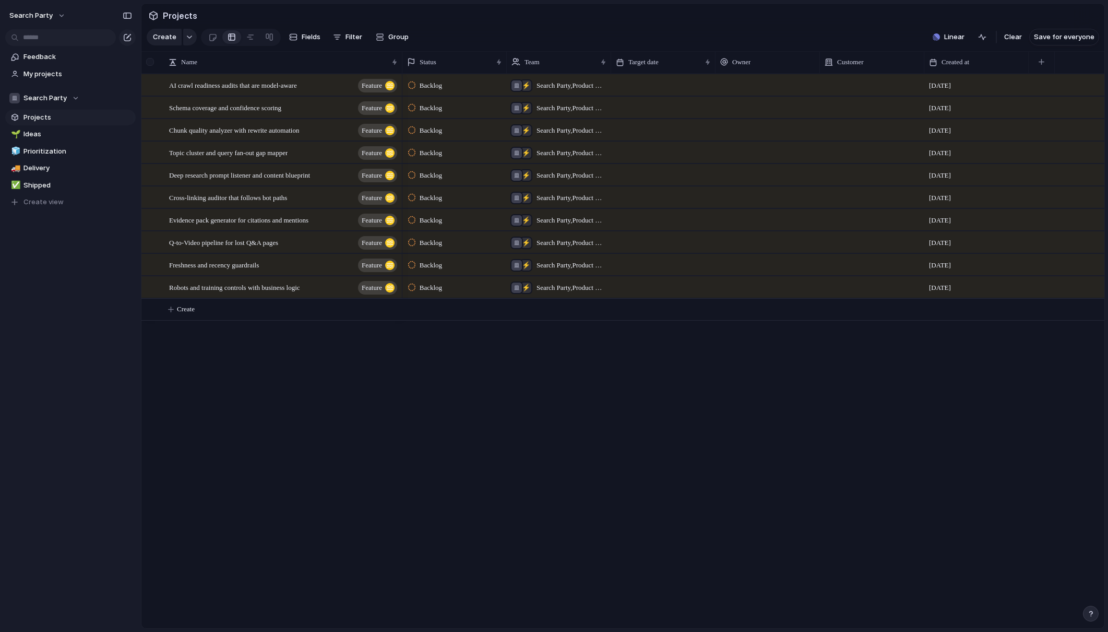
click at [150, 64] on div at bounding box center [150, 62] width 8 height 8
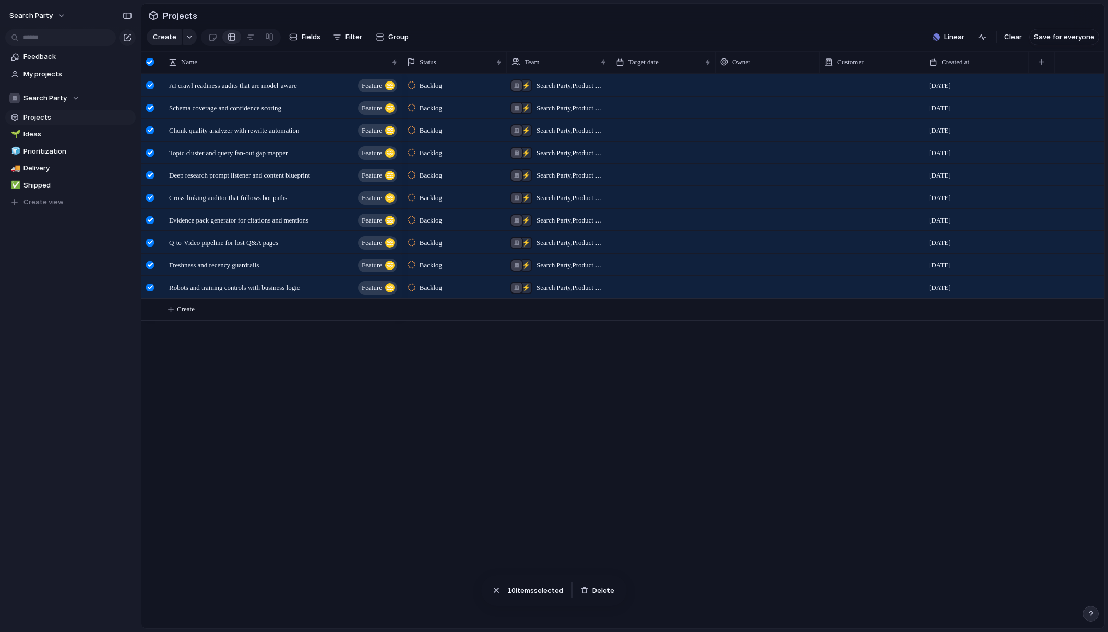
click at [519, 589] on span "10 item s selected" at bounding box center [535, 590] width 56 height 10
